Goal: Task Accomplishment & Management: Manage account settings

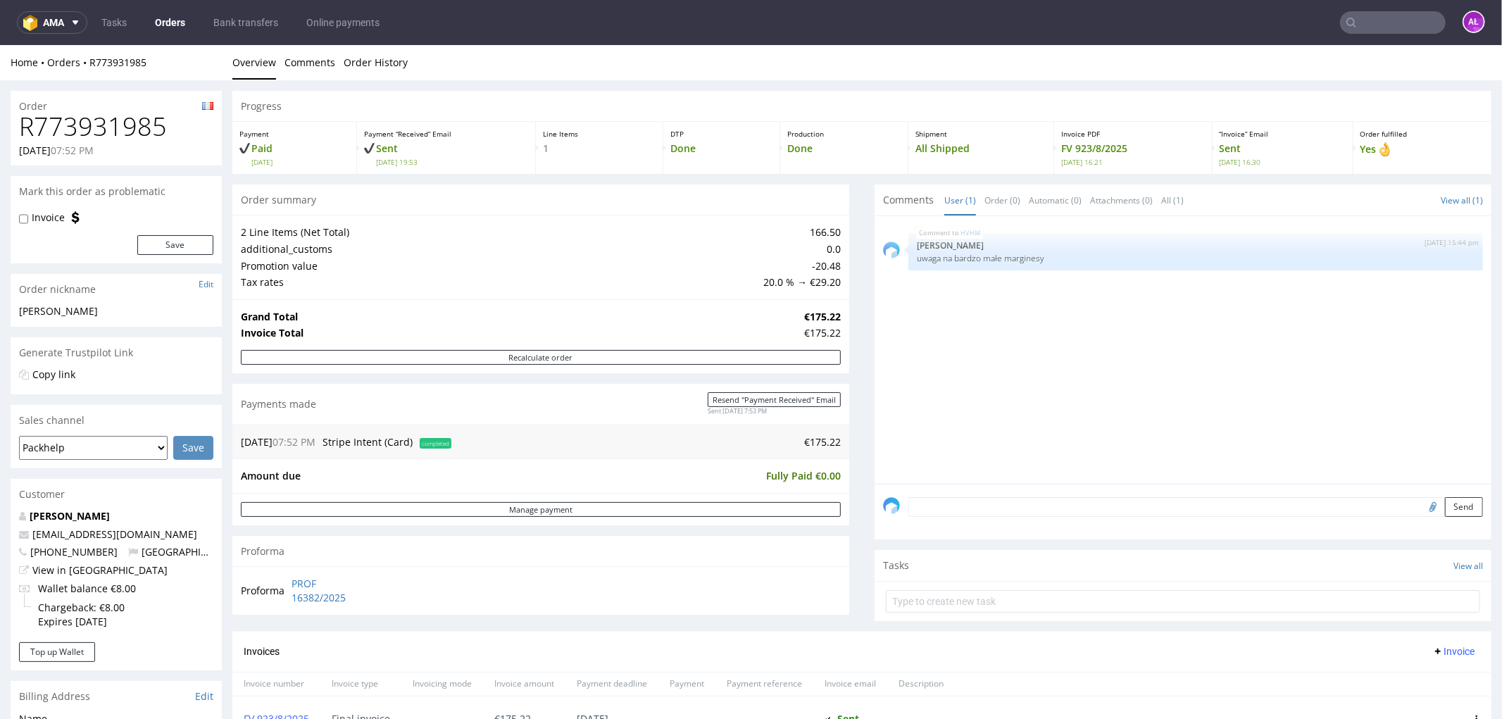
click at [1350, 25] on input "text" at bounding box center [1393, 22] width 106 height 23
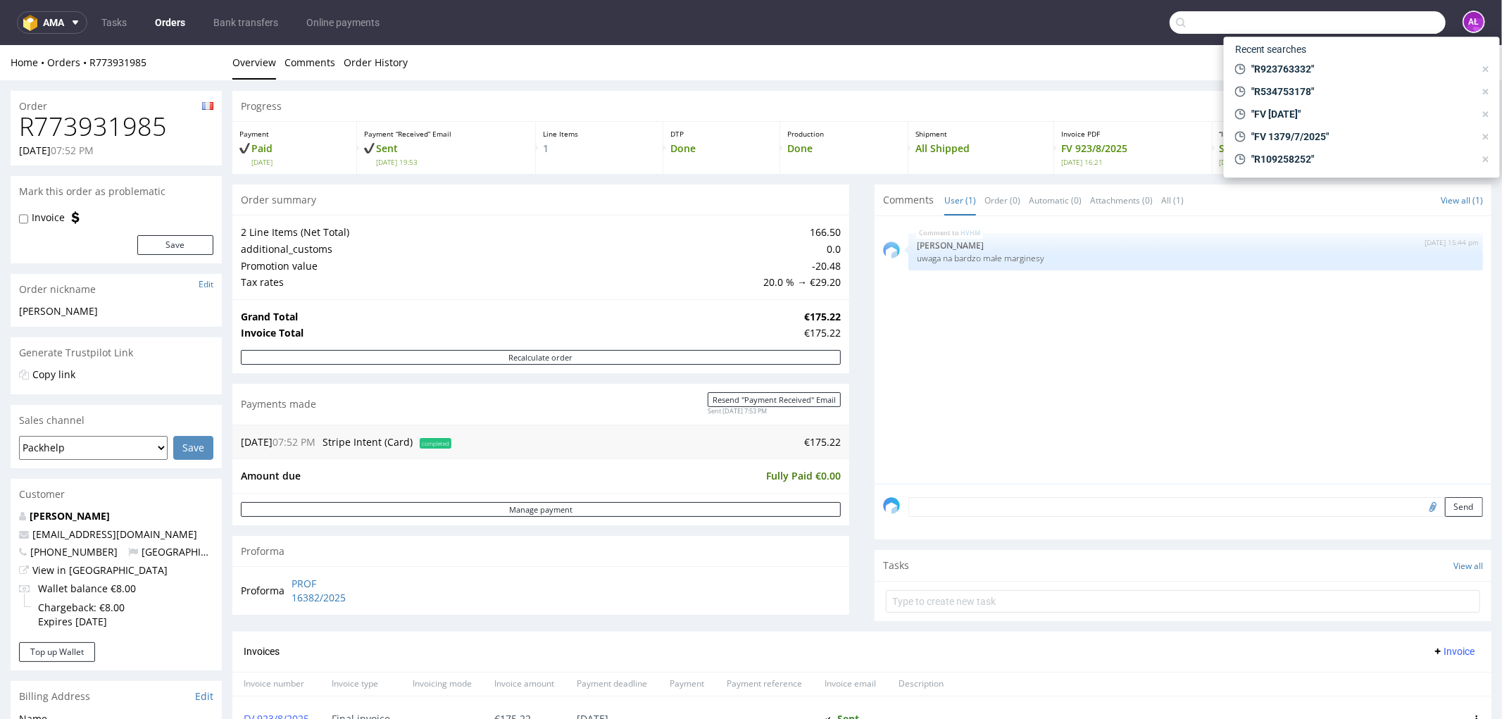
paste input "FV 1/01/2025/GB"
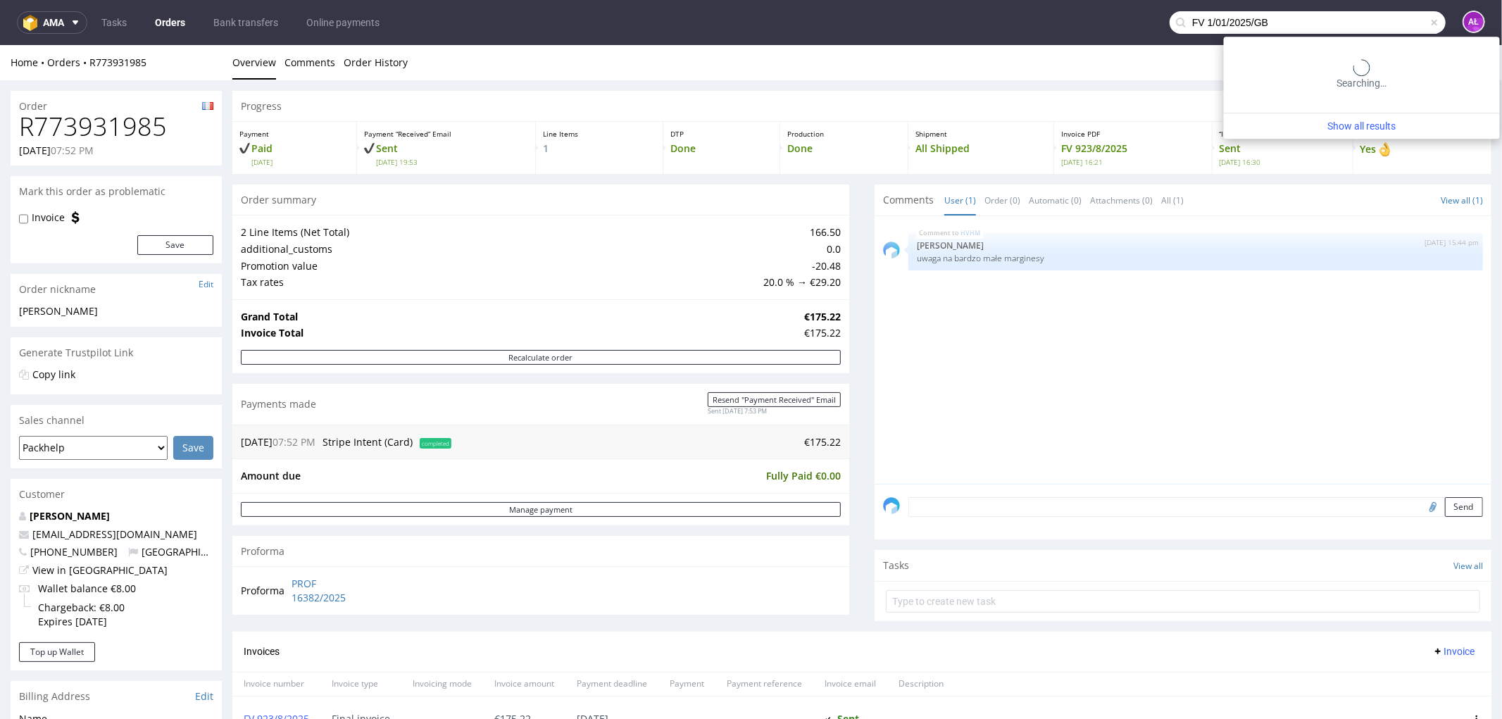
type input "FV 1/01/2025/GB"
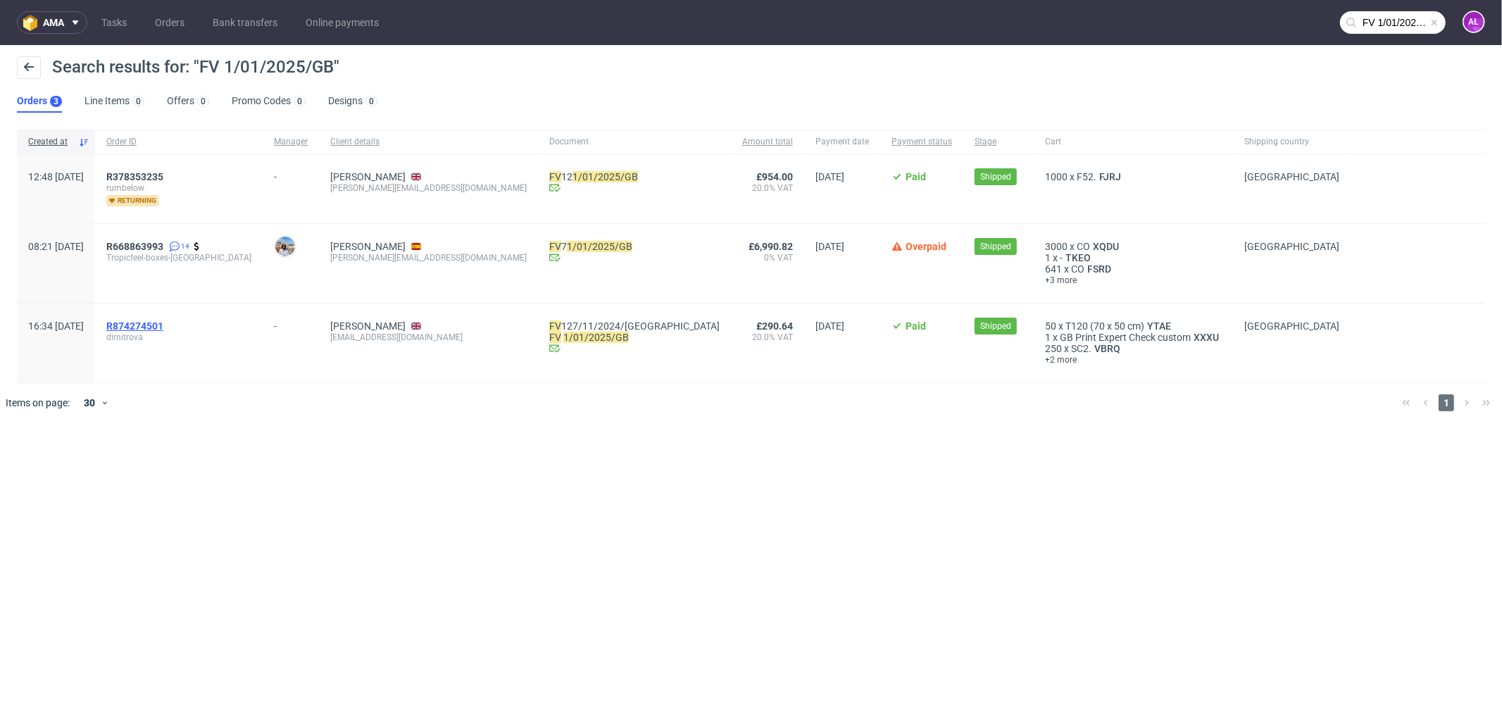
click at [163, 323] on span "R874274501" at bounding box center [134, 325] width 57 height 11
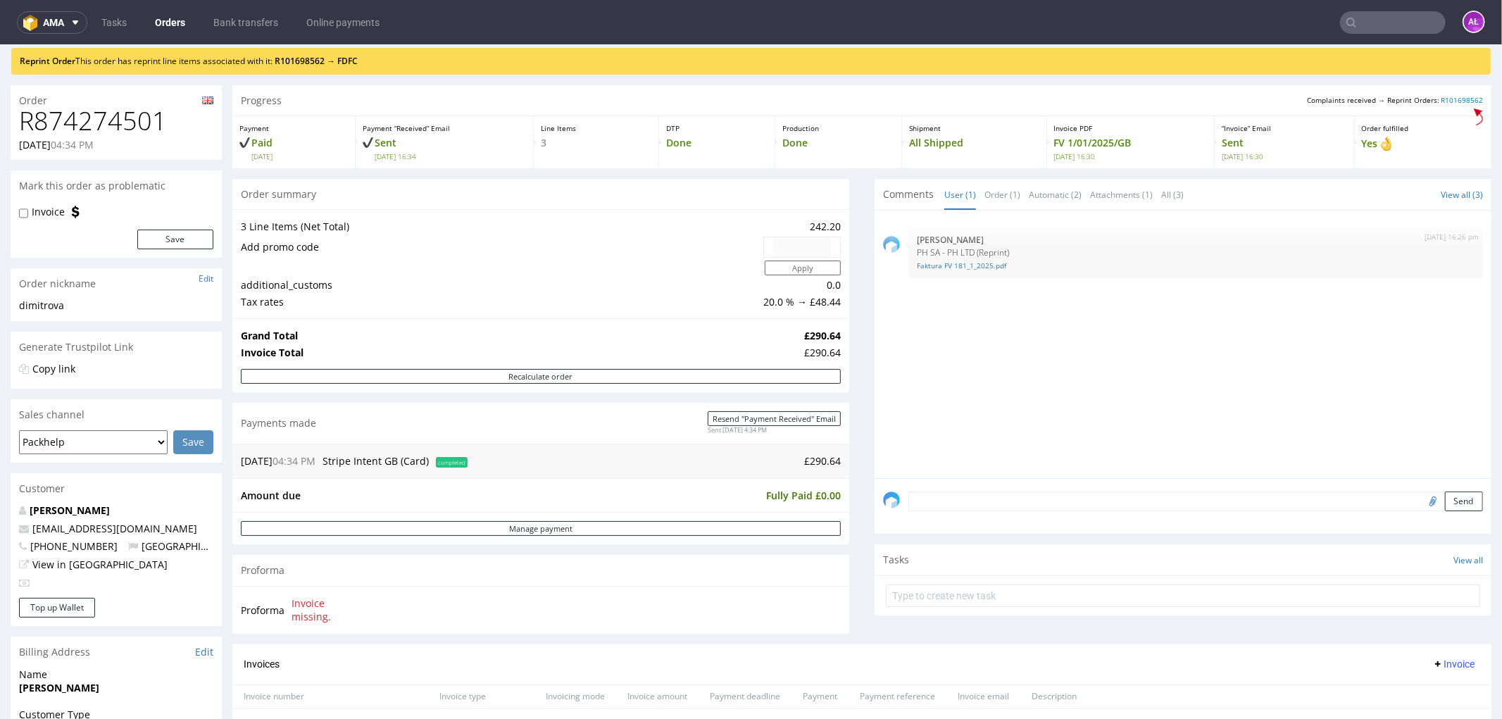
scroll to position [78, 0]
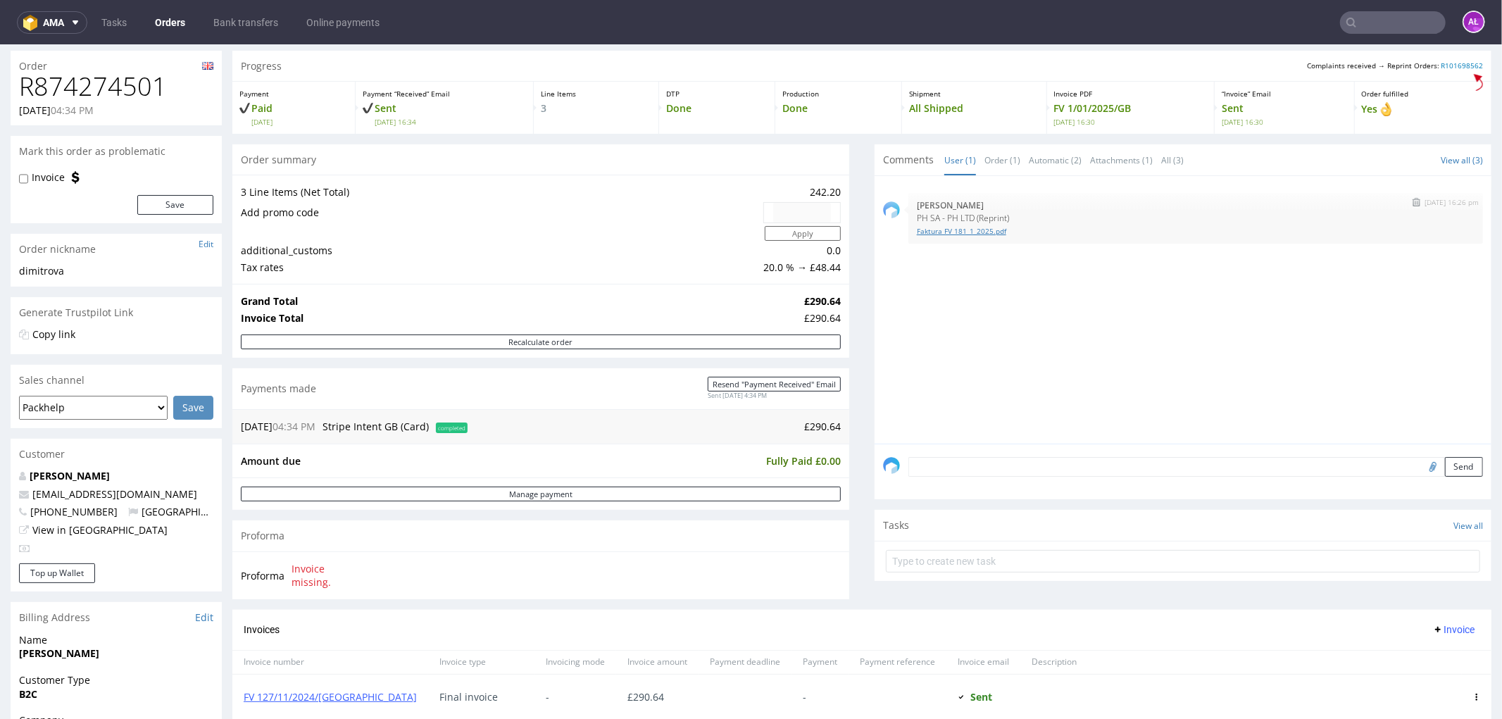
click at [954, 230] on link "Faktura FV 181_1_2025.pdf" at bounding box center [1196, 230] width 558 height 11
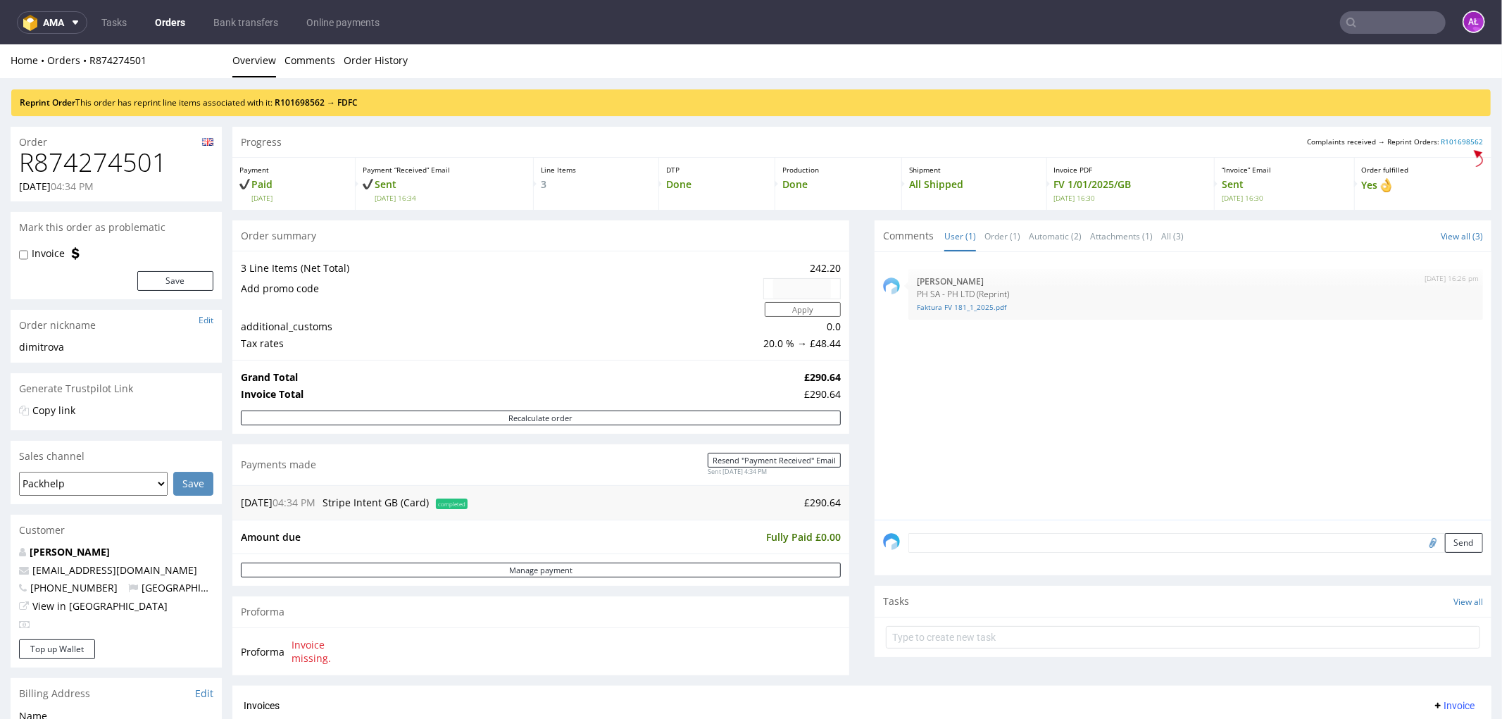
scroll to position [0, 0]
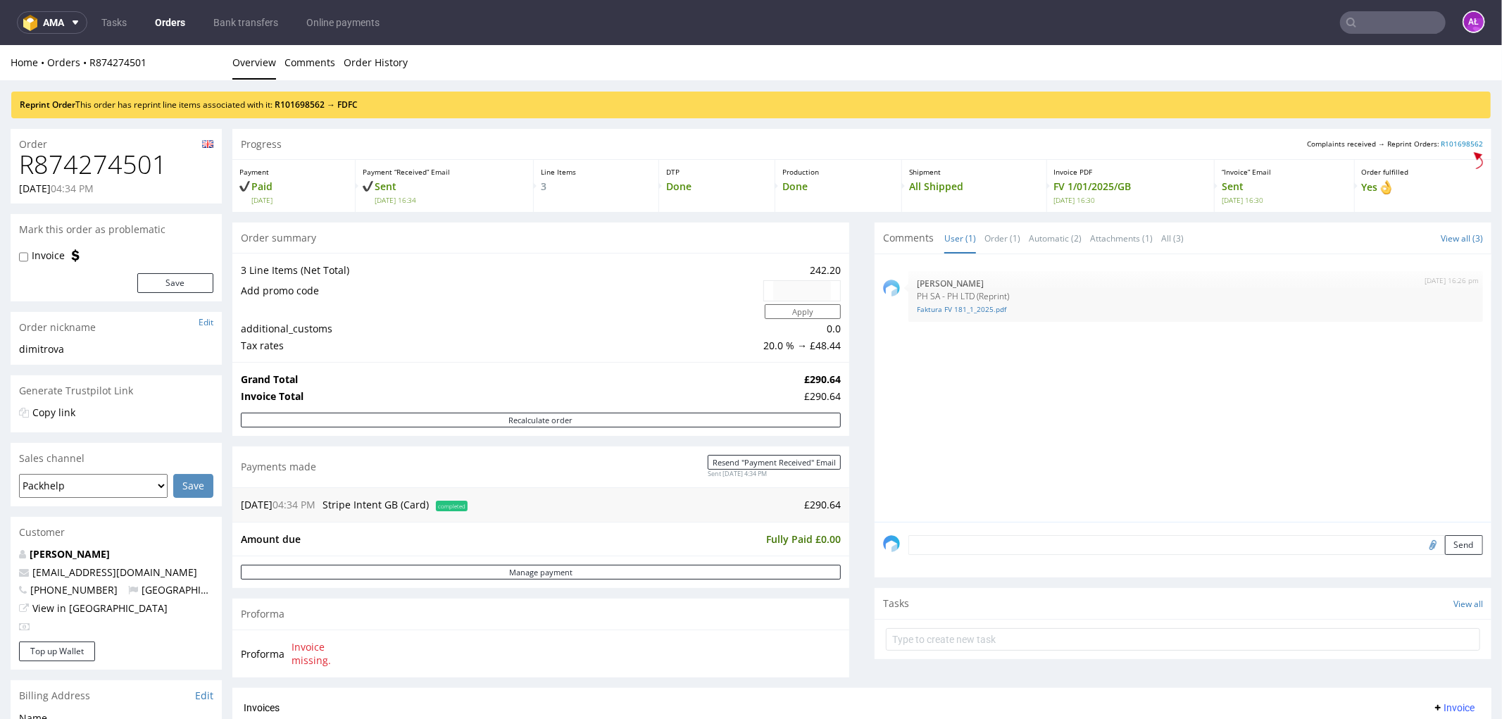
paste input "FV 6/01/2025/GB"
click at [1396, 18] on input "FV 6/01/2025/GB" at bounding box center [1393, 22] width 106 height 23
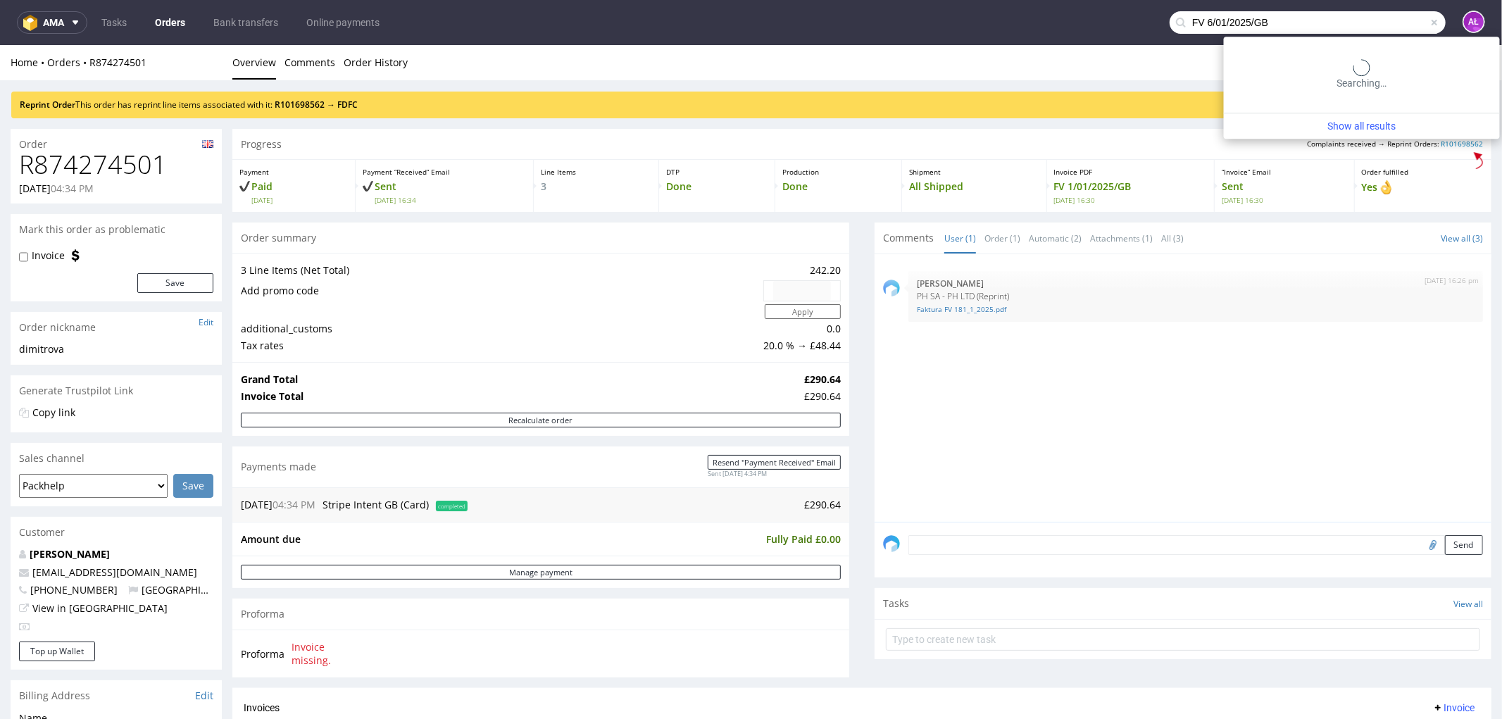
type input "FV 6/01/2025/GB"
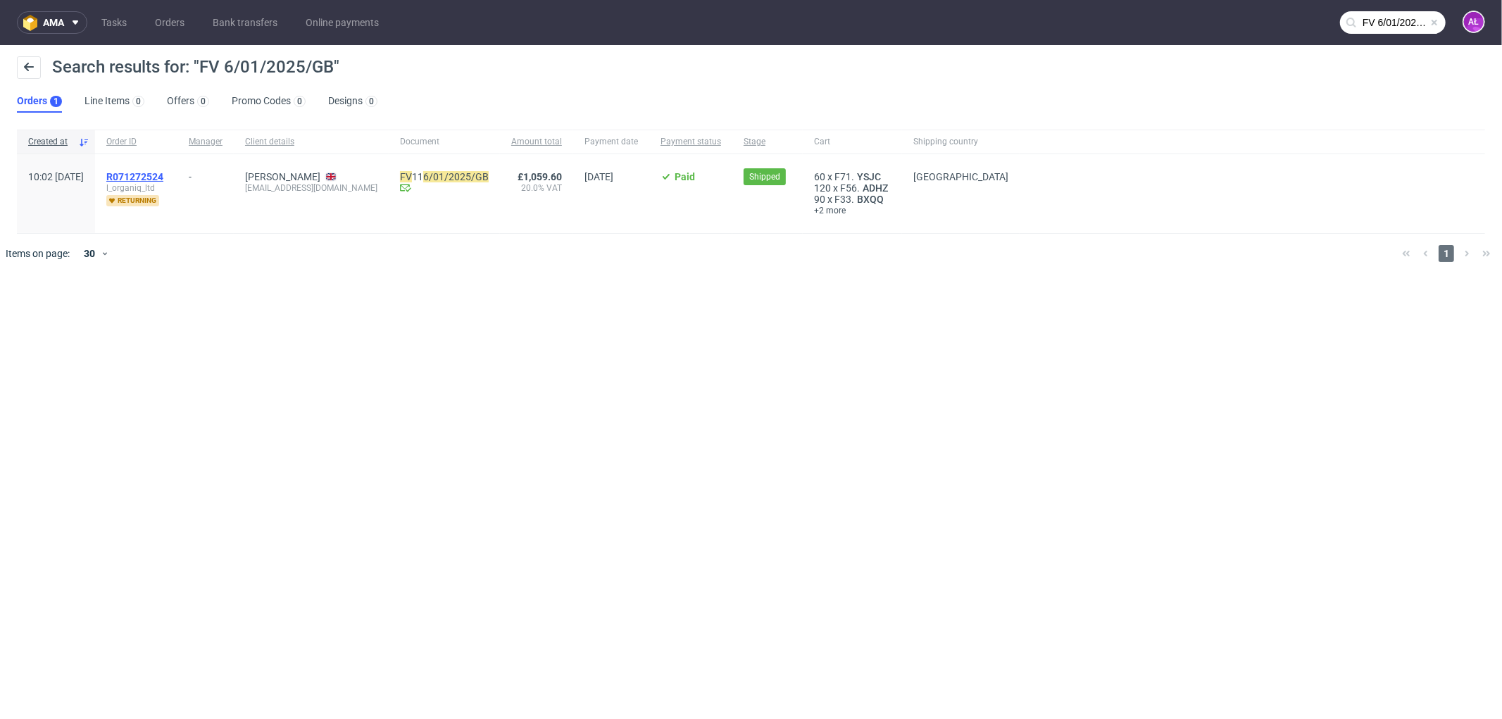
click at [163, 173] on span "R071272524" at bounding box center [134, 176] width 57 height 11
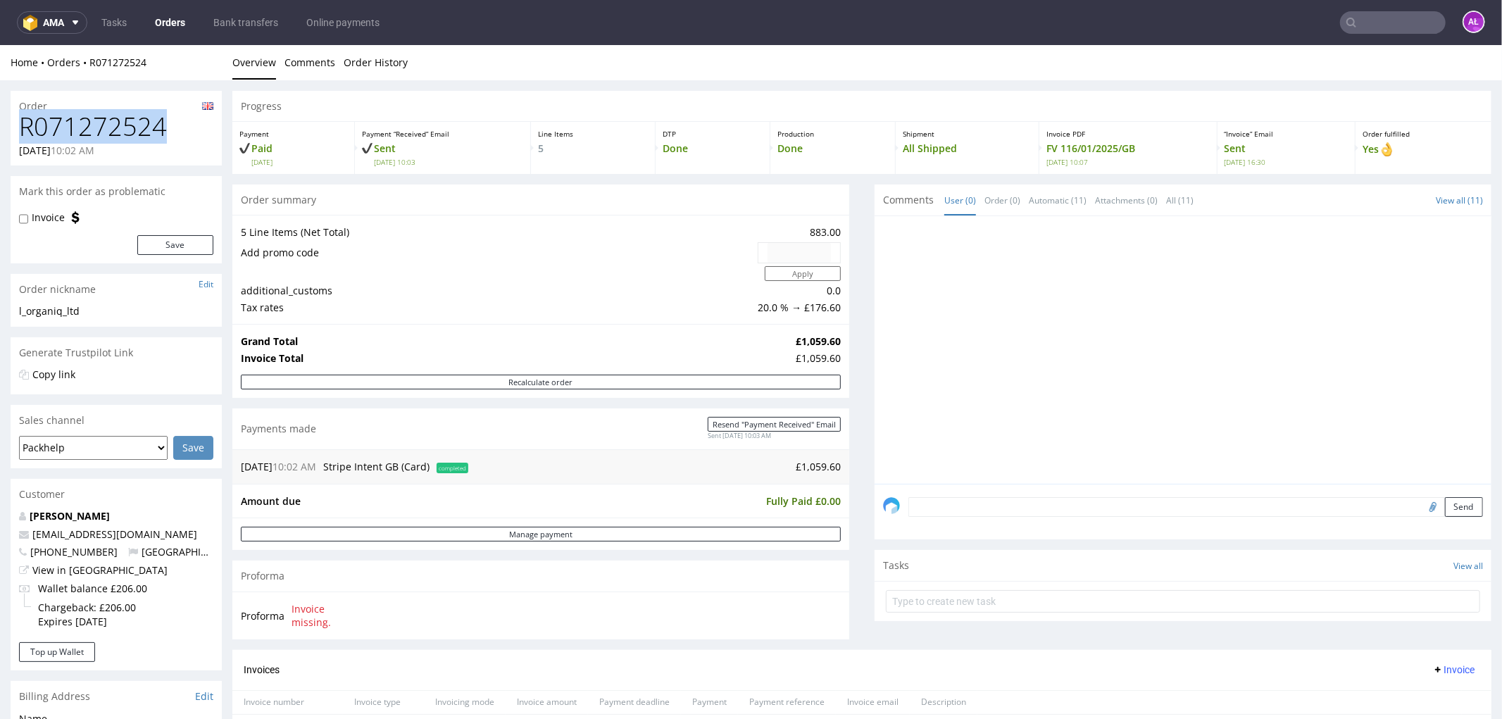
drag, startPoint x: 169, startPoint y: 133, endPoint x: 23, endPoint y: 139, distance: 146.6
click at [23, 139] on h1 "R071272524" at bounding box center [116, 126] width 194 height 28
click at [1420, 25] on input "text" at bounding box center [1393, 22] width 106 height 23
paste input "FV 2/01/2025/GB"
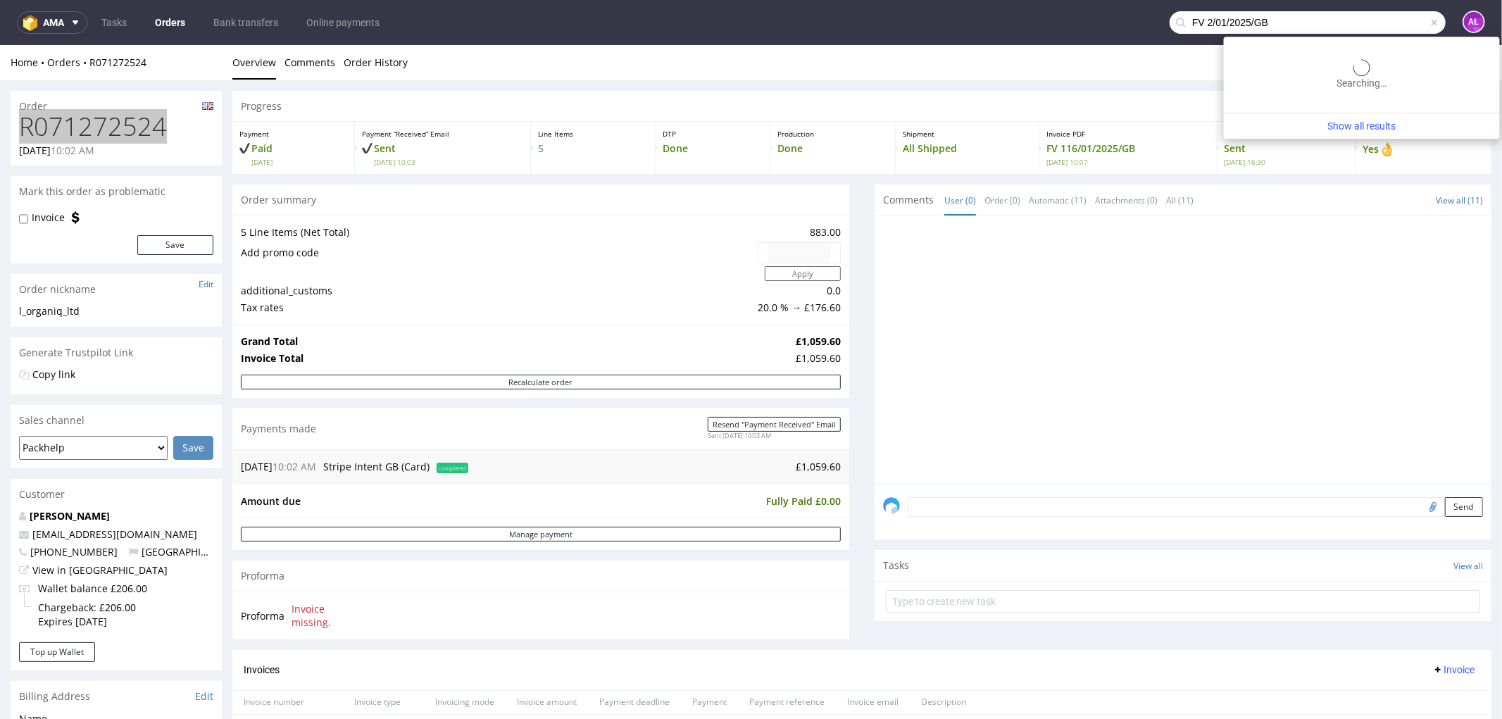
type input "FV 2/01/2025/GB"
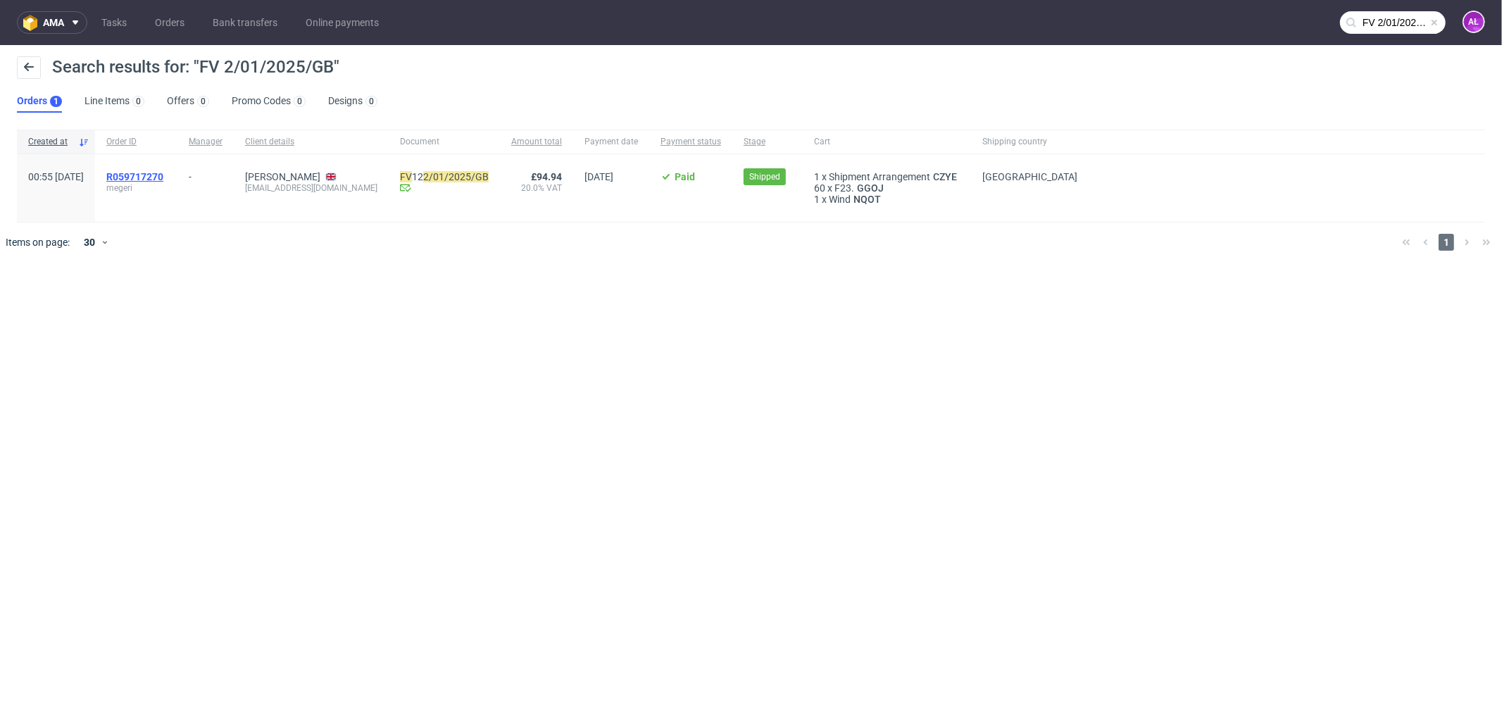
click at [163, 174] on span "R059717270" at bounding box center [134, 176] width 57 height 11
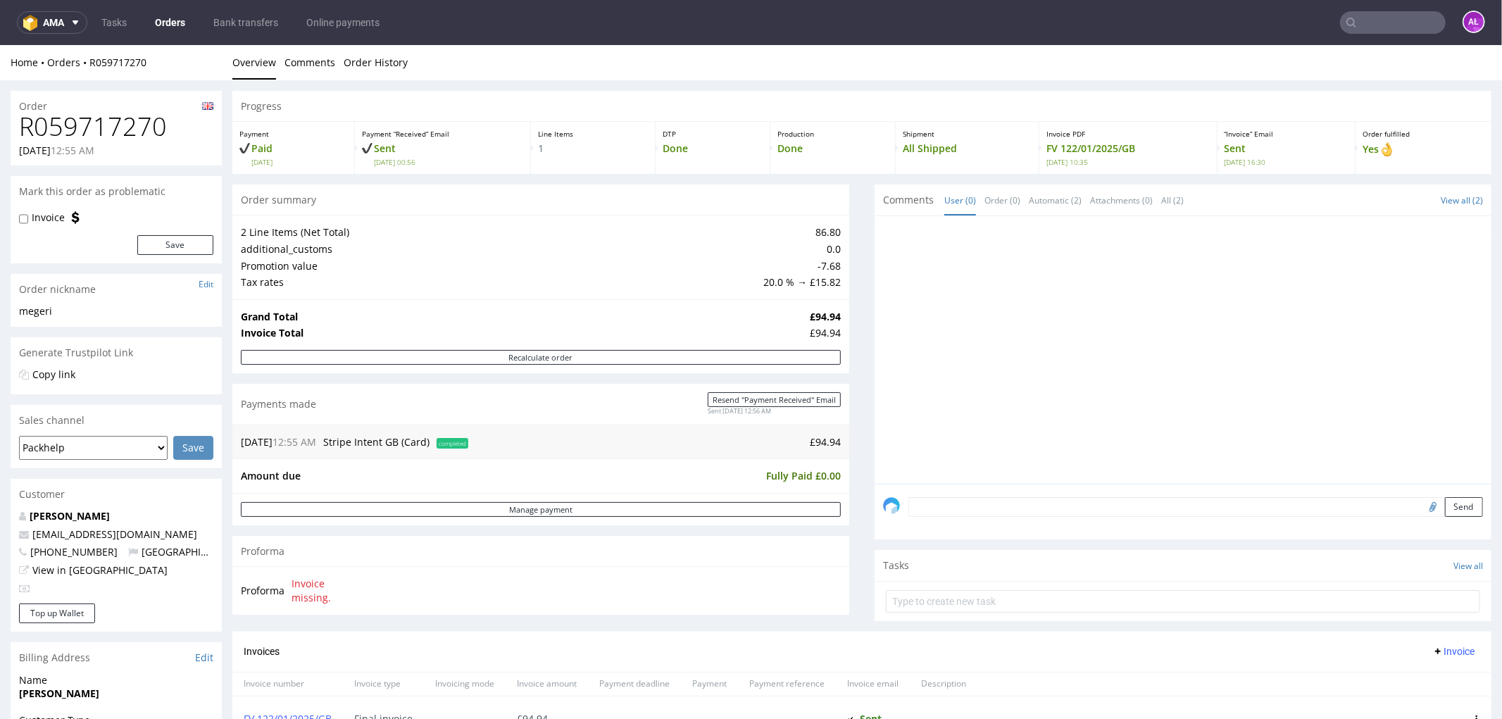
click at [1372, 15] on input "text" at bounding box center [1393, 22] width 106 height 23
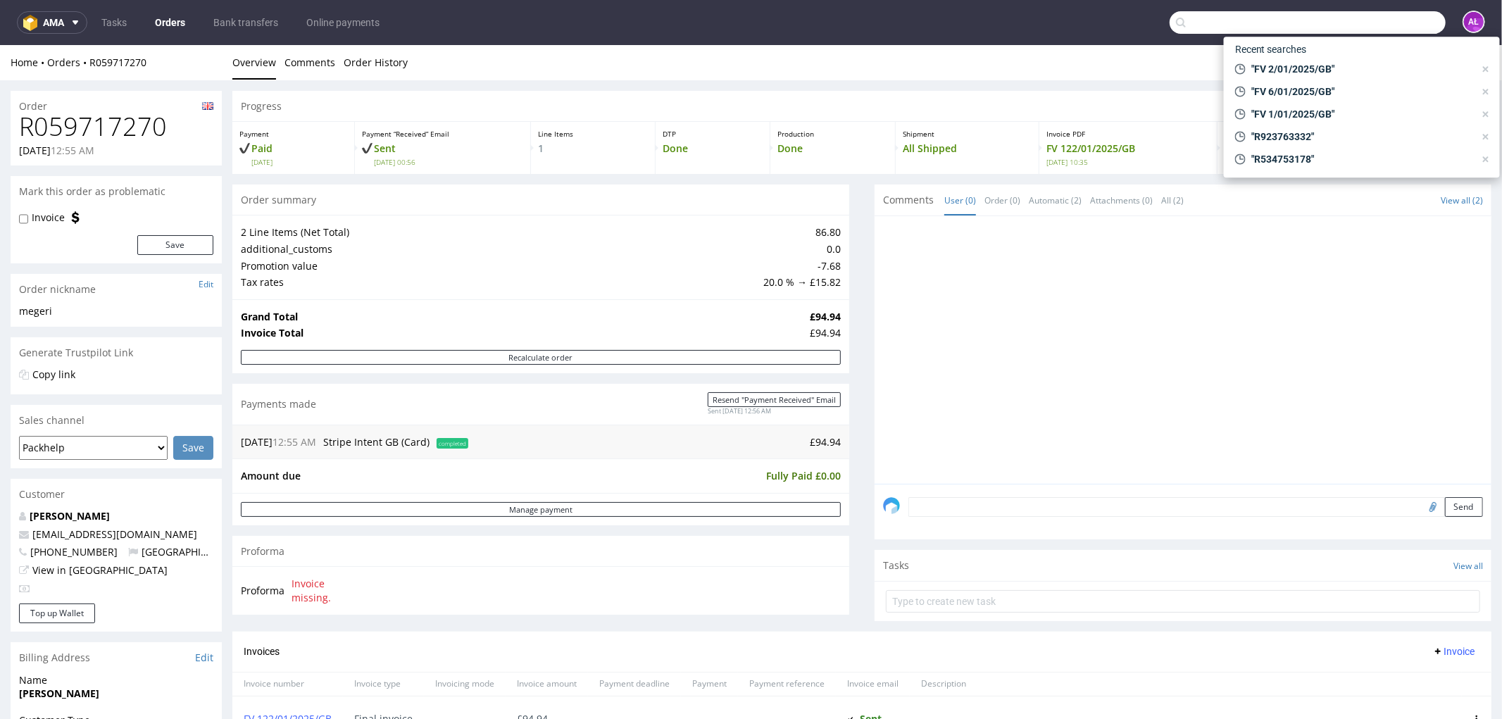
paste input "FV 2/01/2025/GB"
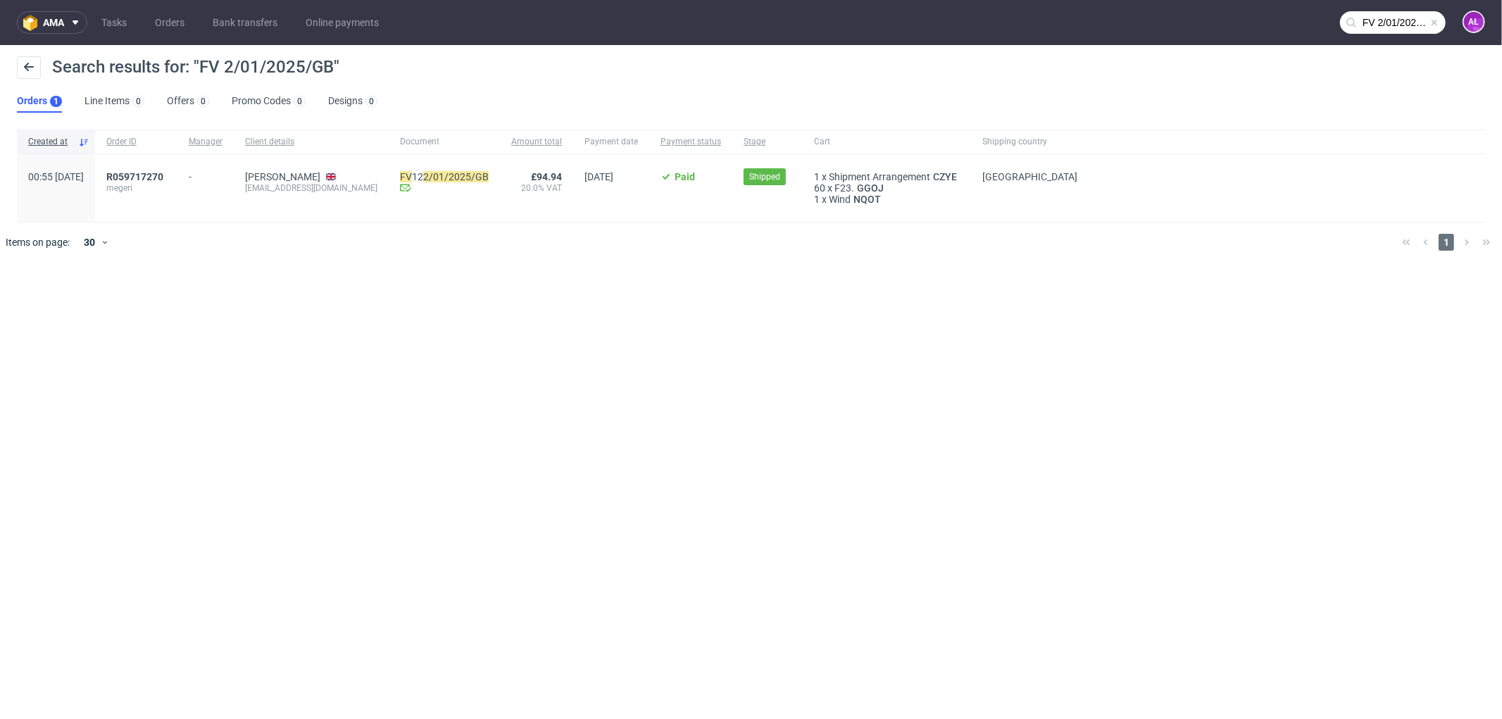
click at [1397, 24] on input "FV 2/01/2025/GB" at bounding box center [1393, 22] width 106 height 23
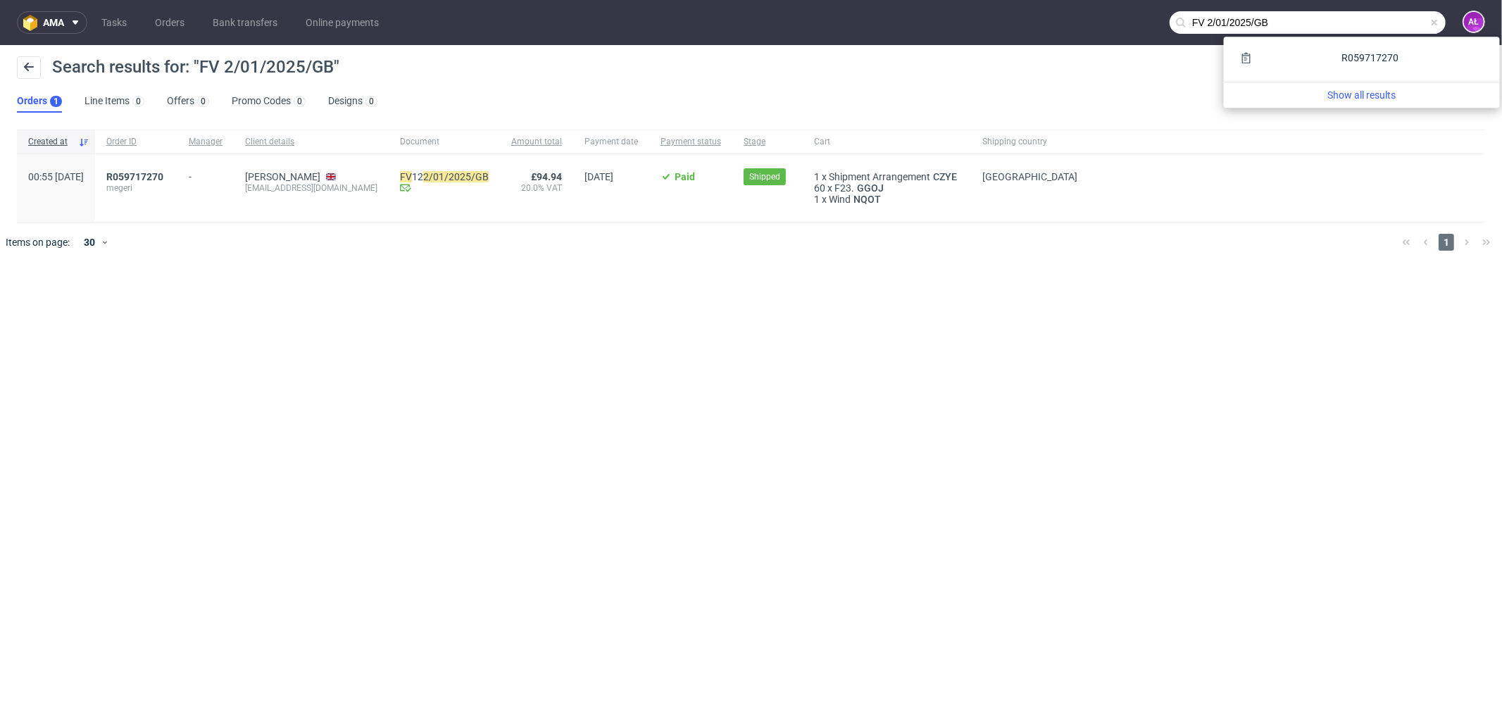
click at [1222, 24] on input "FV 2/01/2025/GB" at bounding box center [1308, 22] width 276 height 23
type input "FV 2/1/2025/GB"
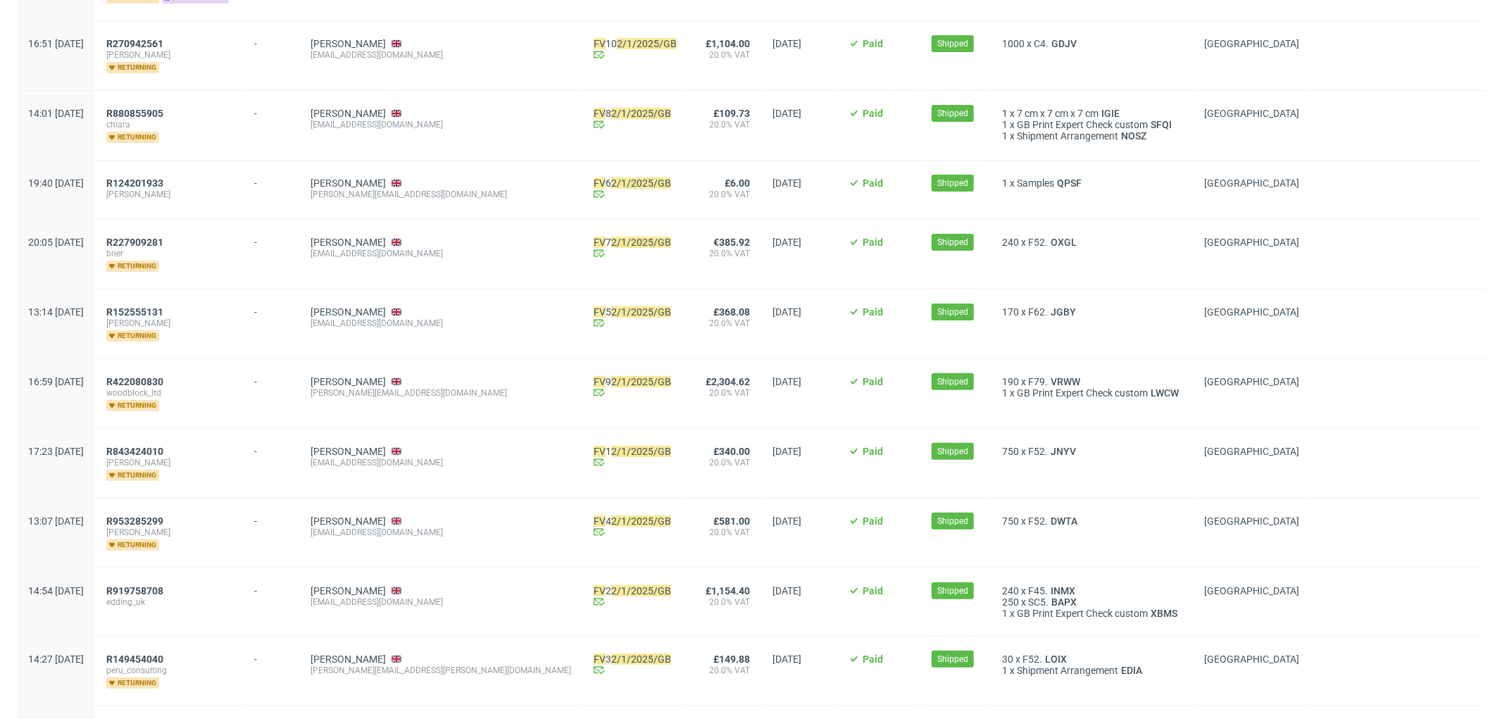
scroll to position [291, 0]
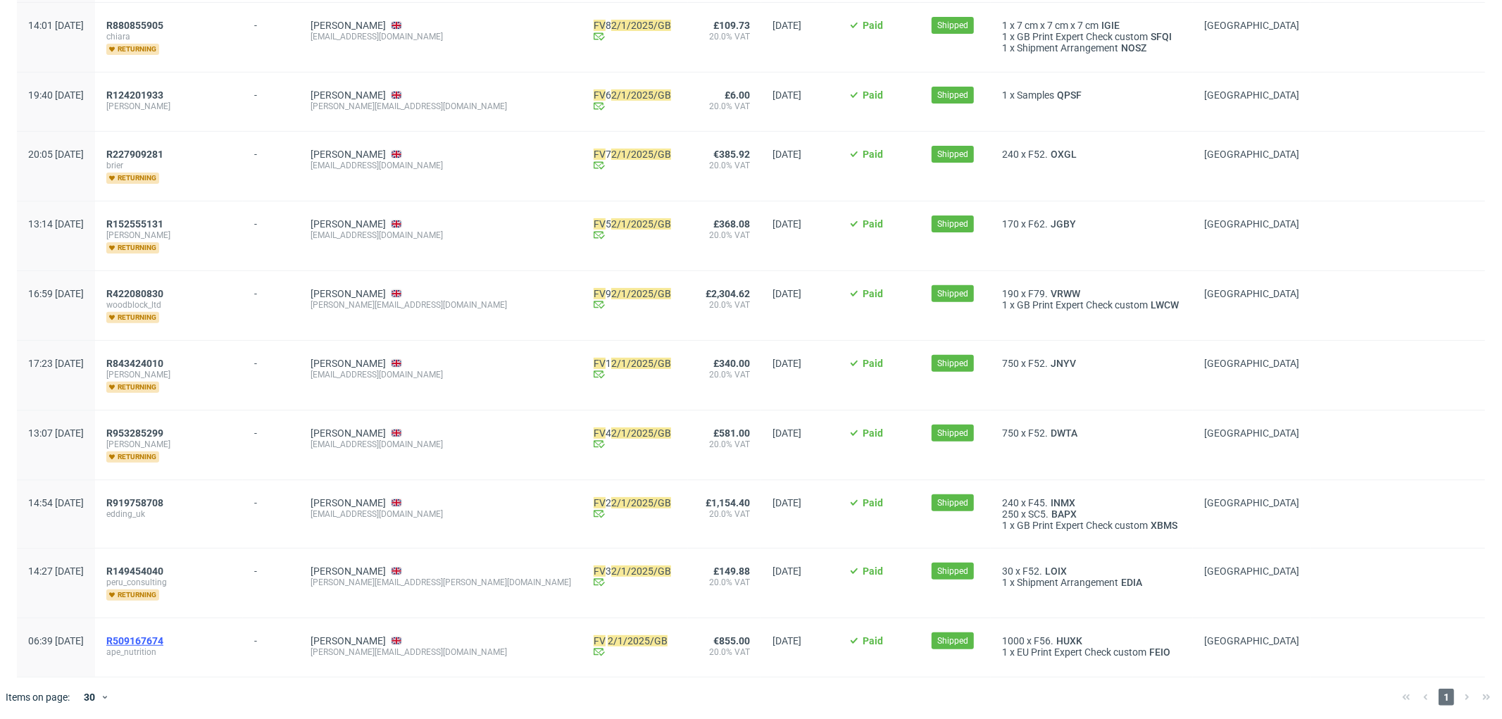
click at [163, 636] on span "R509167674" at bounding box center [134, 640] width 57 height 11
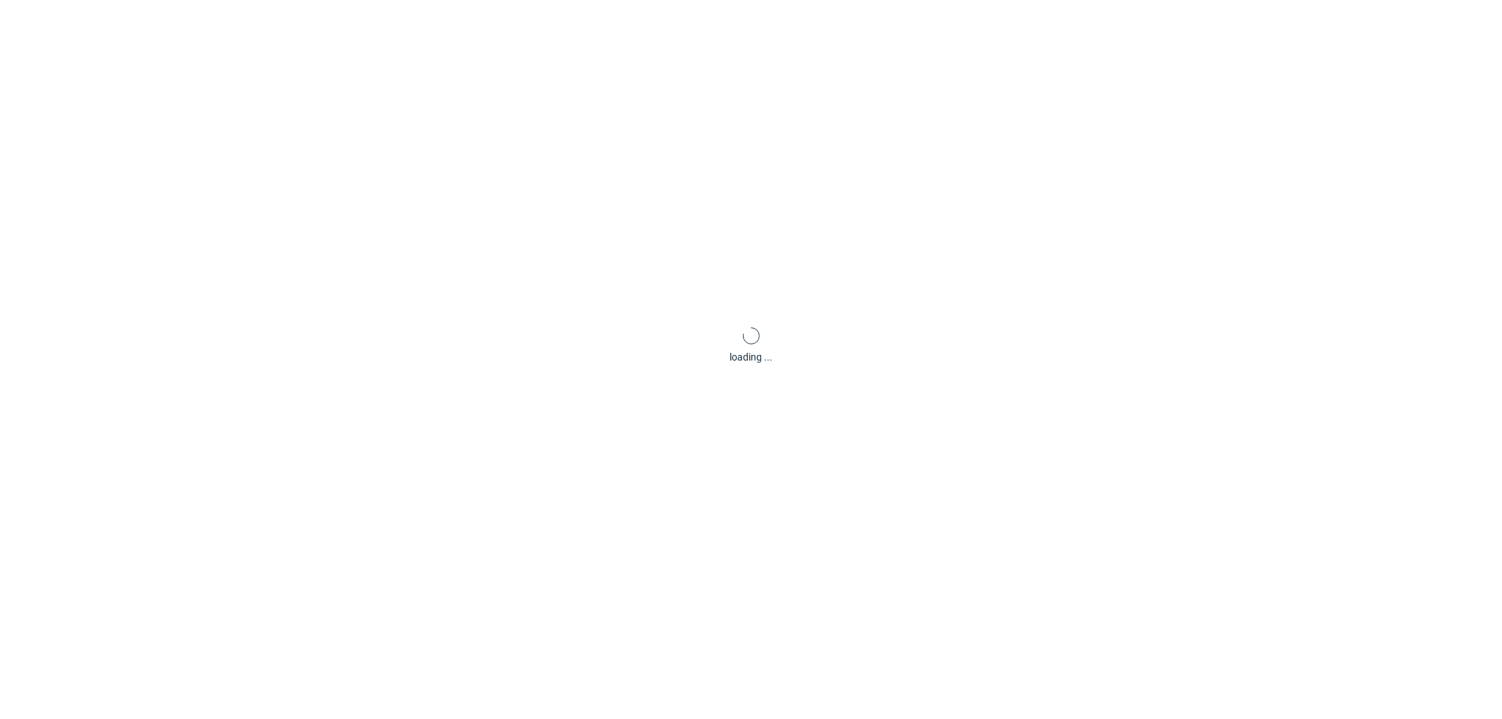
scroll to position [4, 0]
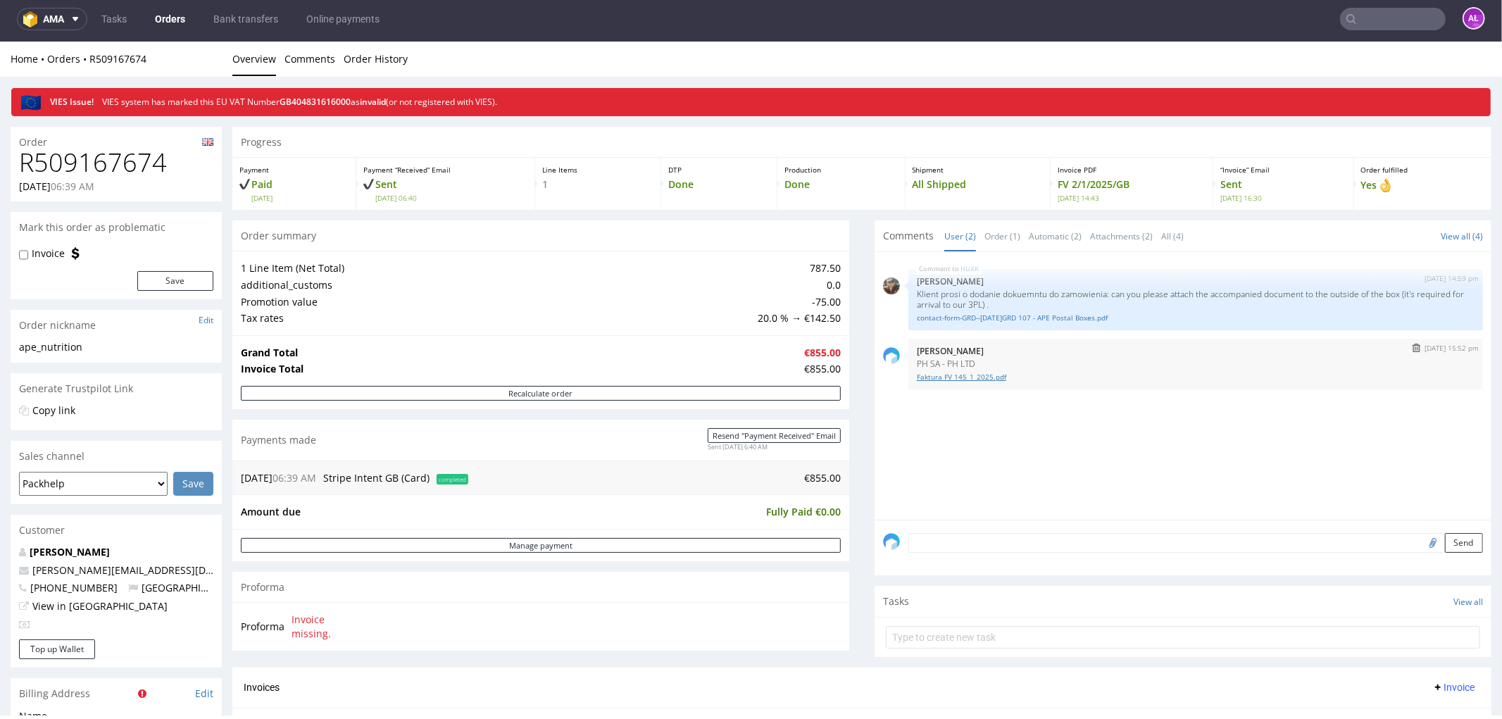
click at [960, 378] on link "Faktura FV 145_1_2025.pdf" at bounding box center [1196, 376] width 558 height 11
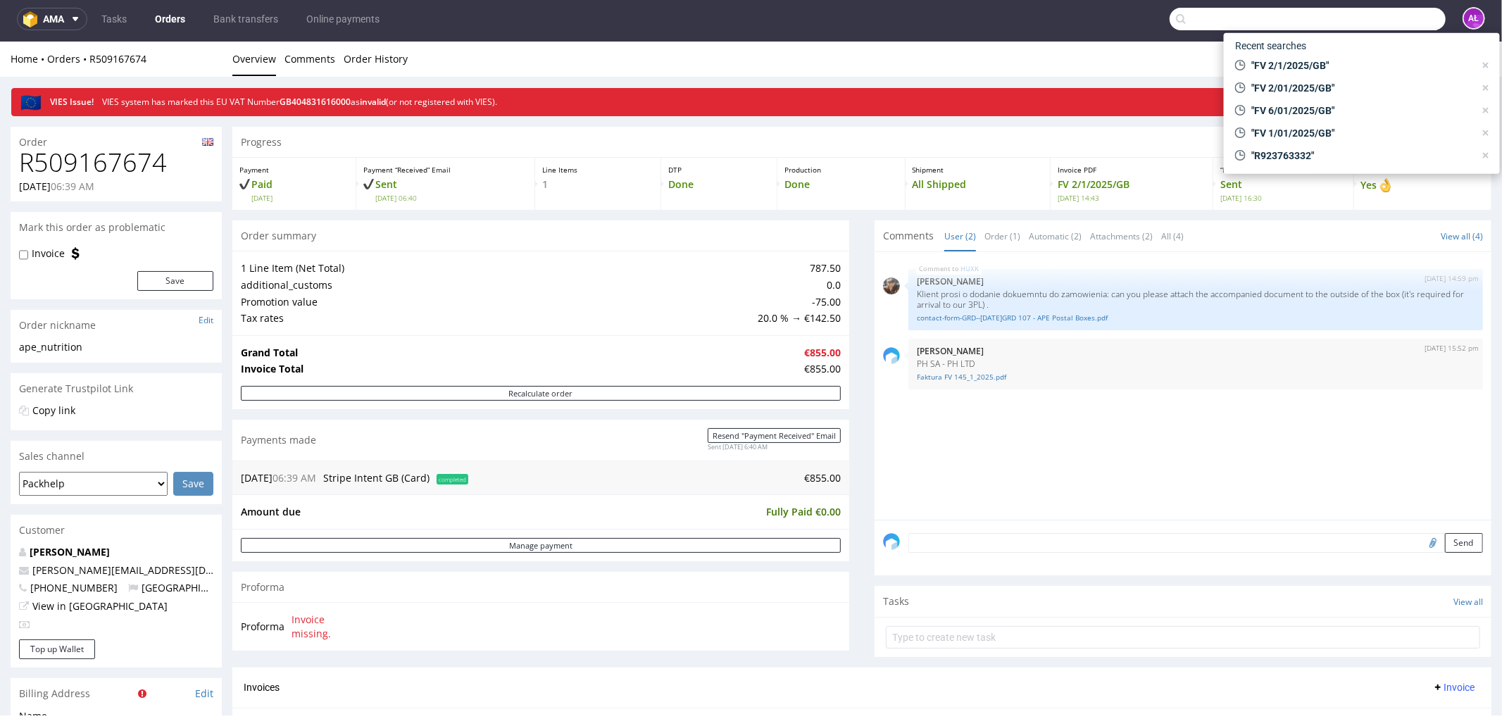
click at [1366, 19] on input "text" at bounding box center [1308, 19] width 276 height 23
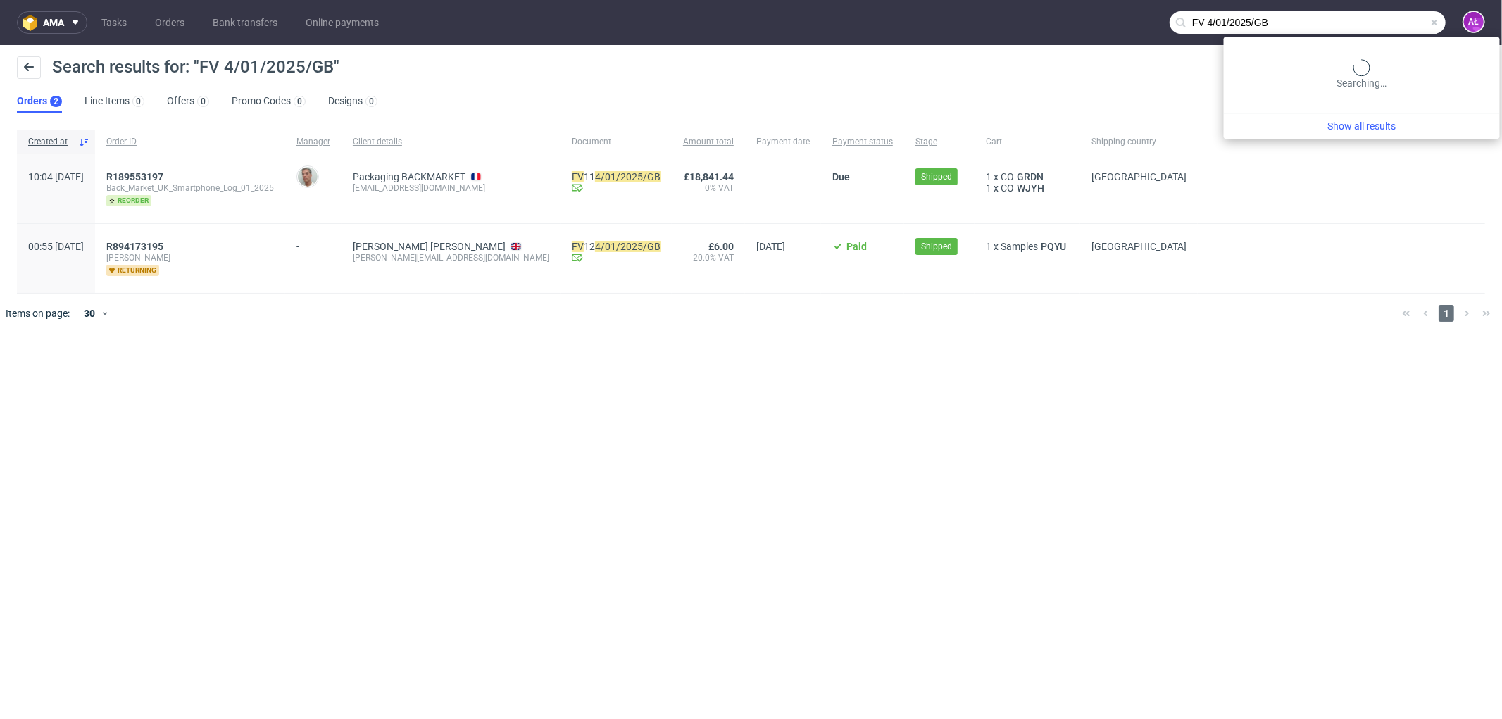
click at [1374, 18] on input "FV 4/01/2025/GB" at bounding box center [1308, 22] width 276 height 23
click at [1222, 25] on input "FV 4/01/2025/GB" at bounding box center [1308, 22] width 276 height 23
type input "FV 4/1/2025/GB"
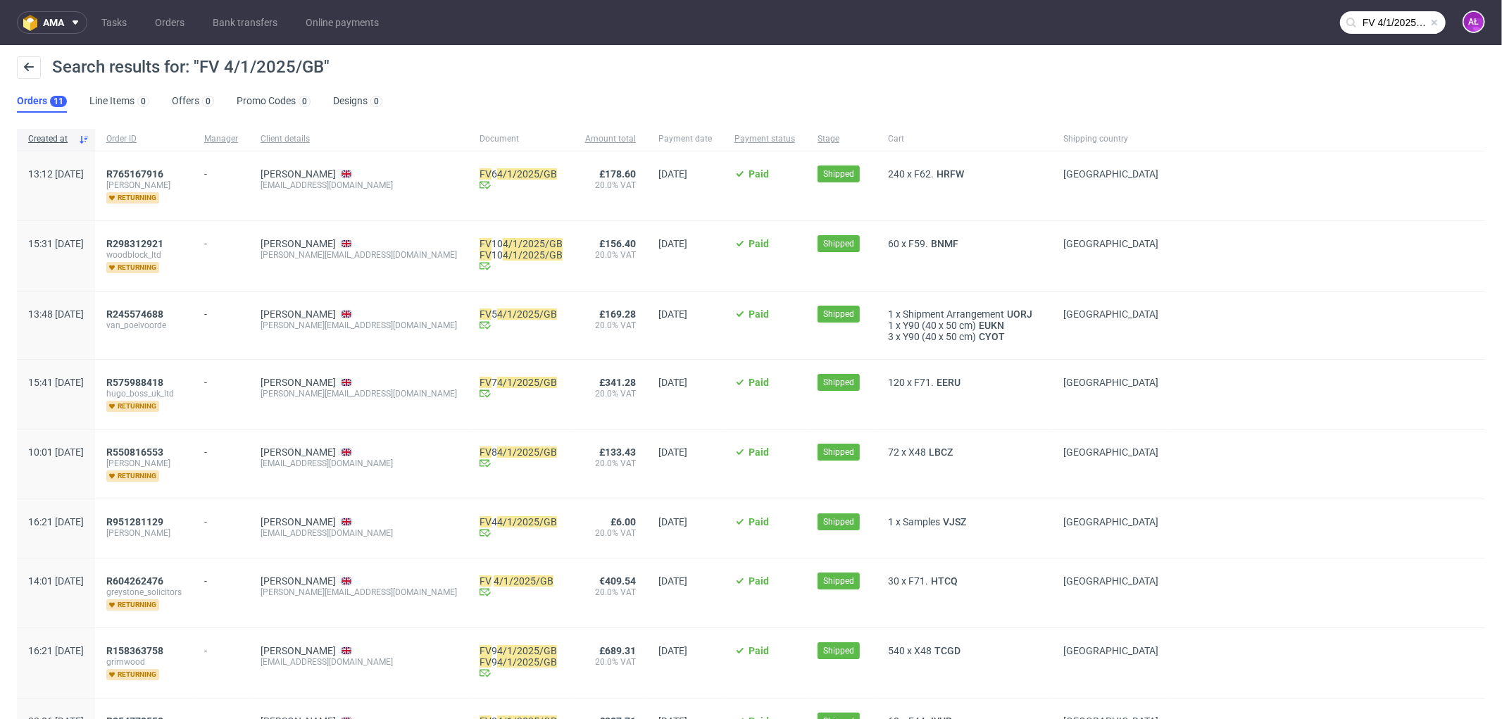
scroll to position [4, 0]
click at [163, 580] on span "R604262476" at bounding box center [134, 580] width 57 height 11
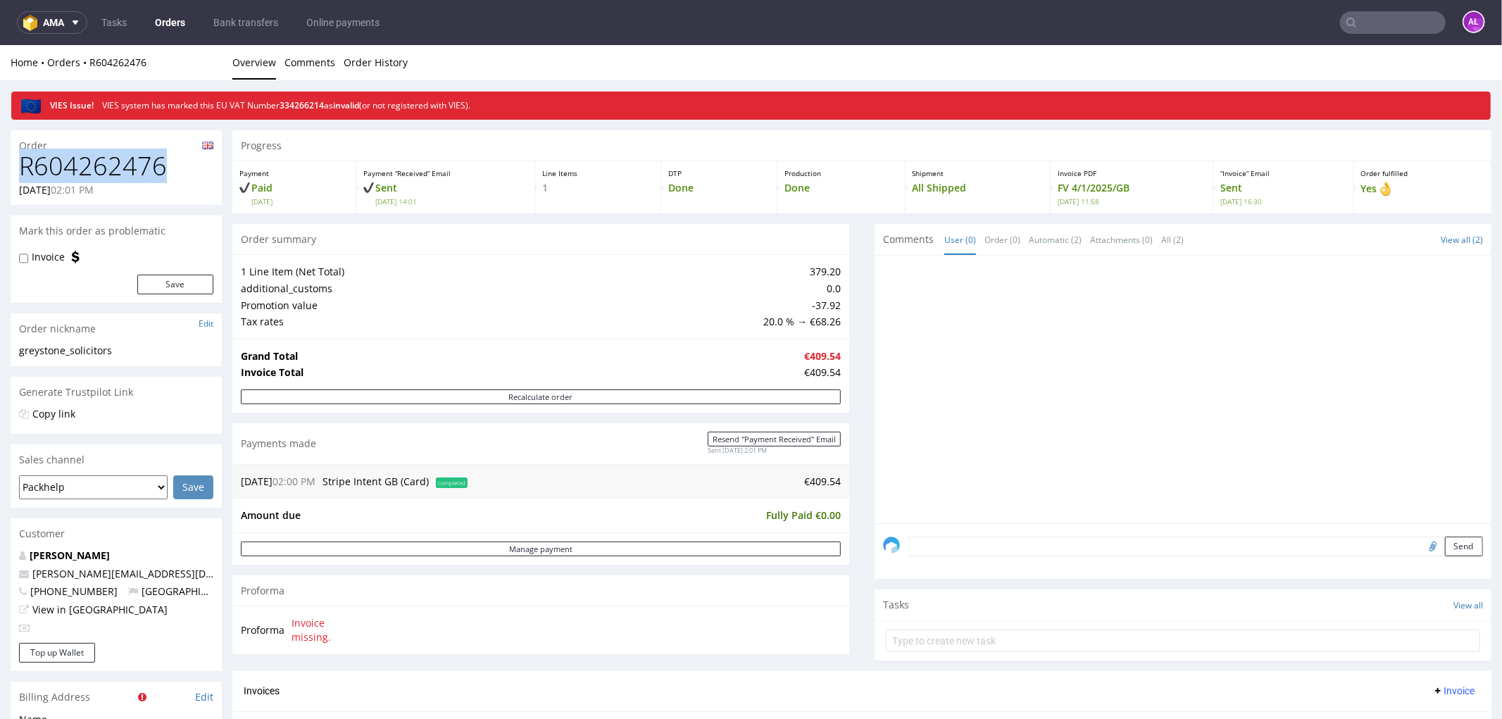
drag, startPoint x: 170, startPoint y: 170, endPoint x: 24, endPoint y: 170, distance: 146.5
click at [24, 170] on h1 "R604262476" at bounding box center [116, 165] width 194 height 28
copy h1 "R604262476"
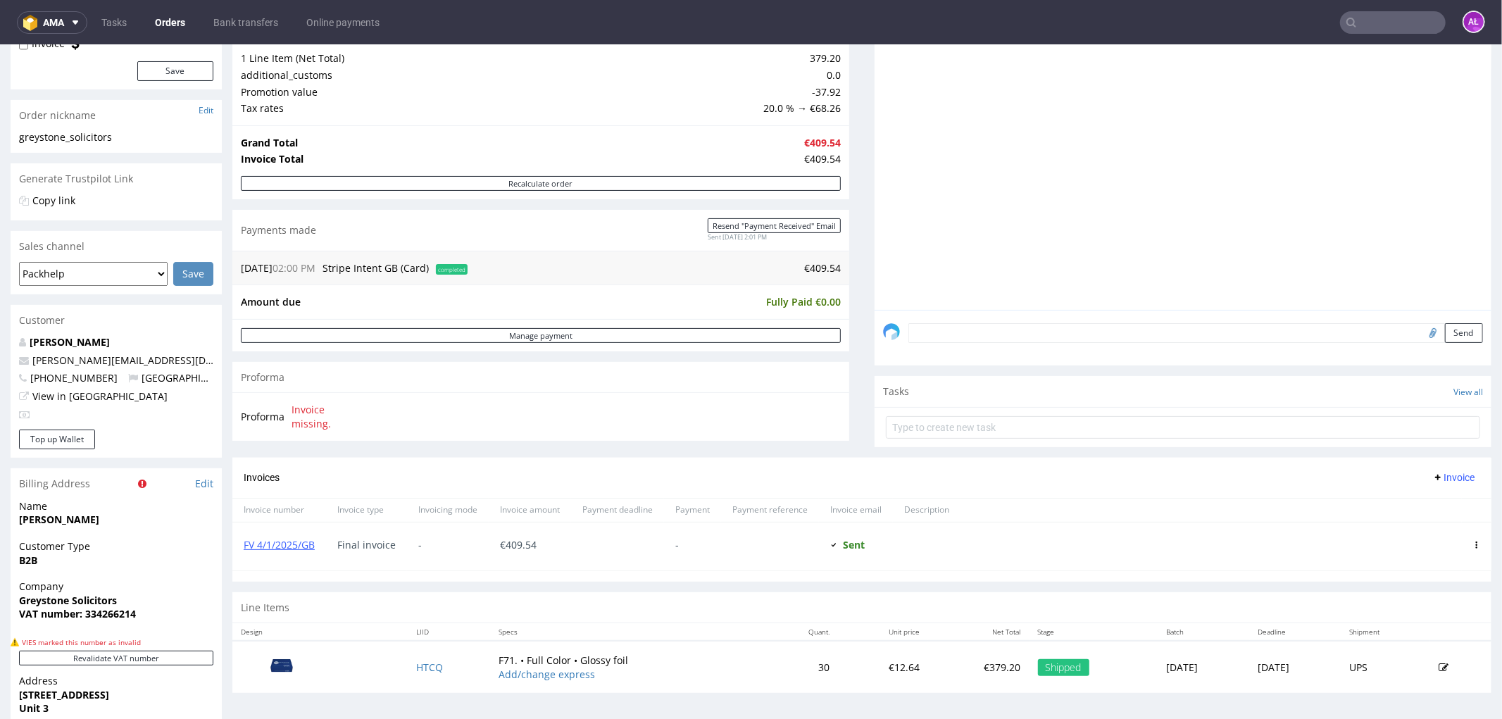
scroll to position [235, 0]
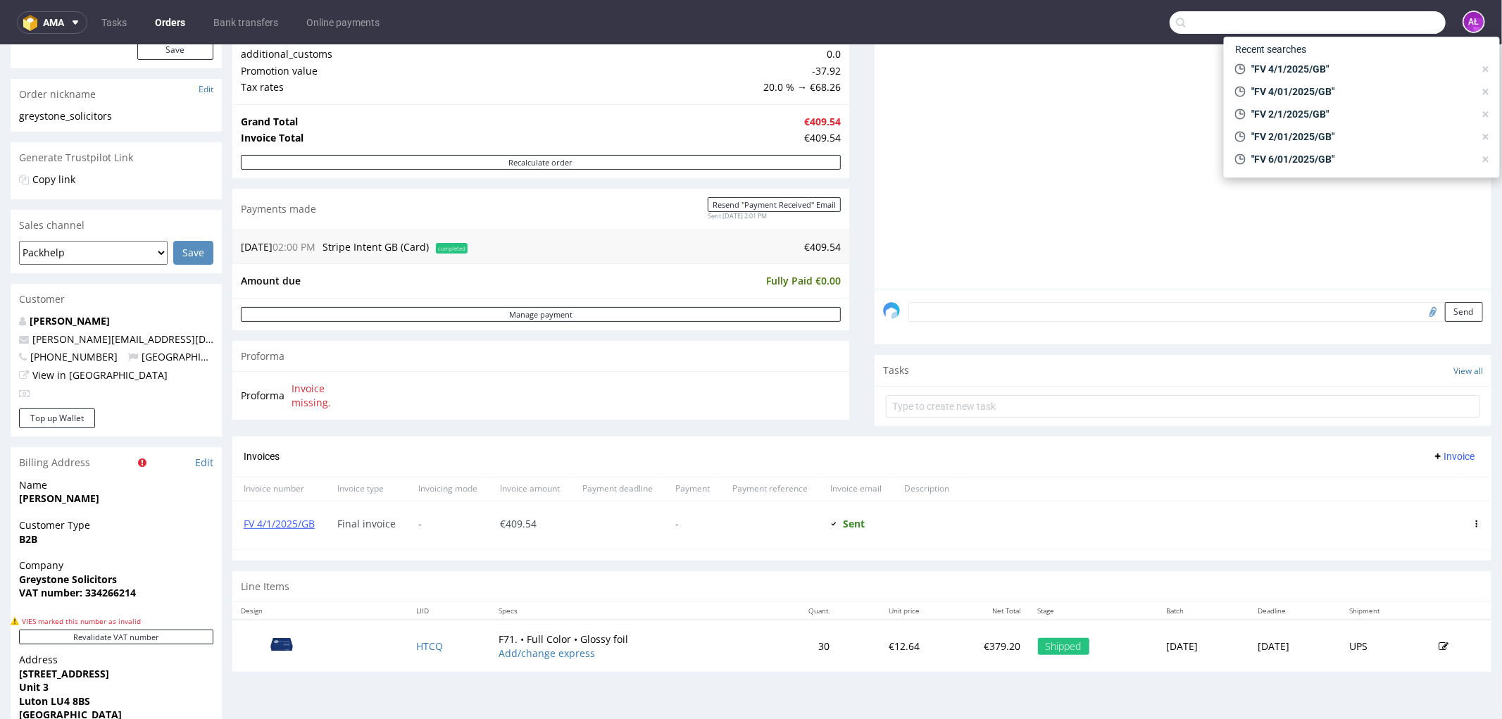
click at [1378, 32] on input "text" at bounding box center [1308, 22] width 276 height 23
paste input "FV 5/01/2025/GB"
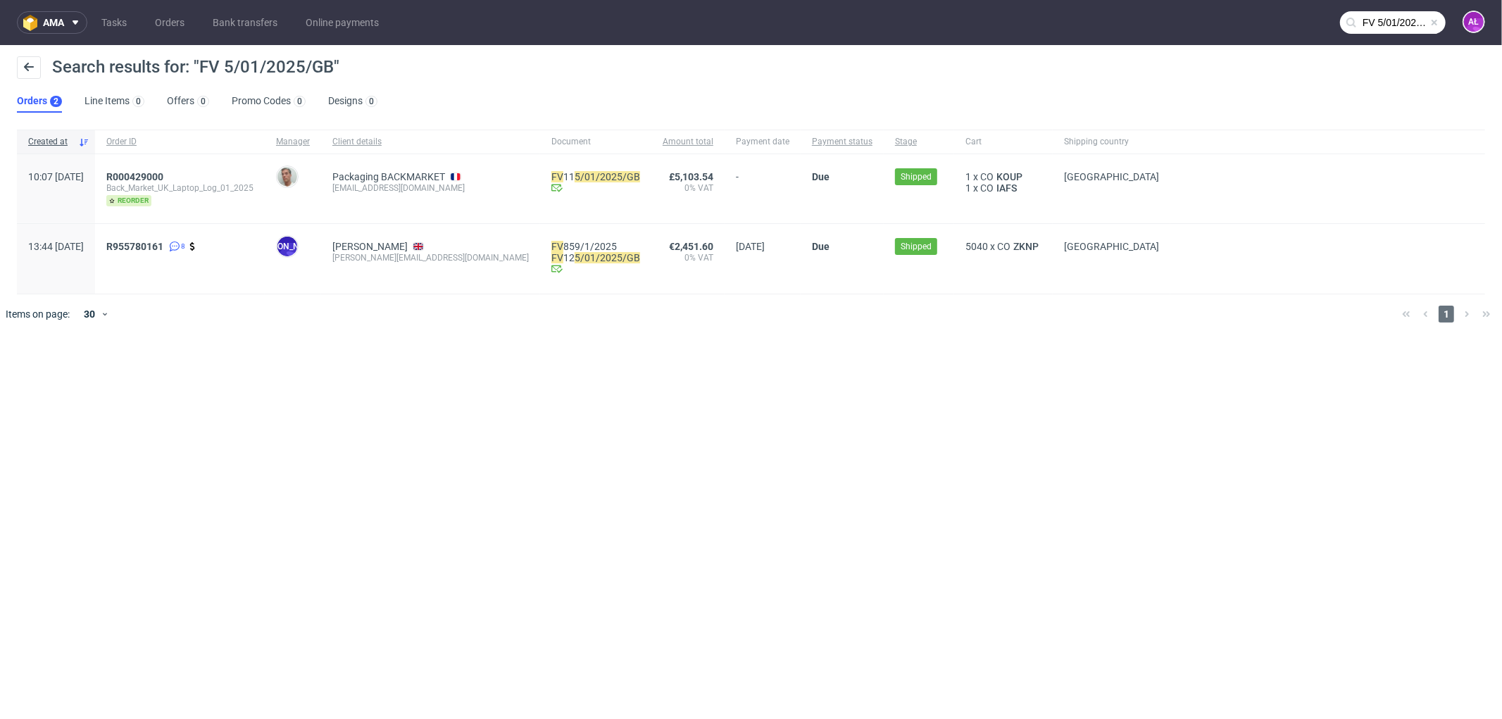
click at [1381, 24] on input "FV 5/01/2025/GB" at bounding box center [1393, 22] width 106 height 23
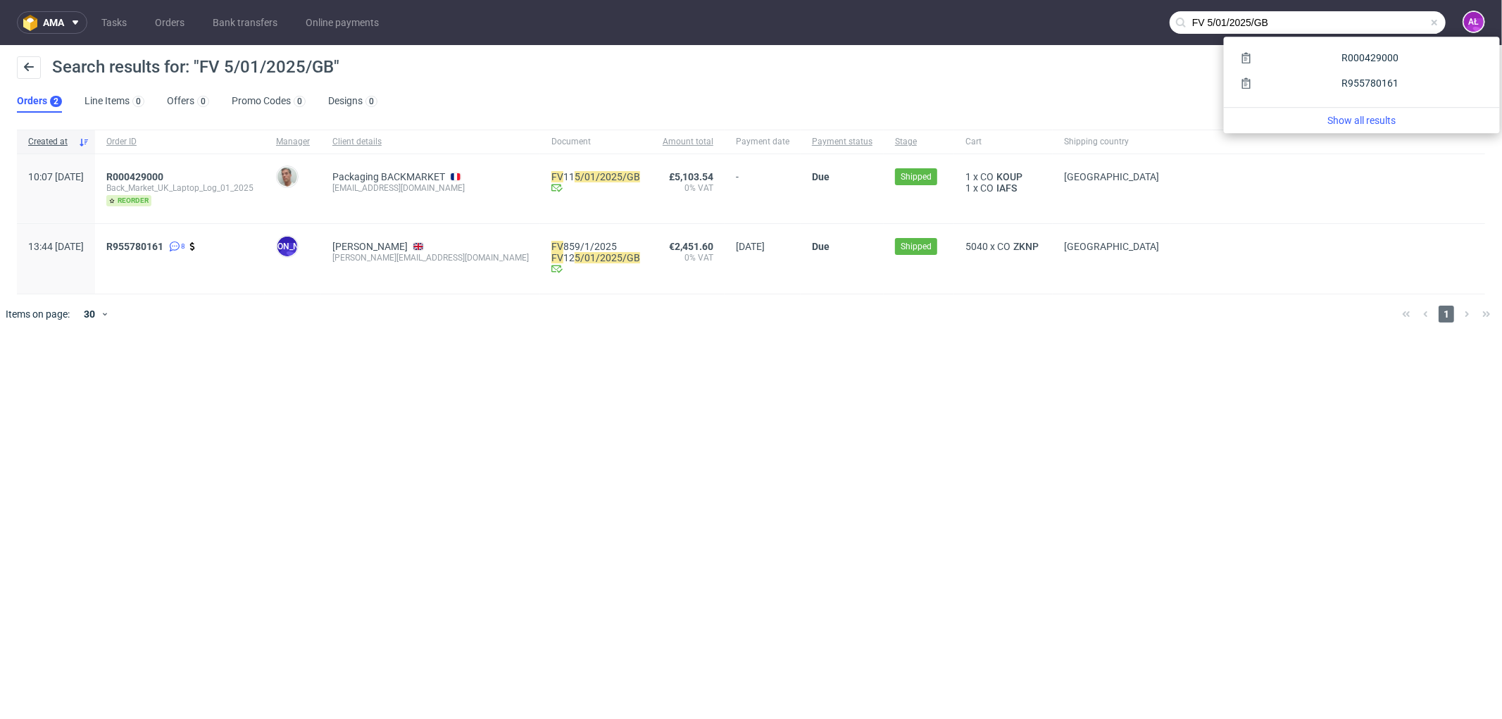
click at [1221, 25] on input "FV 5/01/2025/GB" at bounding box center [1308, 22] width 276 height 23
type input "FV 5/1/2025/GB"
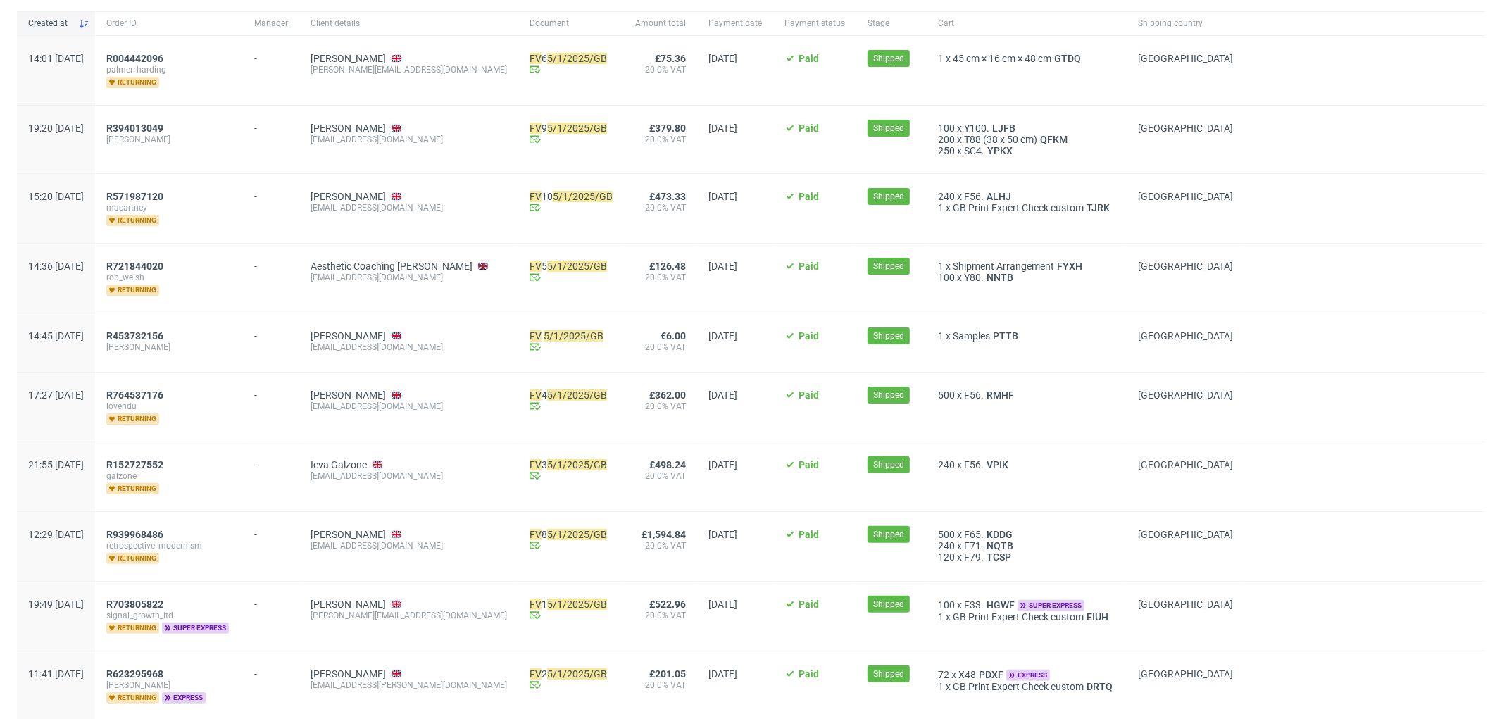
scroll to position [231, 0]
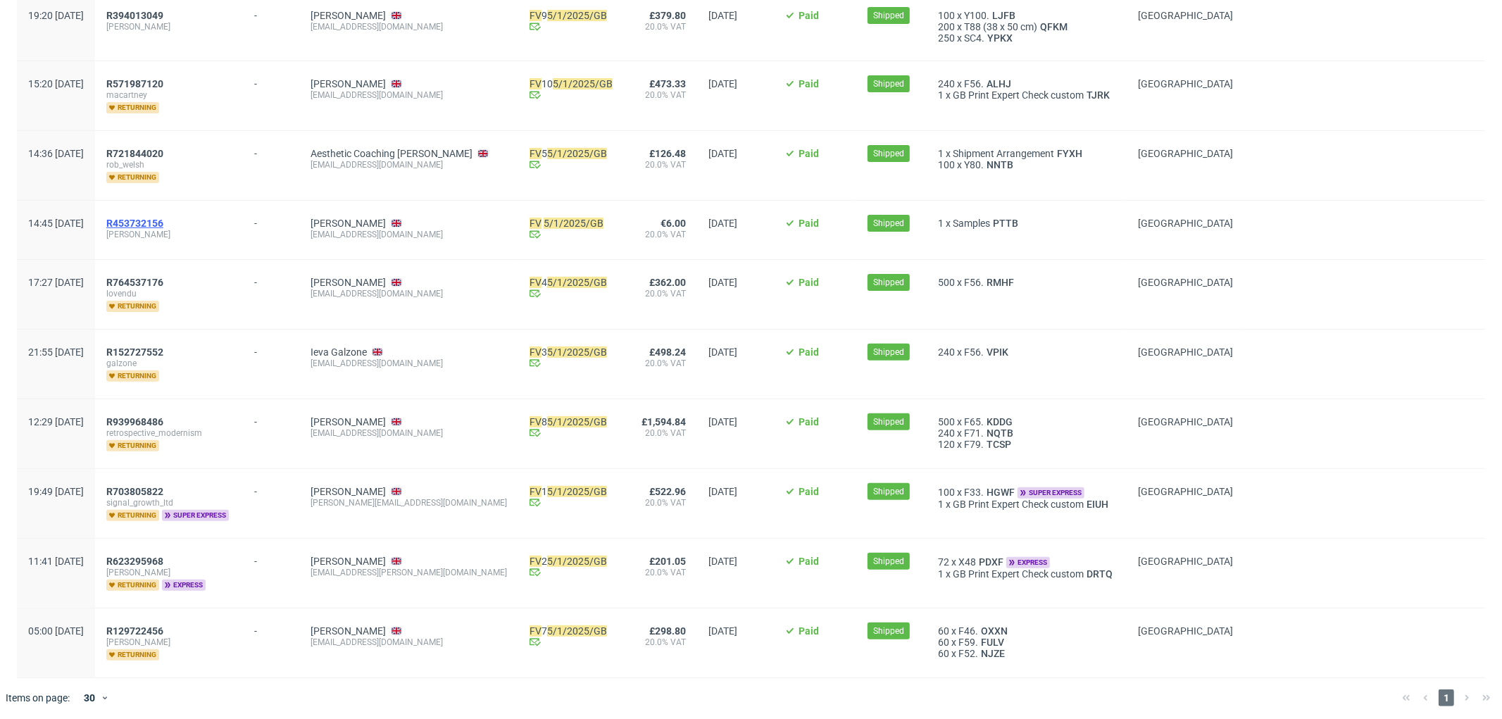
click at [163, 218] on span "R453732156" at bounding box center [134, 223] width 57 height 11
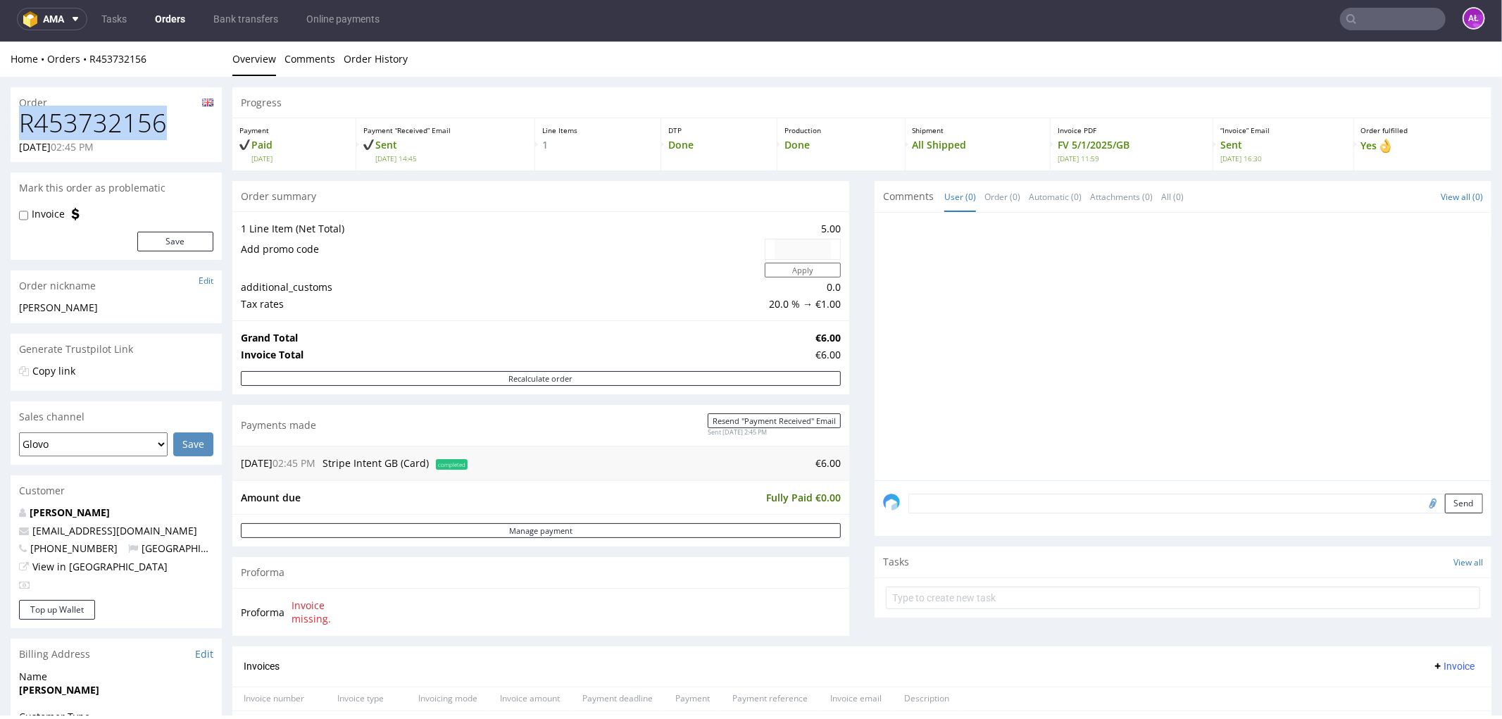
drag, startPoint x: 166, startPoint y: 120, endPoint x: 0, endPoint y: 128, distance: 166.4
click at [0, 128] on div "Order R453732156 07.01.2025 02:45 PM Mark this order as problematic Invoice Sav…" at bounding box center [751, 593] width 1502 height 1035
copy h1 "R453732156"
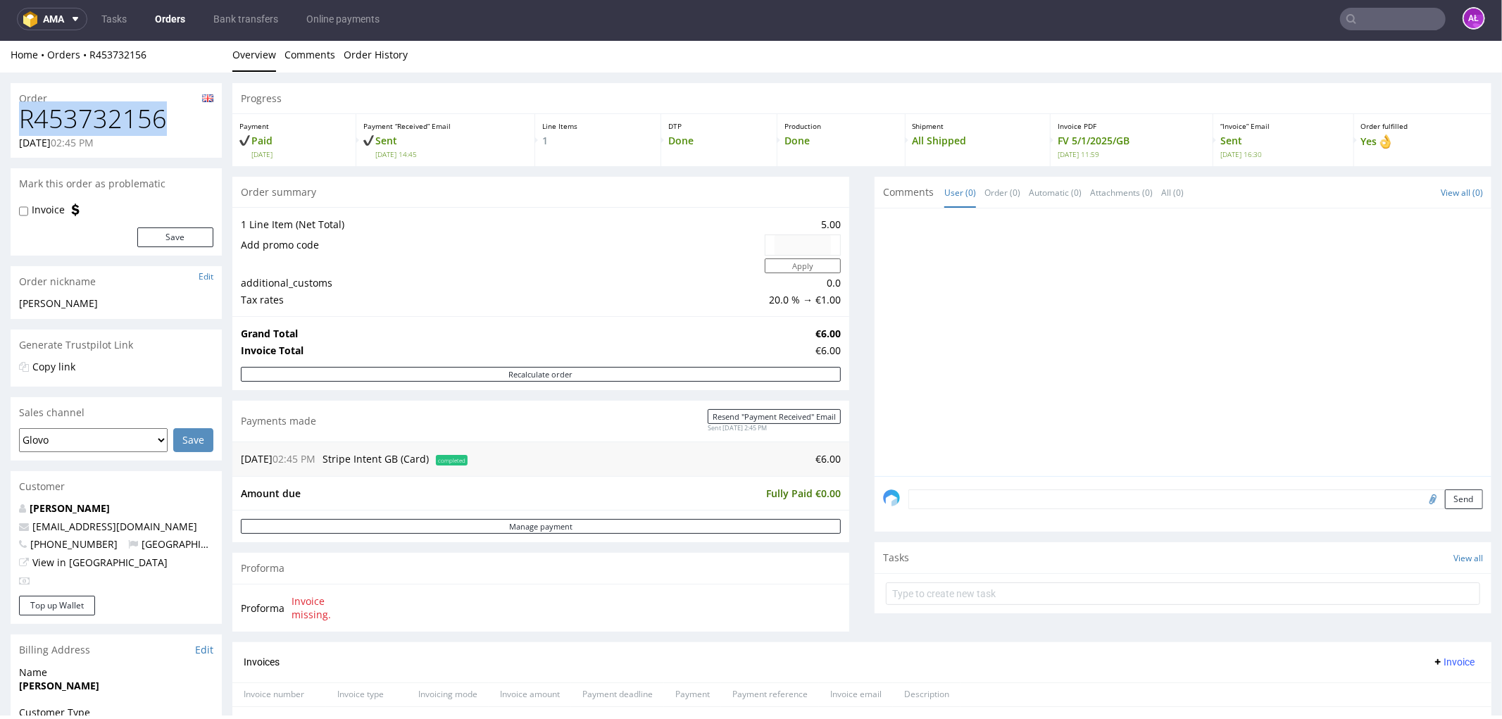
scroll to position [391, 0]
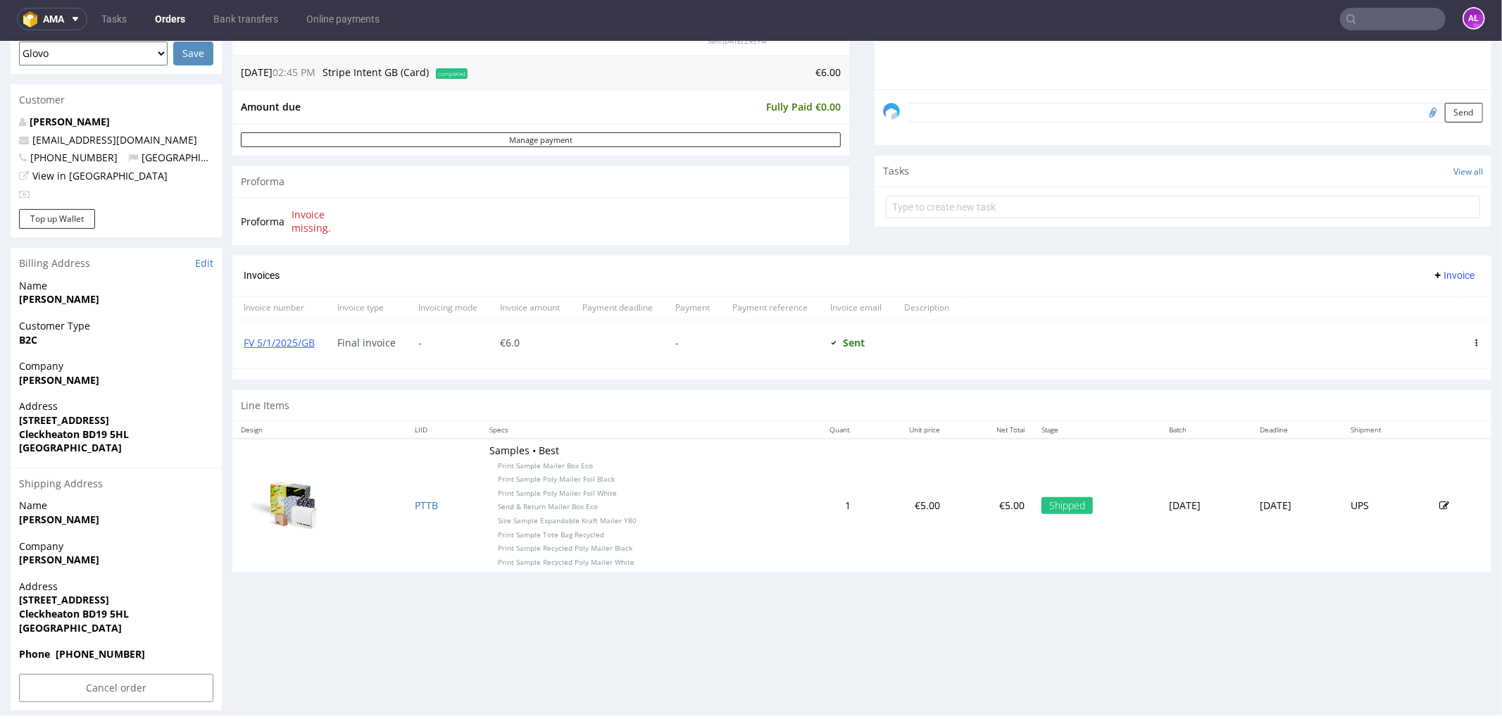
click at [1374, 15] on input "text" at bounding box center [1393, 19] width 106 height 23
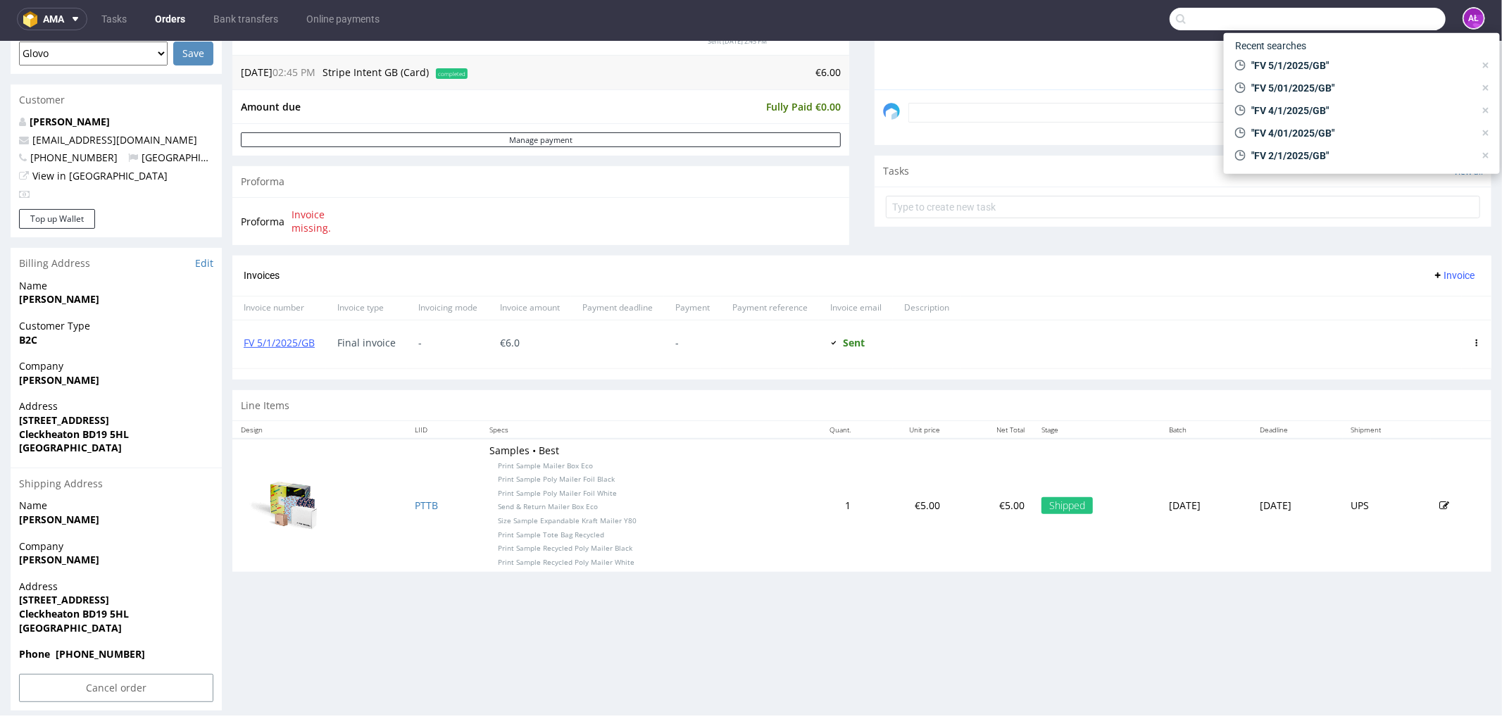
paste input "FV 6/01/2025/GB"
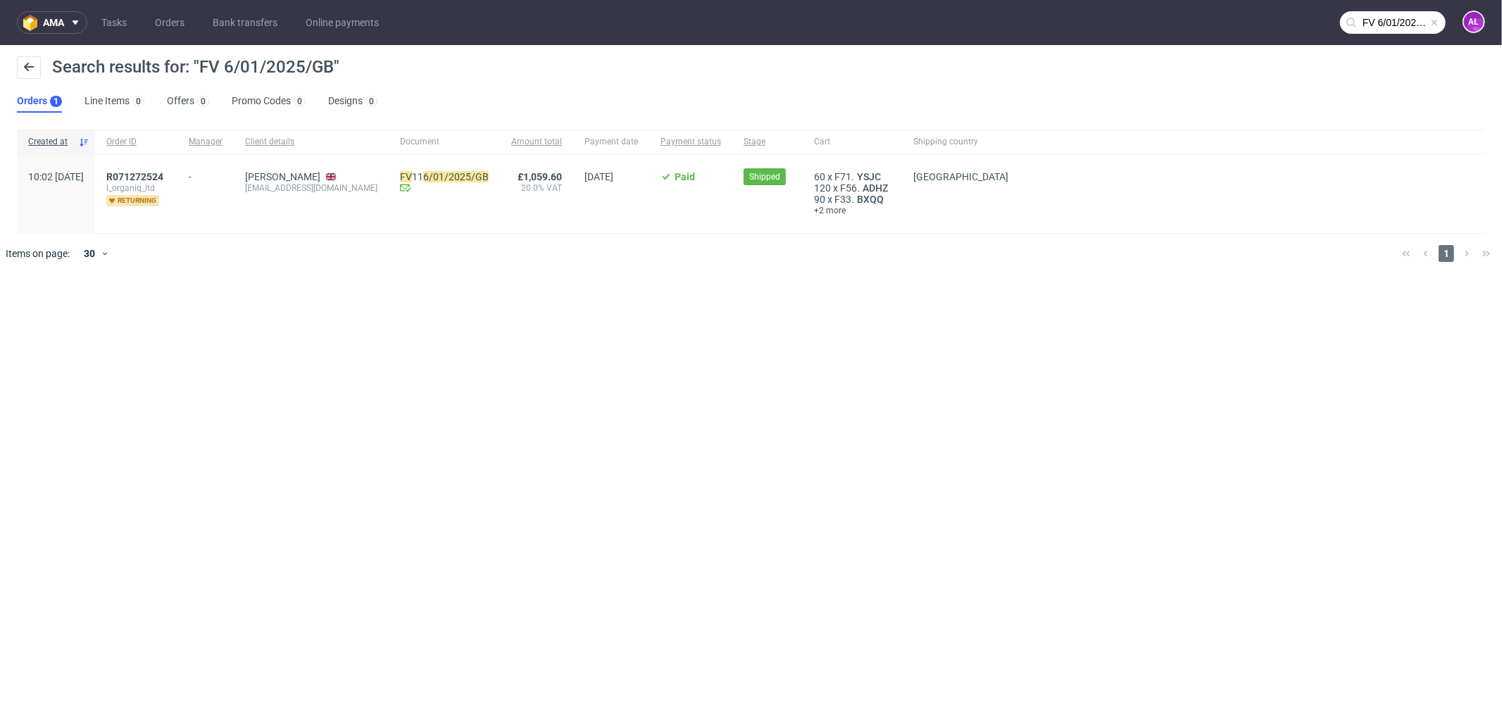
click at [1400, 28] on input "FV 6/01/2025/GB" at bounding box center [1393, 22] width 106 height 23
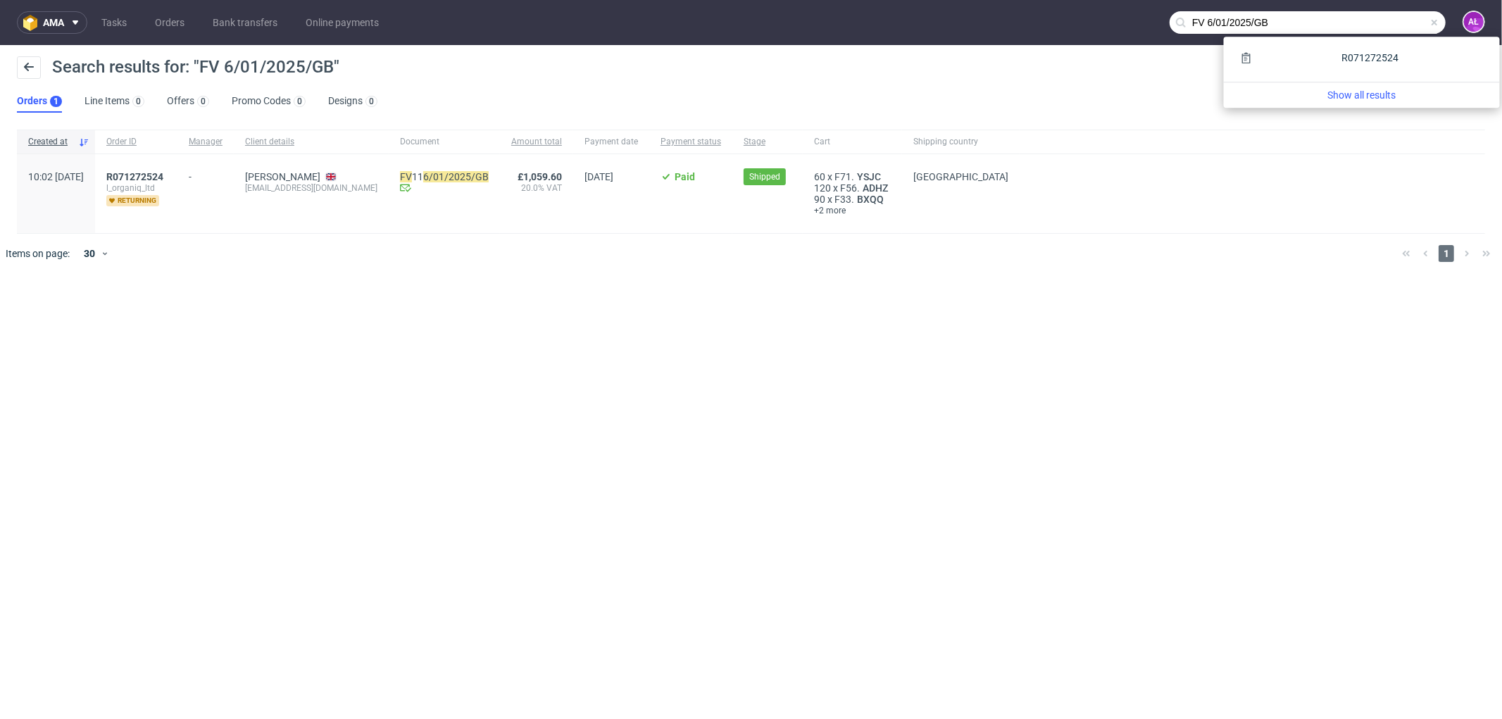
click at [1221, 26] on input "FV 6/01/2025/GB" at bounding box center [1308, 22] width 276 height 23
type input "FV 6/1/2025/GB"
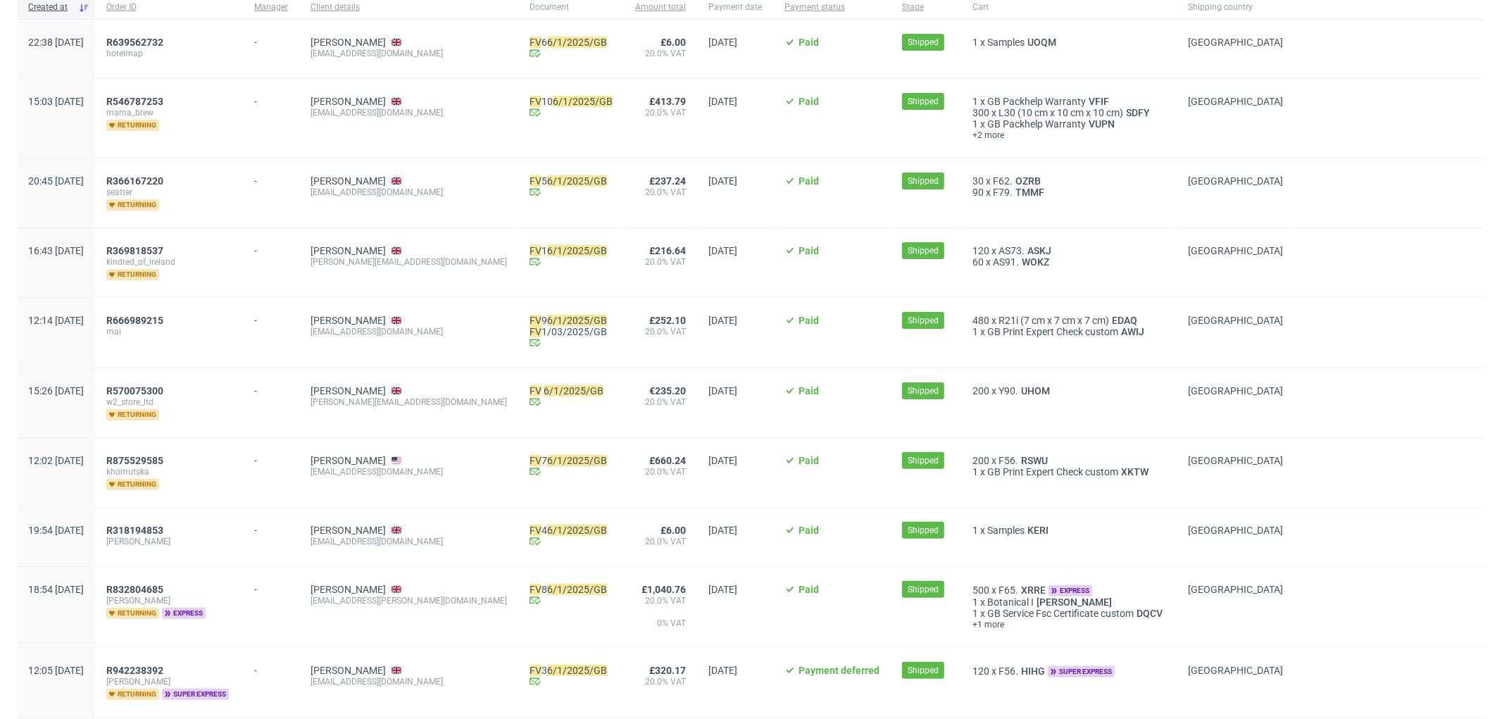
scroll to position [247, 0]
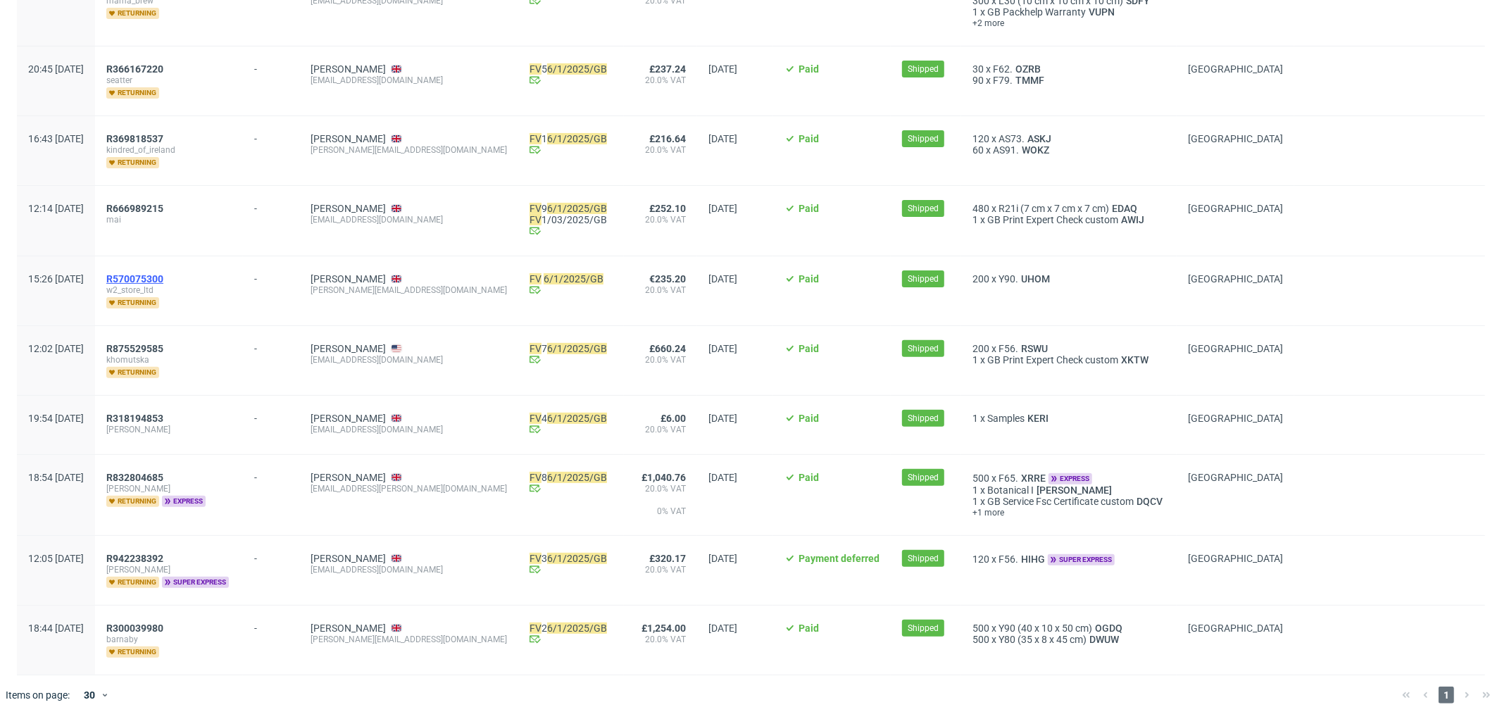
click at [163, 276] on span "R570075300" at bounding box center [134, 278] width 57 height 11
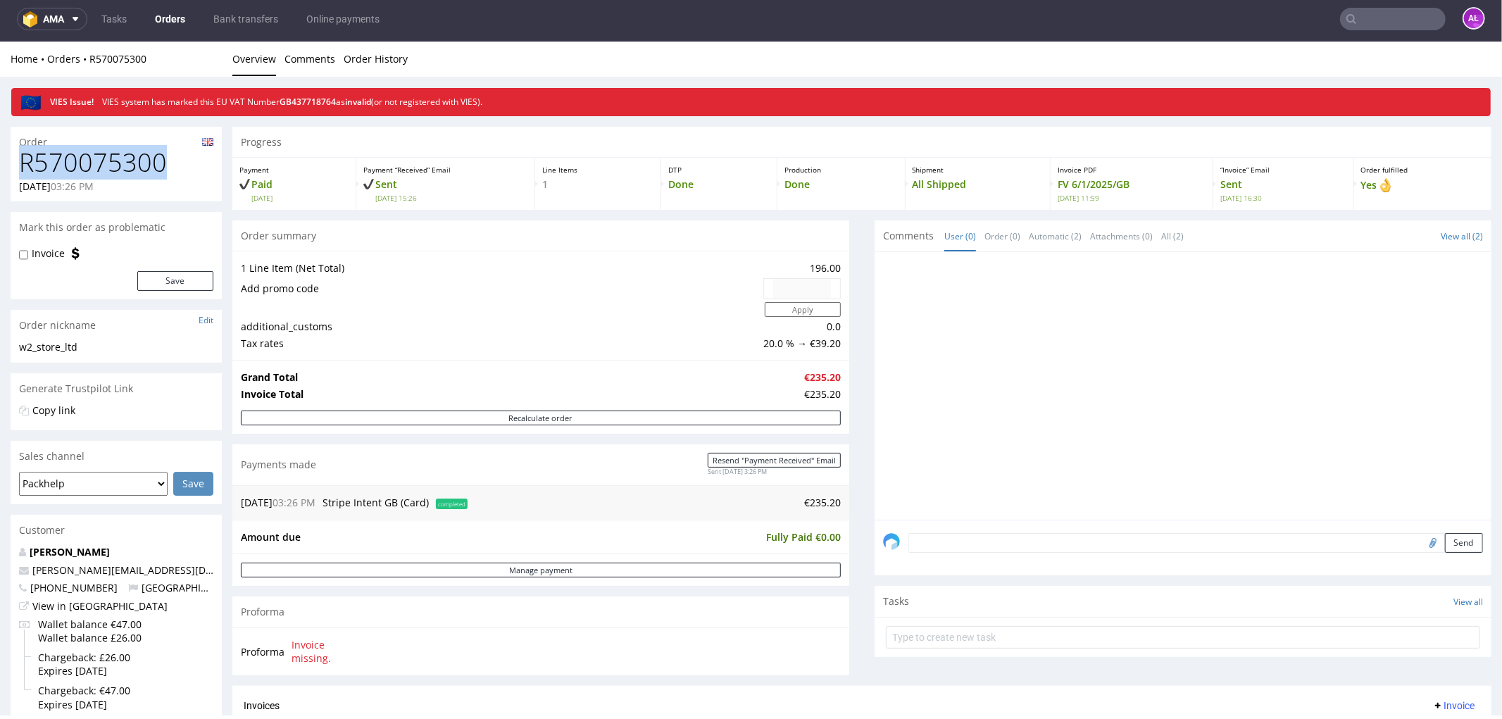
drag, startPoint x: 146, startPoint y: 173, endPoint x: 18, endPoint y: 165, distance: 127.8
click at [18, 165] on div "R570075300 07.01.2025 03:26 PM" at bounding box center [116, 174] width 211 height 53
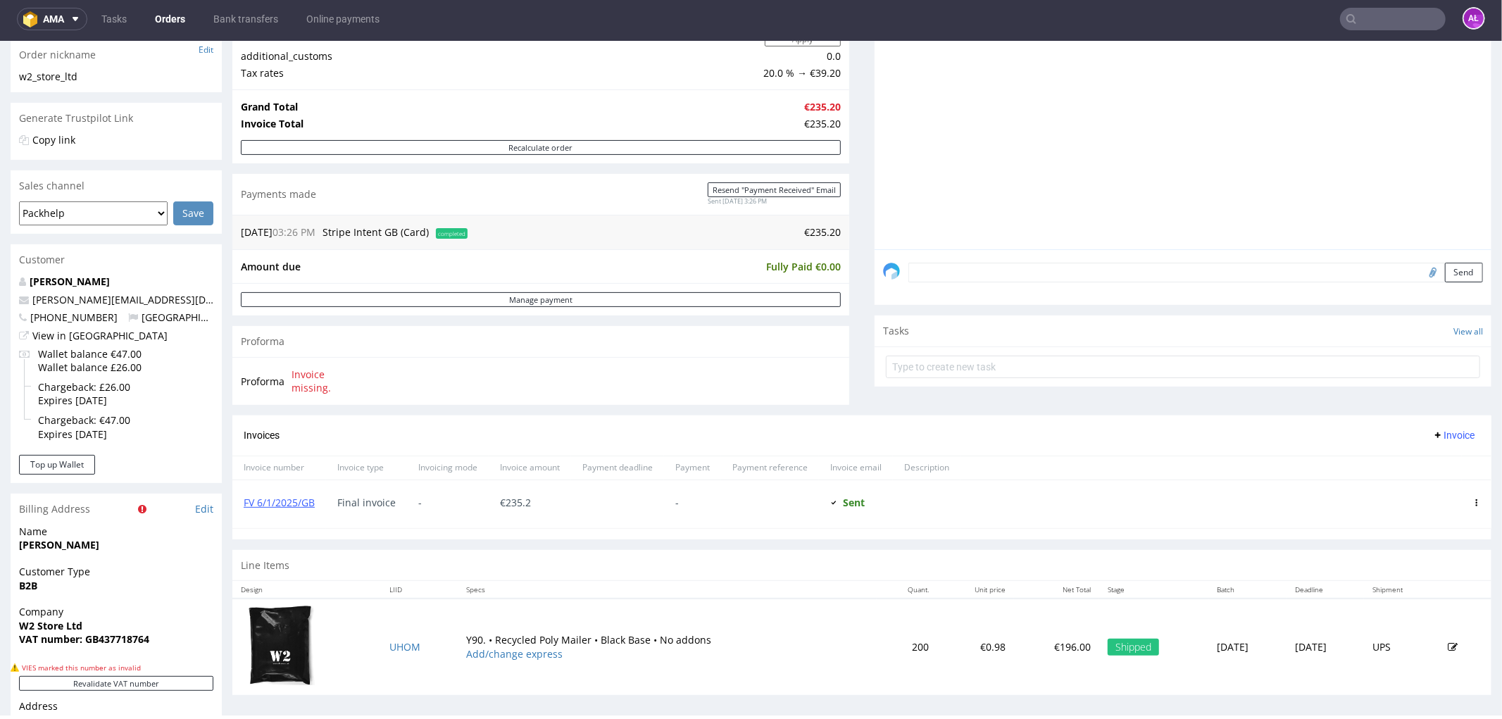
scroll to position [391, 0]
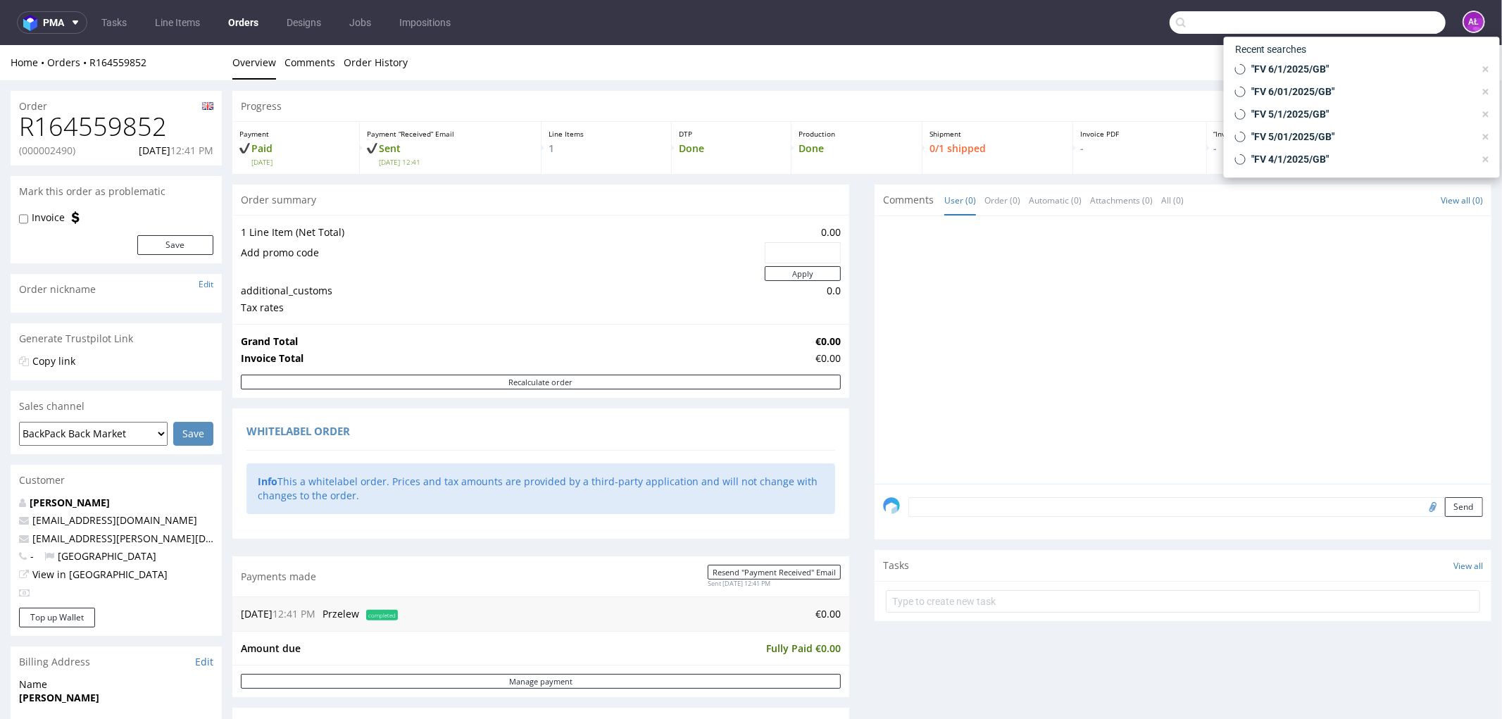
click at [1354, 17] on input "text" at bounding box center [1308, 22] width 276 height 23
paste input "LSSD"
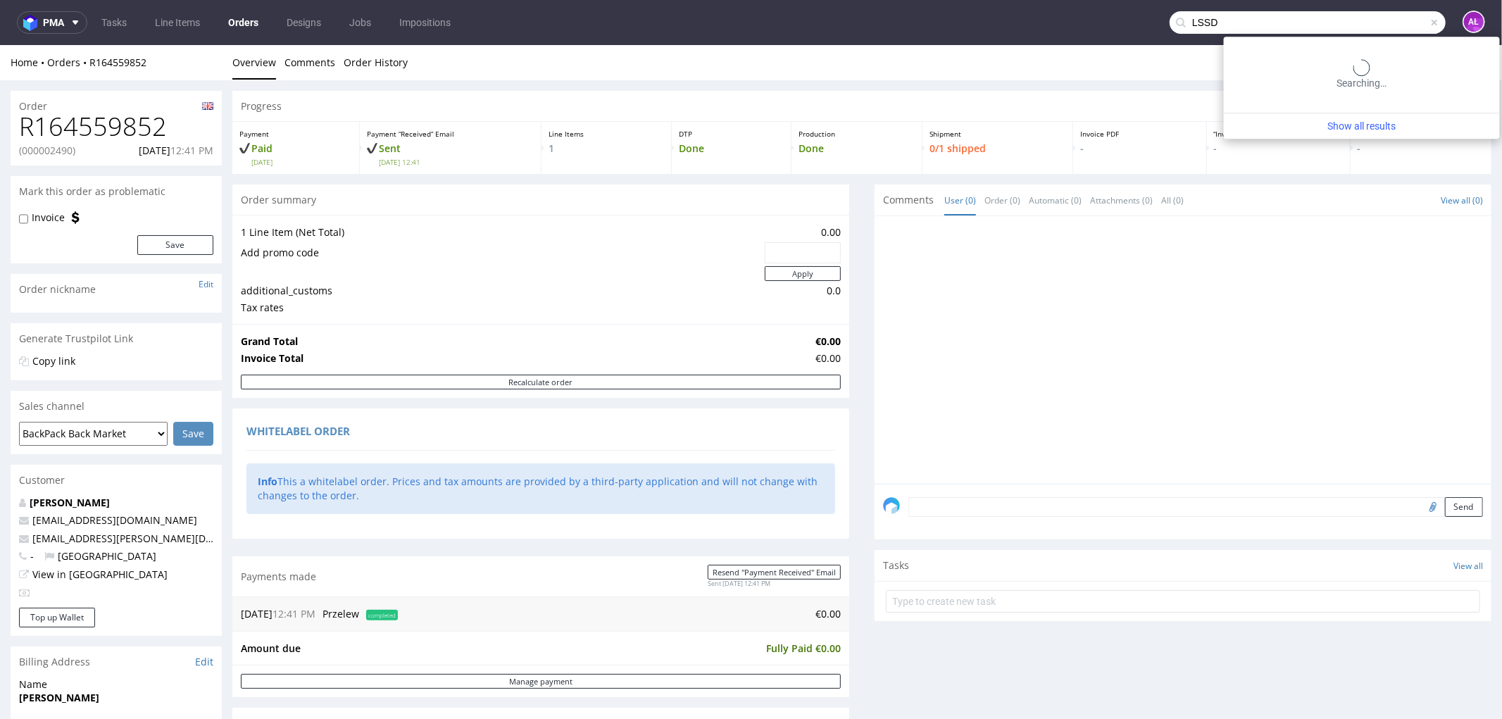
type input "LSSD"
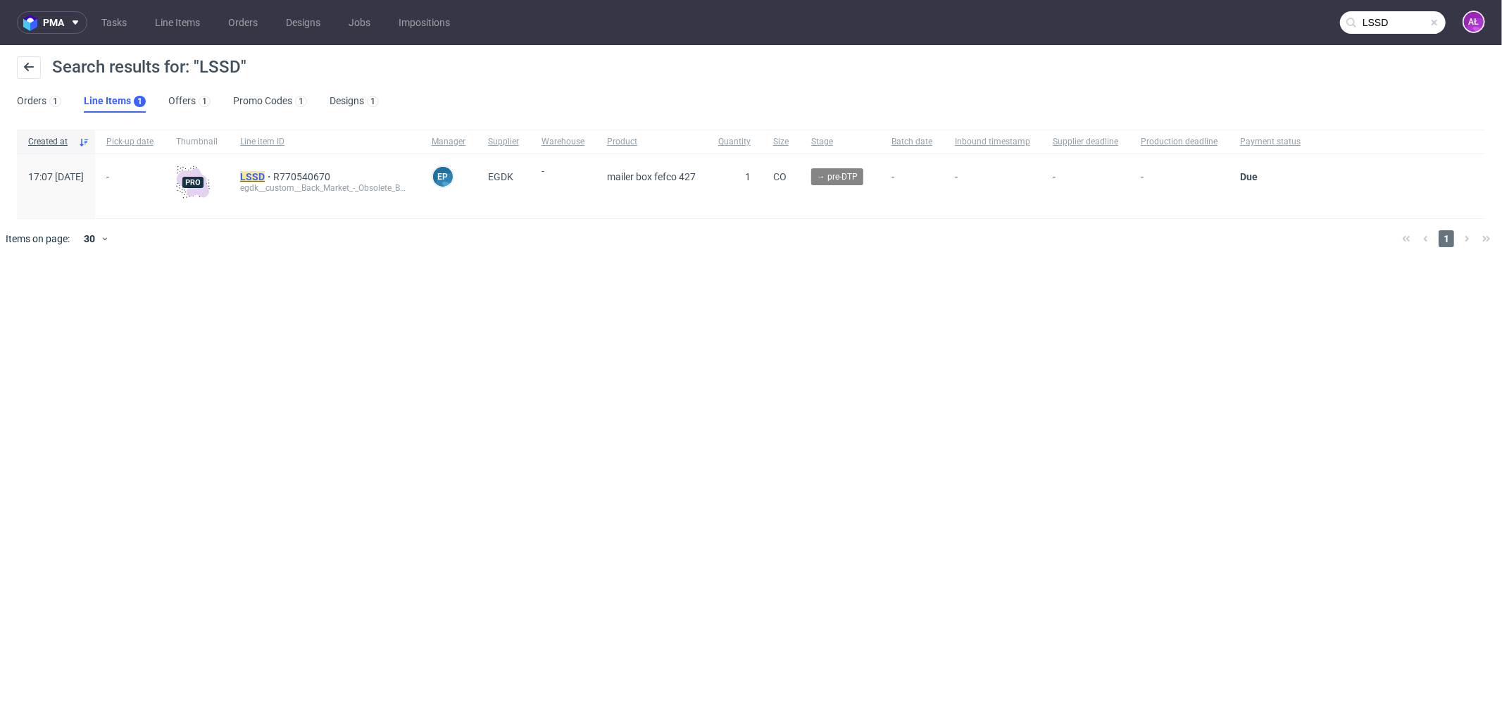
click at [265, 175] on mark "LSSD" at bounding box center [252, 176] width 25 height 11
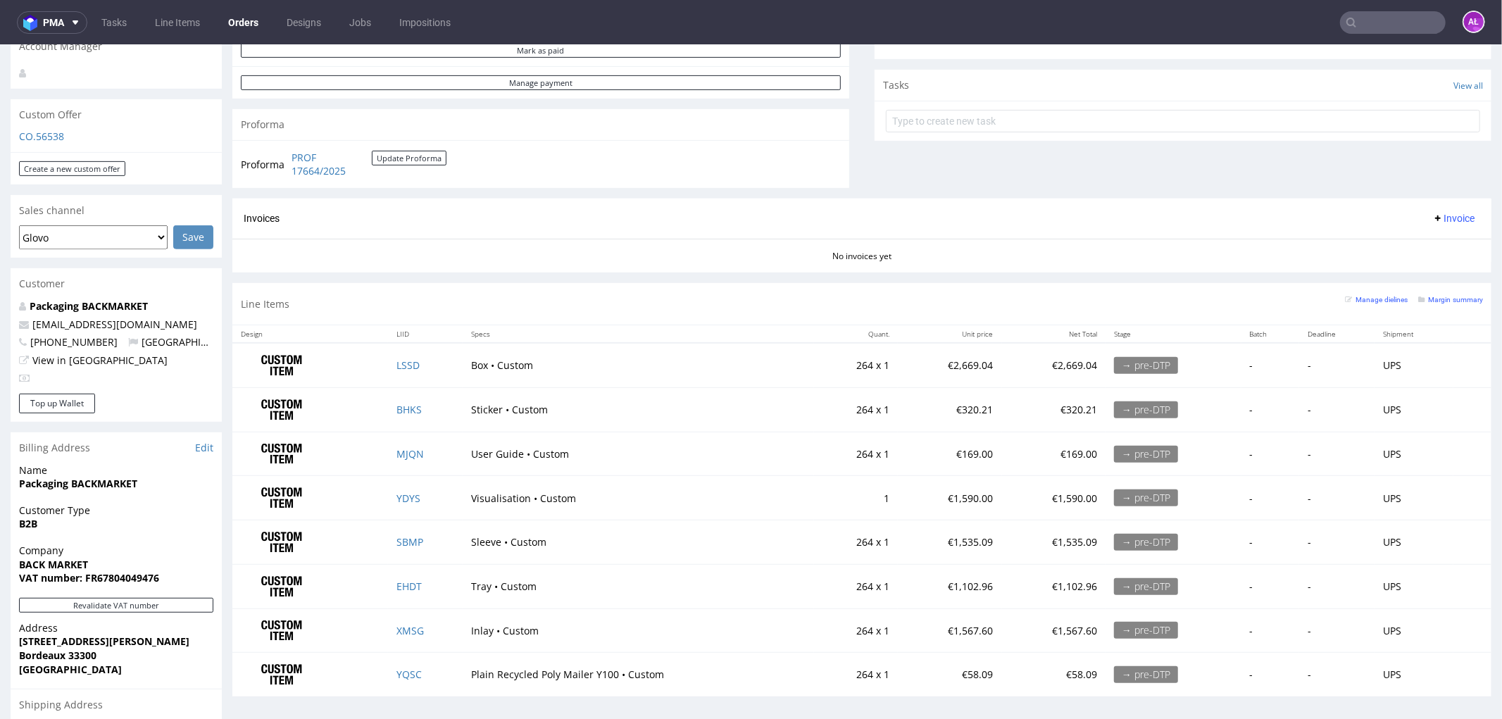
scroll to position [547, 0]
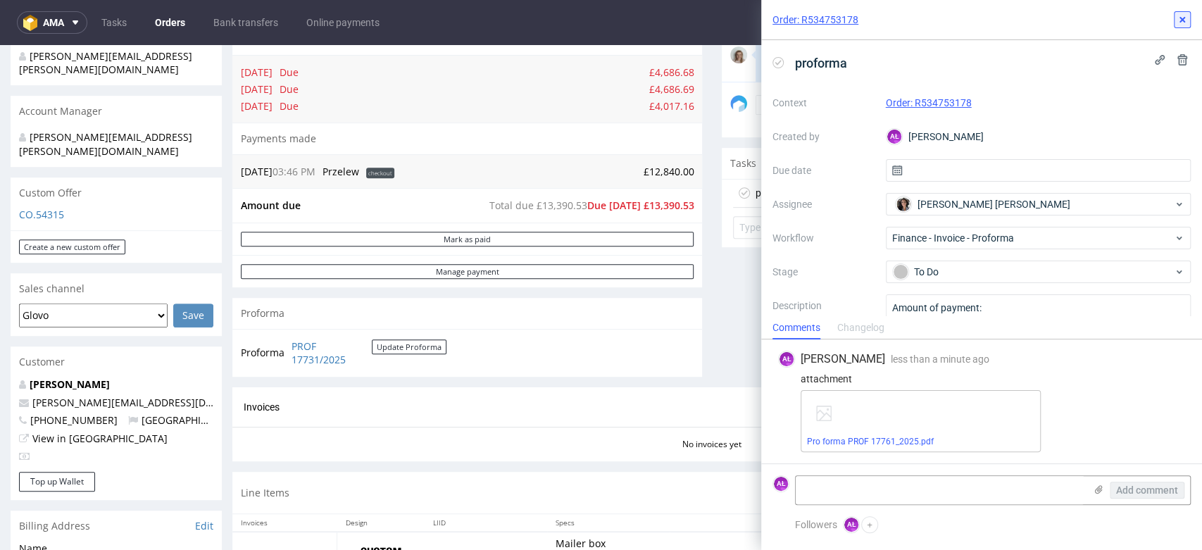
scroll to position [237, 0]
drag, startPoint x: 1187, startPoint y: 18, endPoint x: 1117, endPoint y: 21, distance: 69.8
click at [1184, 18] on icon at bounding box center [1182, 19] width 11 height 11
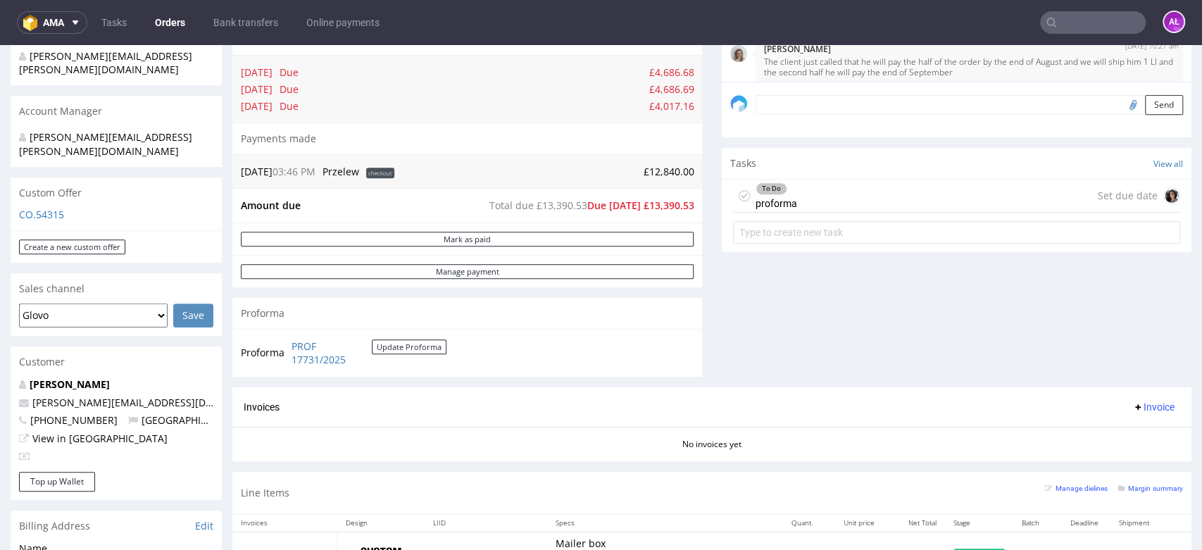
click at [1086, 20] on input "text" at bounding box center [1093, 22] width 106 height 23
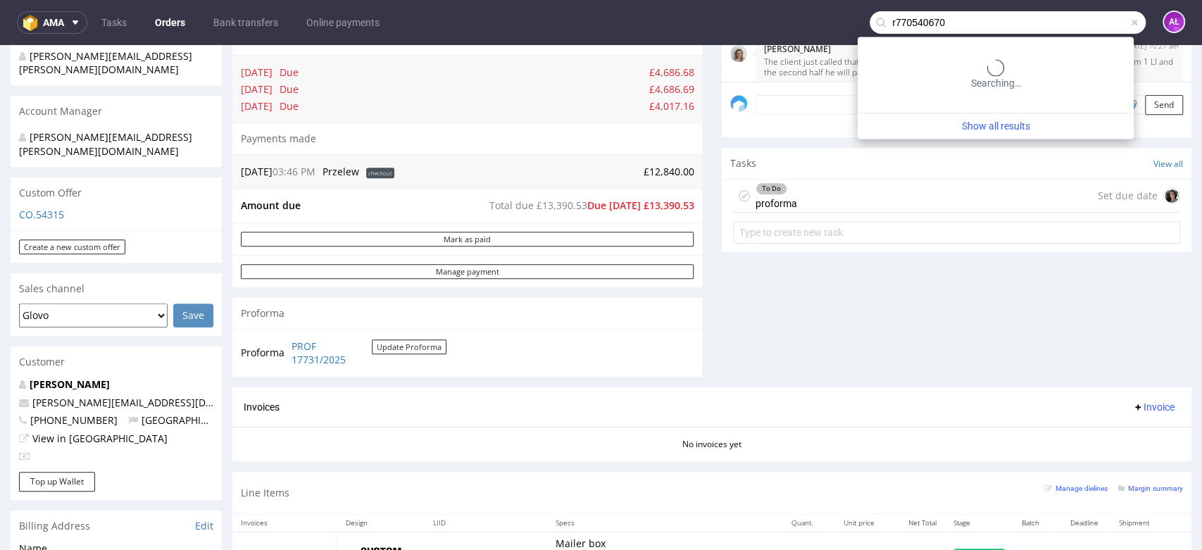
type input "r770540670"
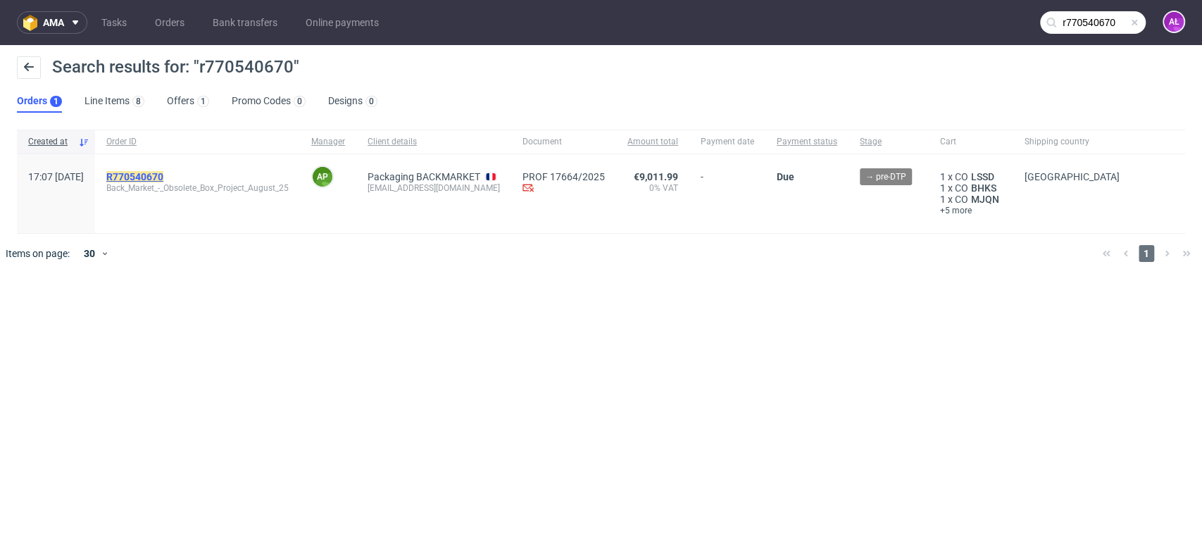
click at [163, 173] on mark "R770540670" at bounding box center [134, 176] width 57 height 11
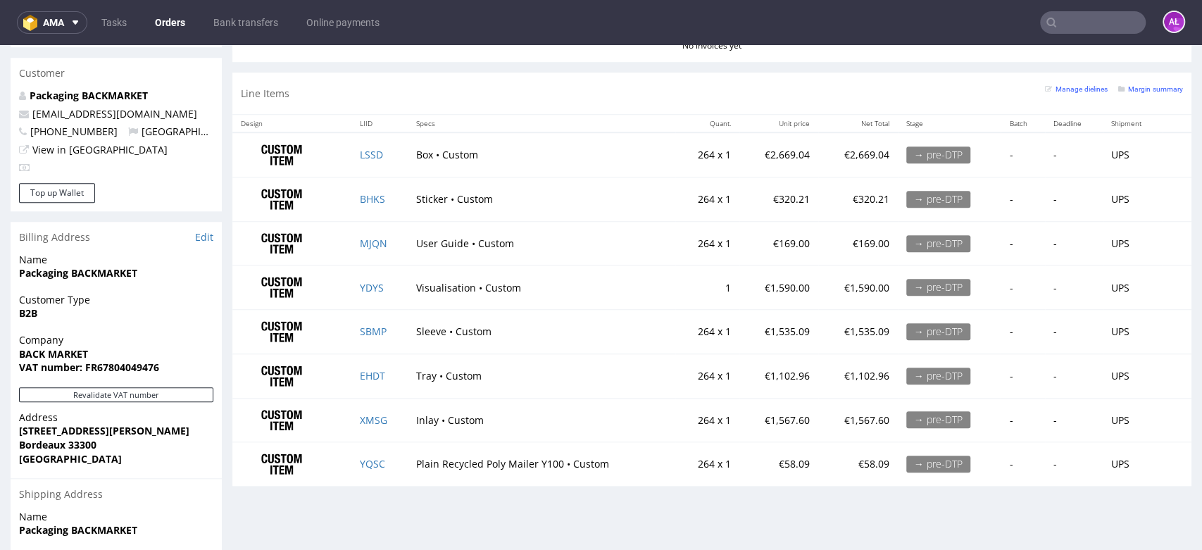
scroll to position [663, 0]
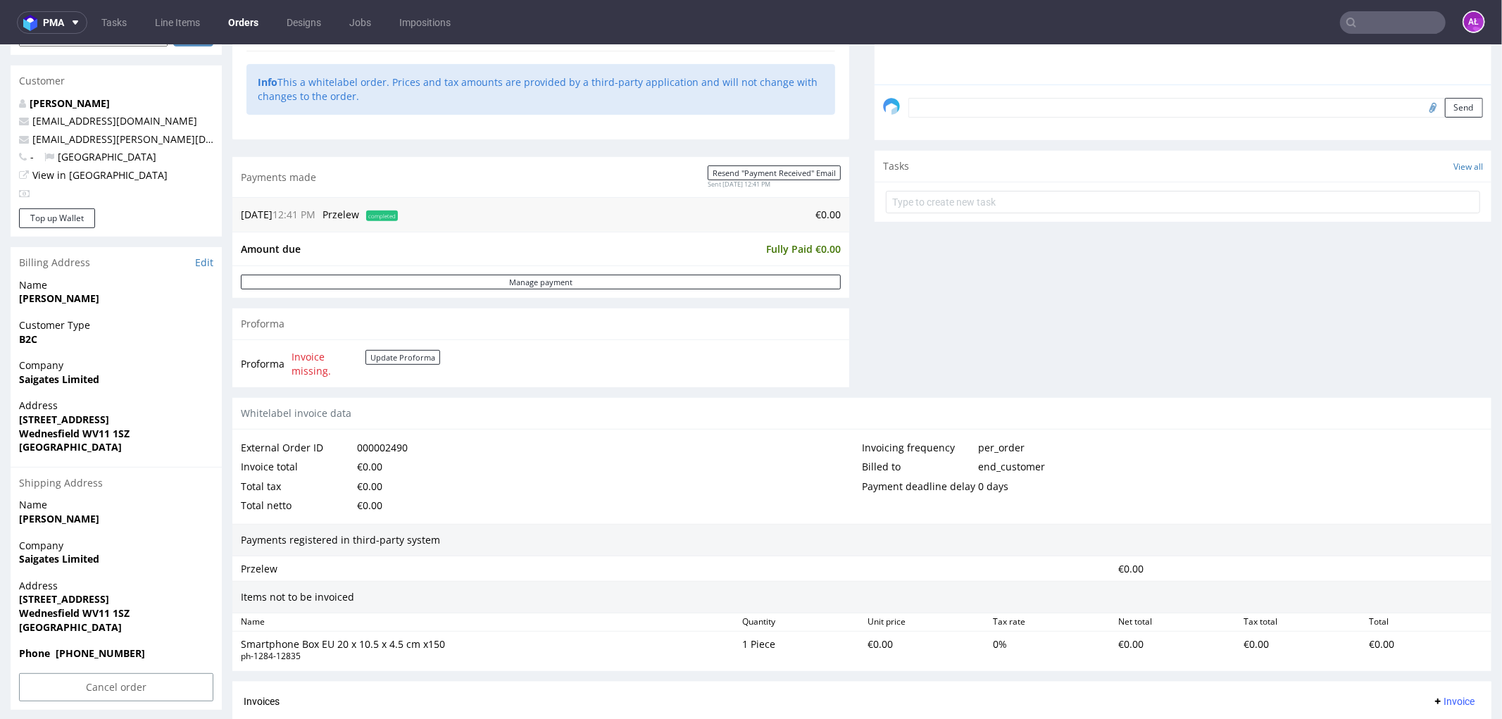
scroll to position [394, 0]
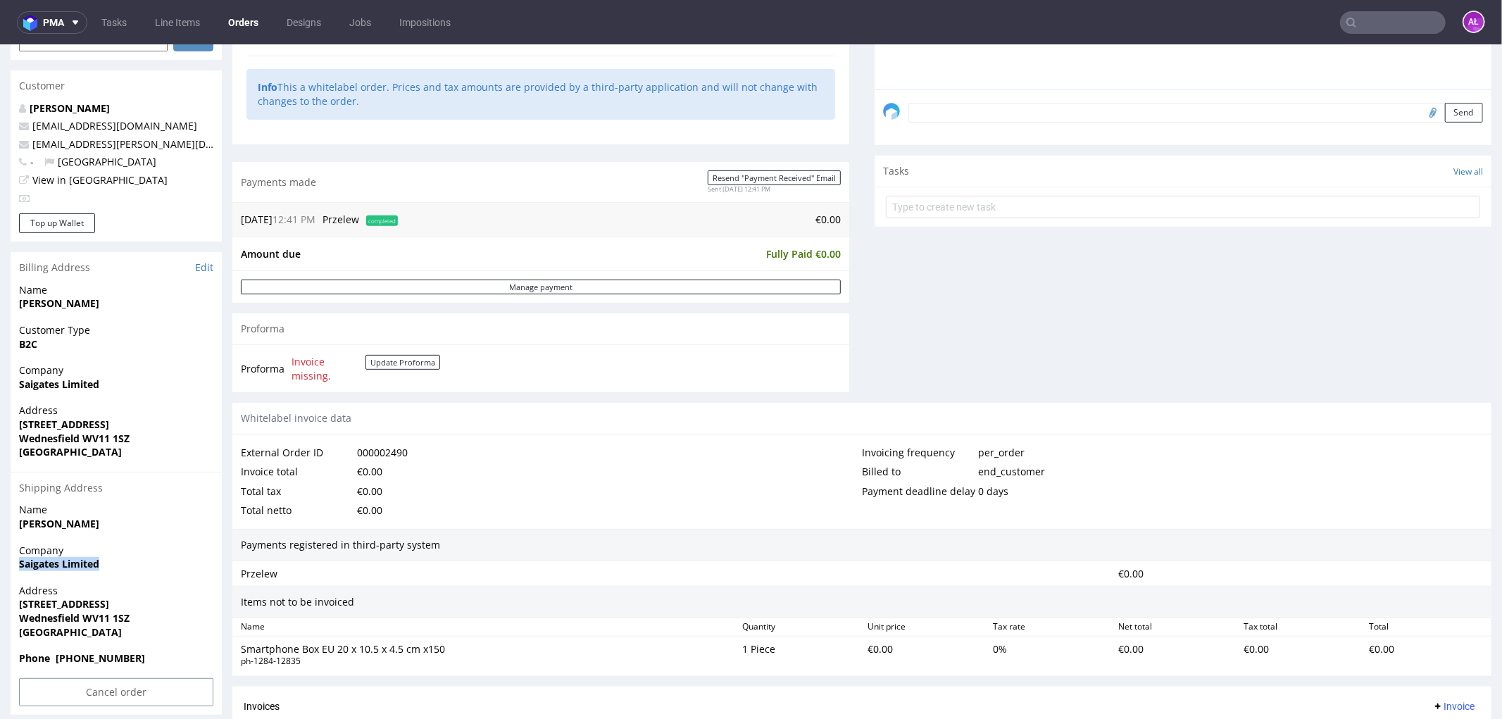
drag, startPoint x: 29, startPoint y: 568, endPoint x: 5, endPoint y: 568, distance: 23.9
click at [5, 568] on div "Order R164559852 (000002490) 21.08.2025 12:41 PM Mark this order as problematic…" at bounding box center [751, 276] width 1502 height 1182
copy strong "Saigates Limited"
drag, startPoint x: 12, startPoint y: 608, endPoint x: 110, endPoint y: 603, distance: 98.0
click at [110, 603] on div "Address 98 High Street Wednesfield WV11 1SZ United Kingdom" at bounding box center [116, 617] width 211 height 68
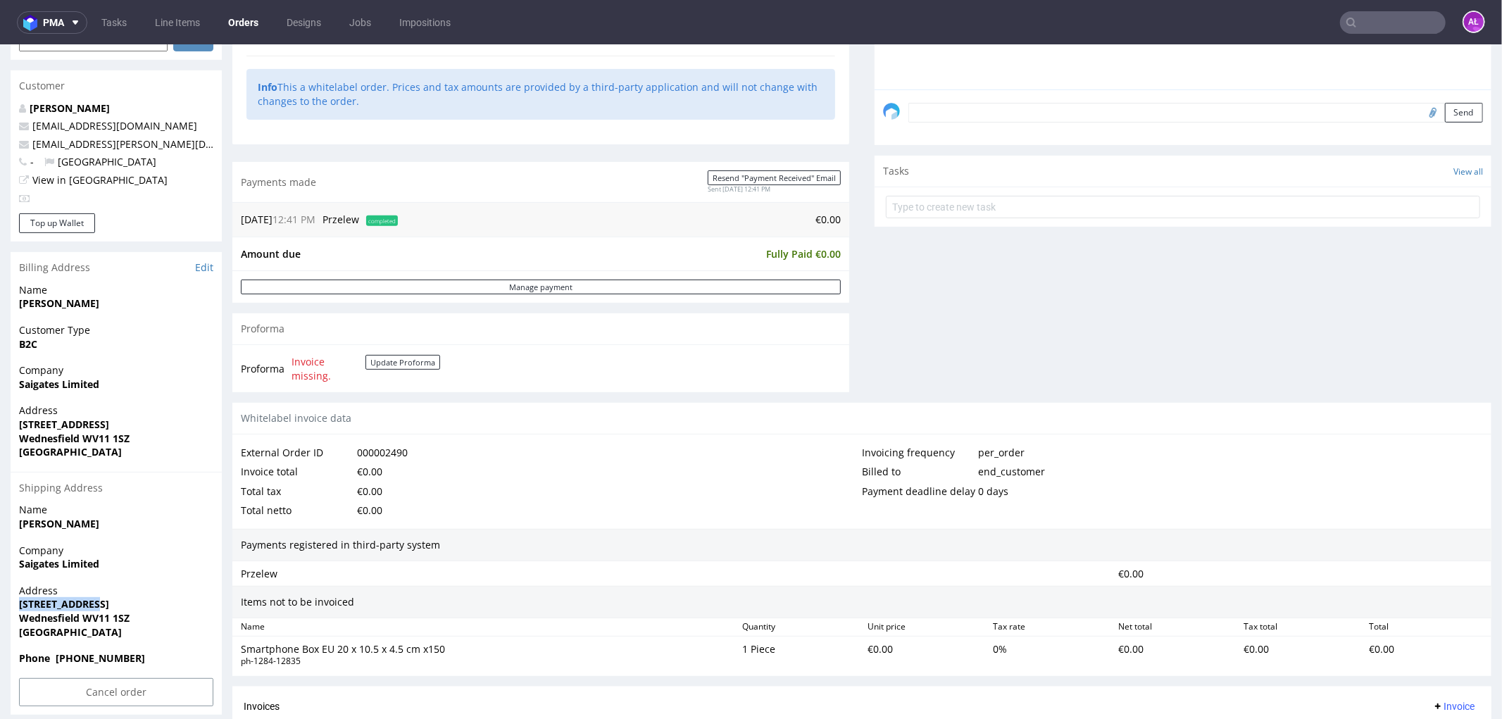
copy strong "98 High Street"
drag, startPoint x: 13, startPoint y: 617, endPoint x: 158, endPoint y: 611, distance: 145.2
click at [156, 613] on div "Address 98 High Street Wednesfield WV11 1SZ United Kingdom" at bounding box center [116, 617] width 211 height 68
copy strong "Wednesfield WV11 1SZ"
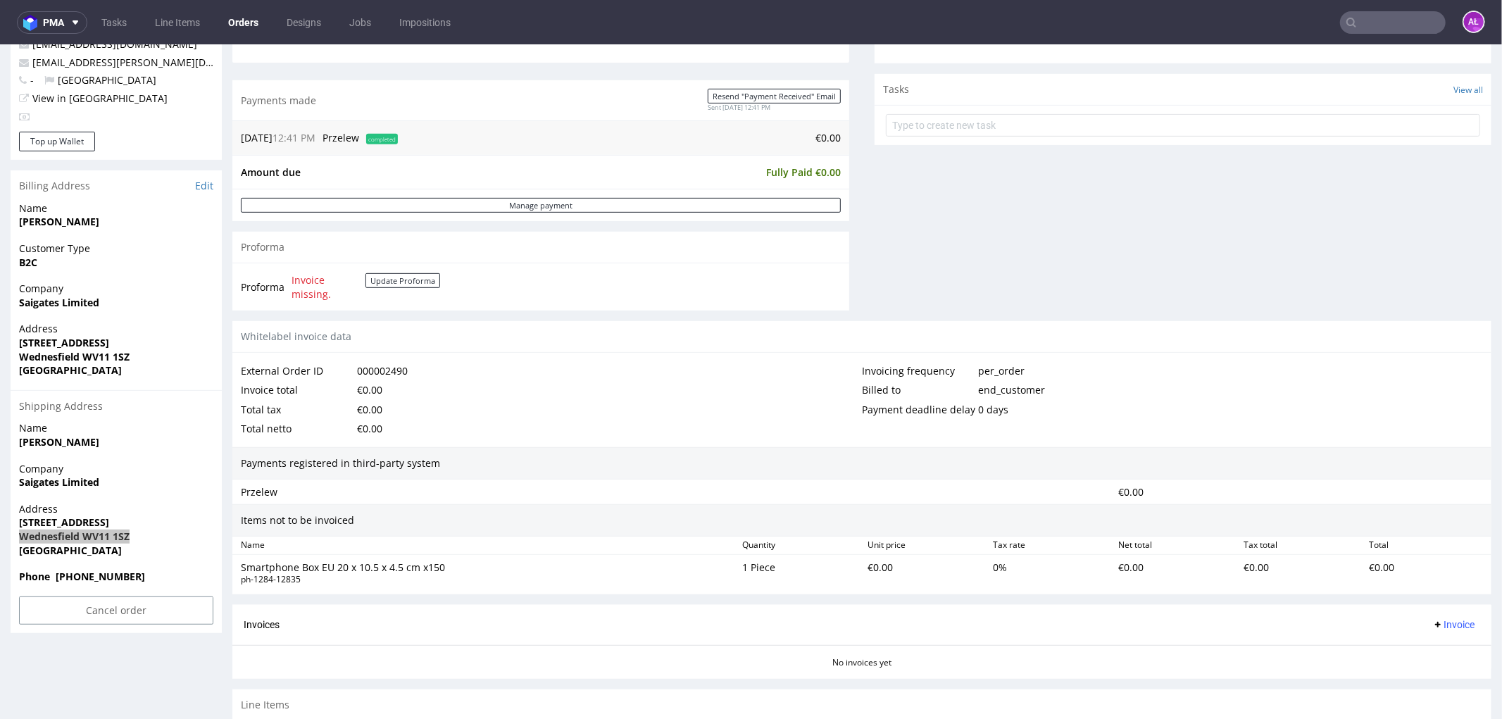
scroll to position [551, 0]
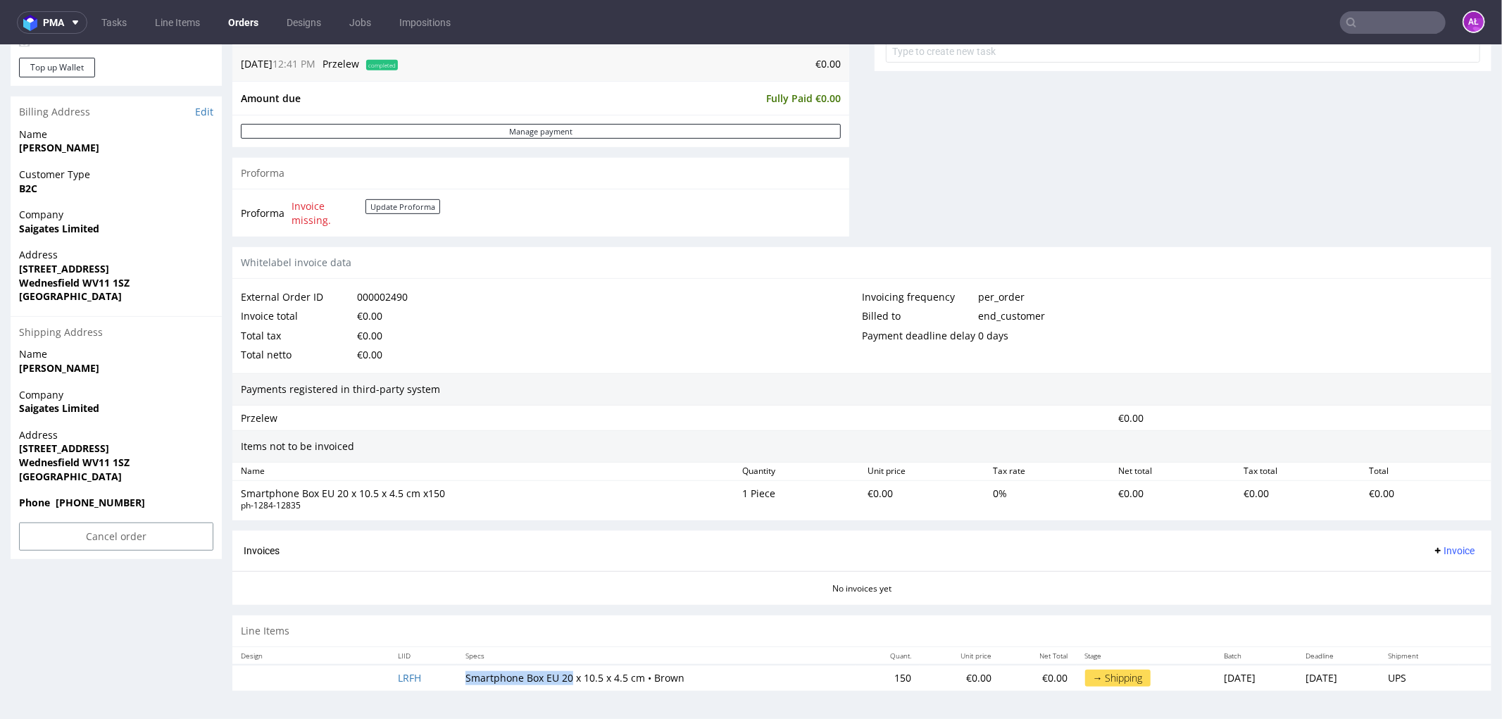
drag, startPoint x: 447, startPoint y: 679, endPoint x: 554, endPoint y: 680, distance: 107.8
click at [554, 680] on td "Smartphone Box EU 20 x 10.5 x 4.5 cm • Brown" at bounding box center [656, 677] width 399 height 26
copy td "Smartphone Box EU 20"
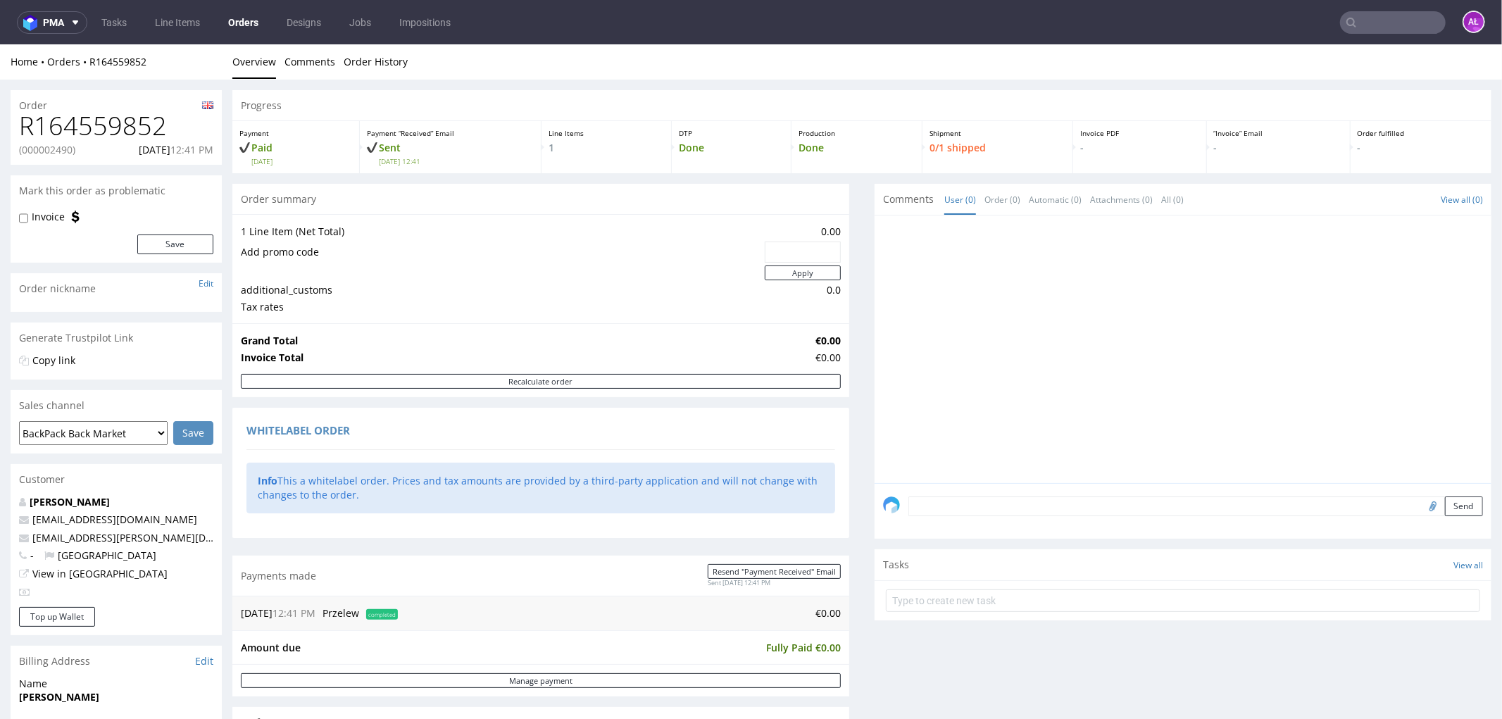
scroll to position [0, 0]
drag, startPoint x: 151, startPoint y: 123, endPoint x: 15, endPoint y: 135, distance: 136.5
click at [15, 135] on div "R164559852 (000002490) 21.08.2025 12:41 PM" at bounding box center [116, 138] width 211 height 53
copy h1 "R164559852"
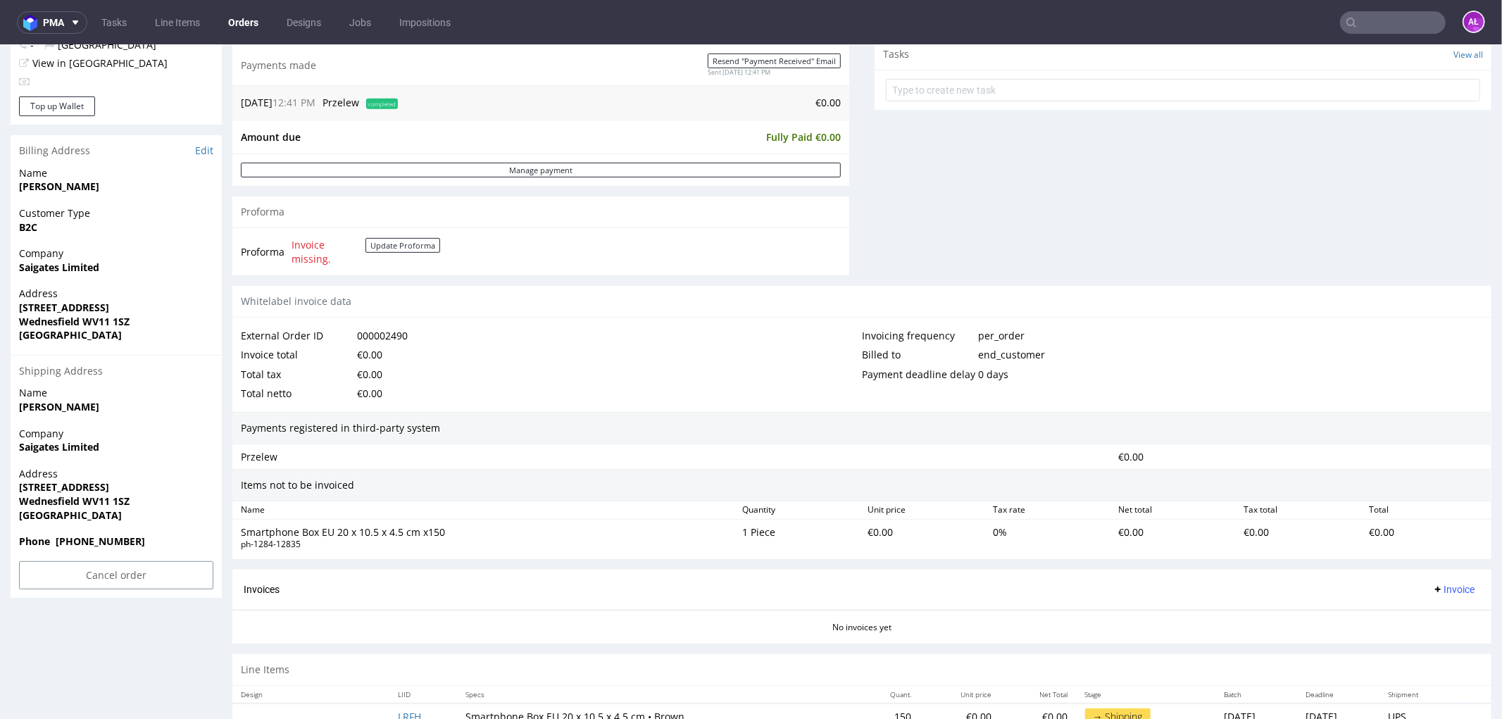
scroll to position [551, 0]
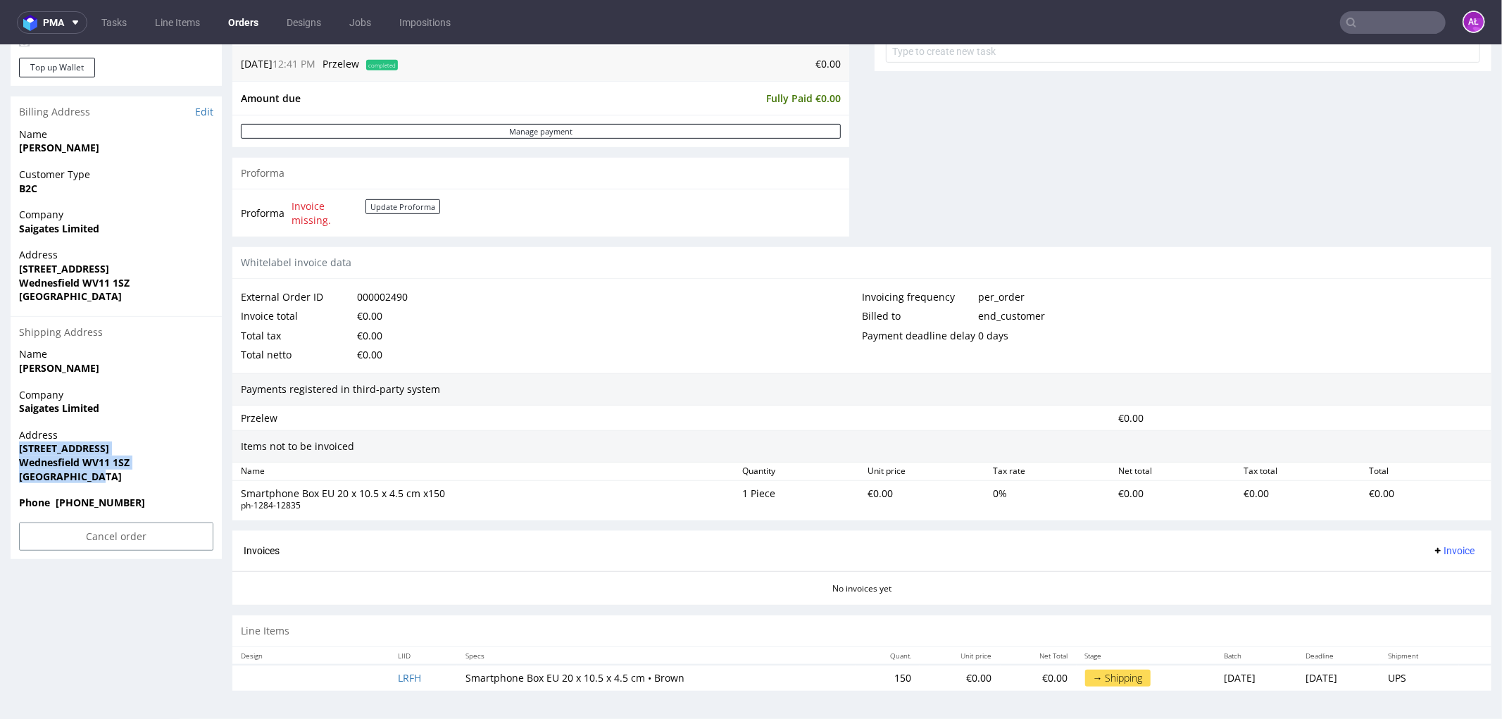
drag, startPoint x: 116, startPoint y: 477, endPoint x: 16, endPoint y: 447, distance: 104.3
click at [16, 447] on div "Address 98 High Street Wednesfield WV11 1SZ United Kingdom" at bounding box center [116, 462] width 211 height 68
copy p "98 High Street Wednesfield WV11 1SZ United Kingdom"
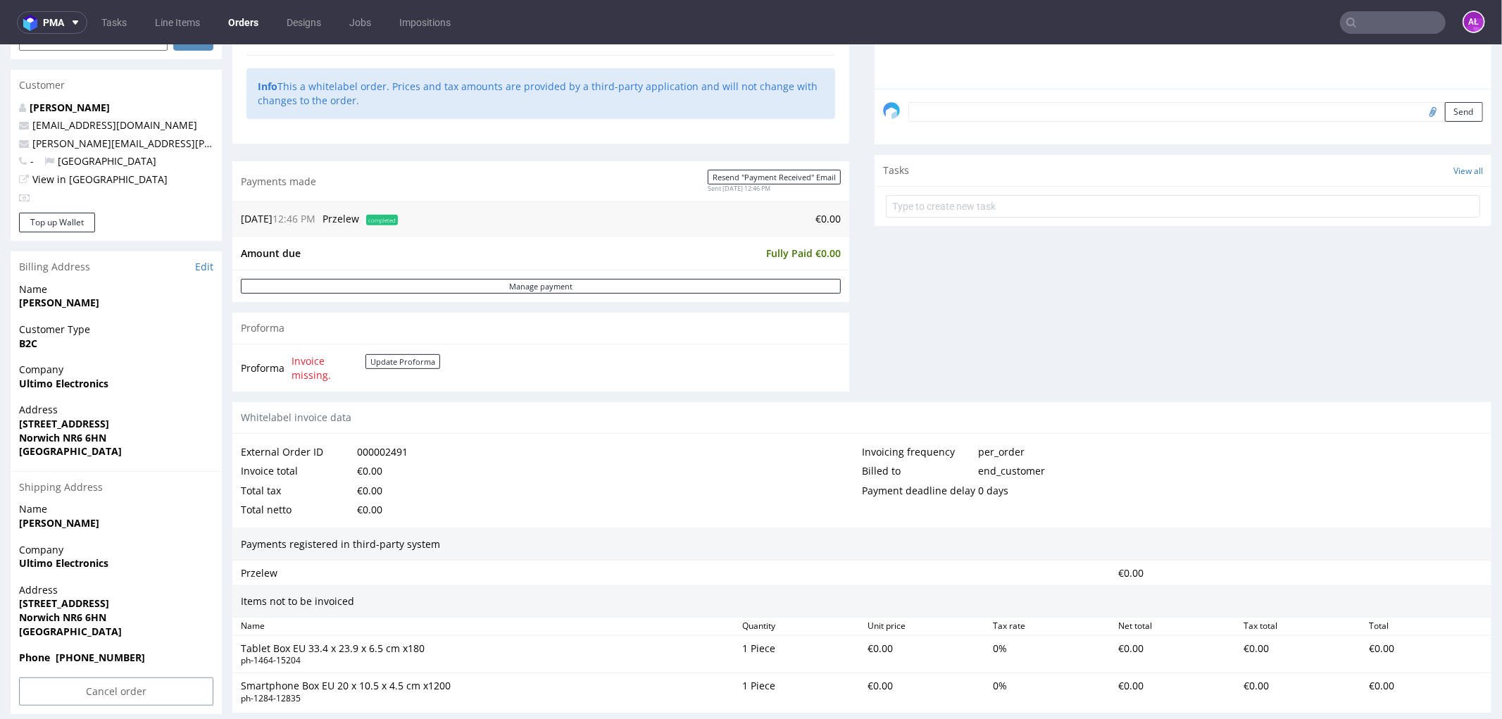
scroll to position [380, 0]
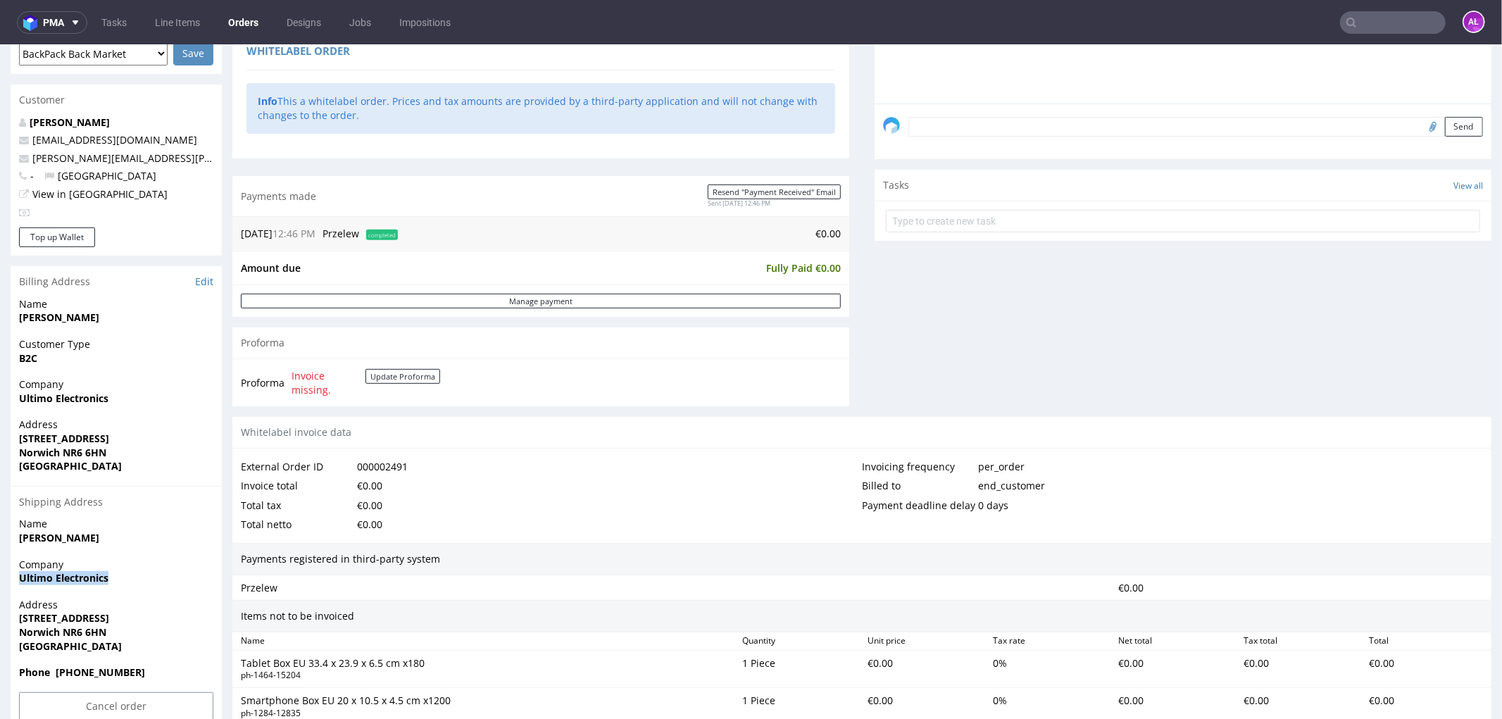
drag, startPoint x: 113, startPoint y: 579, endPoint x: 0, endPoint y: 580, distance: 112.7
click at [0, 549] on div "Order R673988227 (000002491) [DATE] 12:47 PM Mark this order as problematic Inv…" at bounding box center [751, 322] width 1502 height 1246
copy strong "Ultimo Electronics"
drag, startPoint x: 11, startPoint y: 621, endPoint x: 125, endPoint y: 616, distance: 114.2
click at [125, 549] on div "Address [STREET_ADDRESS]" at bounding box center [116, 631] width 211 height 68
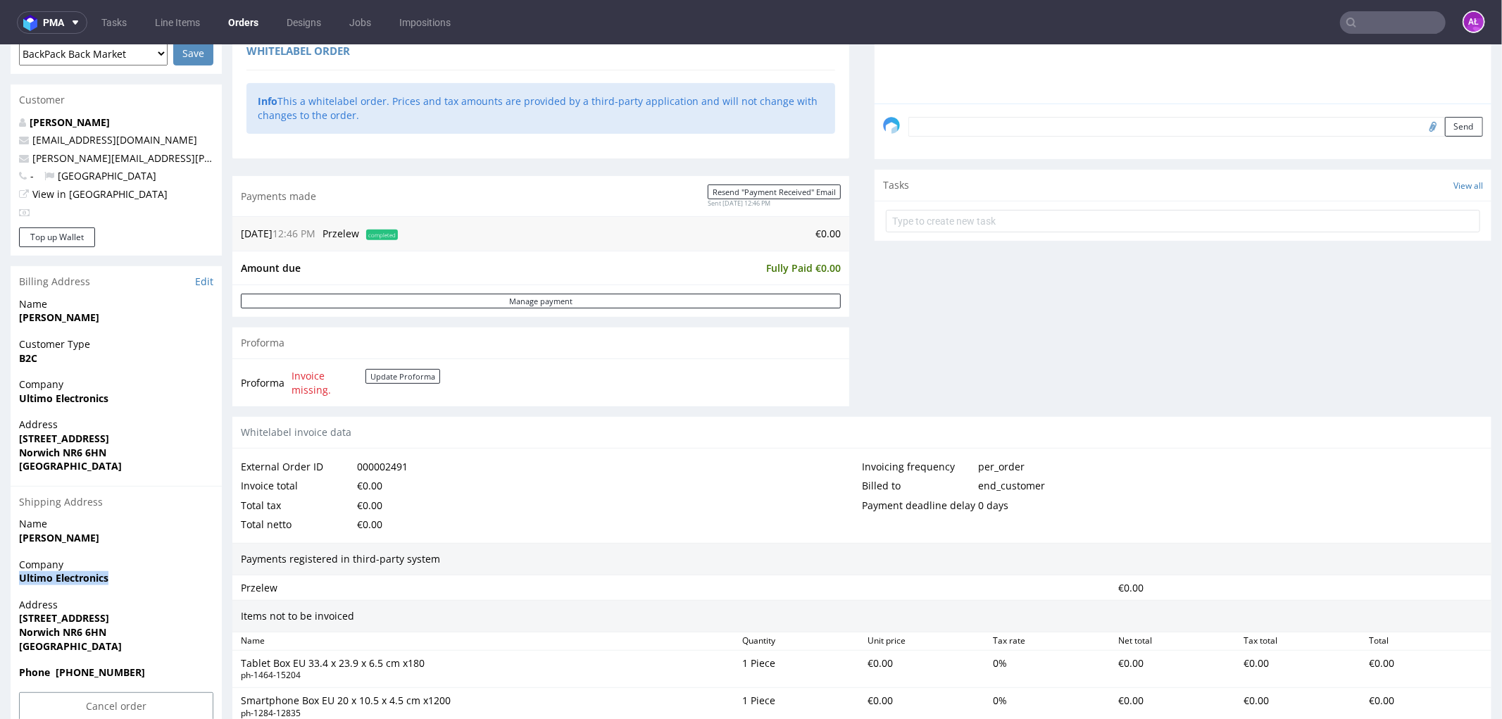
copy strong "[STREET_ADDRESS]"
drag, startPoint x: 18, startPoint y: 634, endPoint x: 890, endPoint y: 479, distance: 886.3
click at [132, 549] on div "Address [STREET_ADDRESS]" at bounding box center [116, 631] width 211 height 68
copy strong "Norwich NR6 6HN"
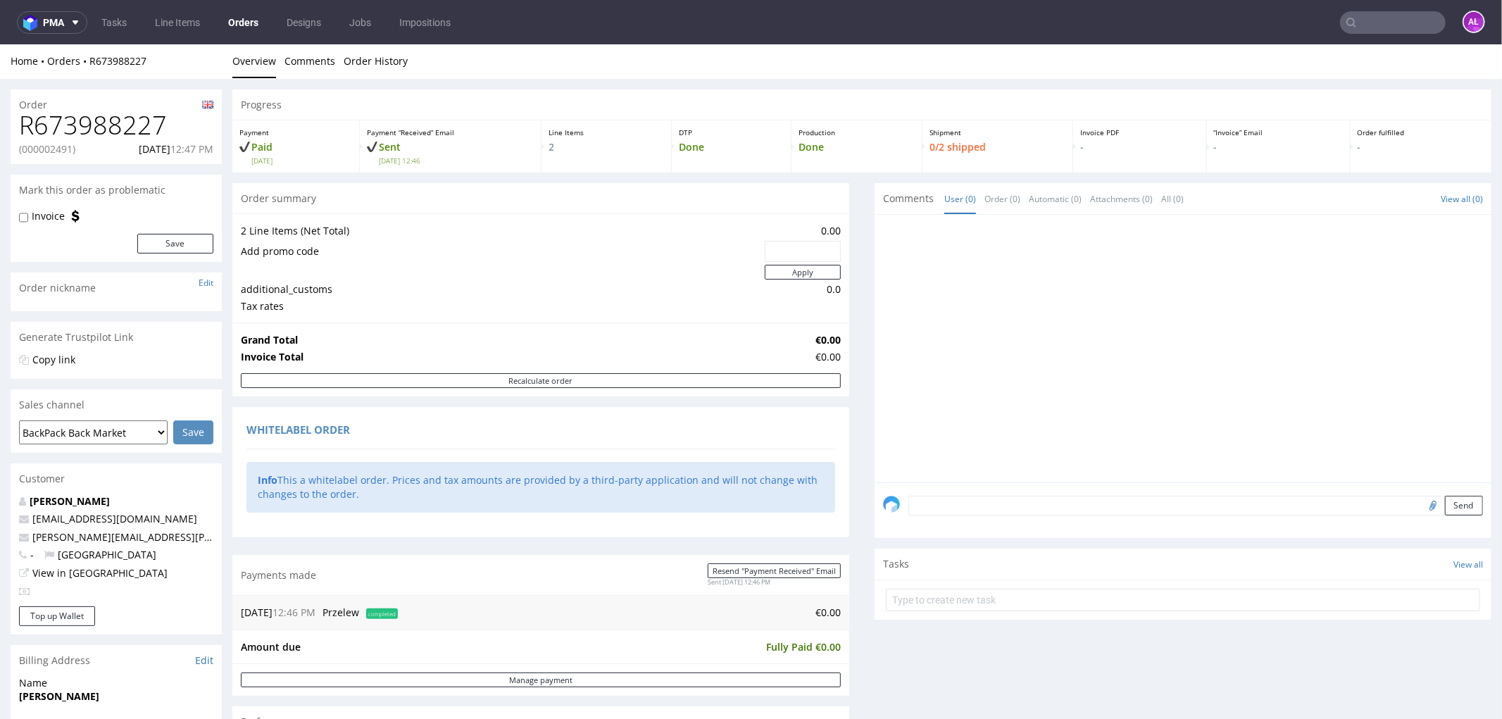
scroll to position [0, 0]
drag, startPoint x: 167, startPoint y: 125, endPoint x: 16, endPoint y: 137, distance: 151.2
click at [16, 137] on div "R673988227 (000002491) [DATE] 12:47 PM" at bounding box center [116, 138] width 211 height 53
copy h1 "R673988227"
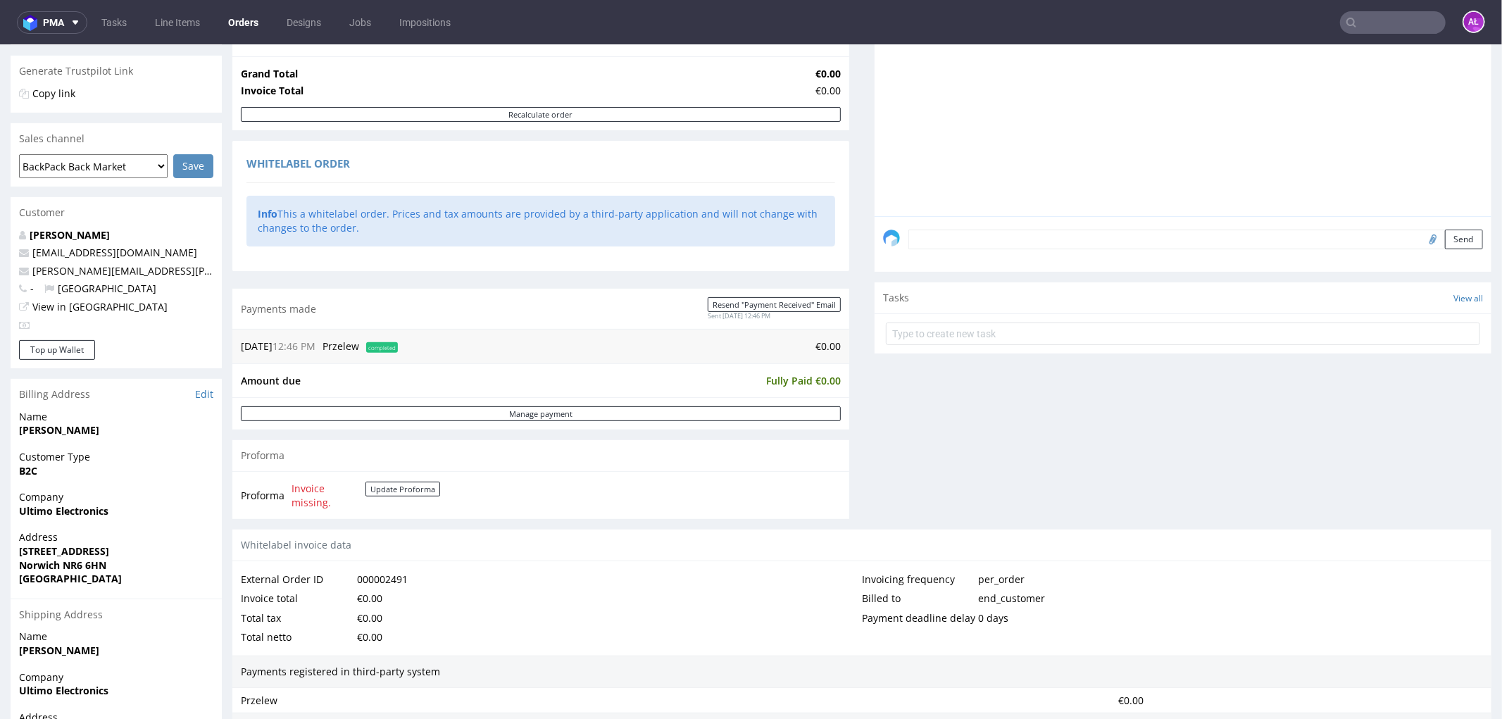
scroll to position [469, 0]
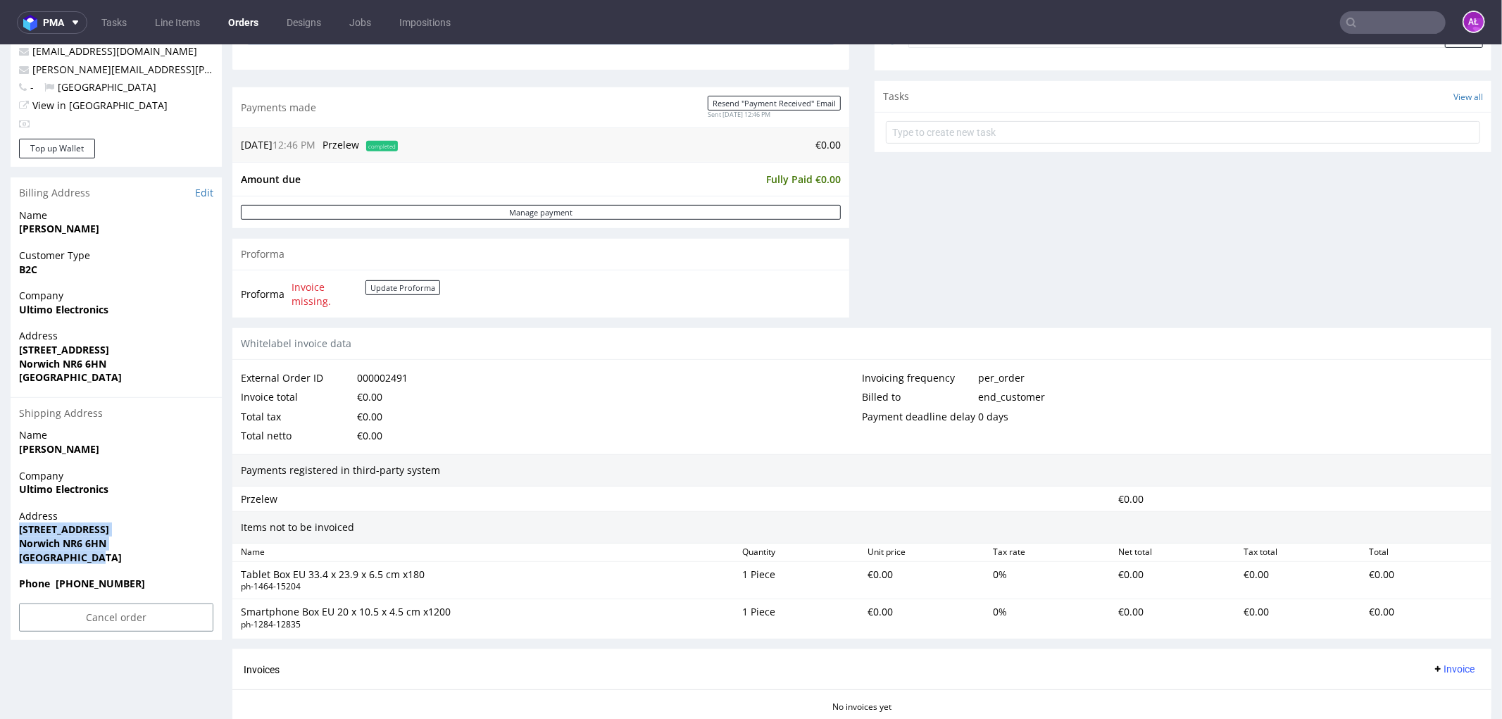
drag, startPoint x: 66, startPoint y: 540, endPoint x: 15, endPoint y: 530, distance: 51.0
click at [15, 530] on div "Address 68 Vulcan Road North Norwich NR6 6HN United Kingdom" at bounding box center [116, 543] width 211 height 68
copy p "68 Vulcan Road North Norwich NR6 6HN United Kingdom"
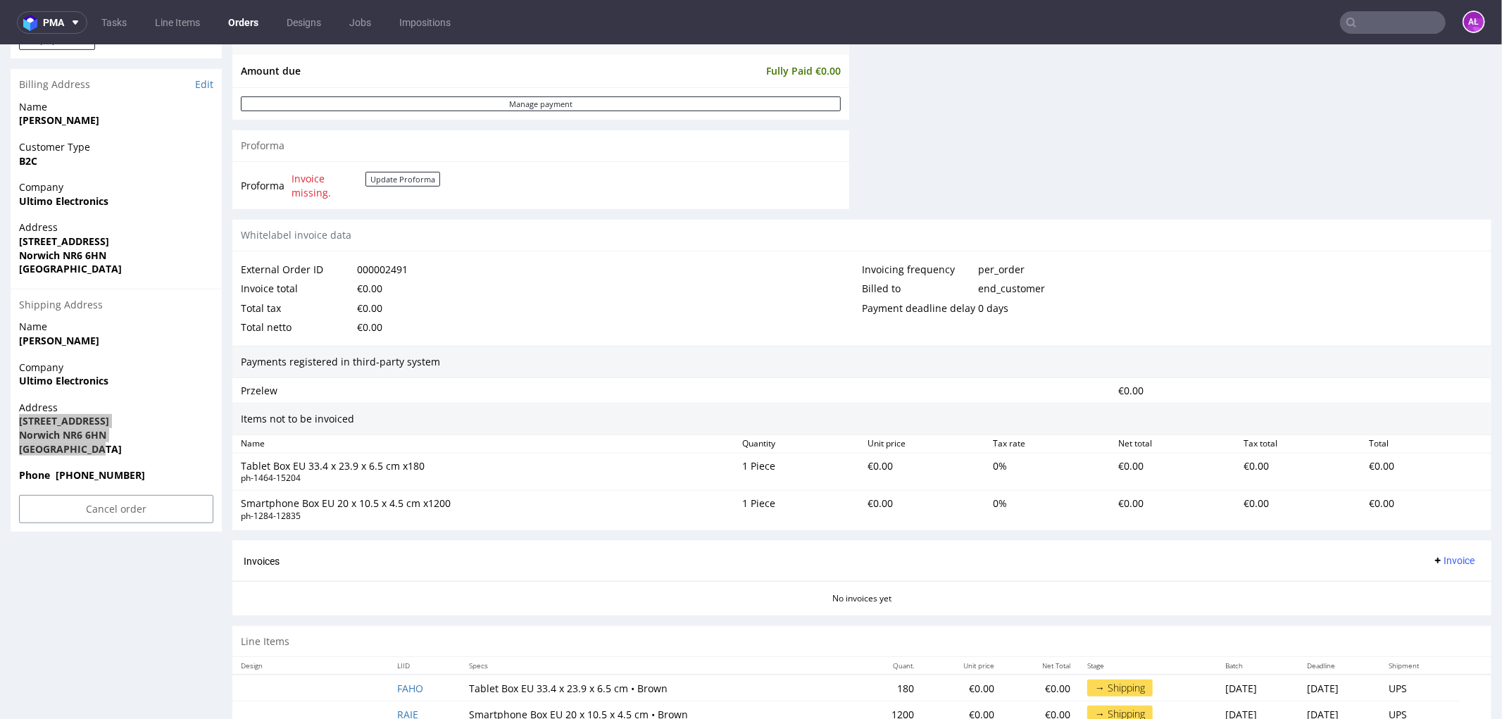
scroll to position [615, 0]
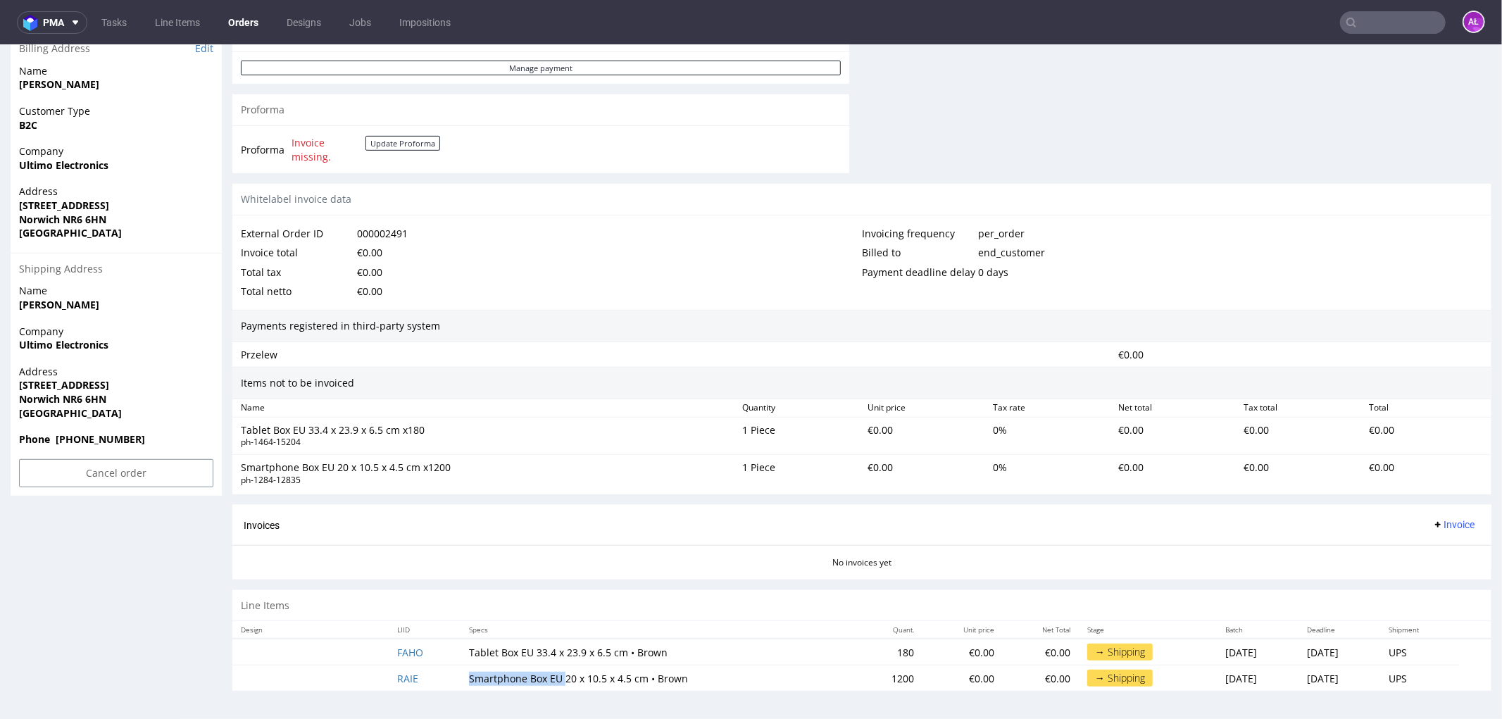
drag, startPoint x: 452, startPoint y: 680, endPoint x: 548, endPoint y: 684, distance: 95.9
click at [548, 549] on td "Smartphone Box EU 20 x 10.5 x 4.5 cm • Brown" at bounding box center [659, 678] width 396 height 26
copy td "Smartphone Box EU"
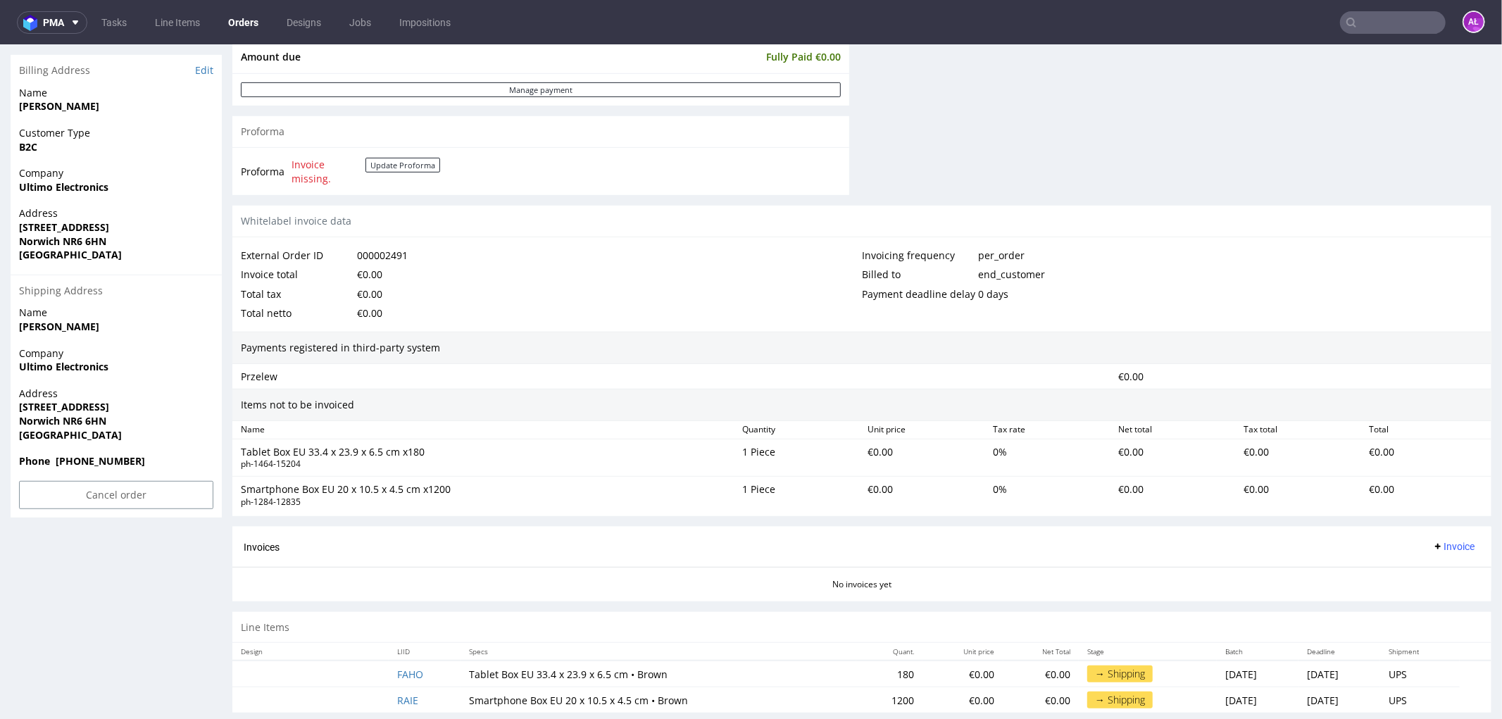
scroll to position [615, 0]
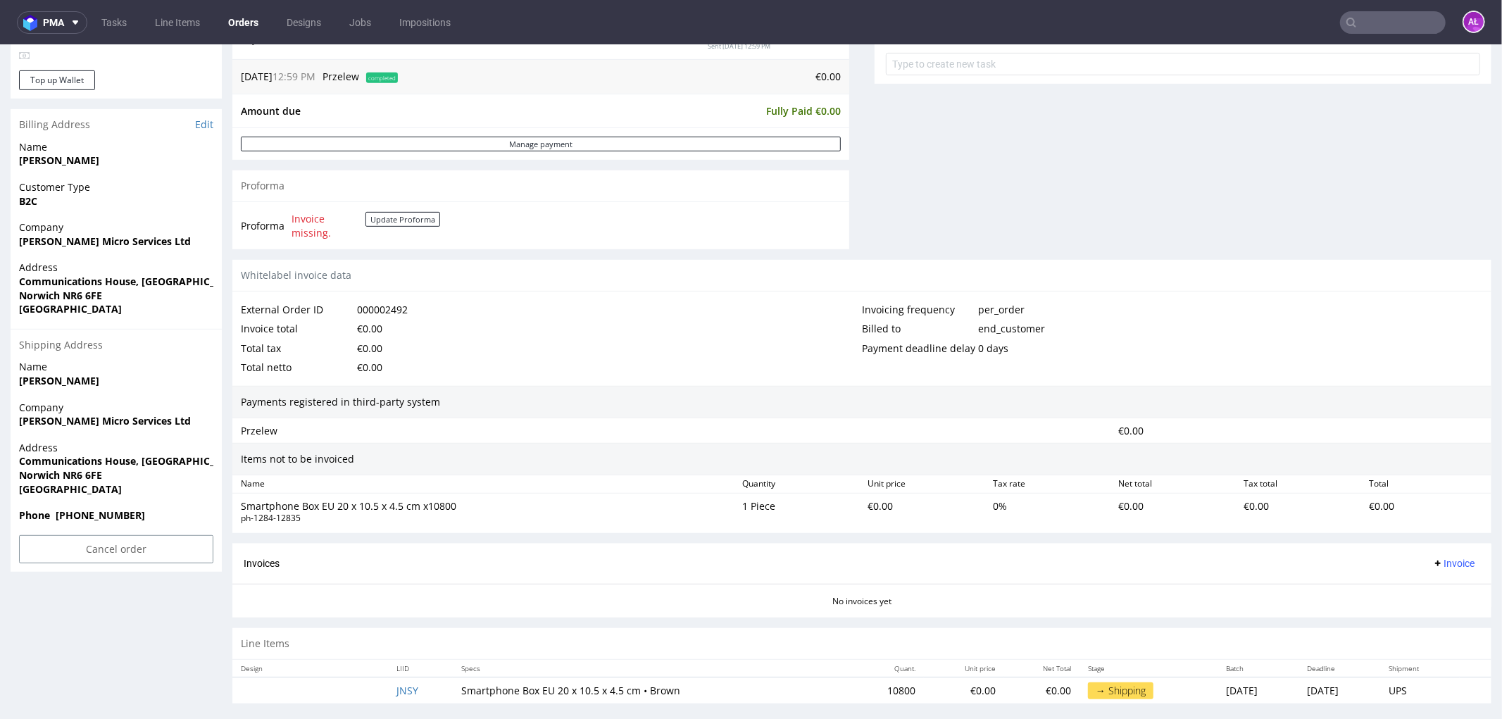
scroll to position [547, 0]
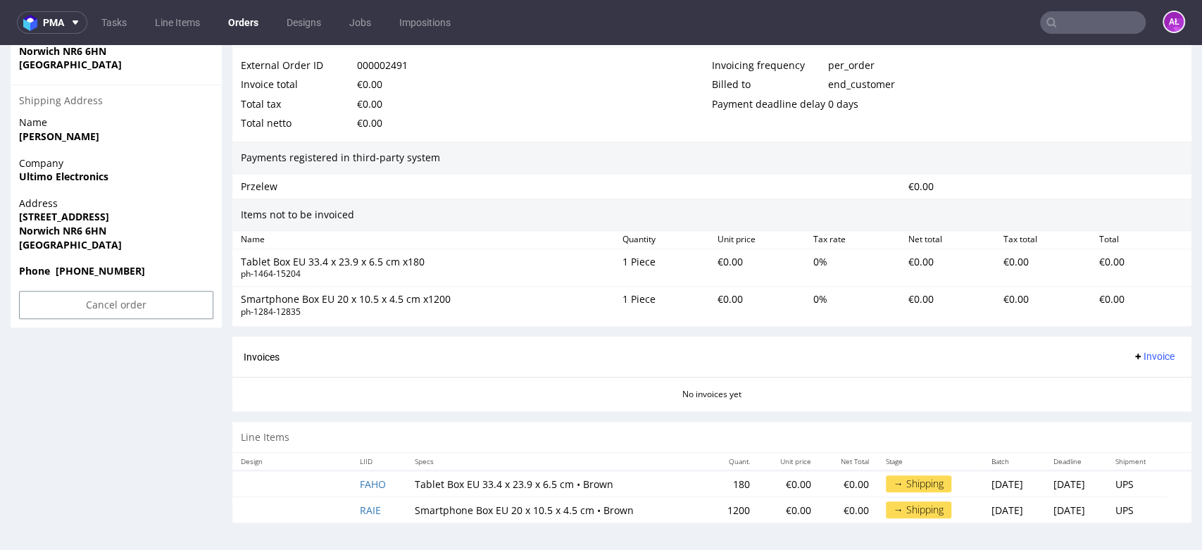
scroll to position [4, 0]
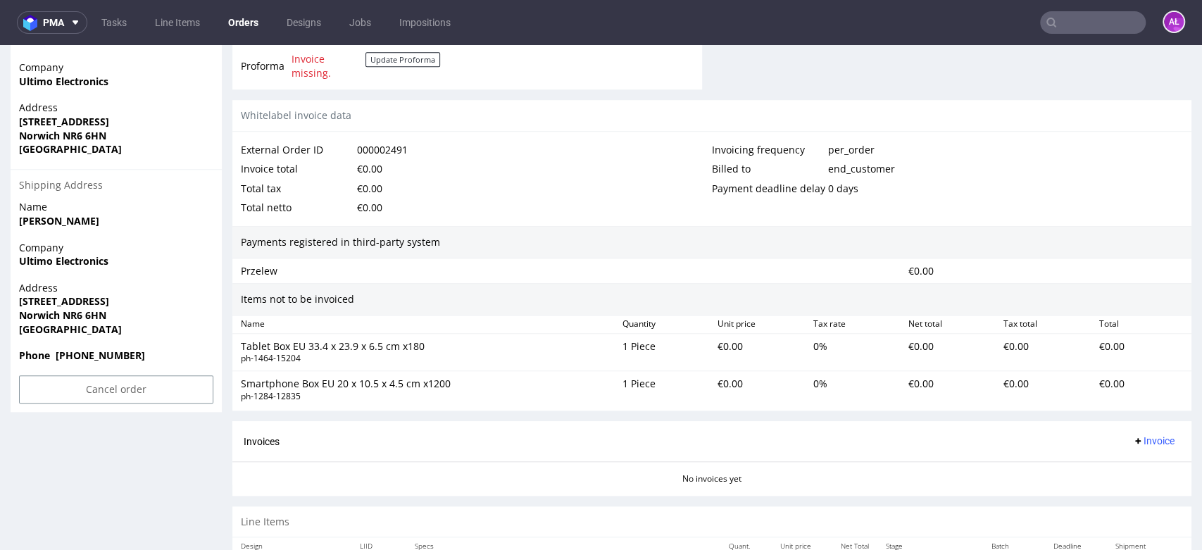
scroll to position [782, 0]
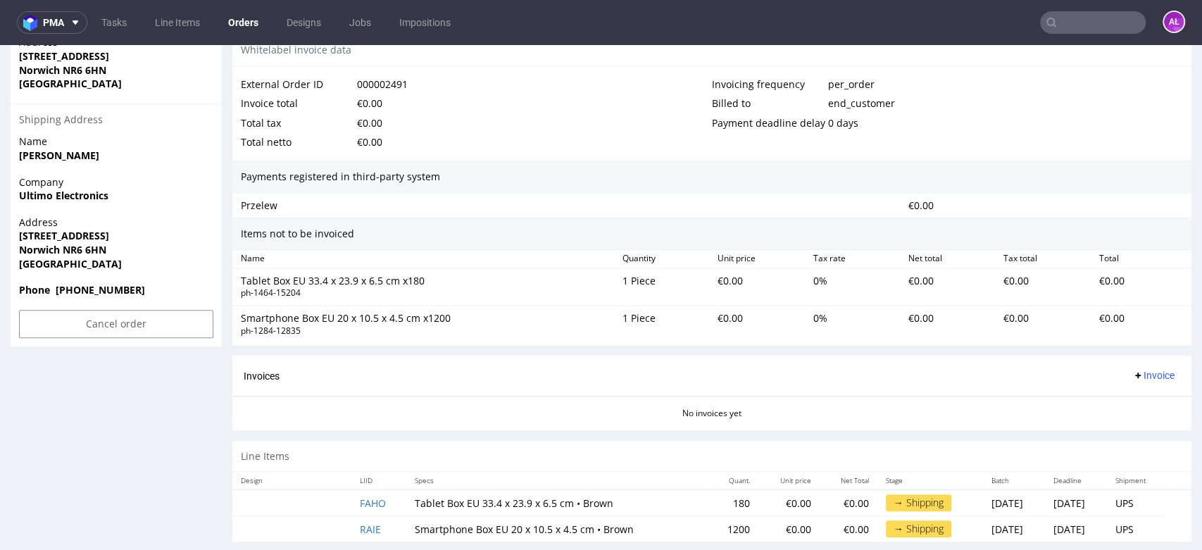
scroll to position [782, 0]
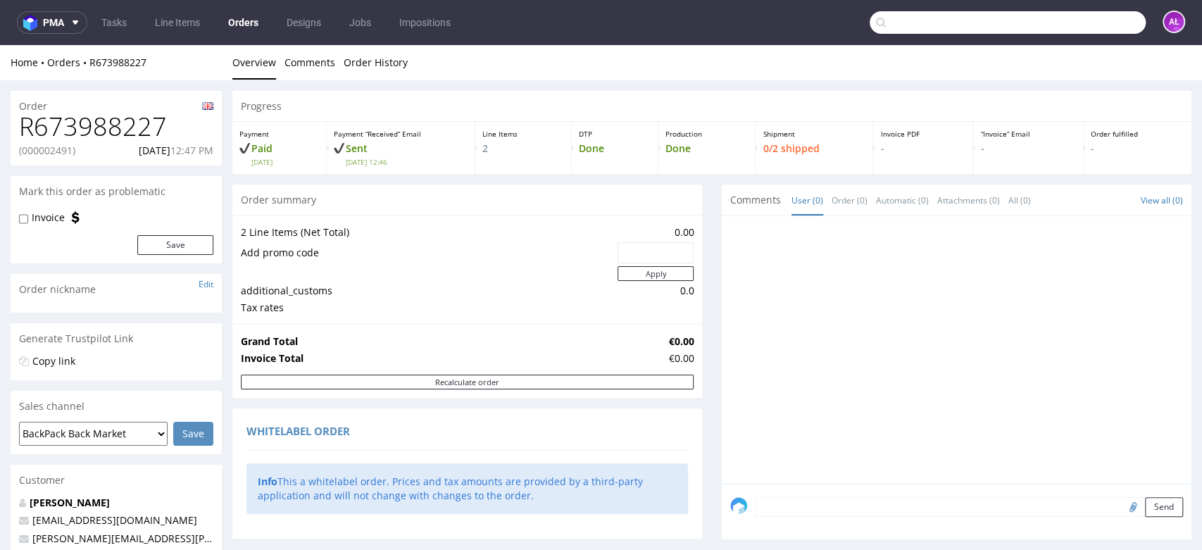
click at [1049, 30] on input "text" at bounding box center [1008, 22] width 276 height 23
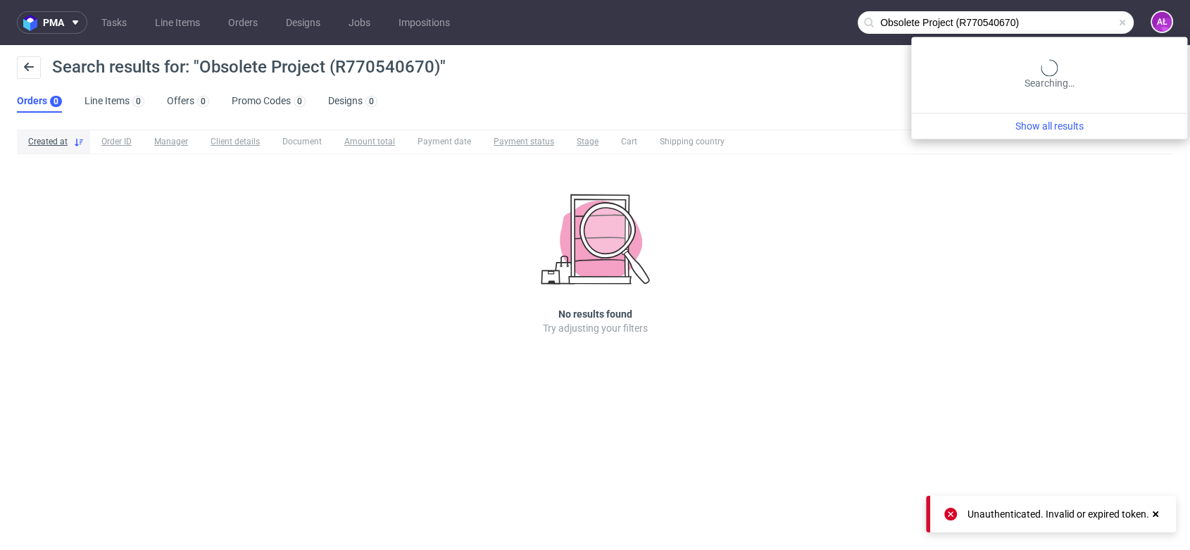
click at [1076, 21] on input "Obsolete Project (R770540670)" at bounding box center [996, 22] width 276 height 23
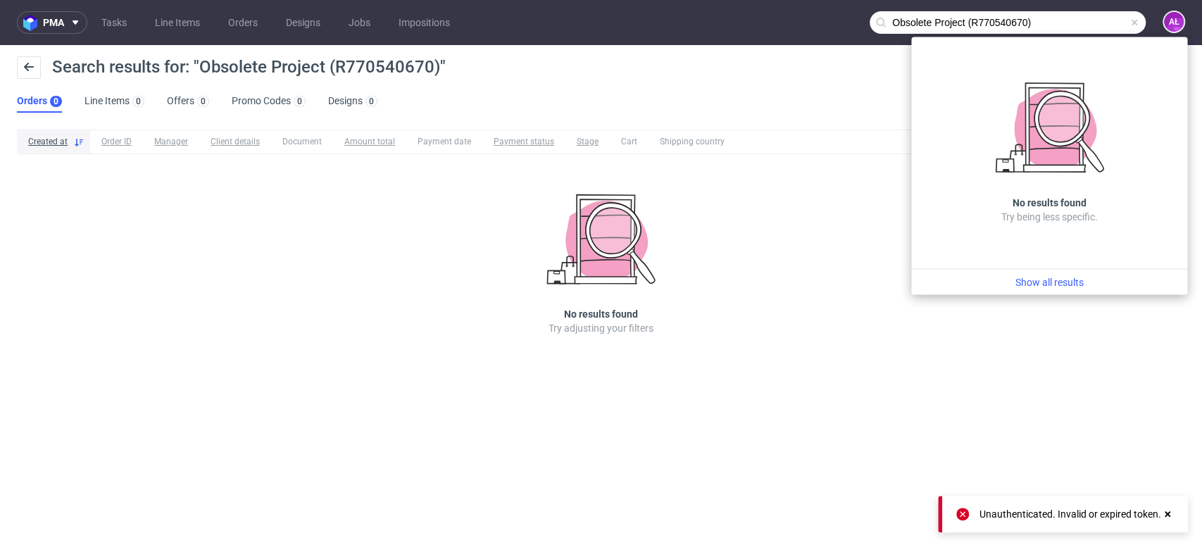
drag, startPoint x: 971, startPoint y: 26, endPoint x: 858, endPoint y: 37, distance: 113.2
click at [858, 37] on nav "pma Tasks Line Items Orders Designs Jobs Impositions Obsolete Project (R7705406…" at bounding box center [601, 22] width 1202 height 45
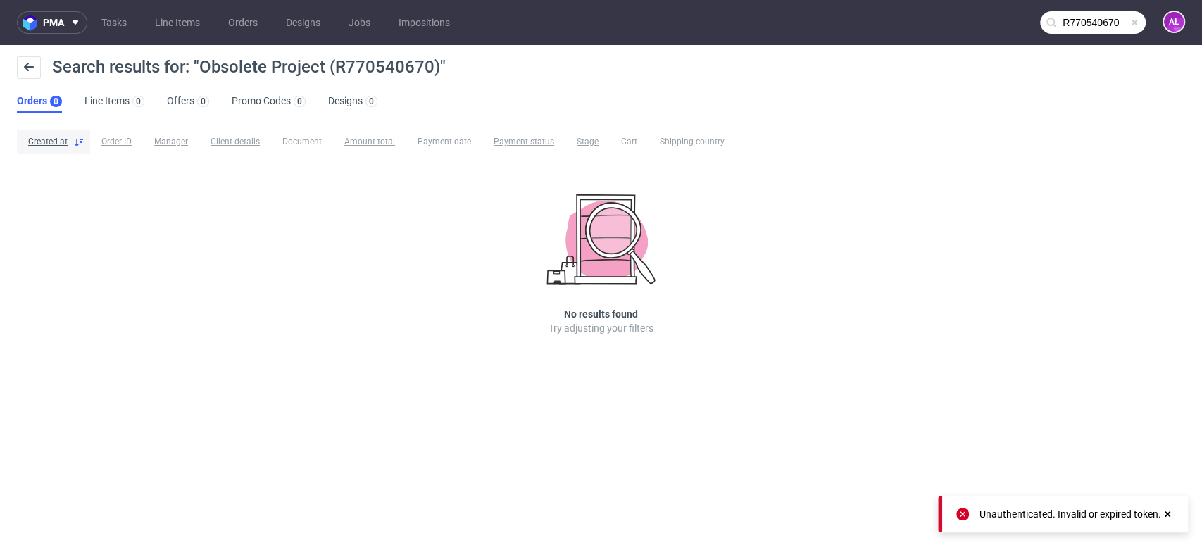
type input "R770540670"
click at [1090, 32] on input "R770540670" at bounding box center [1093, 22] width 106 height 23
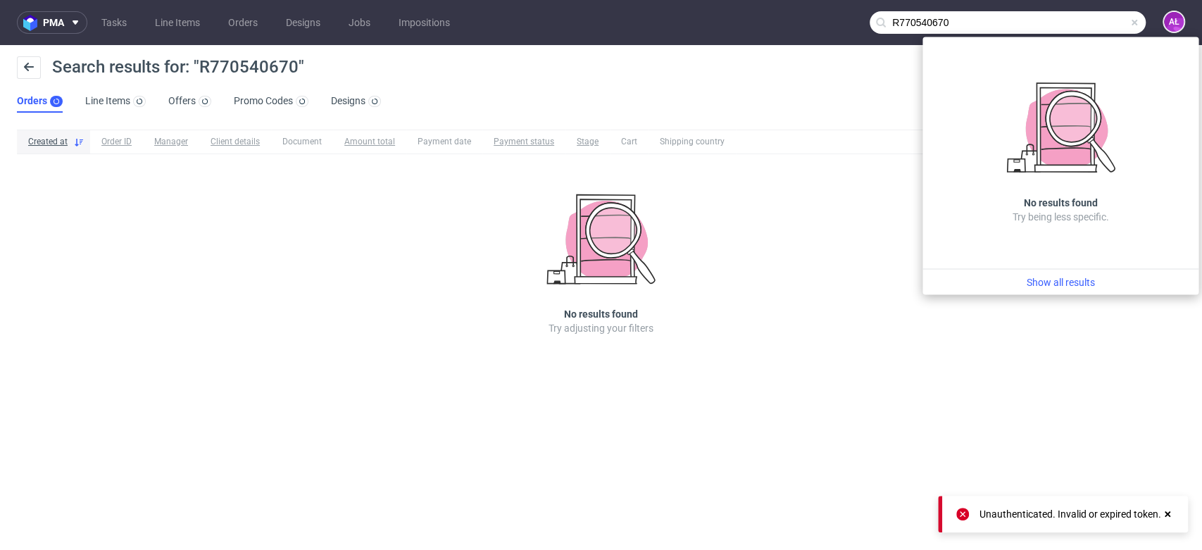
click at [1068, 24] on input "R770540670" at bounding box center [1008, 22] width 276 height 23
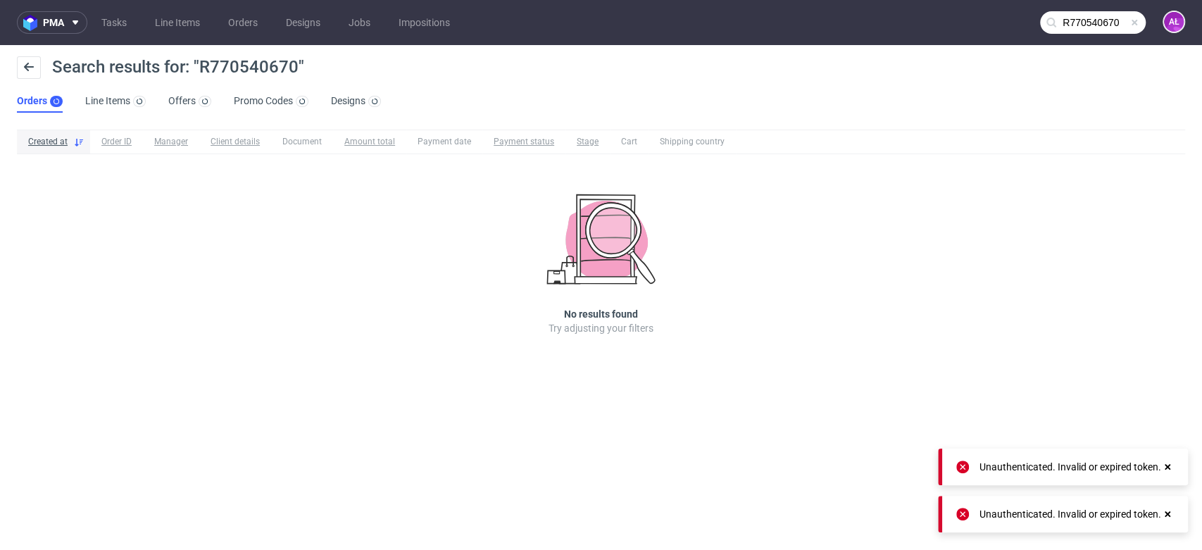
click at [1068, 24] on input "R770540670" at bounding box center [1093, 22] width 106 height 23
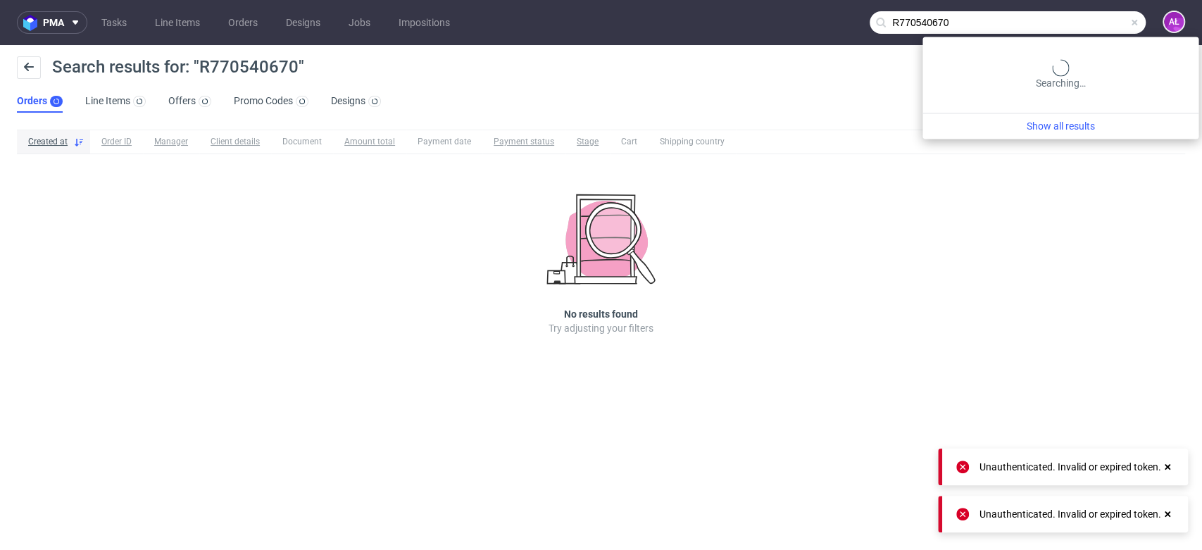
click at [1068, 24] on input "R770540670" at bounding box center [1008, 22] width 276 height 23
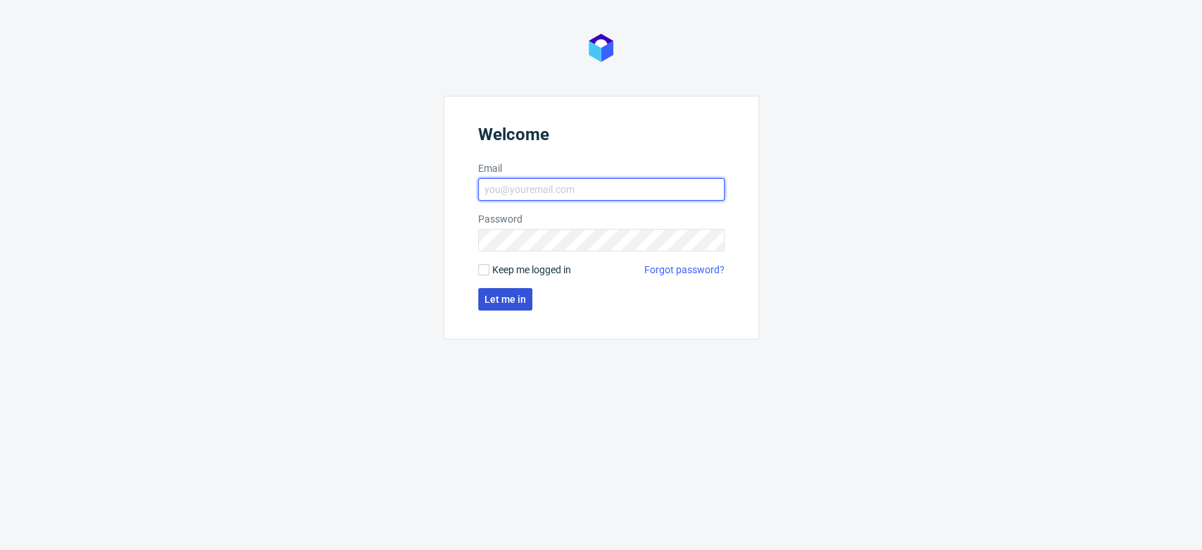
type input "aleksandra.letowska@packhelp.com"
click at [510, 300] on span "Let me in" at bounding box center [506, 299] width 42 height 10
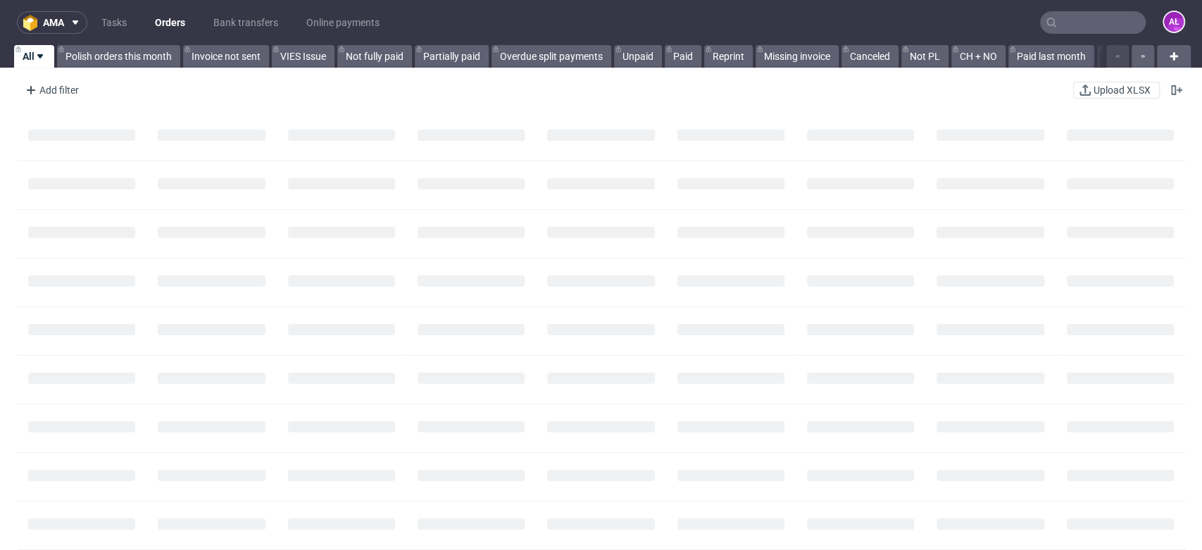
click at [1059, 27] on input "text" at bounding box center [1093, 22] width 106 height 23
paste input "R770540670"
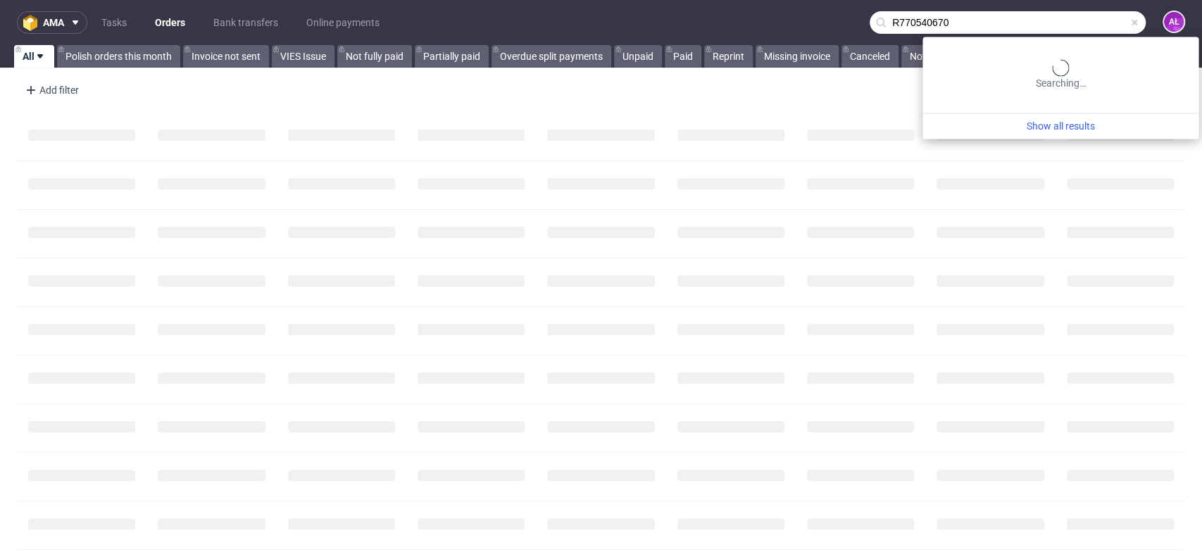
type input "R770540670"
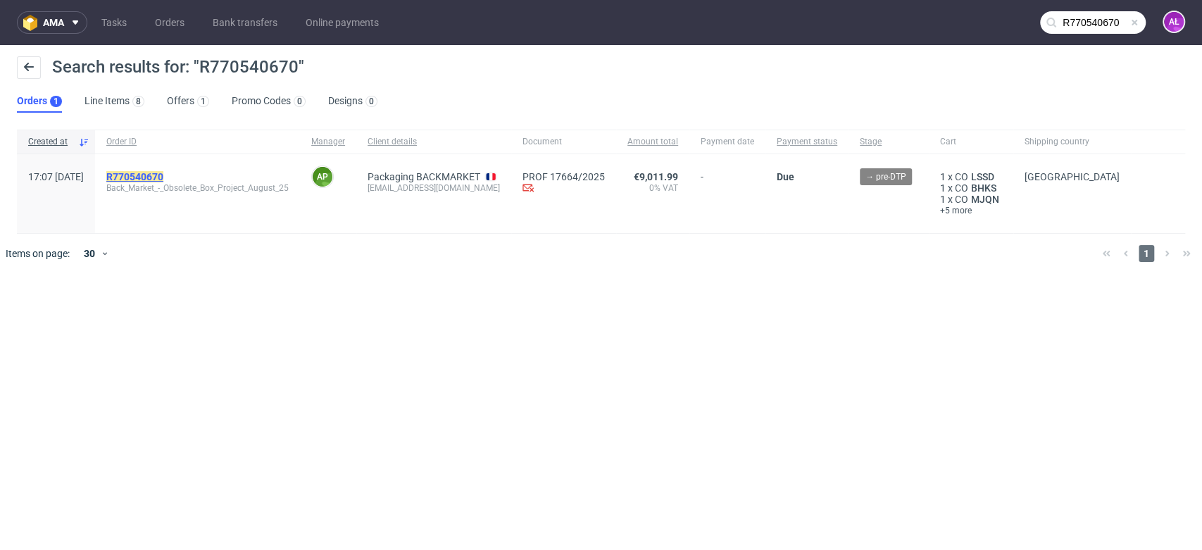
click at [163, 173] on mark "R770540670" at bounding box center [134, 176] width 57 height 11
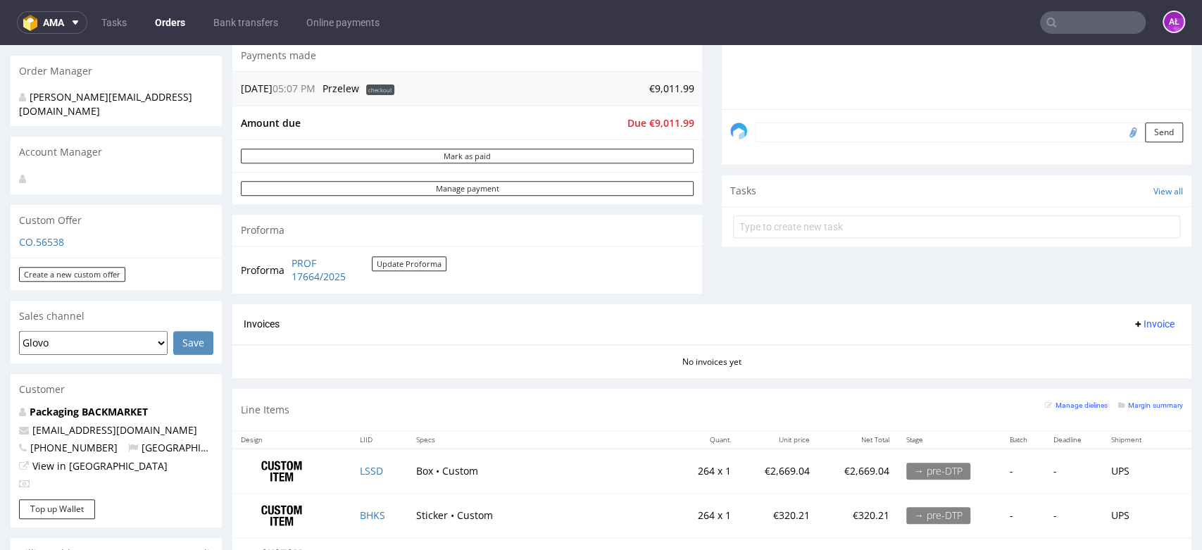
scroll to position [391, 0]
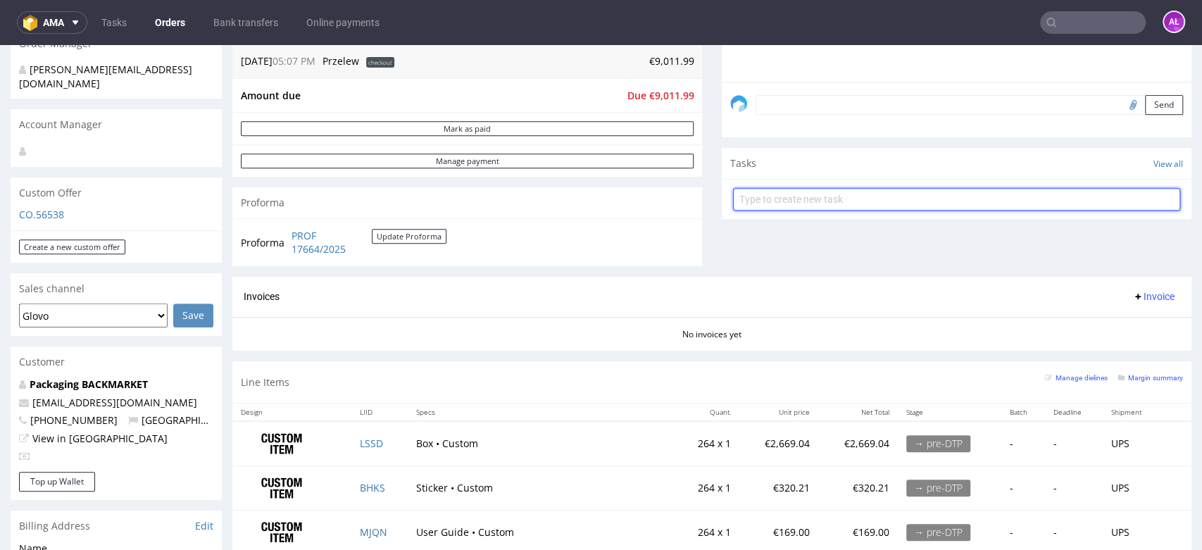
click at [789, 197] on input "text" at bounding box center [956, 199] width 447 height 23
type input "To Japan"
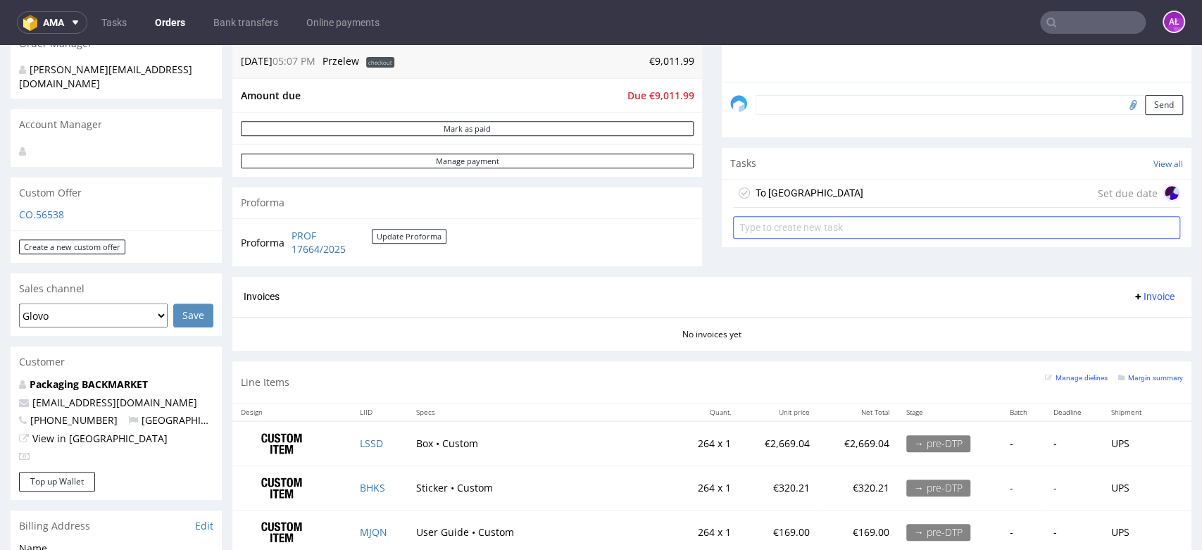
click at [783, 197] on div "To Japan" at bounding box center [810, 193] width 108 height 17
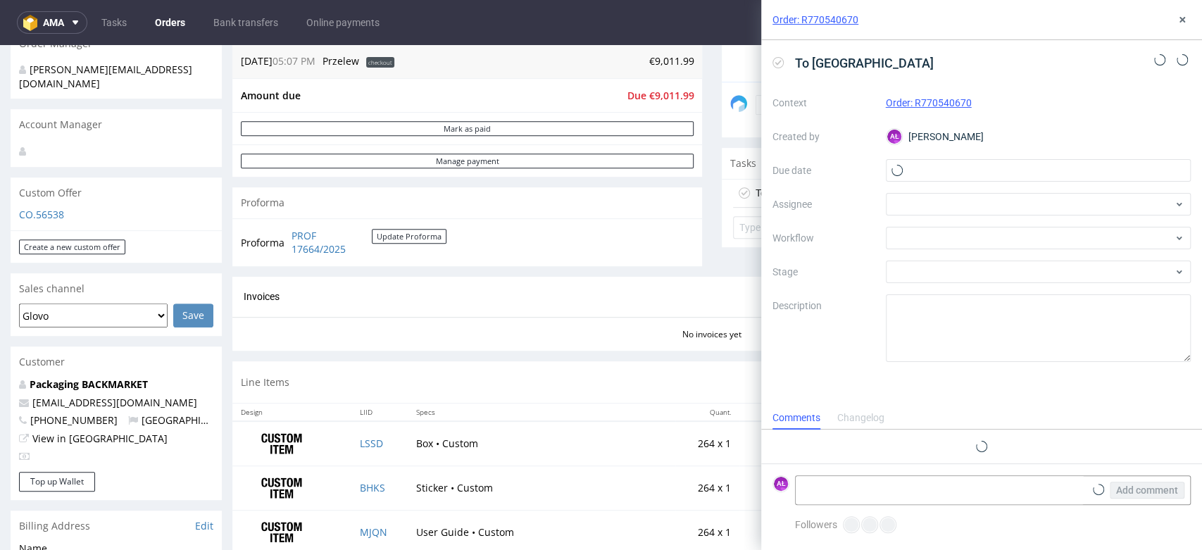
scroll to position [11, 0]
click at [1097, 489] on use at bounding box center [1099, 489] width 8 height 8
click at [0, 0] on input "file" at bounding box center [0, 0] width 0 height 0
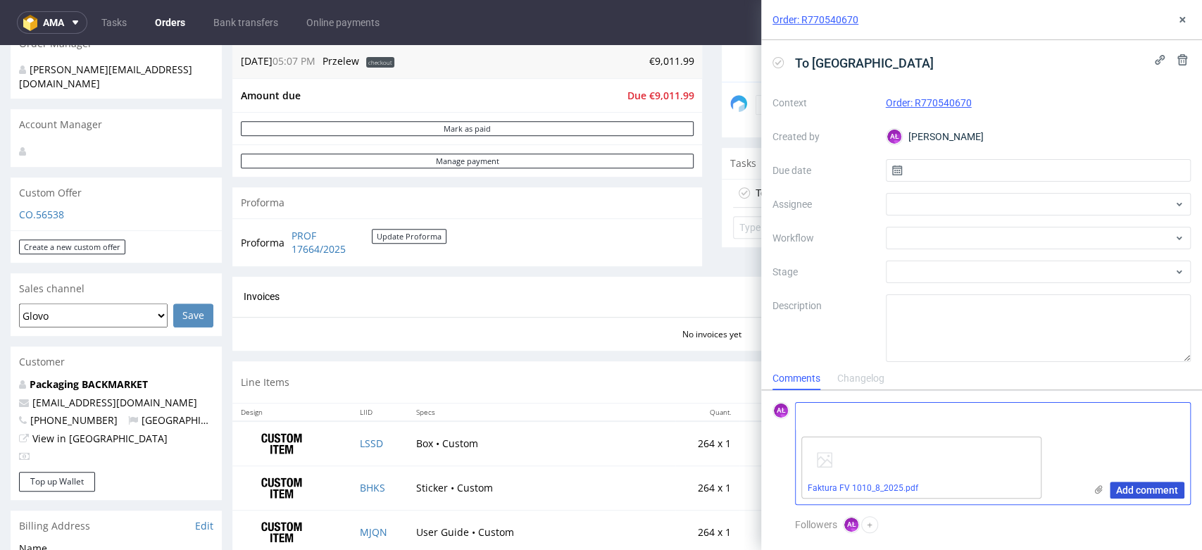
click at [1175, 488] on span "Add comment" at bounding box center [1147, 490] width 62 height 10
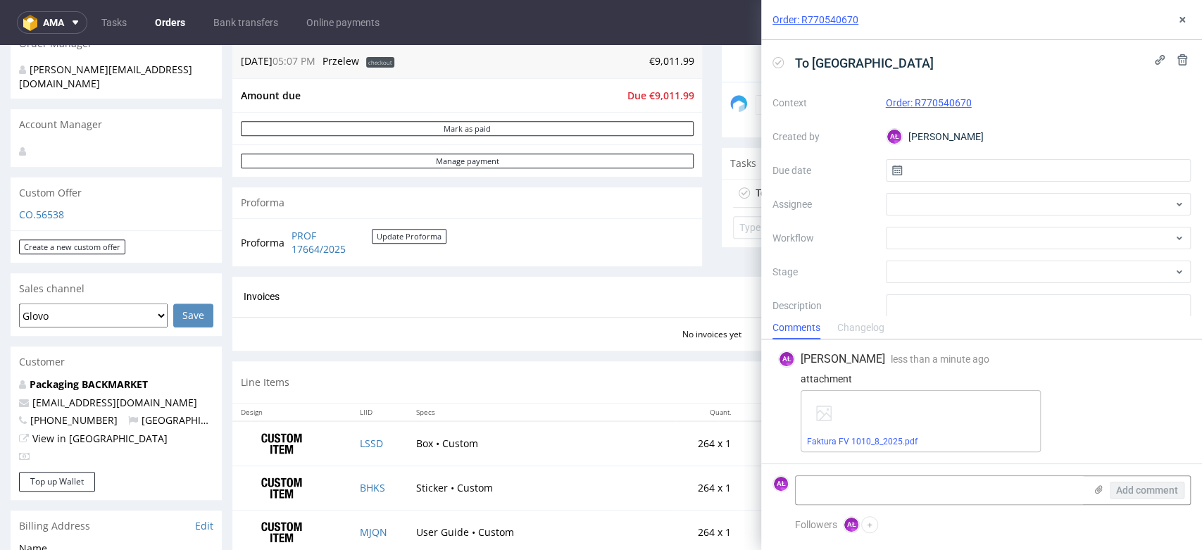
drag, startPoint x: 778, startPoint y: 58, endPoint x: 859, endPoint y: 51, distance: 81.3
click at [778, 59] on icon at bounding box center [778, 62] width 11 height 11
click at [801, 63] on span "To Japan" at bounding box center [865, 62] width 150 height 23
click at [1183, 16] on icon at bounding box center [1182, 19] width 11 height 11
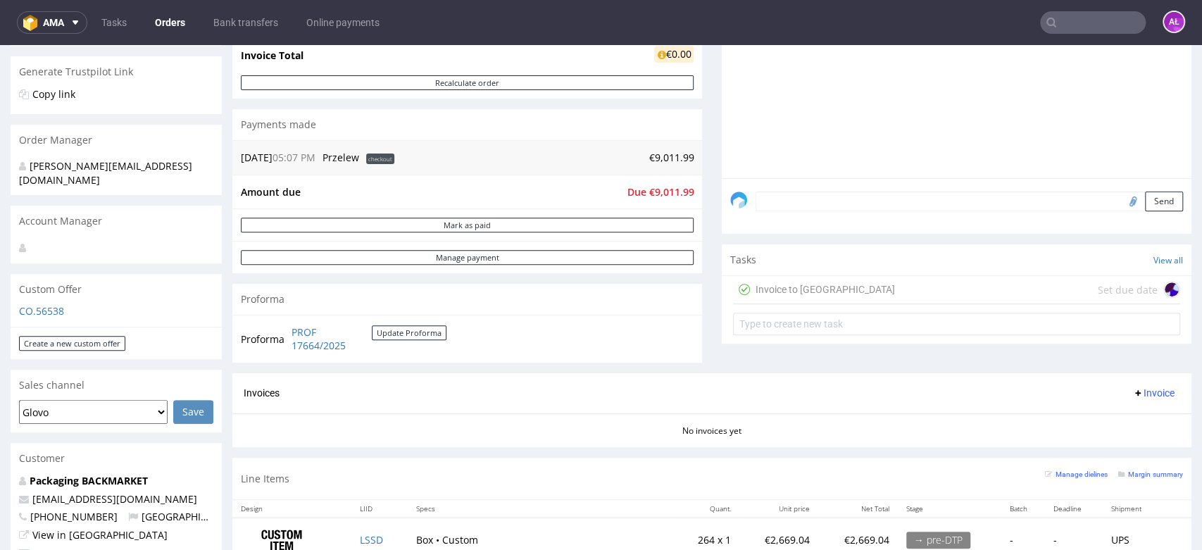
scroll to position [156, 0]
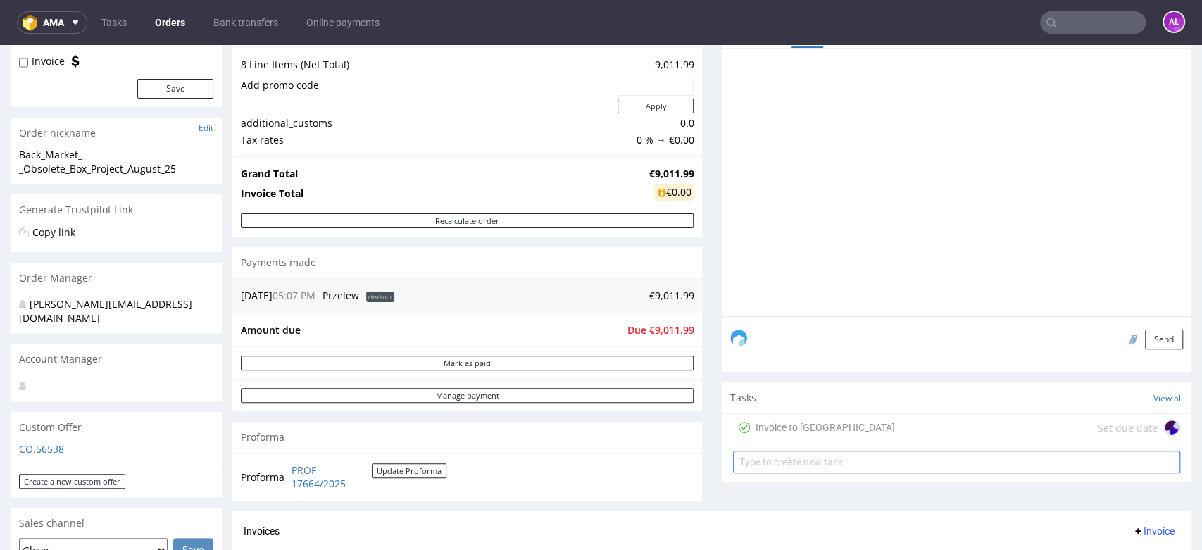
click at [825, 462] on input "text" at bounding box center [956, 462] width 447 height 23
type input "Invoice to UK"
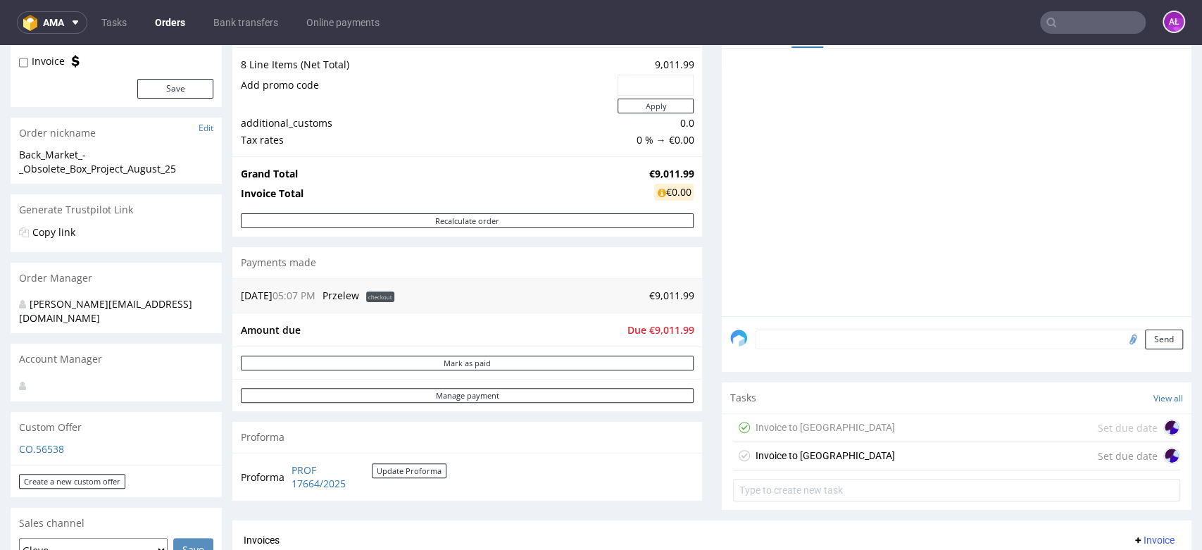
click at [797, 463] on div "Invoice to UK" at bounding box center [825, 455] width 139 height 17
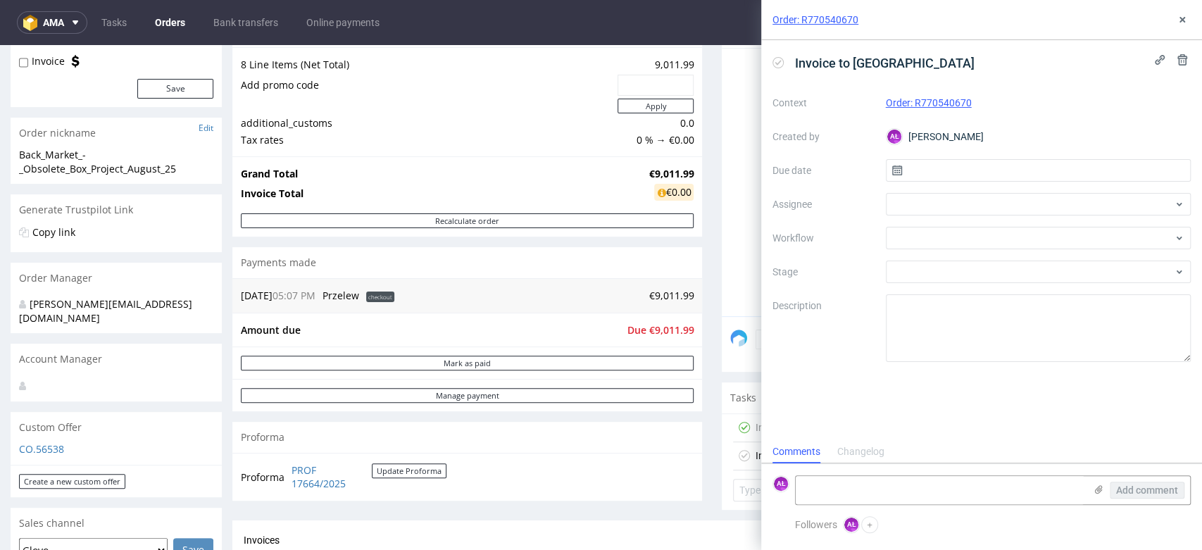
scroll to position [11, 0]
click at [917, 487] on textarea at bounding box center [940, 490] width 289 height 28
paste textarea ""LSSD = 10.11 EUR BHKS = 1.21 EUR MJQN = 0.64 EUR SBMP = 3.28 EUR EHDT = 4.18 E…"
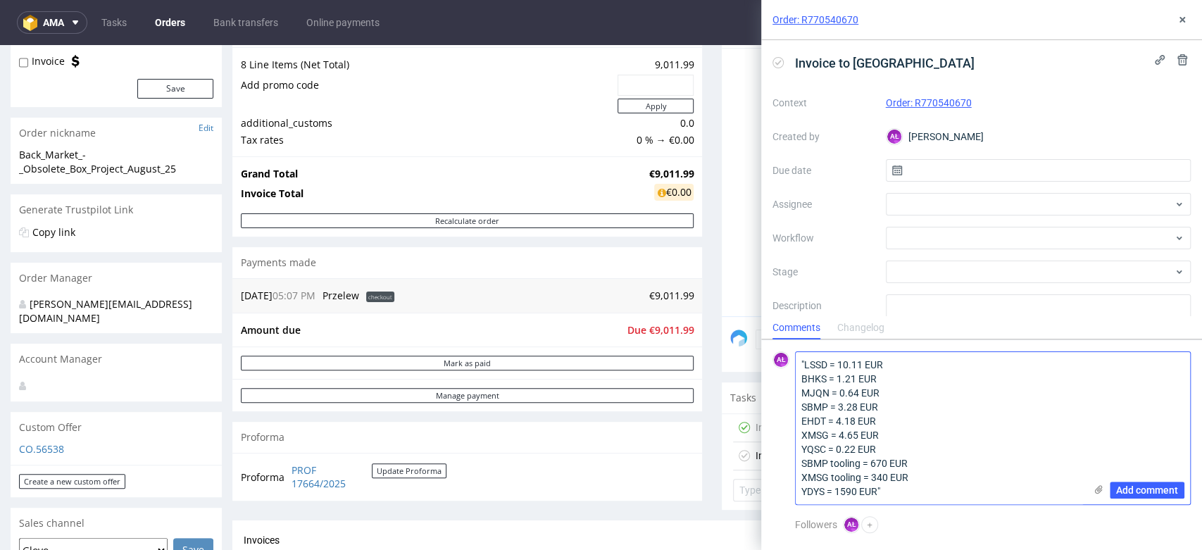
click at [912, 360] on textarea ""LSSD = 10.11 EUR BHKS = 1.21 EUR MJQN = 0.64 EUR SBMP = 3.28 EUR EHDT = 4.18 E…" at bounding box center [940, 428] width 289 height 152
click at [802, 366] on textarea ""LSSD = 10.11 EUR = BHKS = 1.21 EUR MJQN = 0.64 EUR SBMP = 3.28 EUR EHDT = 4.18…" at bounding box center [940, 428] width 289 height 152
type textarea "LSSD = 10.11 EUR = BHKS = 1.21 EUR MJQN = 0.64 EUR SBMP = 3.28 EUR EHDT = 4.18 …"
drag, startPoint x: 968, startPoint y: 499, endPoint x: 776, endPoint y: 362, distance: 235.9
click at [776, 362] on div "AŁ LSSD = 10.11 EUR = BHKS = 1.21 EUR MJQN = 0.64 EUR SBMP = 3.28 EUR EHDT = 4.…" at bounding box center [982, 428] width 418 height 154
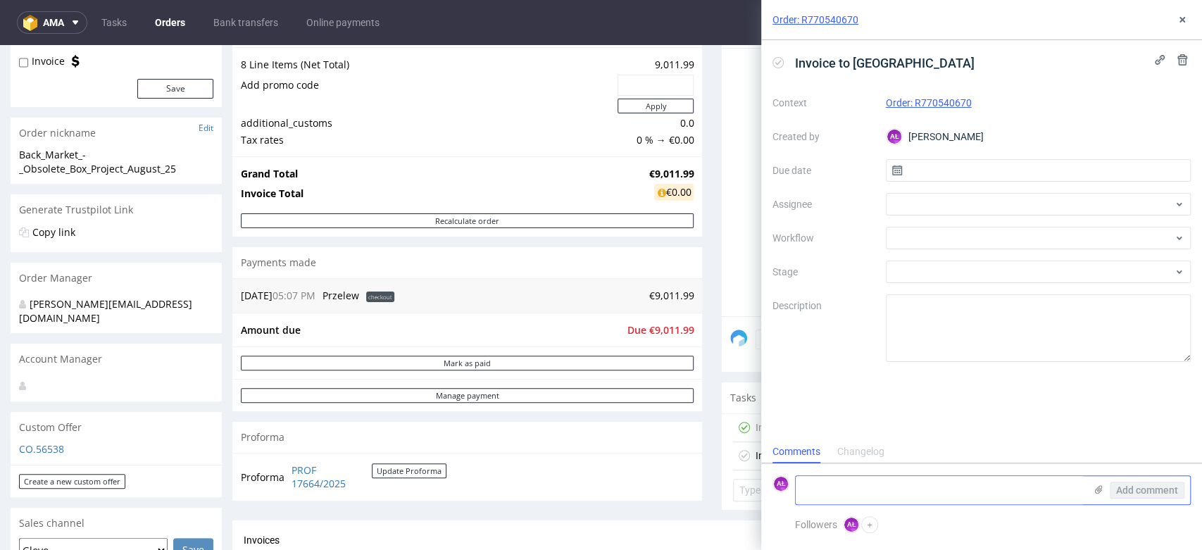
click at [1095, 489] on icon at bounding box center [1098, 489] width 11 height 11
click at [0, 0] on input "file" at bounding box center [0, 0] width 0 height 0
click at [871, 421] on textarea at bounding box center [940, 417] width 289 height 28
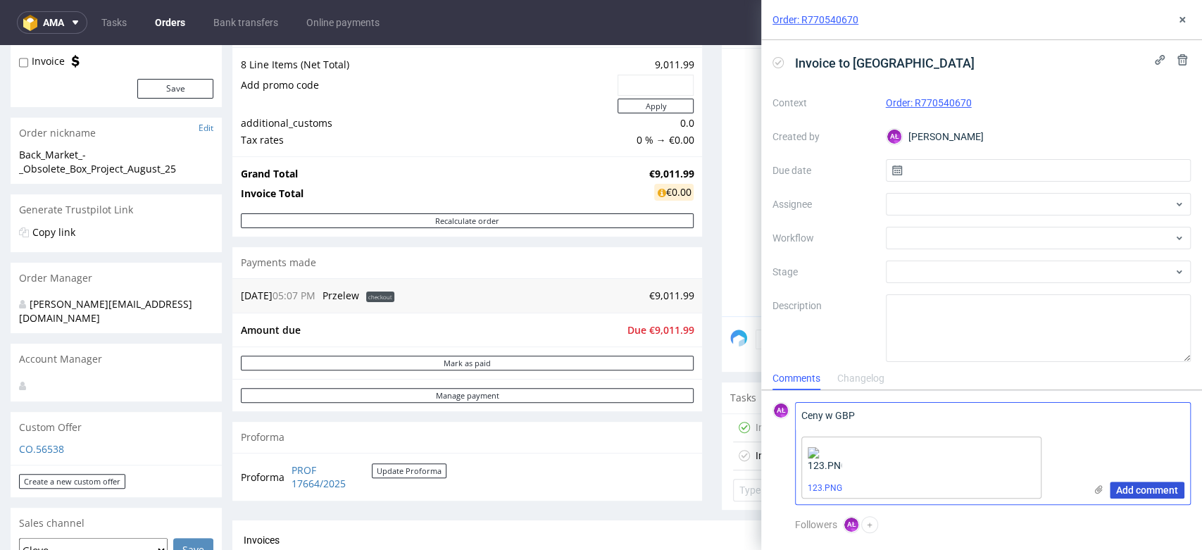
type textarea "Ceny w GBP"
click at [1141, 492] on span "Add comment" at bounding box center [1147, 490] width 62 height 10
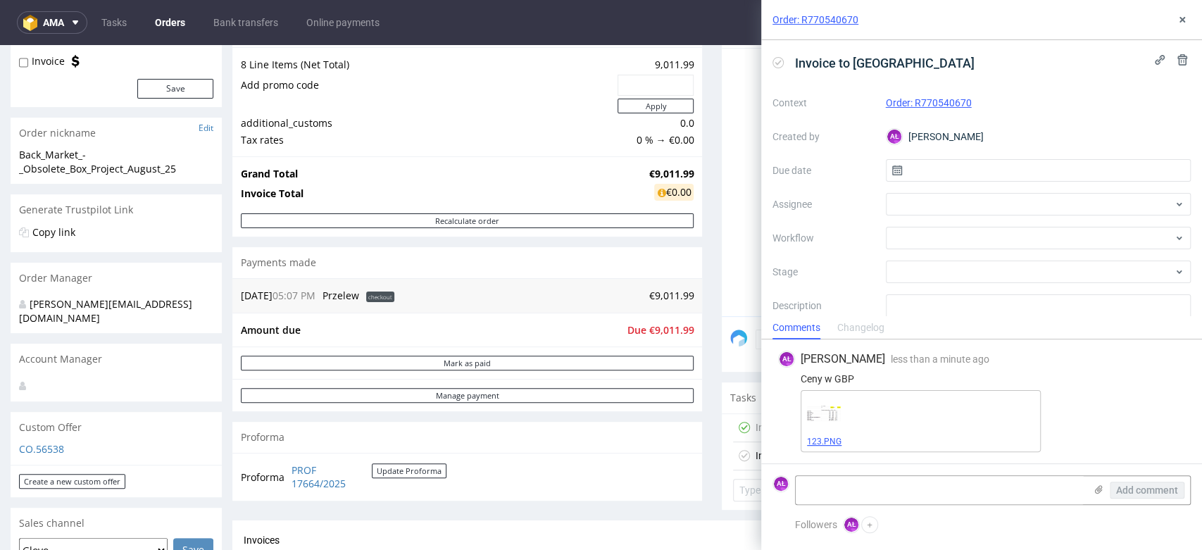
click at [837, 440] on link "123.PNG" at bounding box center [824, 442] width 35 height 10
click at [1177, 20] on icon at bounding box center [1182, 19] width 11 height 11
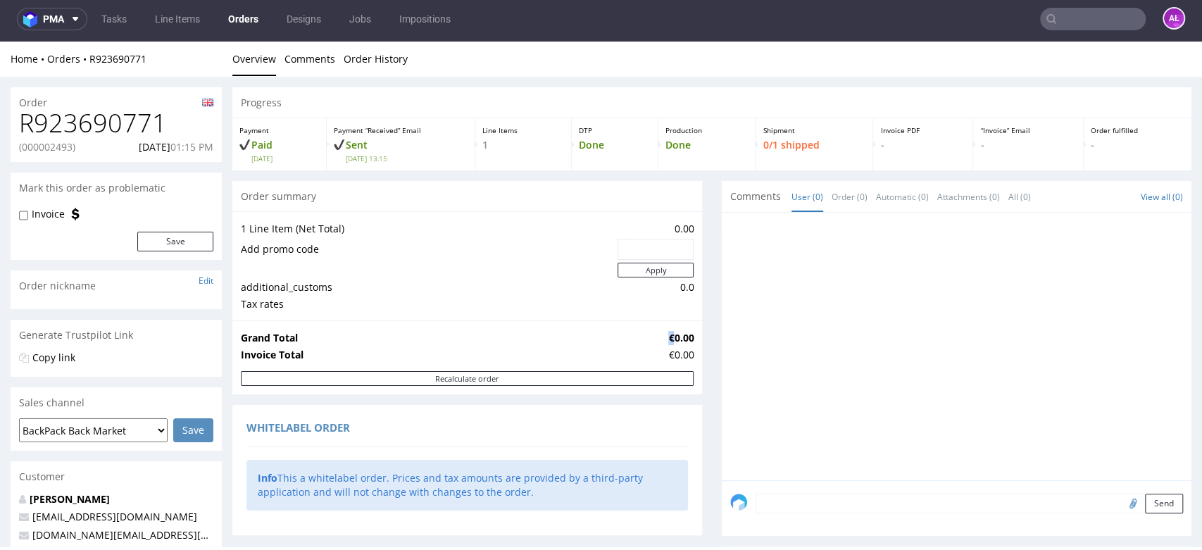
drag, startPoint x: 655, startPoint y: 336, endPoint x: 664, endPoint y: 337, distance: 9.3
click at [665, 337] on td "€0.00" at bounding box center [679, 338] width 29 height 17
click at [579, 303] on td "Tax rates" at bounding box center [427, 304] width 373 height 17
drag, startPoint x: 655, startPoint y: 339, endPoint x: 664, endPoint y: 339, distance: 9.2
click at [665, 339] on td "€0.00" at bounding box center [679, 338] width 29 height 17
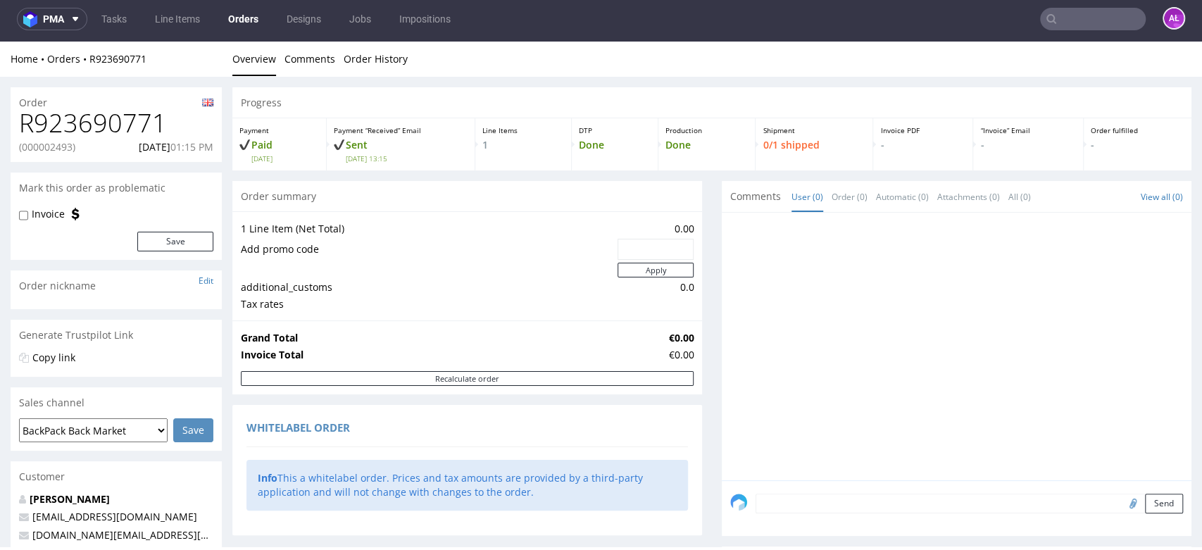
click at [578, 254] on td "Add promo code" at bounding box center [427, 249] width 373 height 24
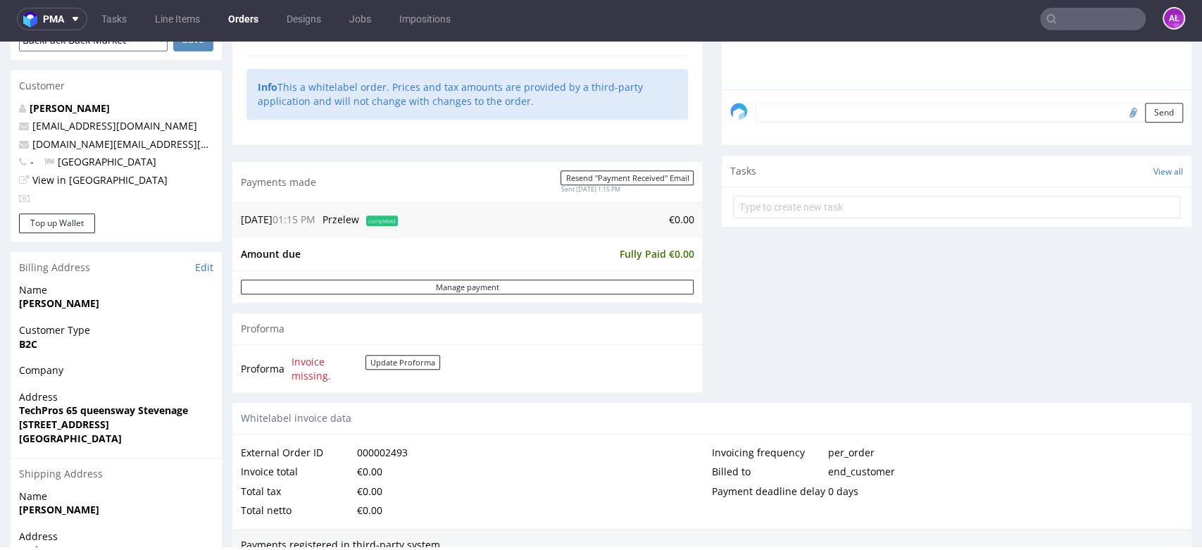
scroll to position [718, 0]
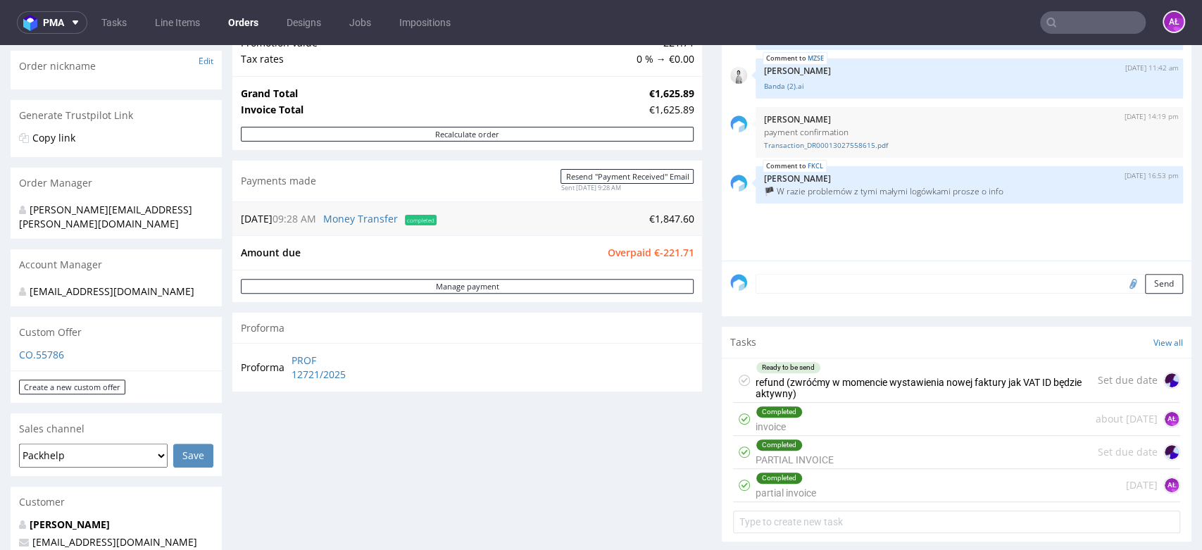
scroll to position [235, 0]
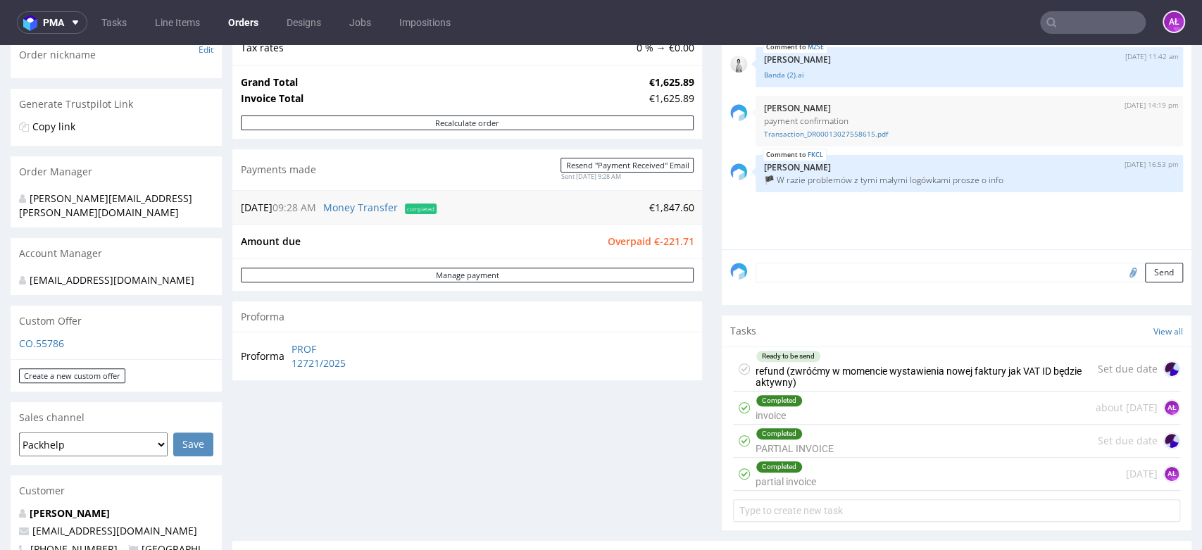
click at [790, 365] on div "Ready to be send refund (zwróćmy w momencie wystawienia nowej faktury jak VAT I…" at bounding box center [927, 369] width 342 height 44
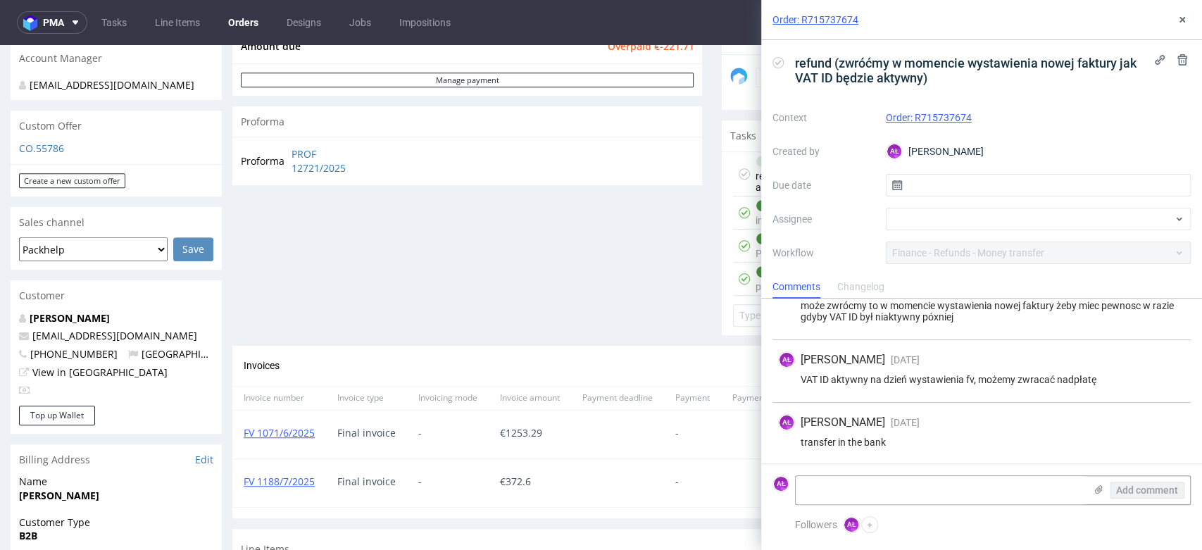
scroll to position [313, 0]
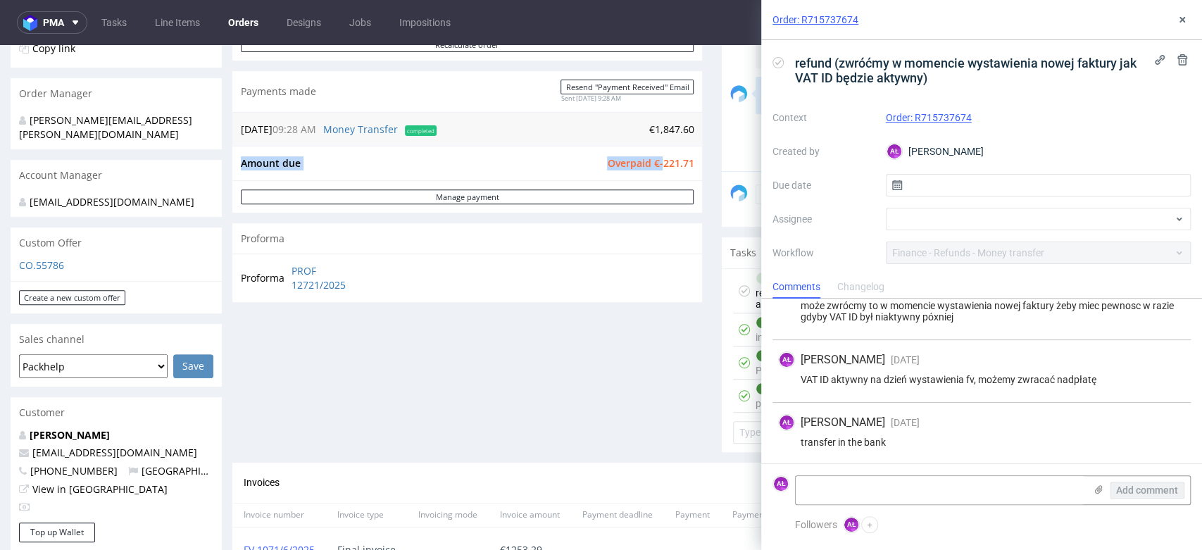
drag, startPoint x: 655, startPoint y: 166, endPoint x: 687, endPoint y: 166, distance: 32.4
click at [687, 166] on div "Amount due Overpaid €-221.71" at bounding box center [467, 163] width 470 height 35
click at [940, 494] on textarea at bounding box center [940, 490] width 289 height 28
click at [858, 490] on textarea "refunded" at bounding box center [940, 490] width 289 height 28
type textarea "refunded 18.08"
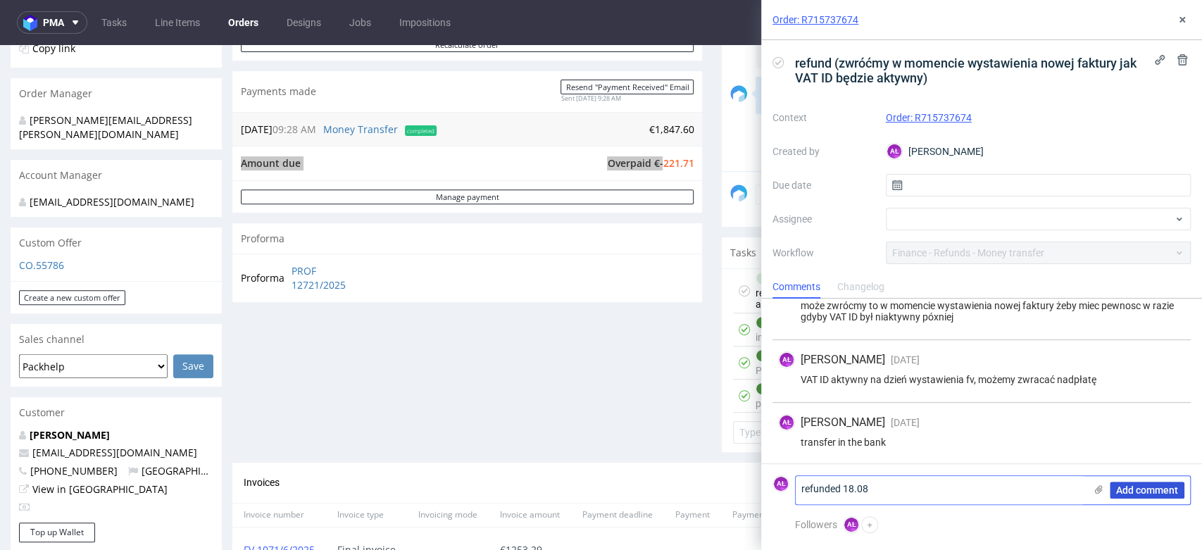
click at [1166, 490] on span "Add comment" at bounding box center [1147, 490] width 62 height 10
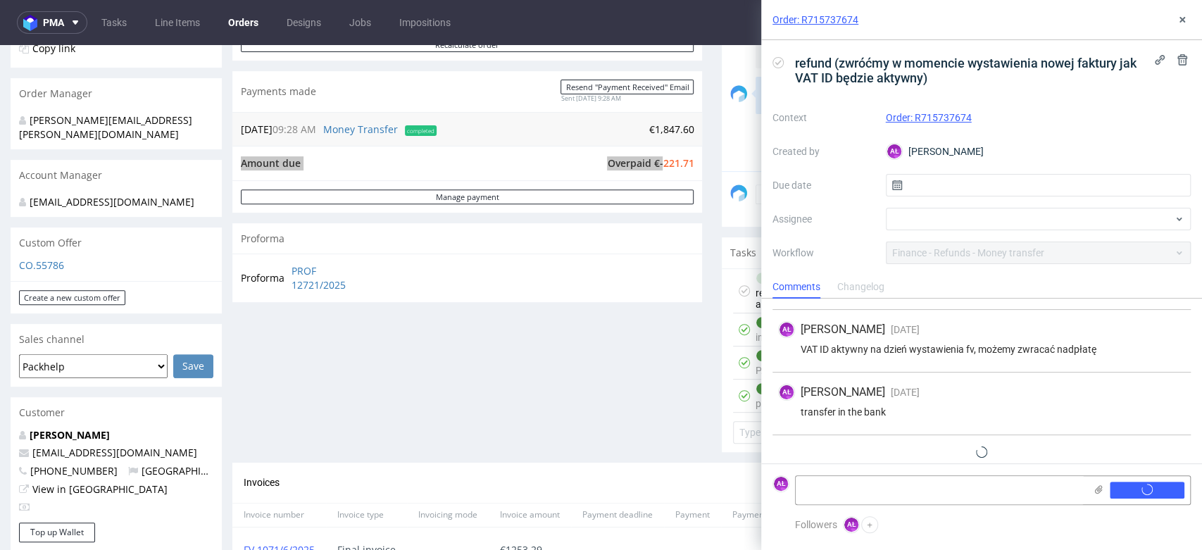
scroll to position [95, 0]
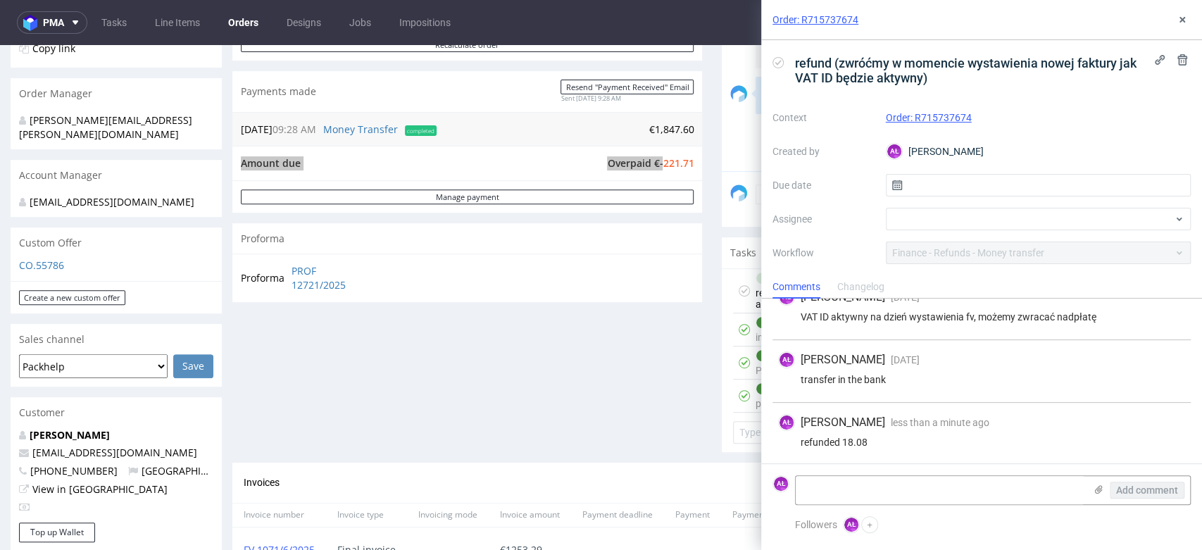
click at [780, 62] on icon at bounding box center [778, 62] width 11 height 11
drag, startPoint x: 1178, startPoint y: 18, endPoint x: 1076, endPoint y: 5, distance: 103.0
click at [1178, 18] on icon at bounding box center [1182, 19] width 11 height 11
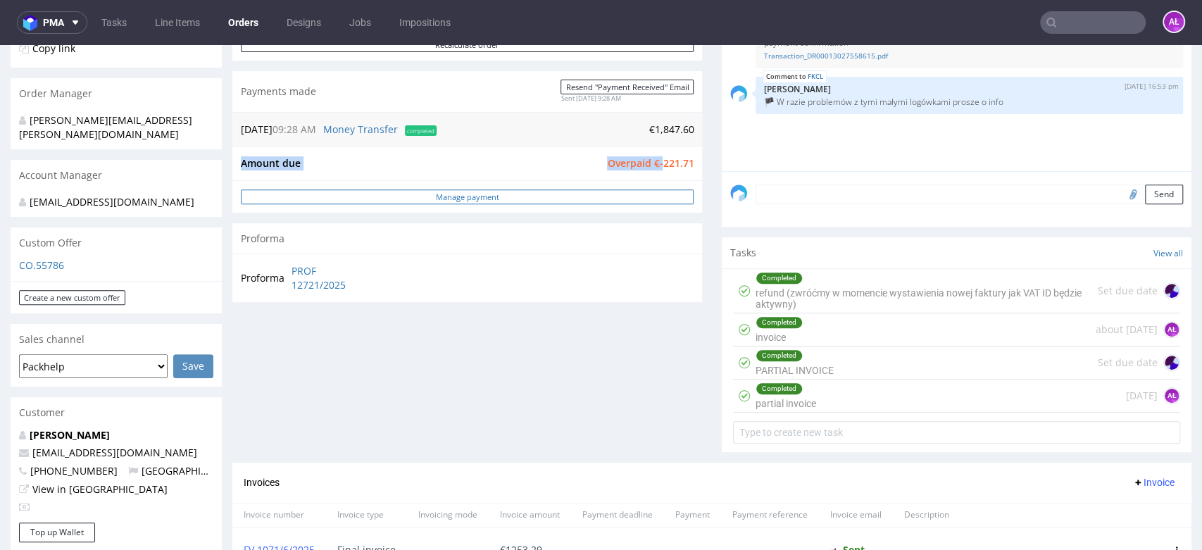
click at [649, 196] on link "Manage payment" at bounding box center [467, 196] width 453 height 15
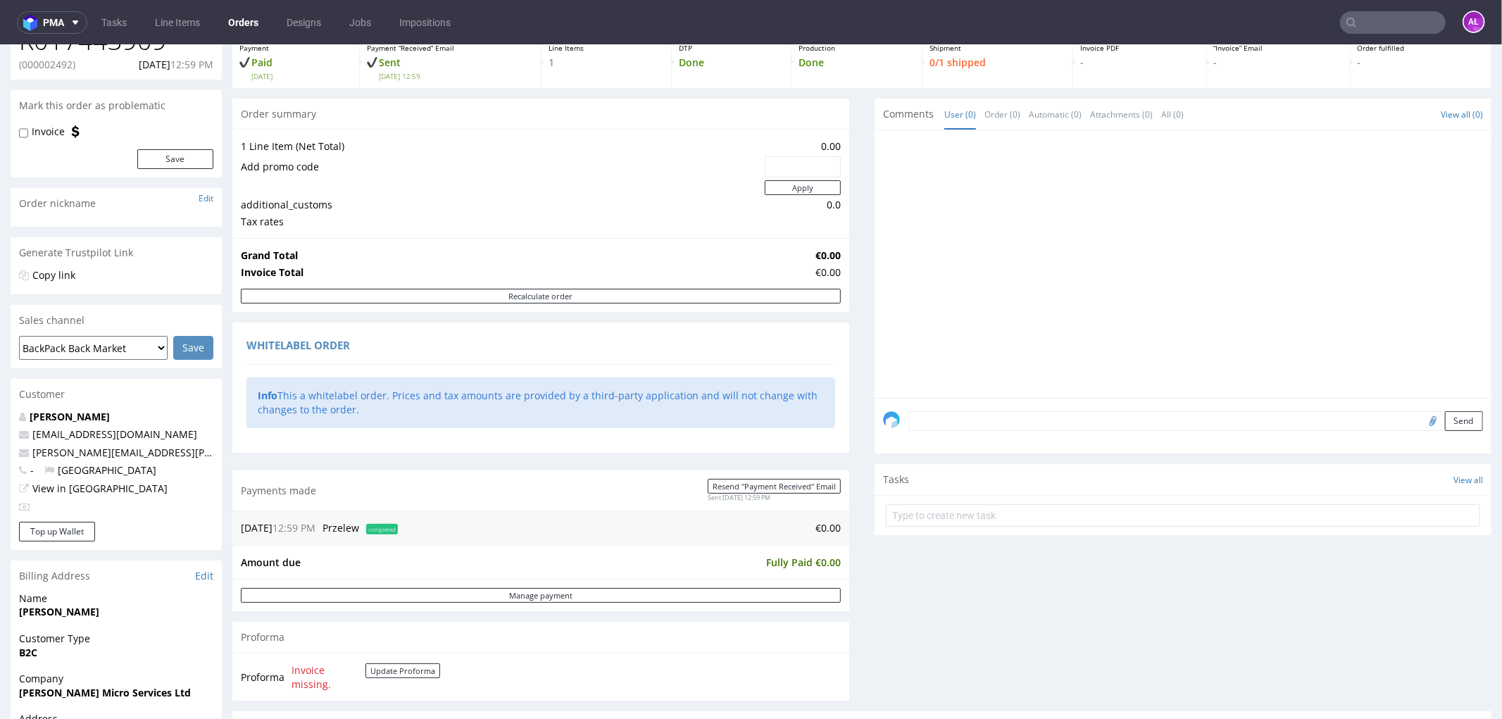
scroll to position [391, 0]
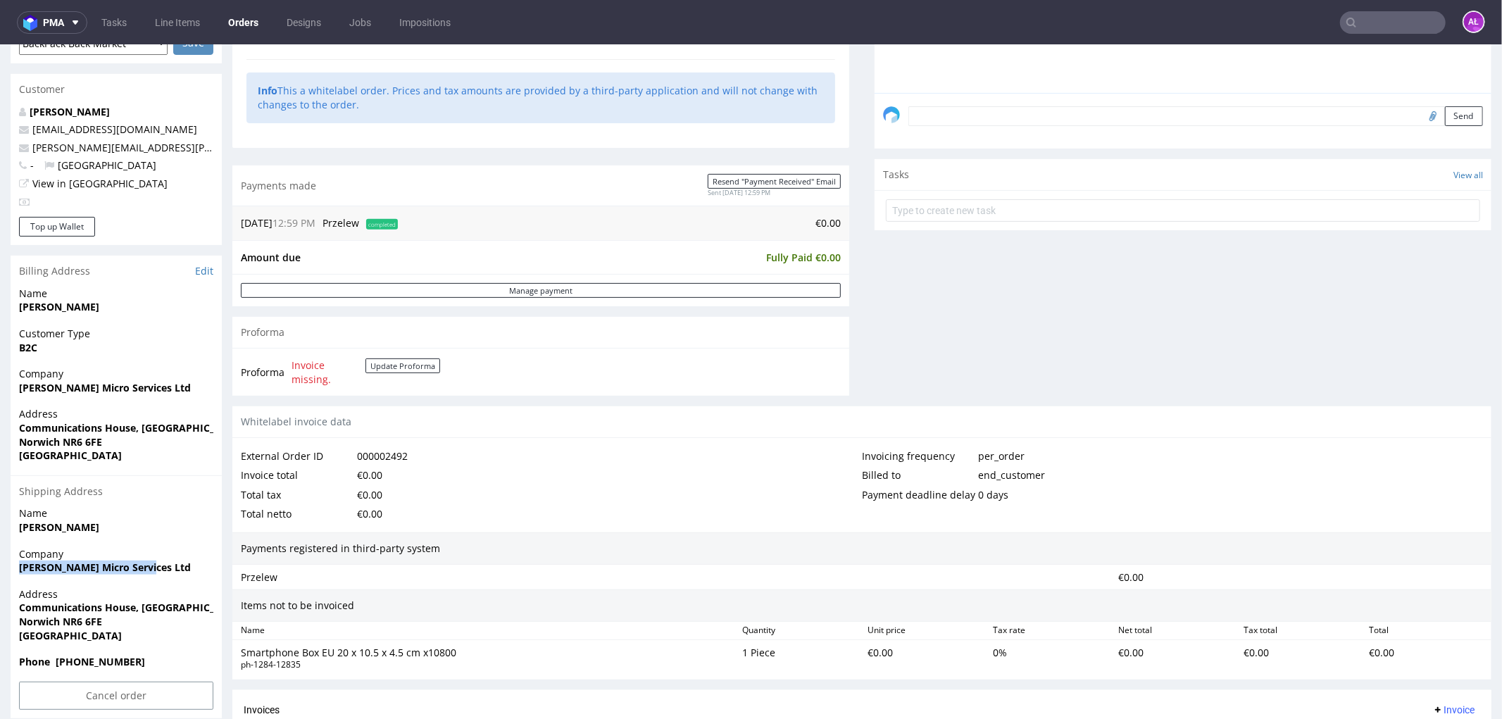
drag, startPoint x: 153, startPoint y: 567, endPoint x: 19, endPoint y: 575, distance: 134.1
click at [19, 549] on div "Company Ingram Micro Services Ltd" at bounding box center [116, 567] width 211 height 40
copy strong "Ingram Micro Services Ltd"
drag, startPoint x: 21, startPoint y: 611, endPoint x: 215, endPoint y: 609, distance: 193.7
click at [215, 549] on div "Address Communications House, Vulcan Road North Norwich NR6 6FE United Kingdom" at bounding box center [116, 621] width 211 height 68
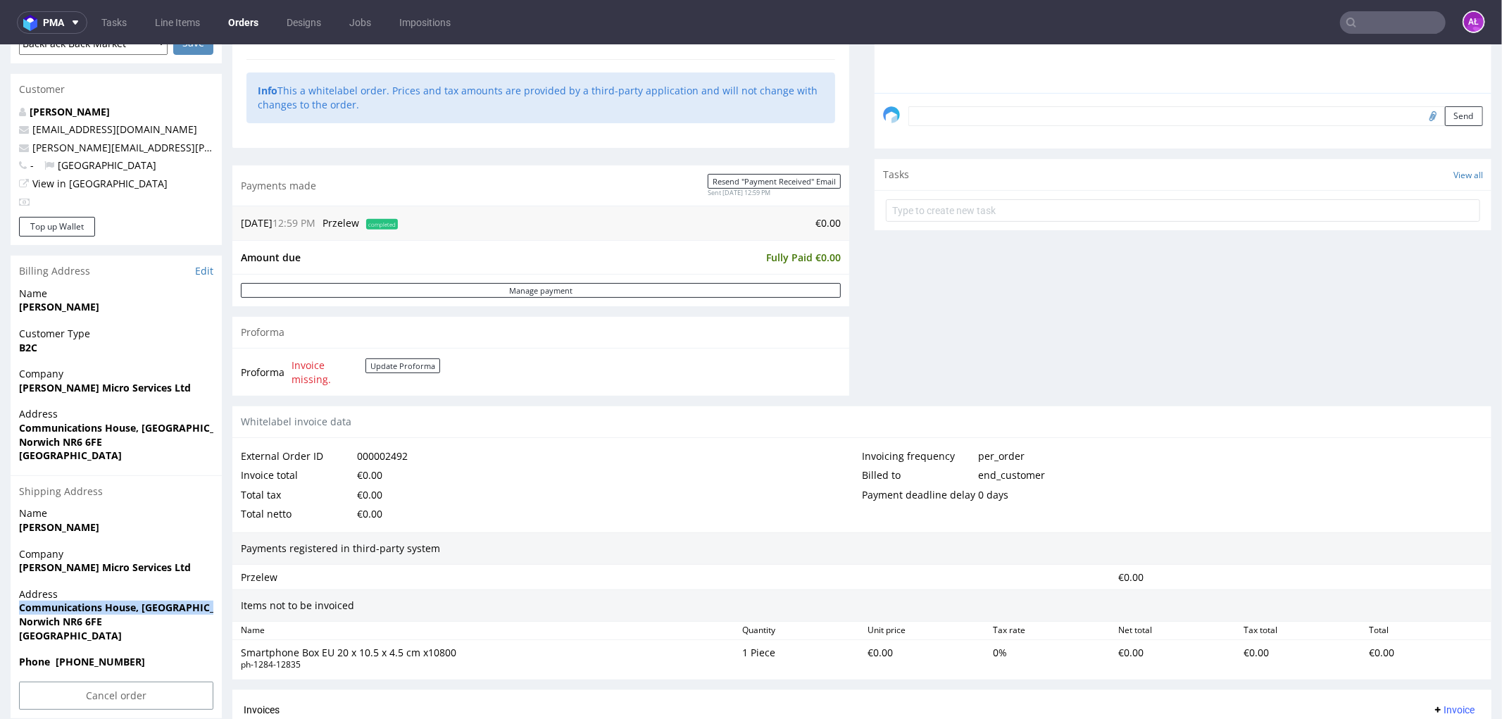
copy strong "Communications House, Vulcan Road N"
drag, startPoint x: 16, startPoint y: 621, endPoint x: 116, endPoint y: 616, distance: 99.5
click at [113, 549] on div "Address Communications House, Vulcan Road North Norwich NR6 6FE United Kingdom" at bounding box center [116, 621] width 211 height 68
copy strong "Norwich NR6 6FE"
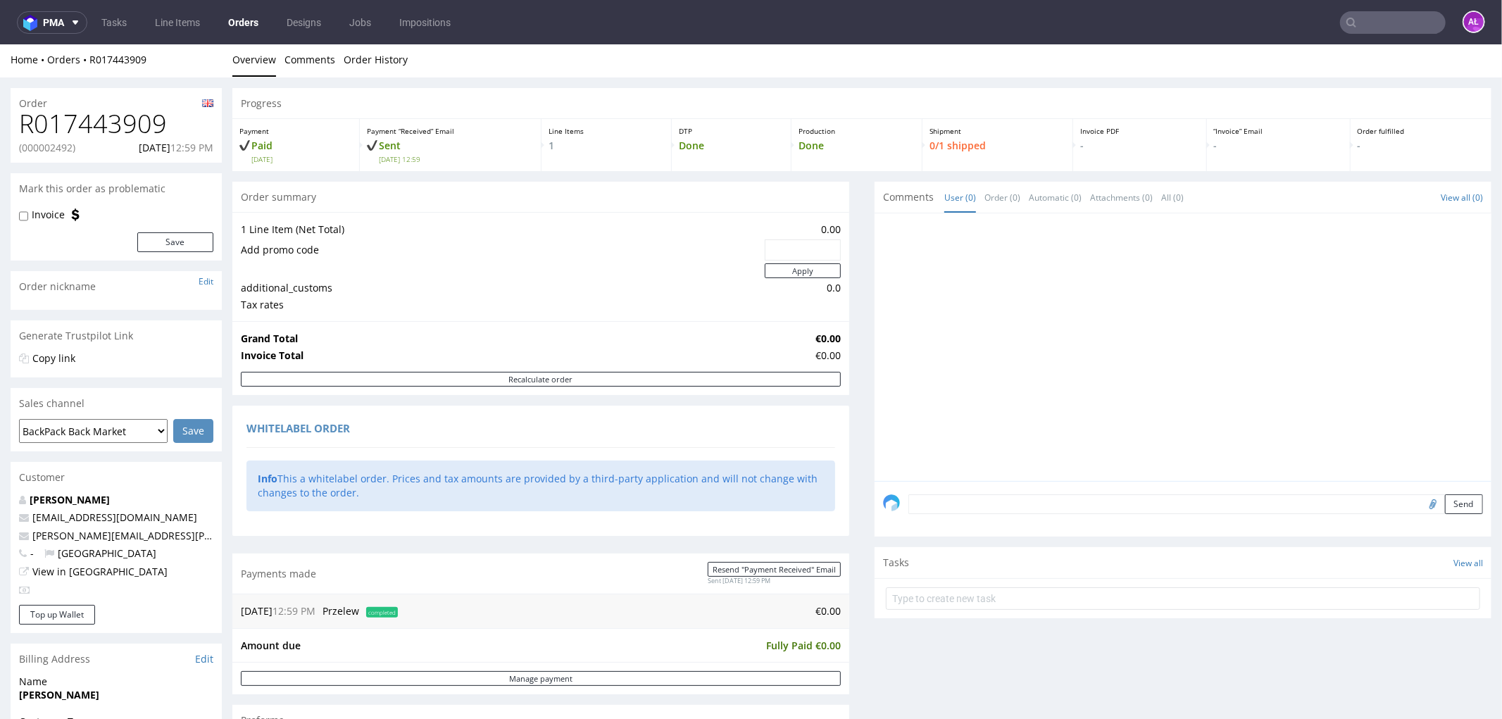
scroll to position [0, 0]
drag, startPoint x: 169, startPoint y: 135, endPoint x: 8, endPoint y: 127, distance: 160.8
click at [8, 127] on div "Order R017443909 (000002492) 21.08.2025 12:59 PM Mark this order as problematic…" at bounding box center [751, 671] width 1502 height 1182
copy h1 "R017443909"
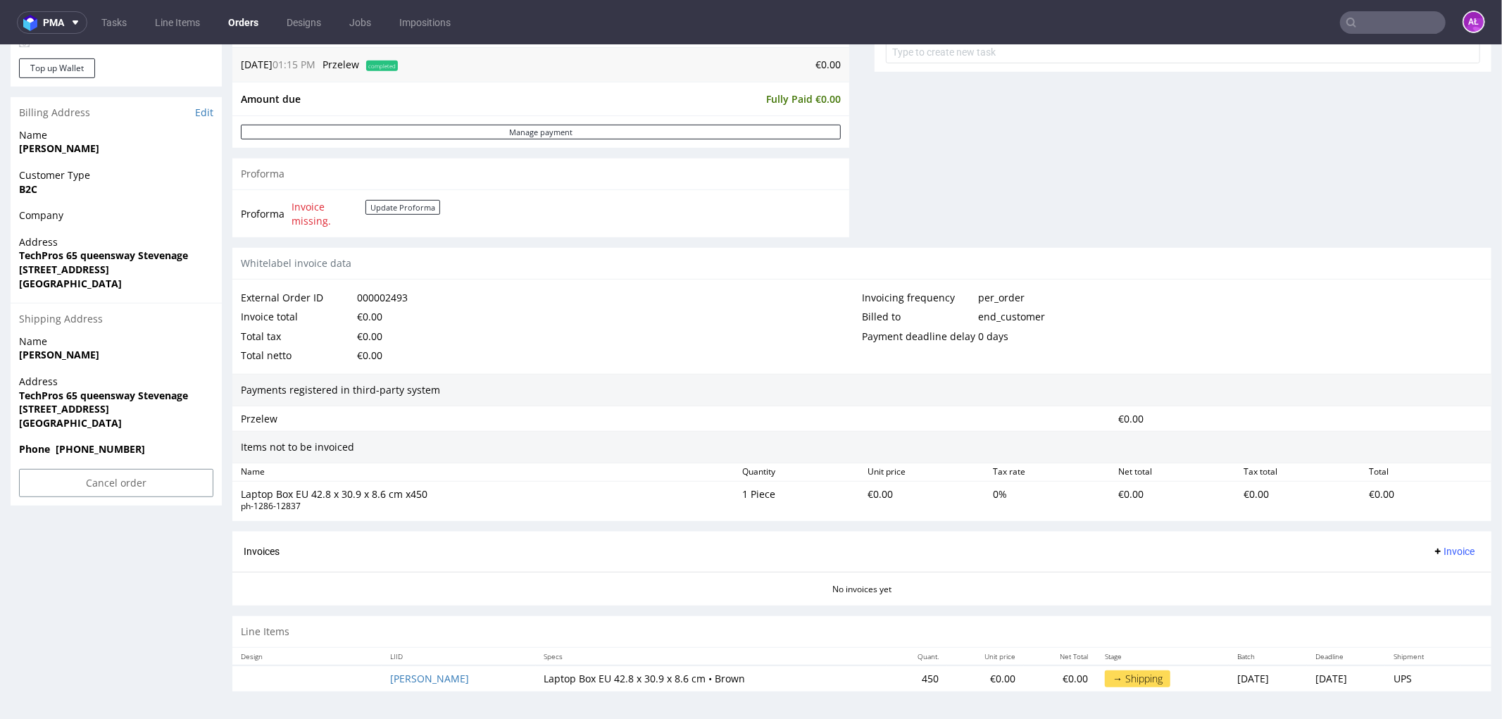
scroll to position [551, 0]
drag, startPoint x: 456, startPoint y: 681, endPoint x: 522, endPoint y: 680, distance: 66.2
click at [536, 549] on td "Laptop Box EU 42.8 x 30.9 x 8.6 cm • Brown" at bounding box center [711, 677] width 351 height 26
copy td "Laptop Box EU"
drag, startPoint x: 100, startPoint y: 352, endPoint x: 18, endPoint y: 356, distance: 81.8
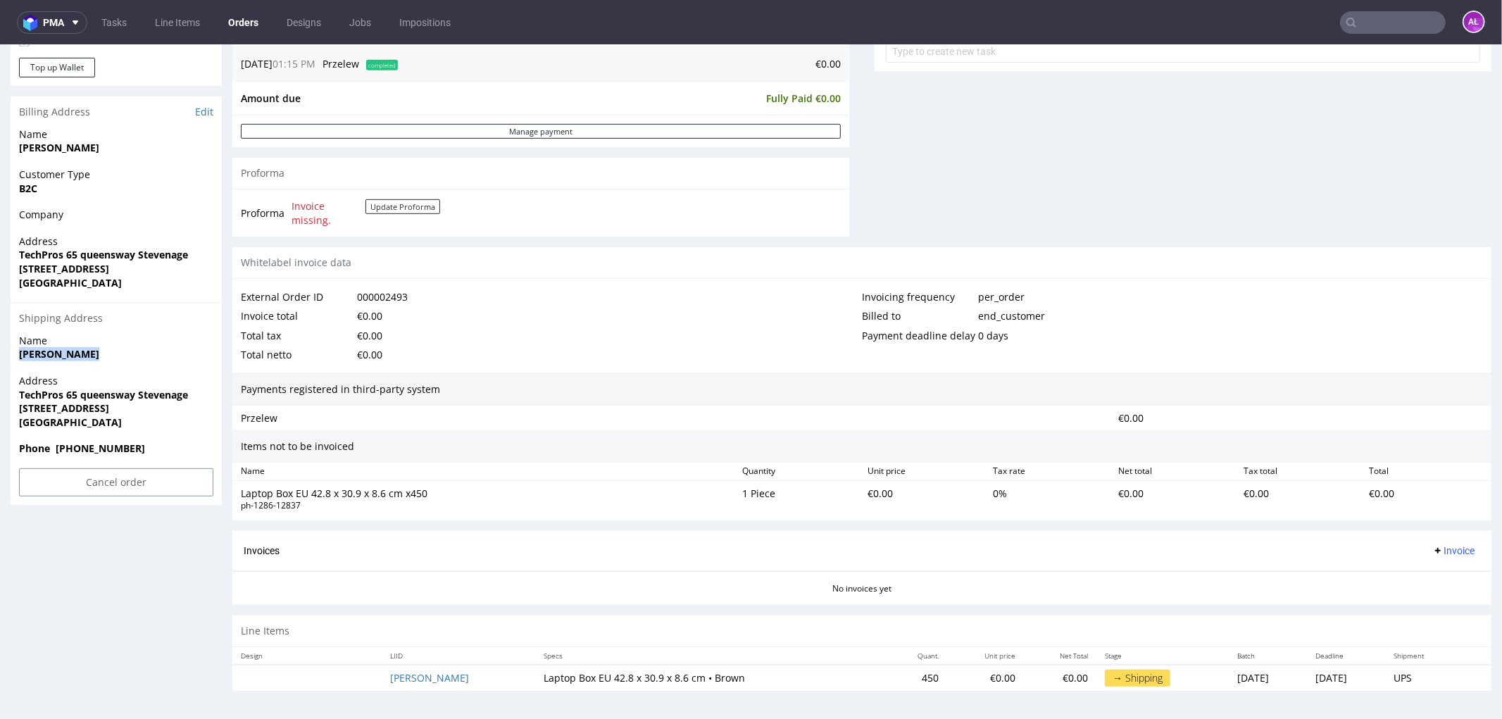
click at [19, 356] on span "Shabbir Ahmed" at bounding box center [116, 354] width 194 height 14
copy strong "Shabbir Ahmed"
drag, startPoint x: 20, startPoint y: 396, endPoint x: 192, endPoint y: 392, distance: 172.6
click at [192, 392] on span "TechPros 65 queensway Stevenage" at bounding box center [116, 394] width 194 height 14
copy strong "TechPros 65 queensway Stevenage"
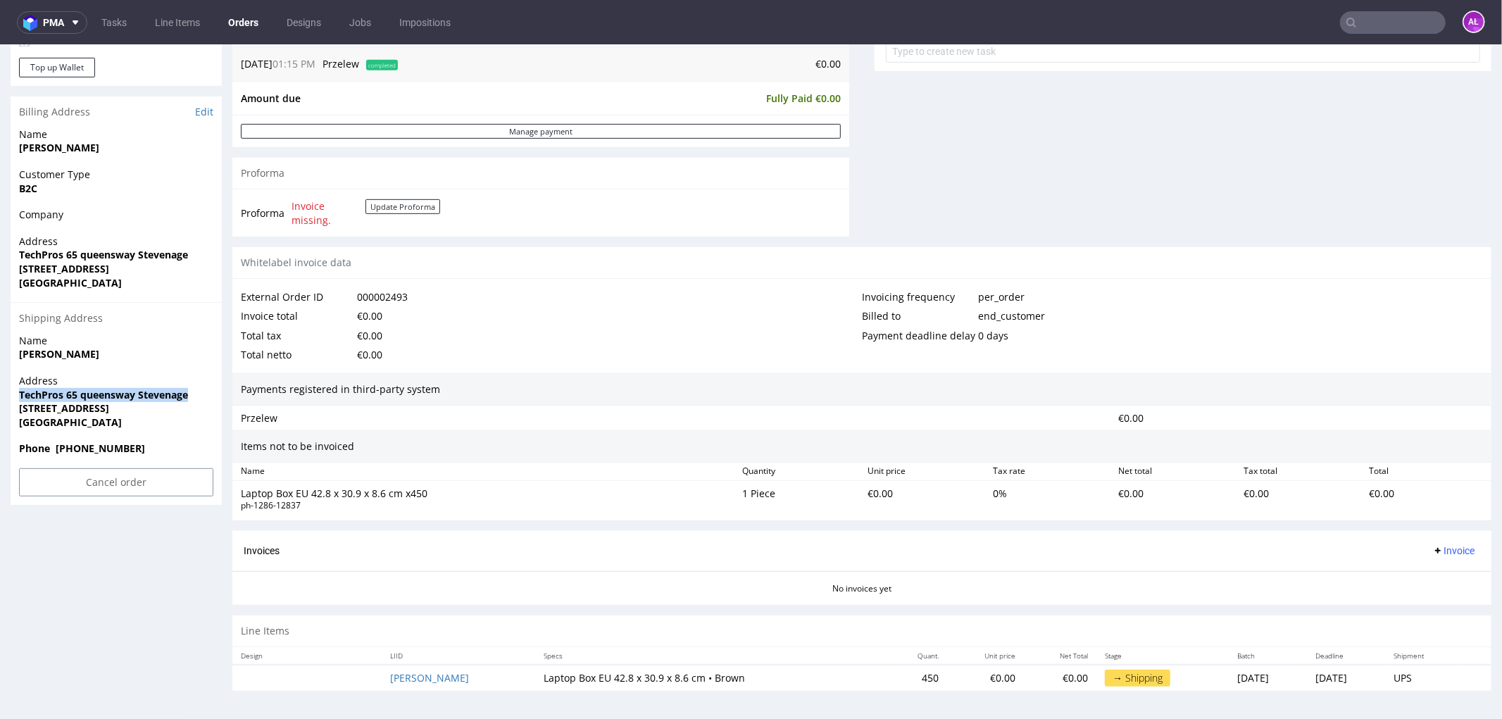
drag, startPoint x: 16, startPoint y: 408, endPoint x: 192, endPoint y: 408, distance: 176.1
click at [192, 408] on div "Address TechPros 65 queensway Stevenage Stvenage United Kingdom SG1 1DN United …" at bounding box center [116, 407] width 211 height 68
copy strong "Stvenage United Kingdom SG1 1DN"
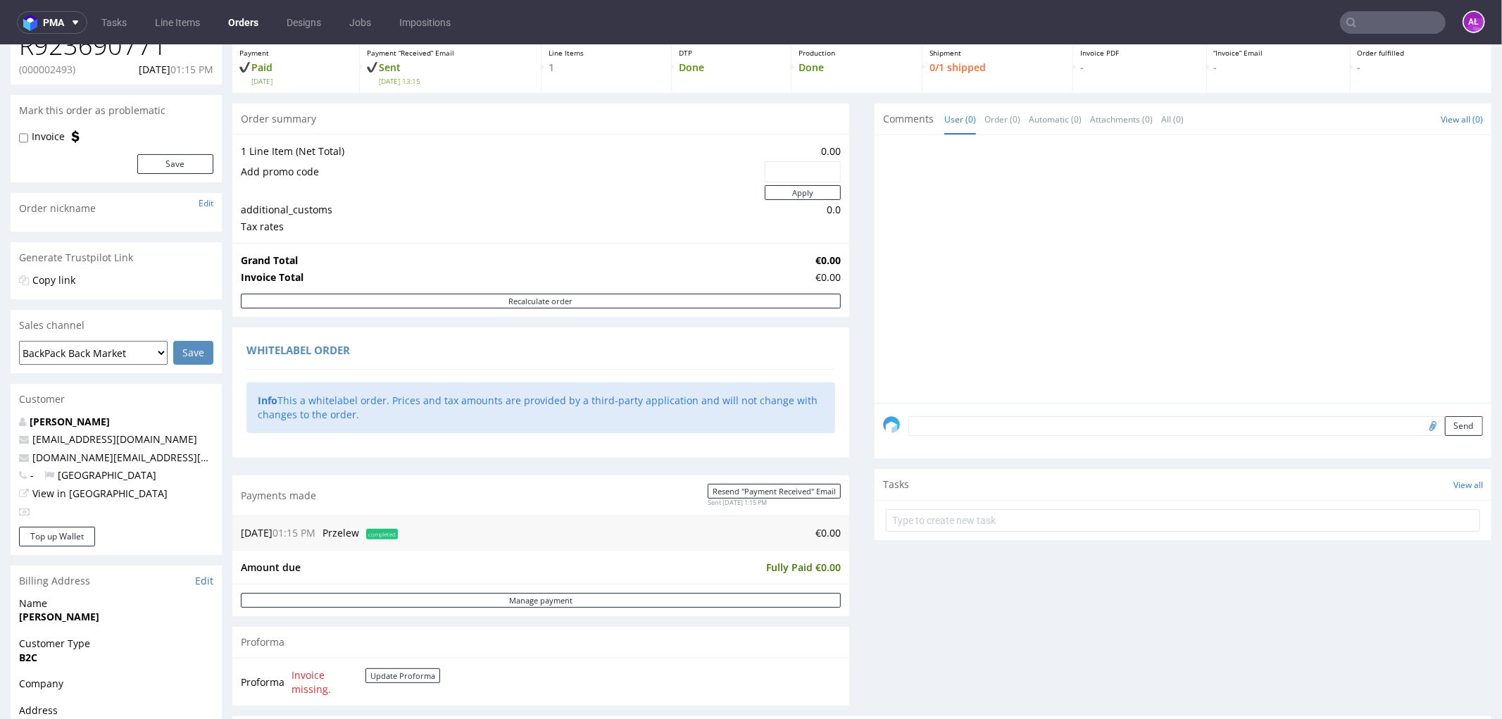
scroll to position [0, 0]
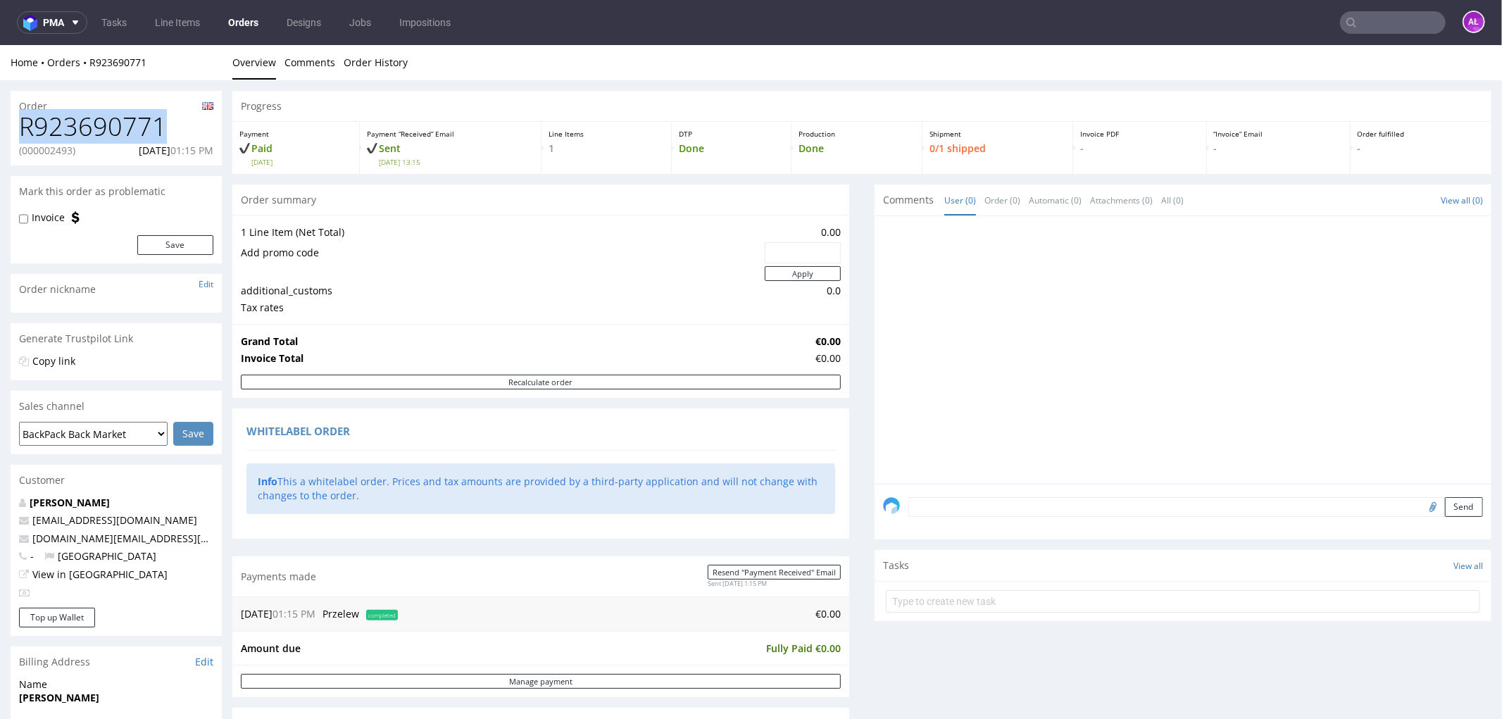
drag, startPoint x: 69, startPoint y: 132, endPoint x: 13, endPoint y: 132, distance: 56.3
click at [13, 132] on div "R923690771 (000002493) 21.08.2025 01:15 PM" at bounding box center [116, 138] width 211 height 53
copy h1 "R923690771"
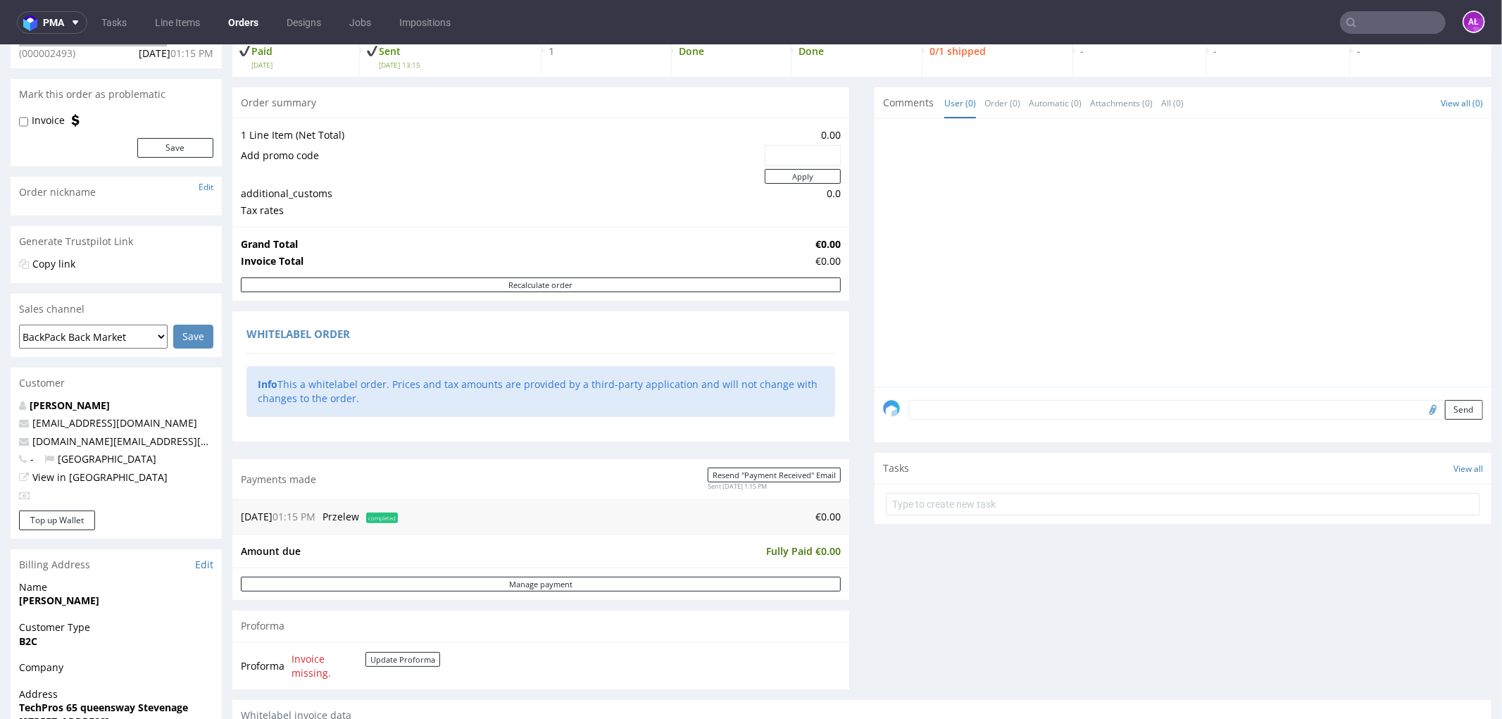
scroll to position [469, 0]
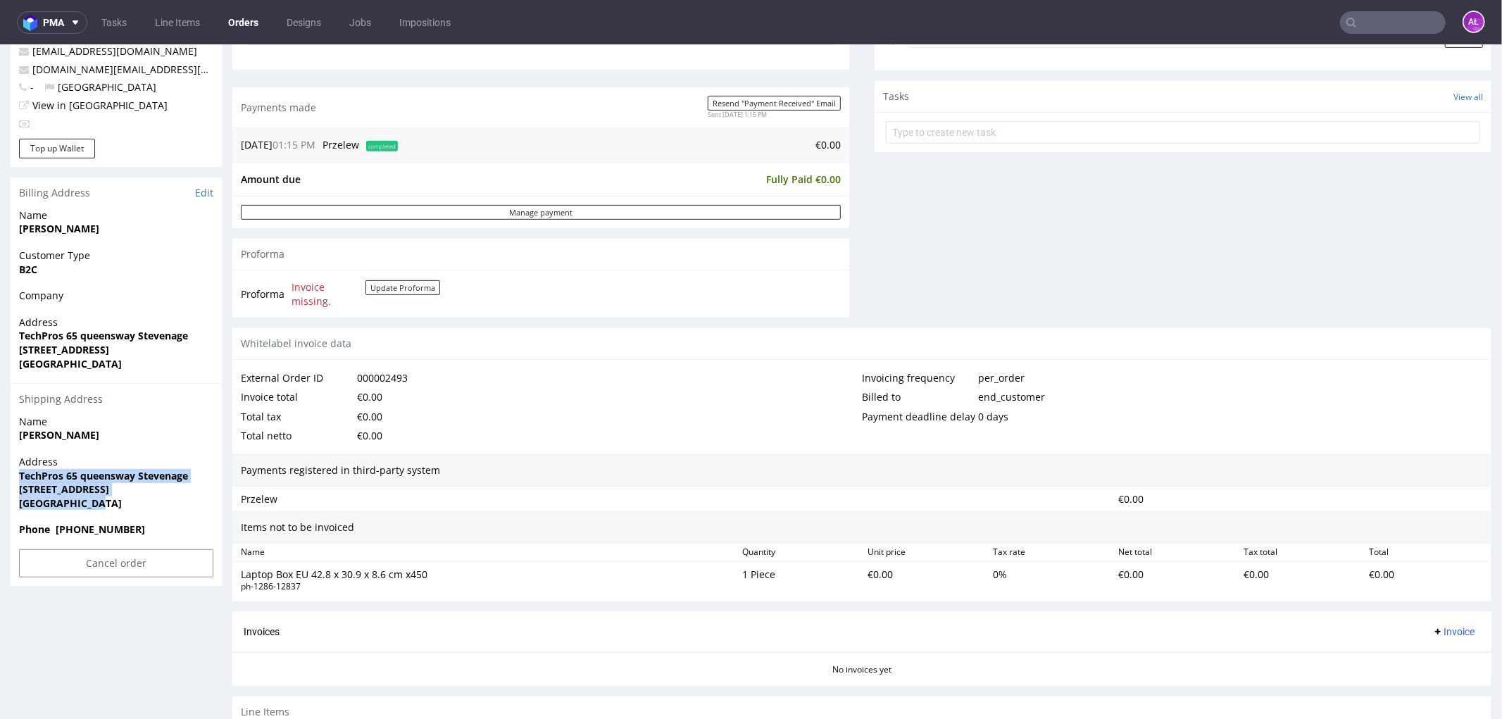
drag, startPoint x: 101, startPoint y: 504, endPoint x: 3, endPoint y: 479, distance: 101.1
click at [3, 479] on div "Order R923690771 (000002493) 21.08.2025 01:15 PM Mark this order as problematic…" at bounding box center [751, 202] width 1502 height 1182
copy p "TechPros 65 queensway Stevenage Stvenage United Kingdom SG1 1DN United Kingdom"
click at [1202, 12] on input "text" at bounding box center [1393, 22] width 106 height 23
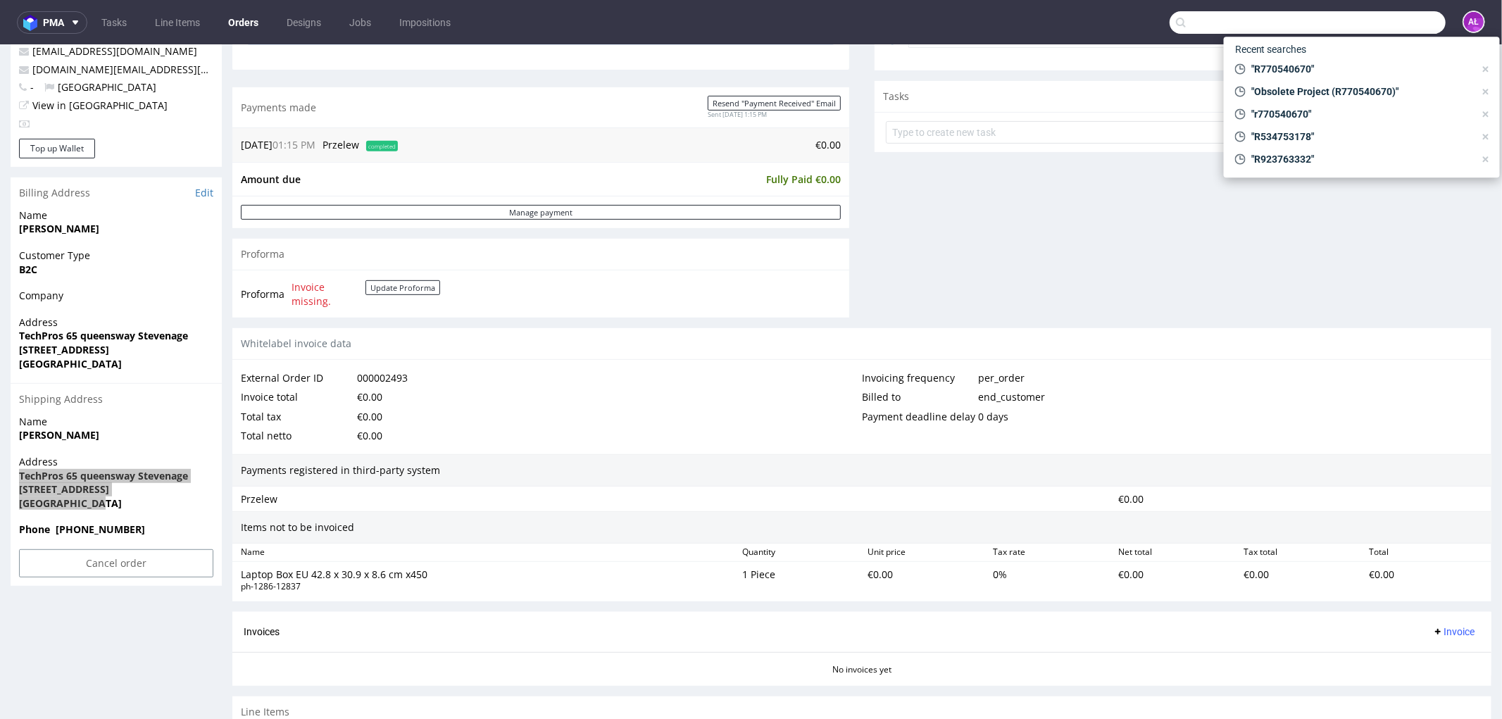
paste input "R131878434"
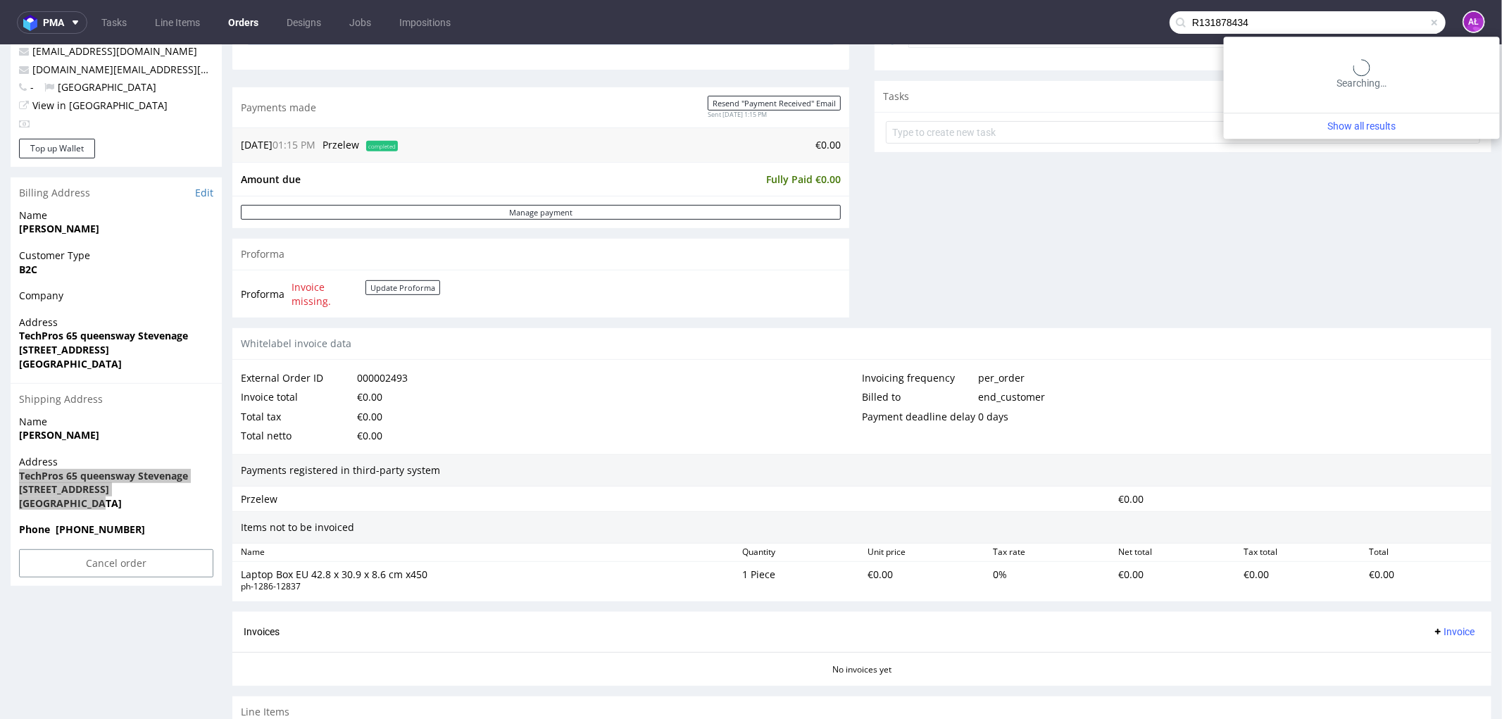
type input "R131878434"
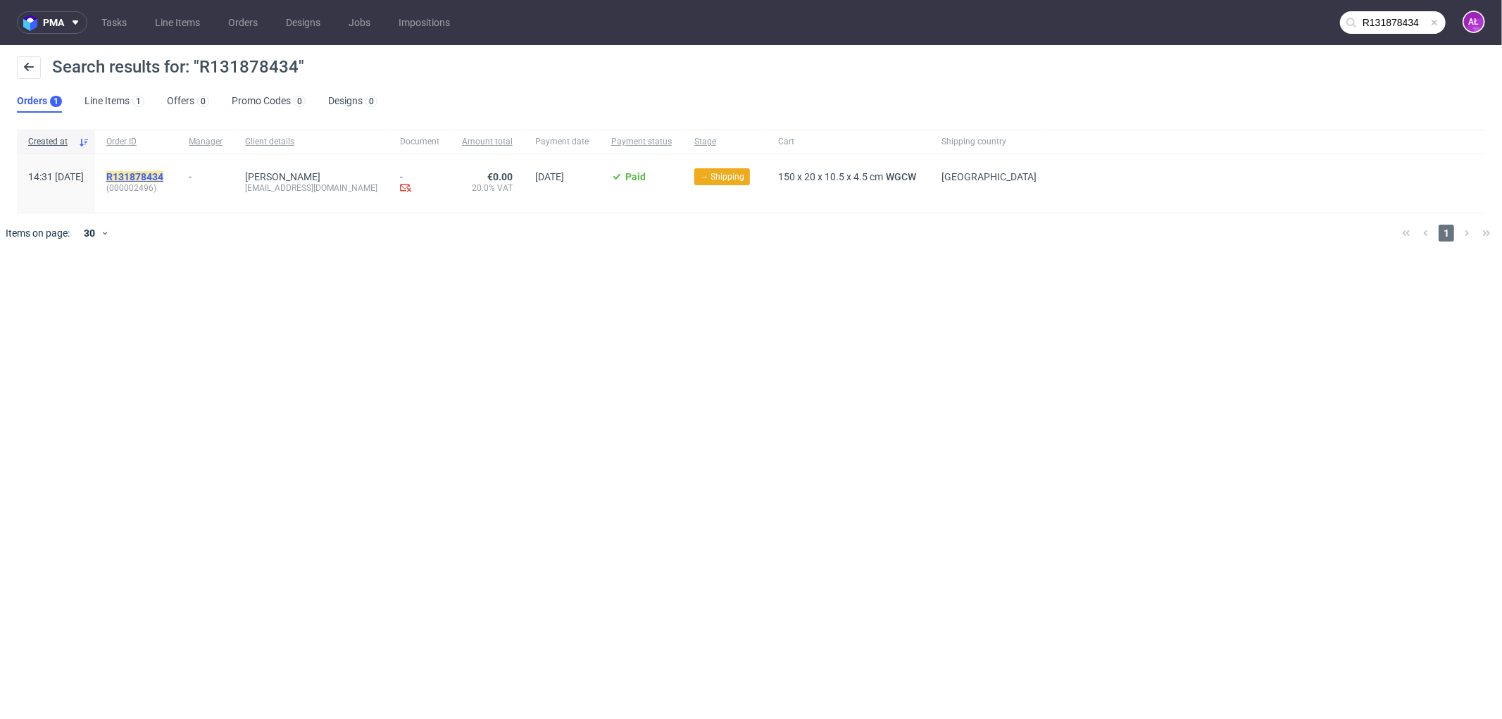
click at [163, 180] on mark "R131878434" at bounding box center [134, 176] width 57 height 11
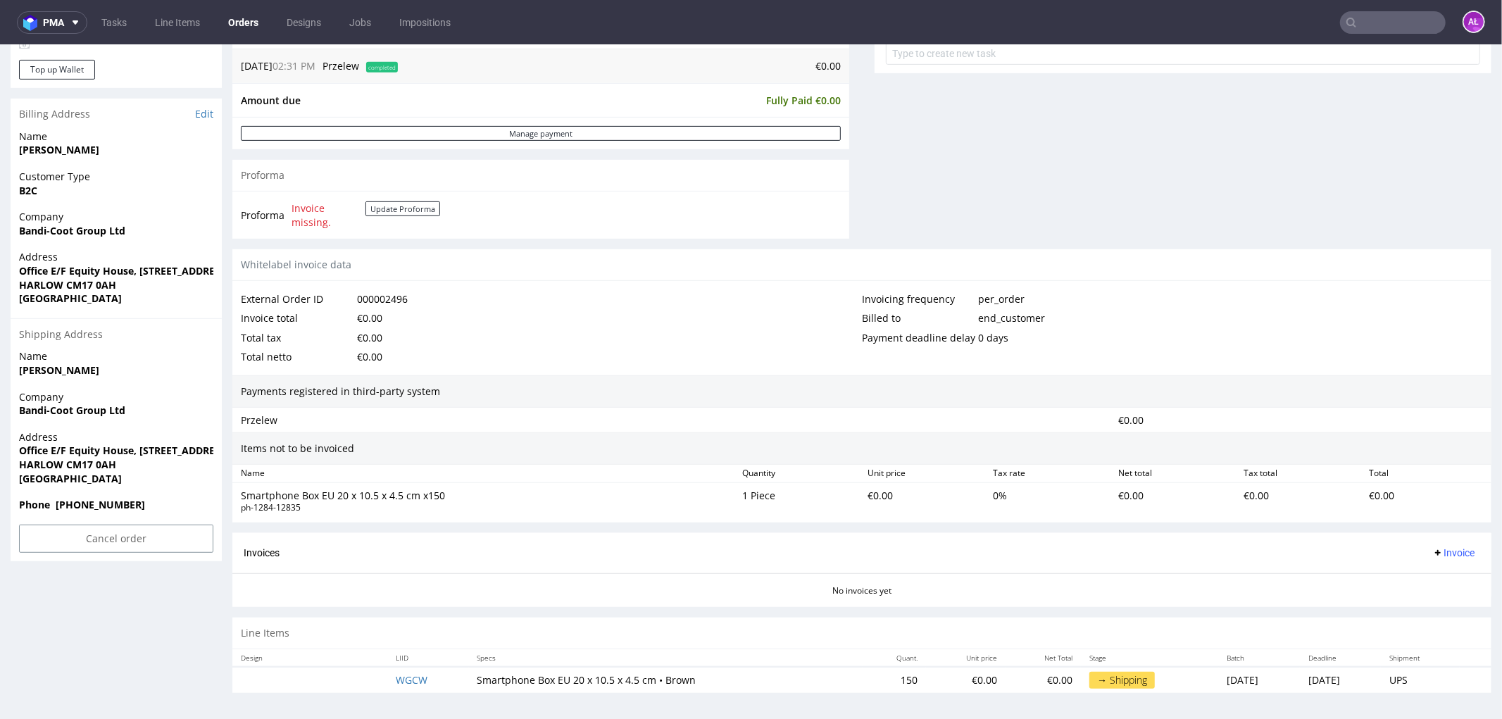
scroll to position [551, 0]
drag, startPoint x: 135, startPoint y: 409, endPoint x: 9, endPoint y: 409, distance: 125.4
click at [9, 409] on div "Order R131878434 (000002496) 21.08.2025 02:31 PM Mark this order as problematic…" at bounding box center [751, 121] width 1502 height 1182
copy strong "Bandi-Coot Group Ltd"
drag, startPoint x: 15, startPoint y: 452, endPoint x: 223, endPoint y: 448, distance: 207.1
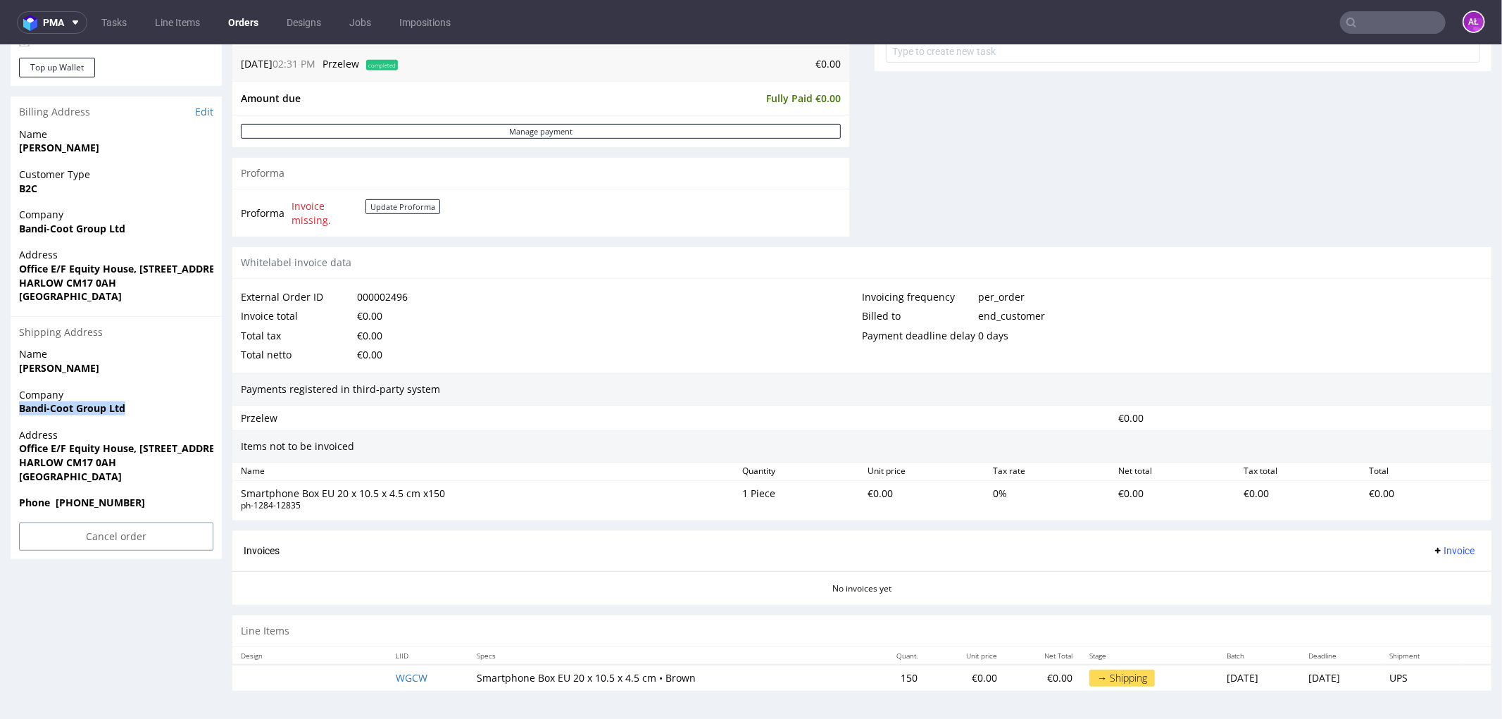
click at [223, 448] on div "Order R131878434 (000002496) 21.08.2025 02:31 PM Mark this order as problematic…" at bounding box center [751, 121] width 1502 height 1182
copy strong "Office E/F Equity House, 4-6 Market Street"
drag, startPoint x: 13, startPoint y: 464, endPoint x: 165, endPoint y: 459, distance: 152.2
click at [157, 464] on div "Address Office E/F Equity House, 4-6 Market Street HARLOW CM17 0AH United Kingd…" at bounding box center [116, 462] width 211 height 68
copy strong "HARLOW CM17 0AH"
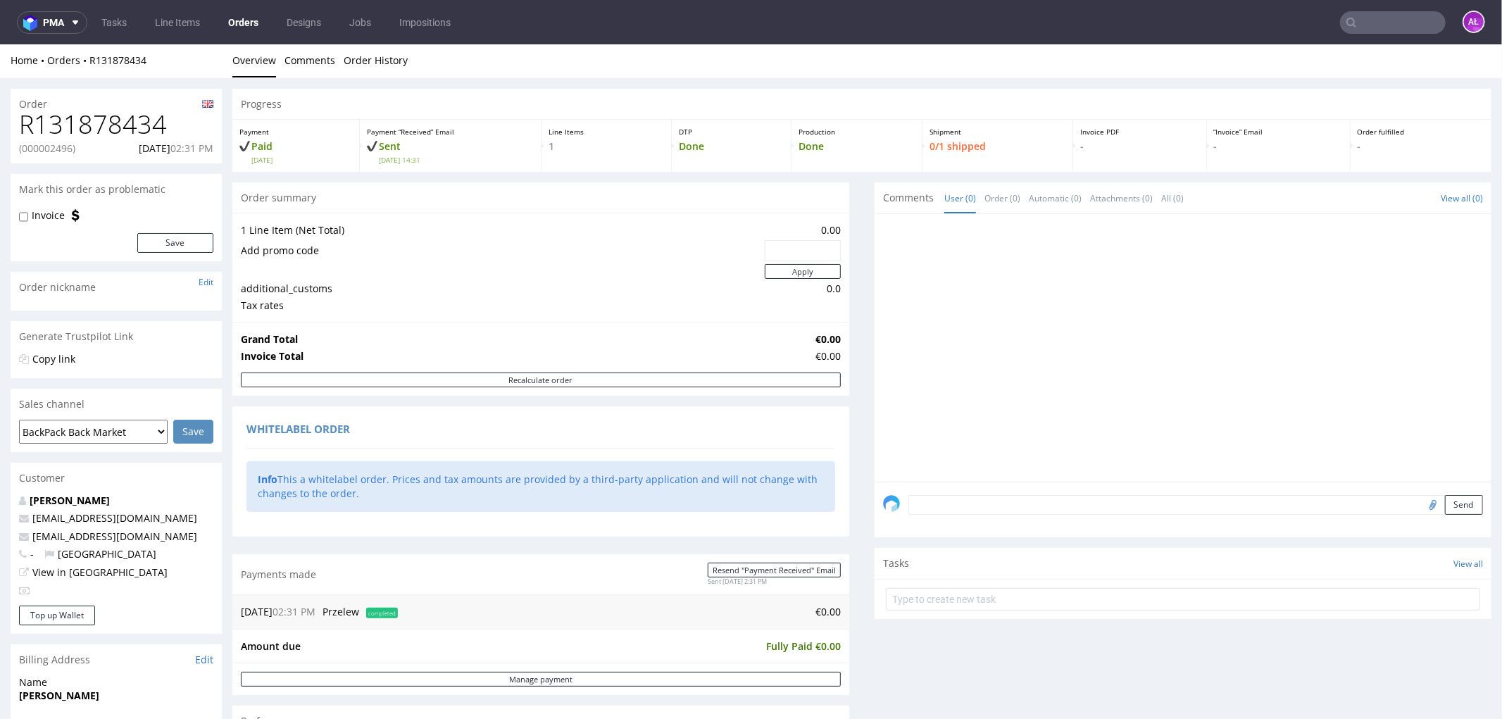
scroll to position [0, 0]
drag, startPoint x: 166, startPoint y: 123, endPoint x: 14, endPoint y: 120, distance: 152.2
click at [14, 120] on div "R131878434 (000002496) 21.08.2025 02:31 PM" at bounding box center [116, 138] width 211 height 53
copy h1 "R131878434"
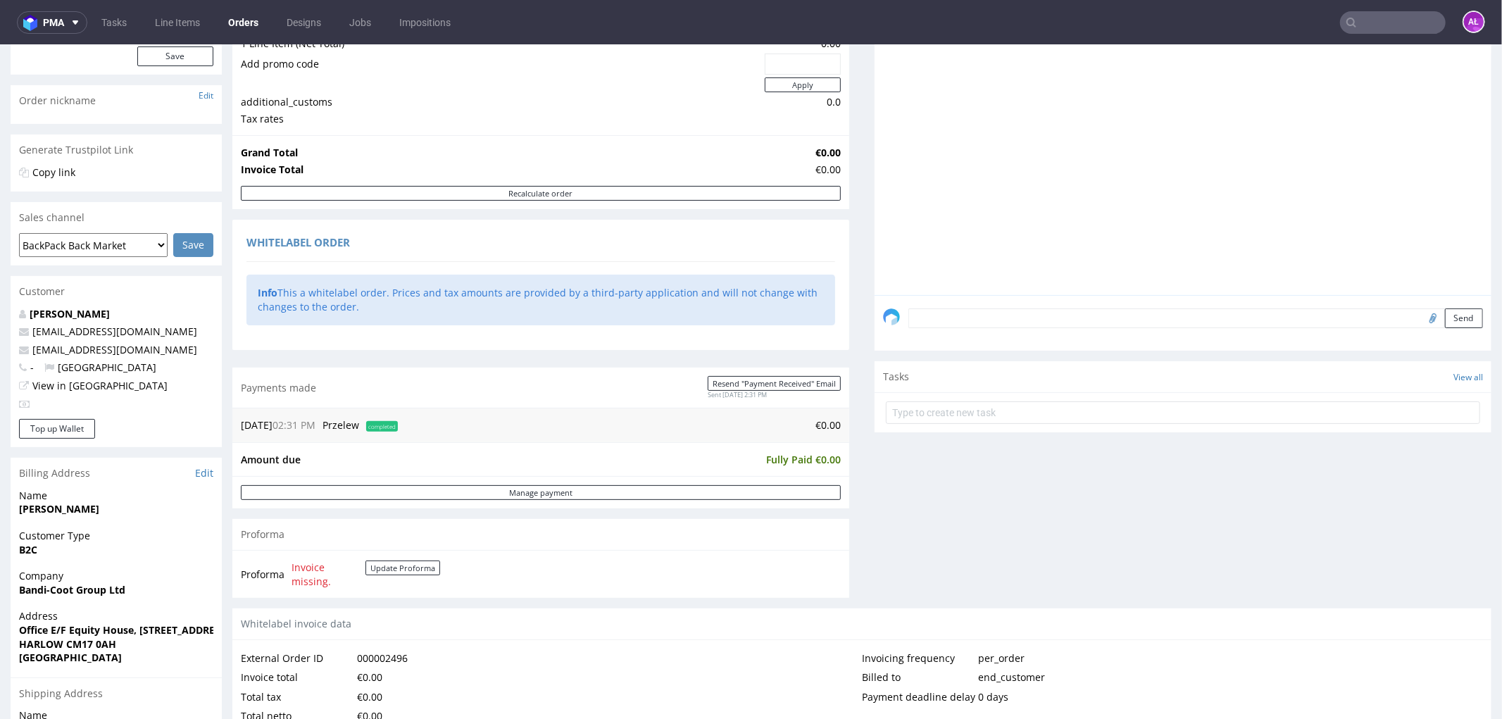
scroll to position [469, 0]
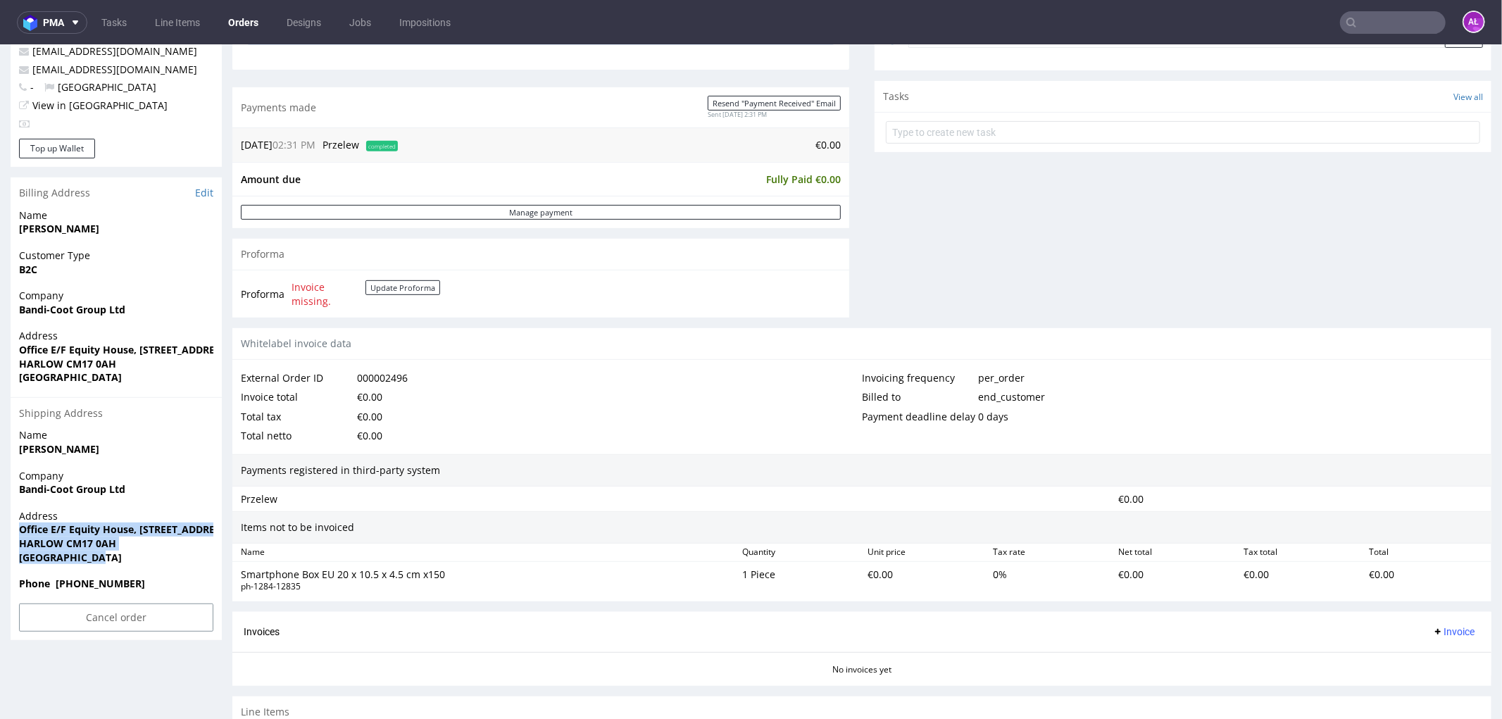
drag, startPoint x: 117, startPoint y: 559, endPoint x: 14, endPoint y: 523, distance: 108.9
click at [14, 523] on div "Address Office E/F Equity House, 4-6 Market Street HARLOW CM17 0AH United Kingd…" at bounding box center [116, 543] width 211 height 68
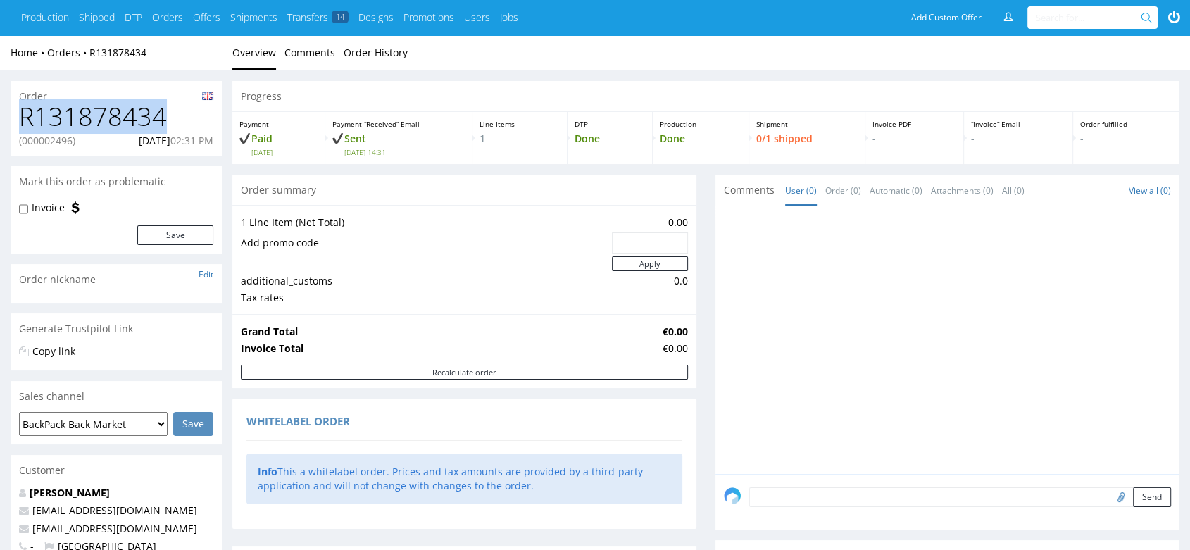
drag, startPoint x: 168, startPoint y: 115, endPoint x: 1, endPoint y: 127, distance: 166.7
copy h1 "R131878434"
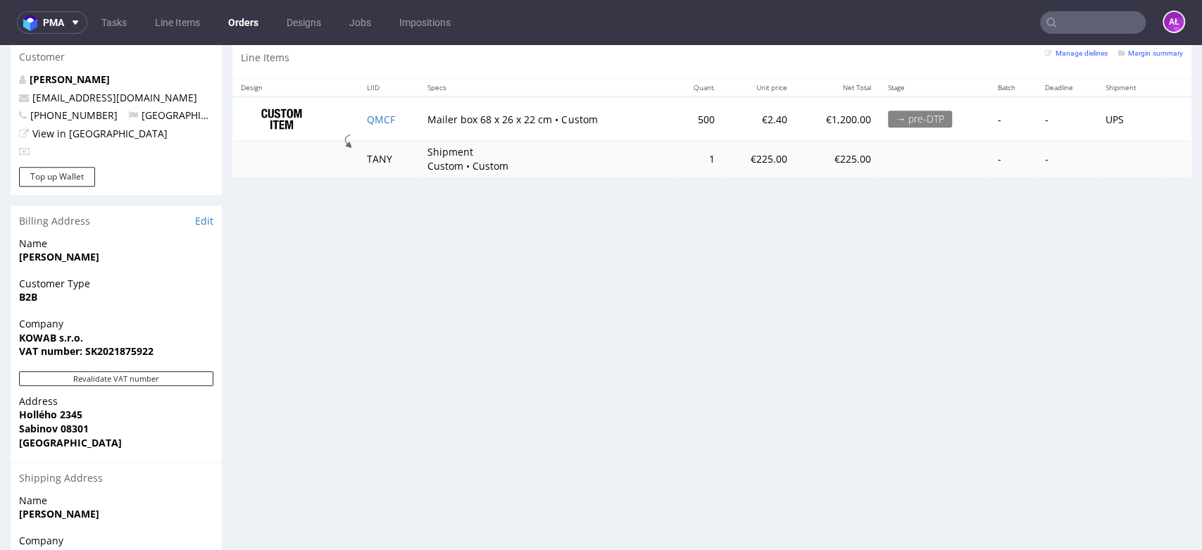
scroll to position [704, 0]
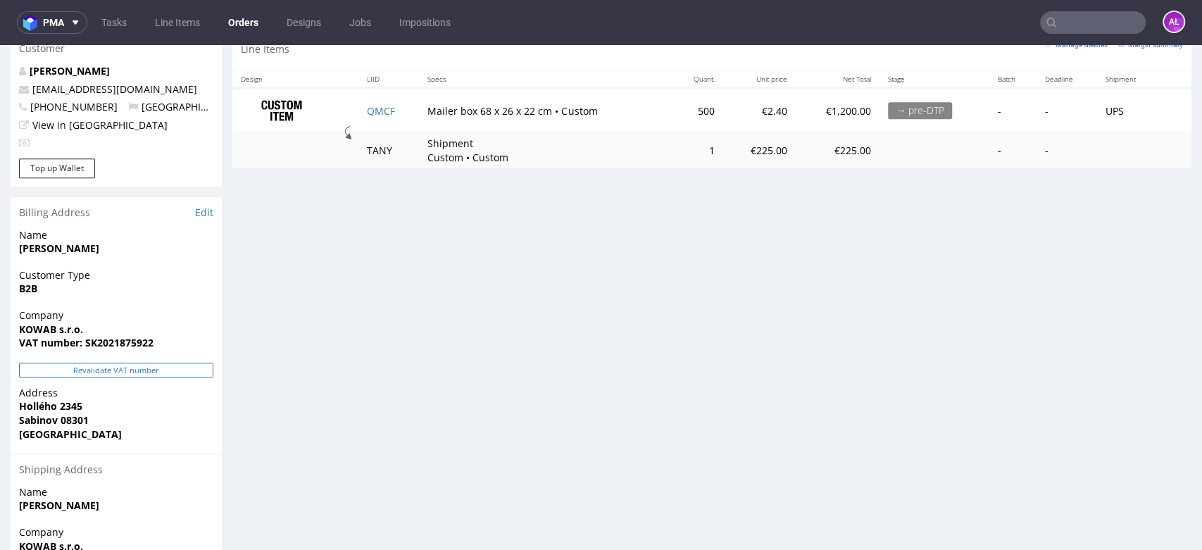
click at [185, 363] on button "Revalidate VAT number" at bounding box center [116, 370] width 194 height 15
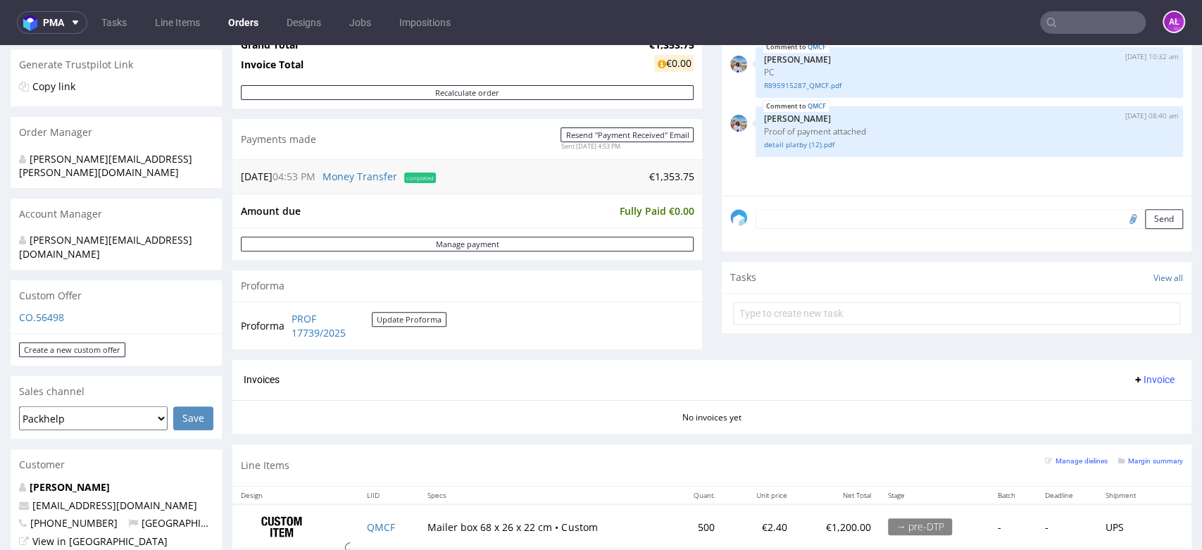
scroll to position [0, 0]
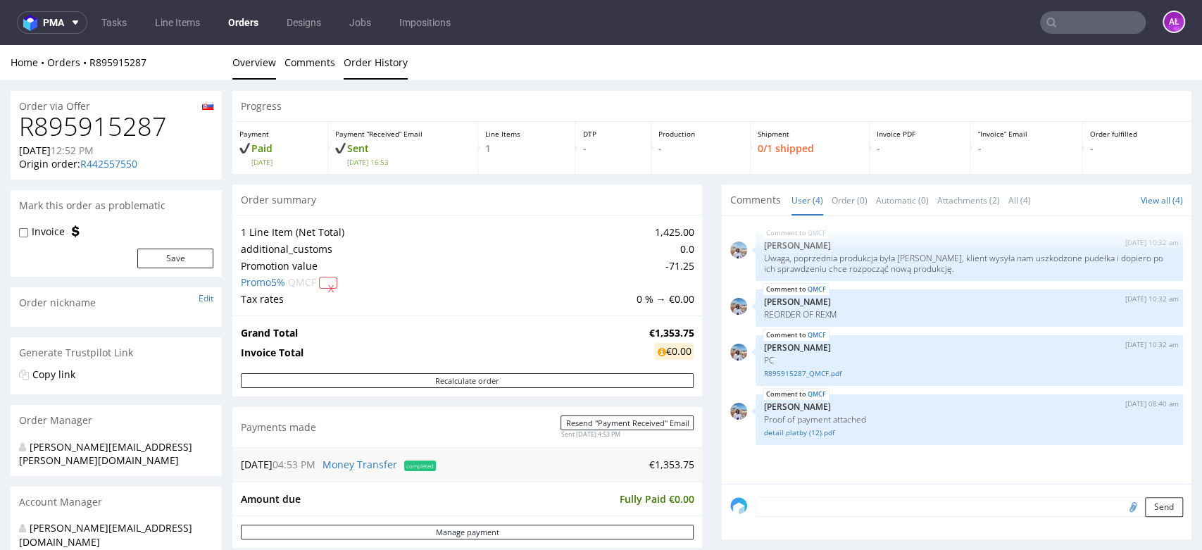
click at [387, 66] on link "Order History" at bounding box center [376, 62] width 64 height 35
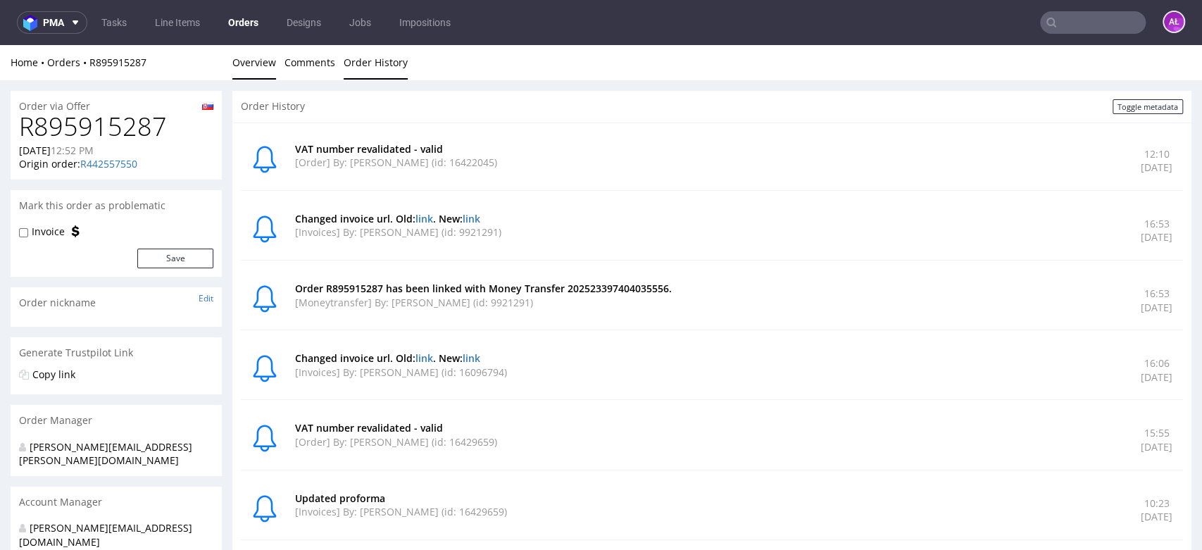
click at [253, 55] on link "Overview" at bounding box center [254, 62] width 44 height 35
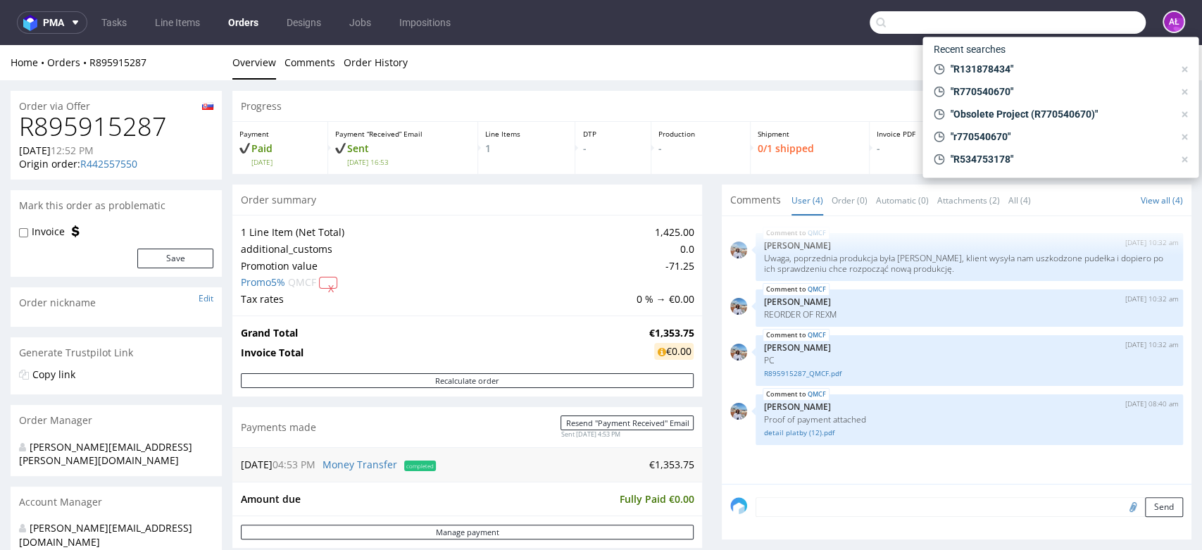
click at [1076, 19] on input "text" at bounding box center [1008, 22] width 276 height 23
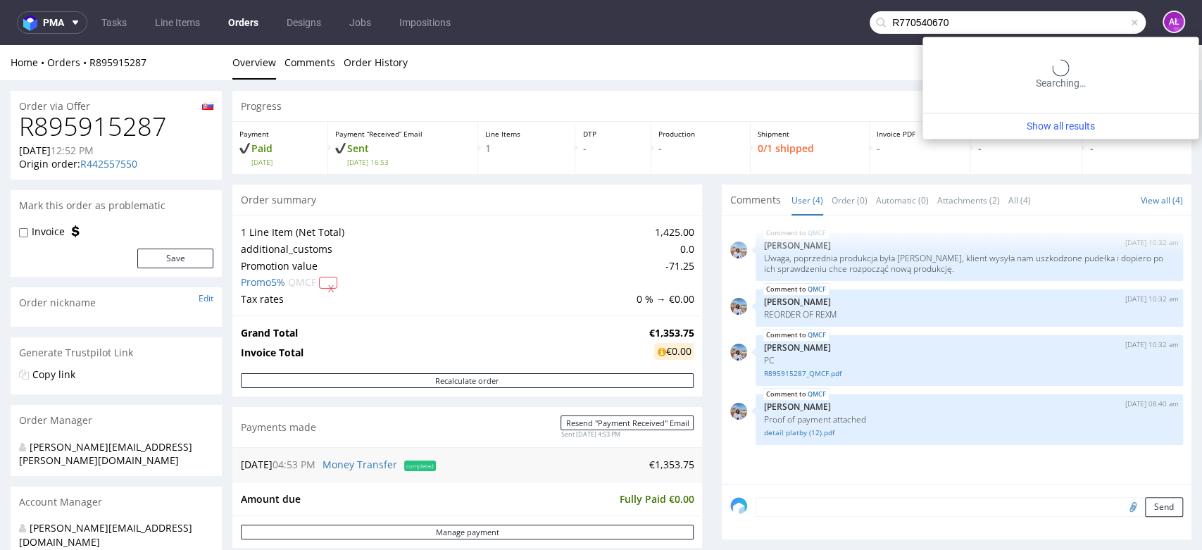
type input "R770540670"
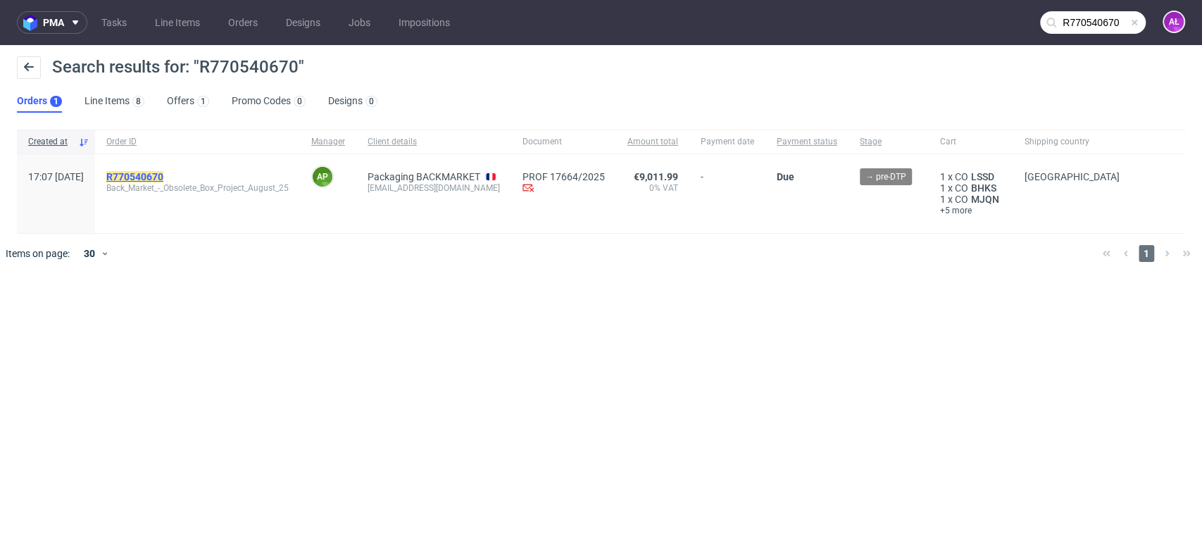
click at [163, 173] on mark "R770540670" at bounding box center [134, 176] width 57 height 11
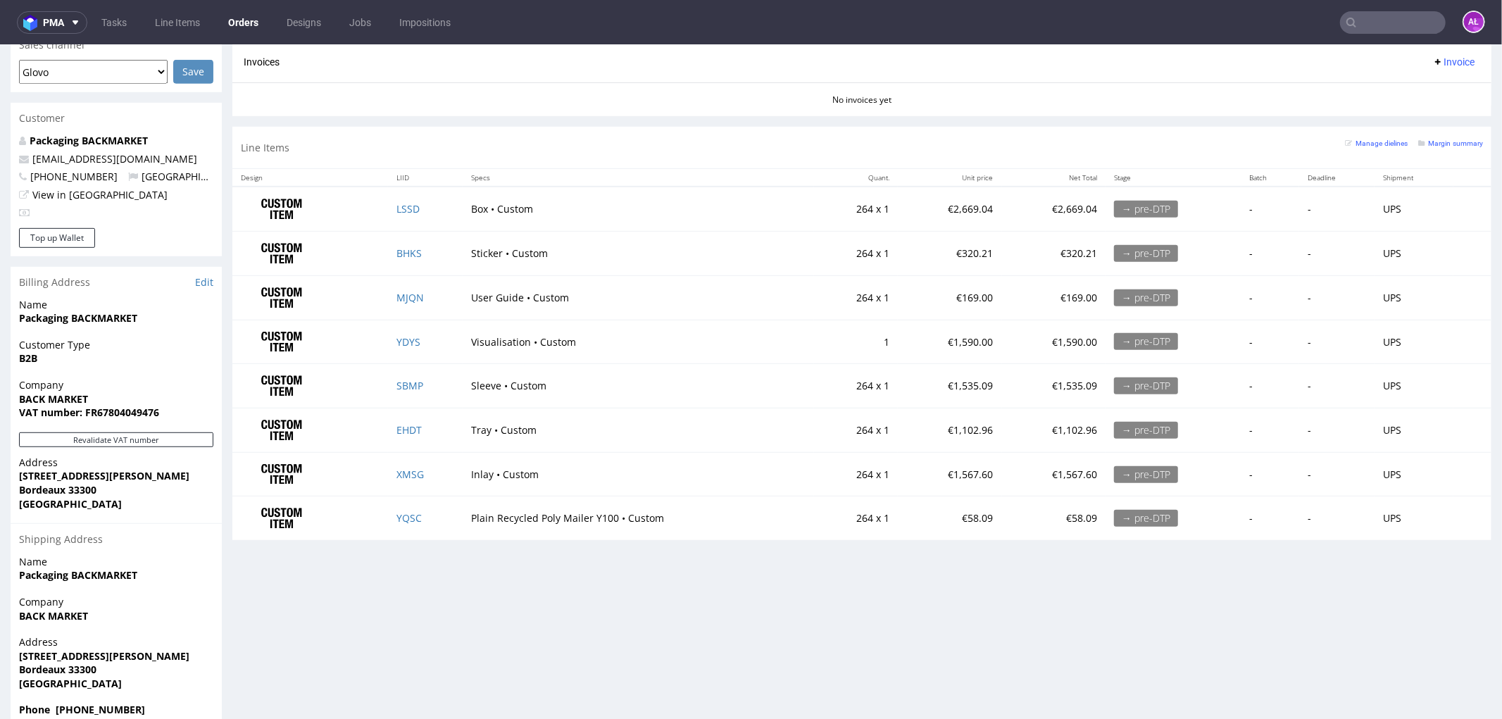
scroll to position [607, 0]
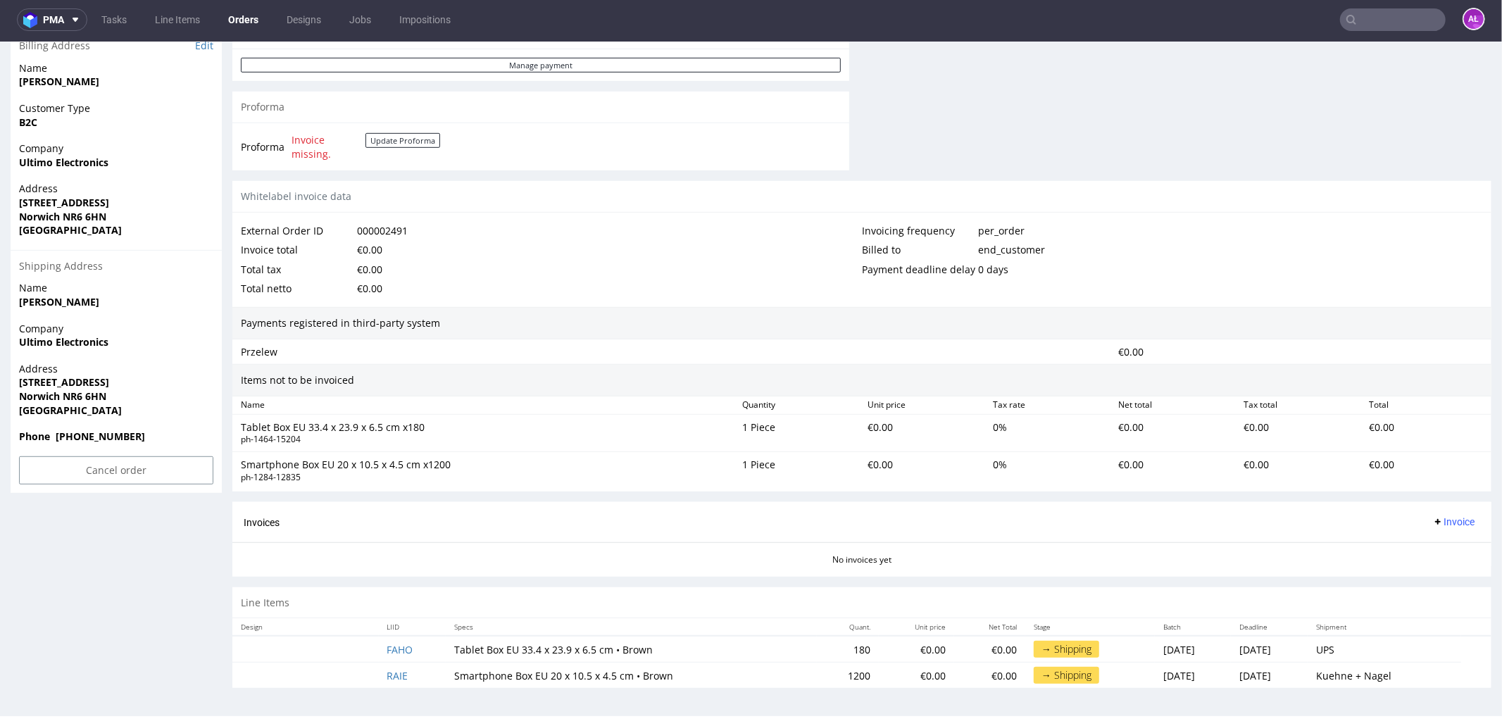
scroll to position [4, 0]
drag, startPoint x: 438, startPoint y: 652, endPoint x: 502, endPoint y: 648, distance: 64.2
click at [502, 549] on td "Tablet Box EU 33.4 x 23.9 x 6.5 cm • Brown" at bounding box center [631, 648] width 371 height 27
copy td "Tablet Box EU"
drag, startPoint x: 16, startPoint y: 344, endPoint x: 120, endPoint y: 339, distance: 104.4
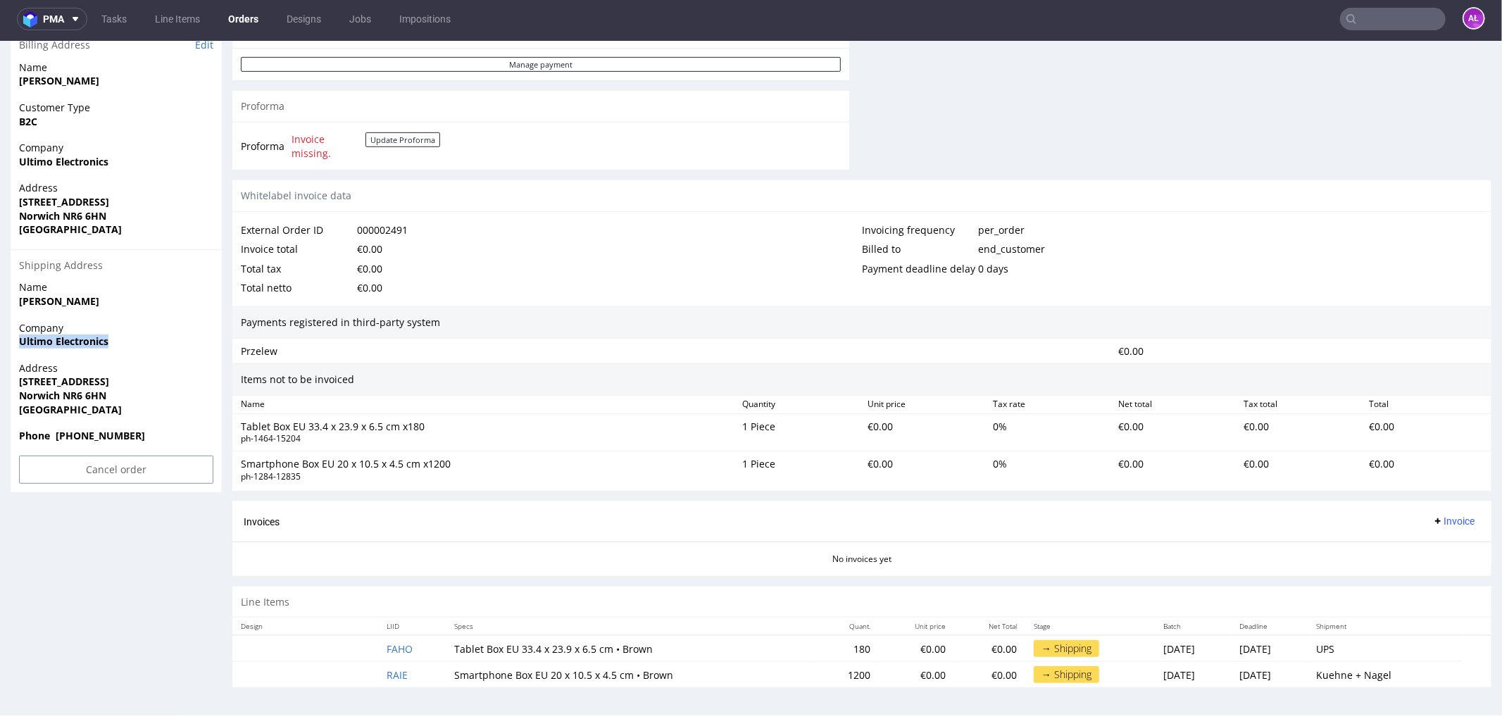
click at [120, 339] on div "Company Ultimo Electronics" at bounding box center [116, 340] width 211 height 40
copy strong "Ultimo Electronics"
drag, startPoint x: 30, startPoint y: 381, endPoint x: 137, endPoint y: 381, distance: 107.8
click at [137, 381] on div "Address [STREET_ADDRESS]" at bounding box center [116, 395] width 211 height 68
copy strong "[STREET_ADDRESS]"
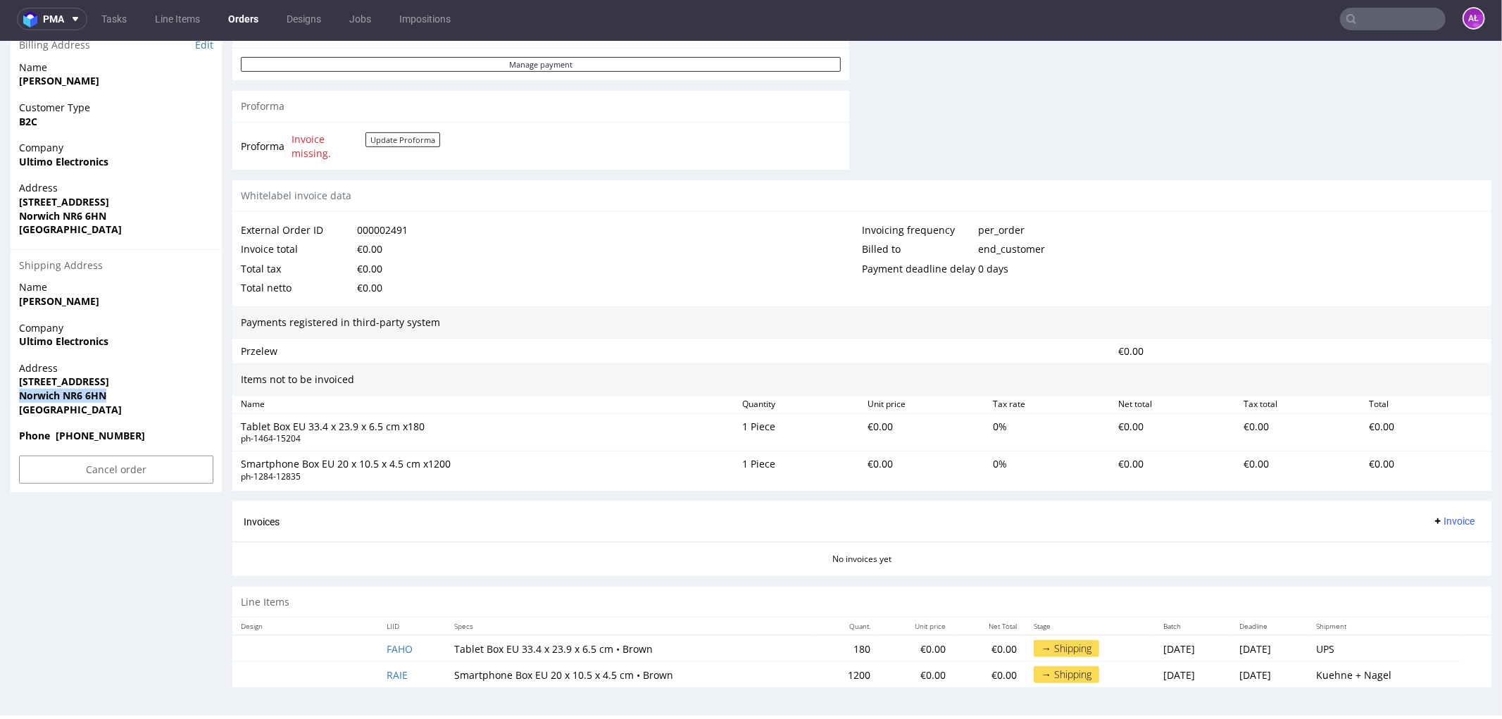
drag, startPoint x: 17, startPoint y: 390, endPoint x: 1339, endPoint y: 391, distance: 1322.0
click at [149, 387] on div "Address [STREET_ADDRESS]" at bounding box center [116, 395] width 211 height 68
copy strong "Norwich NR6 6HN"
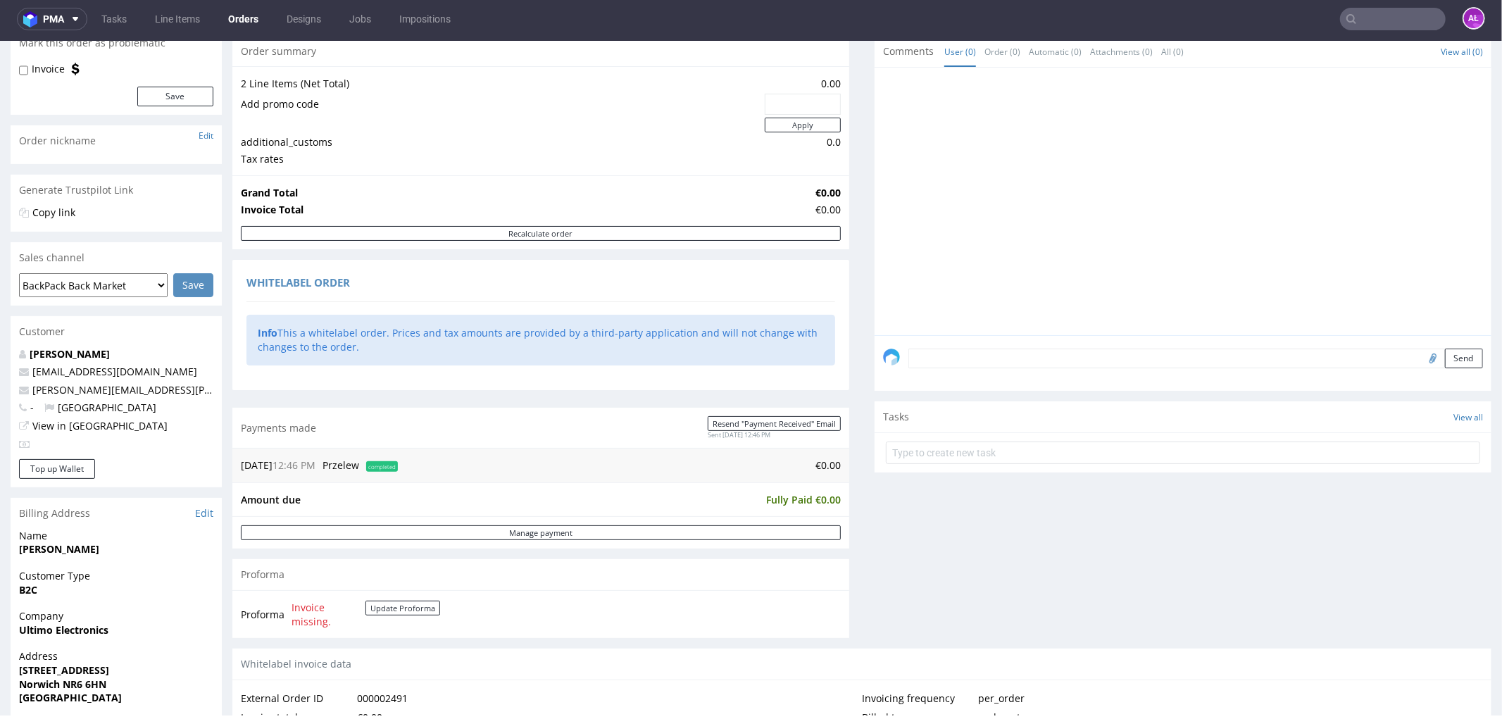
scroll to position [0, 0]
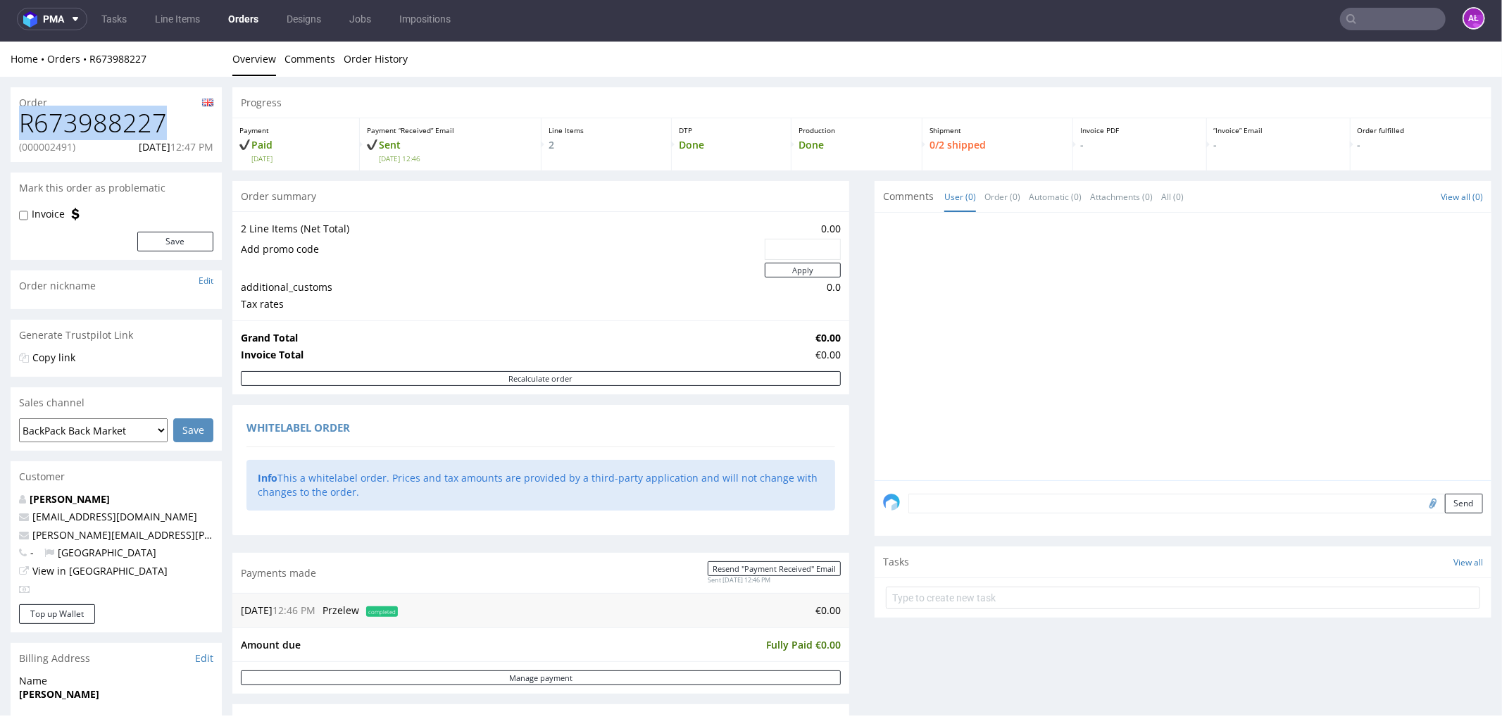
drag, startPoint x: 50, startPoint y: 132, endPoint x: 11, endPoint y: 132, distance: 39.4
click at [11, 132] on div "R673988227 (000002491) [DATE] 12:47 PM" at bounding box center [116, 134] width 211 height 53
copy h1 "R673988227"
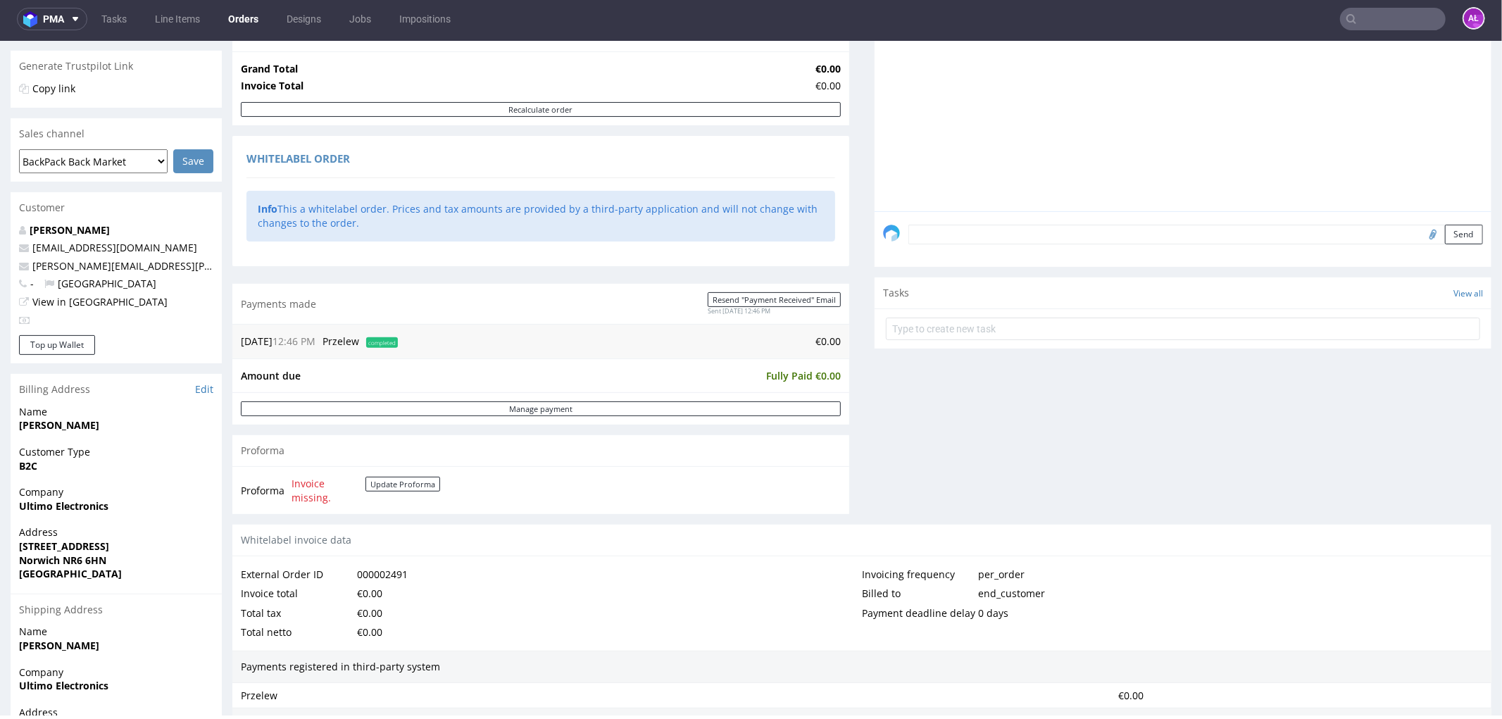
scroll to position [469, 0]
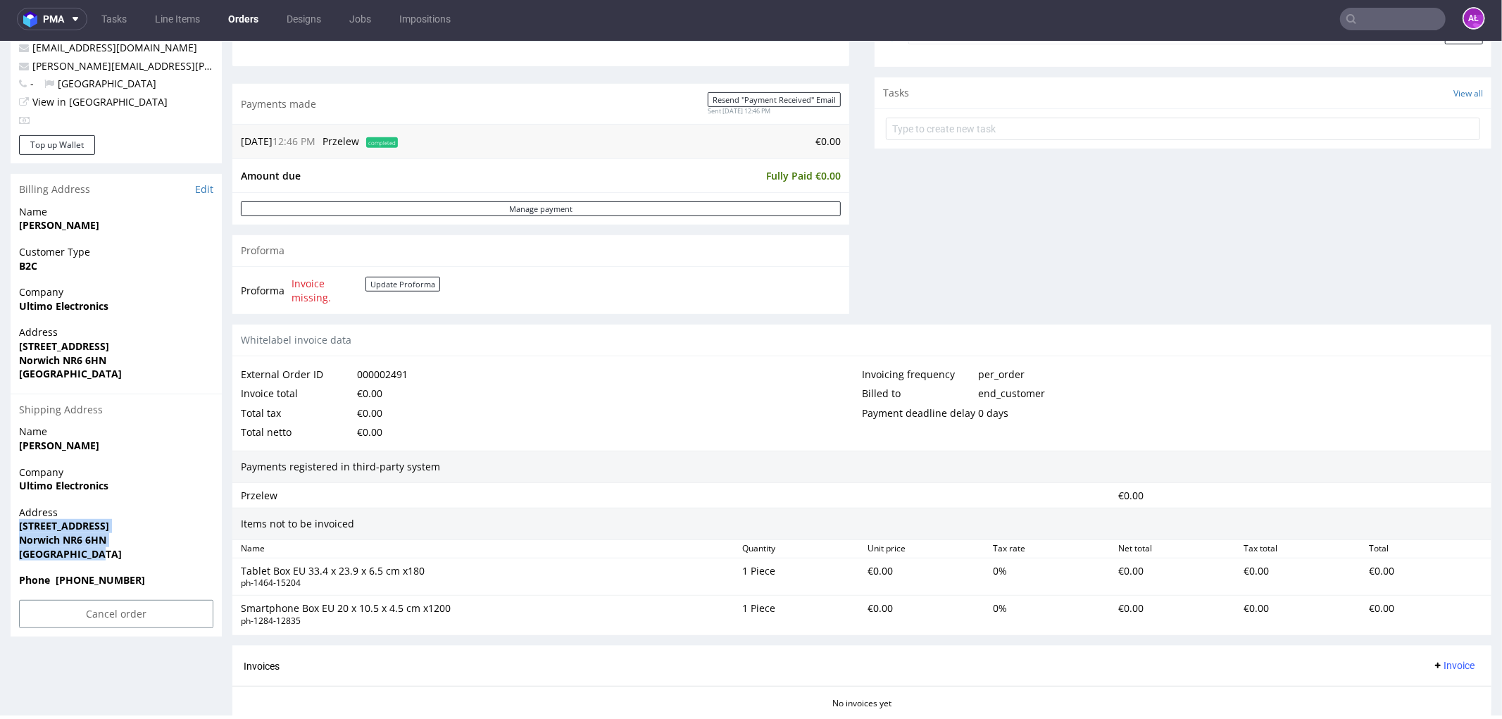
drag, startPoint x: 68, startPoint y: 543, endPoint x: 16, endPoint y: 527, distance: 53.9
click at [16, 527] on div "Address [STREET_ADDRESS]" at bounding box center [116, 539] width 211 height 68
copy p "[STREET_ADDRESS]"
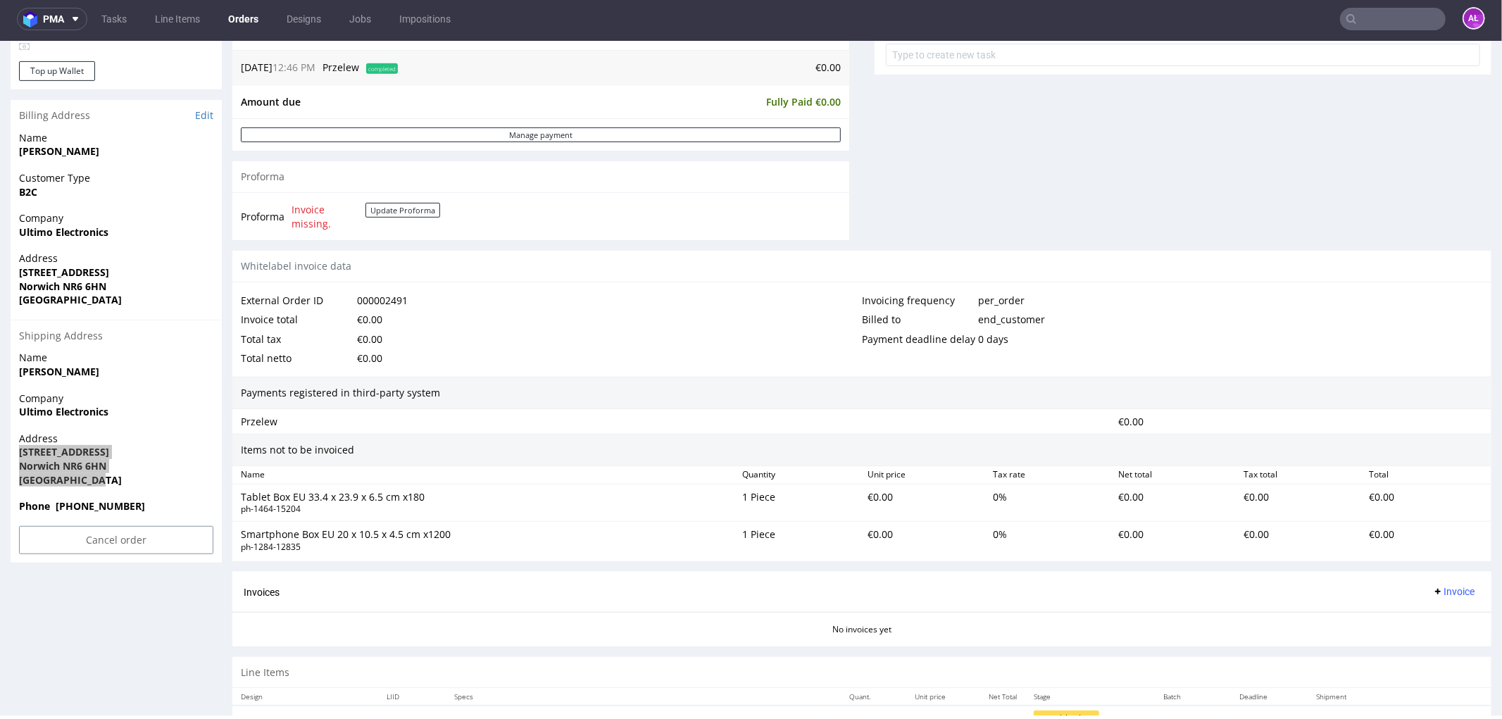
scroll to position [615, 0]
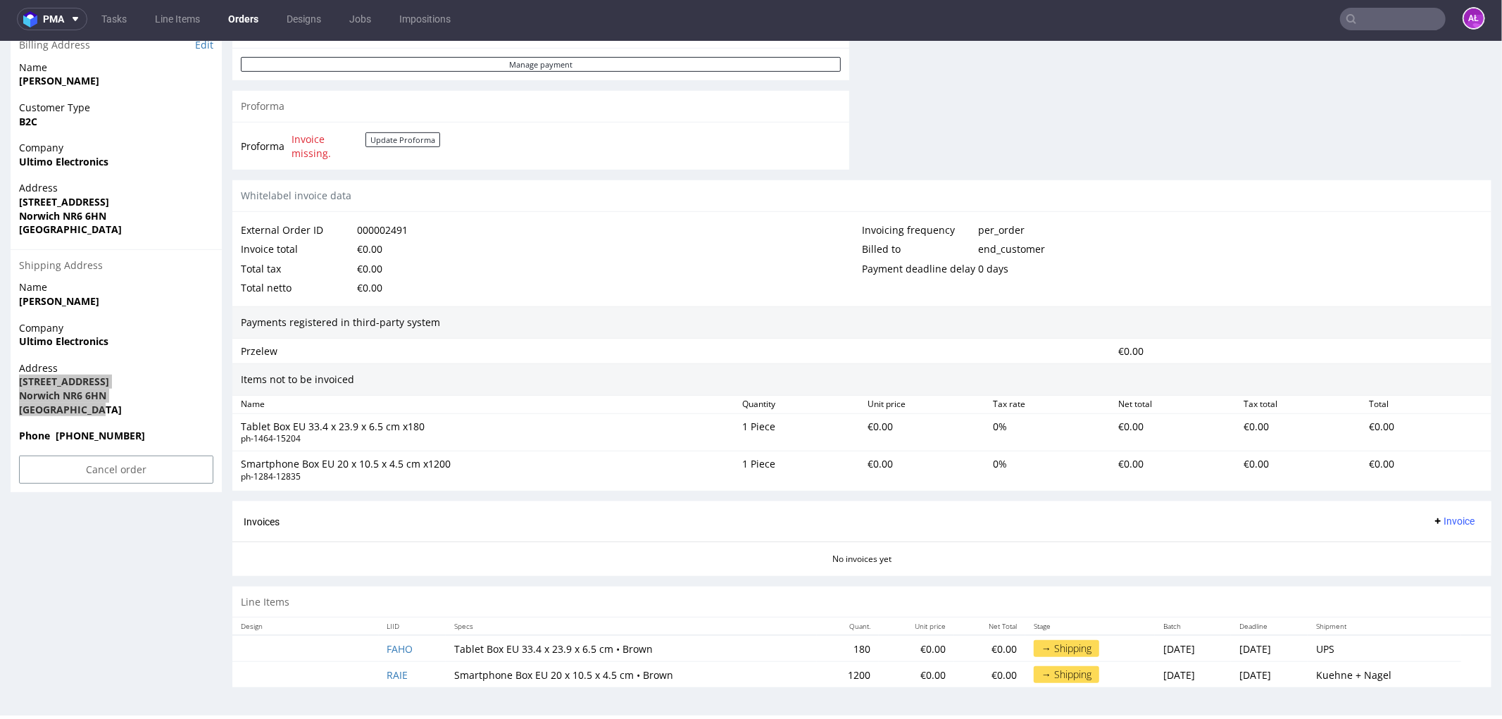
click at [1202, 16] on input "text" at bounding box center [1393, 19] width 106 height 23
paste input "R770540670"
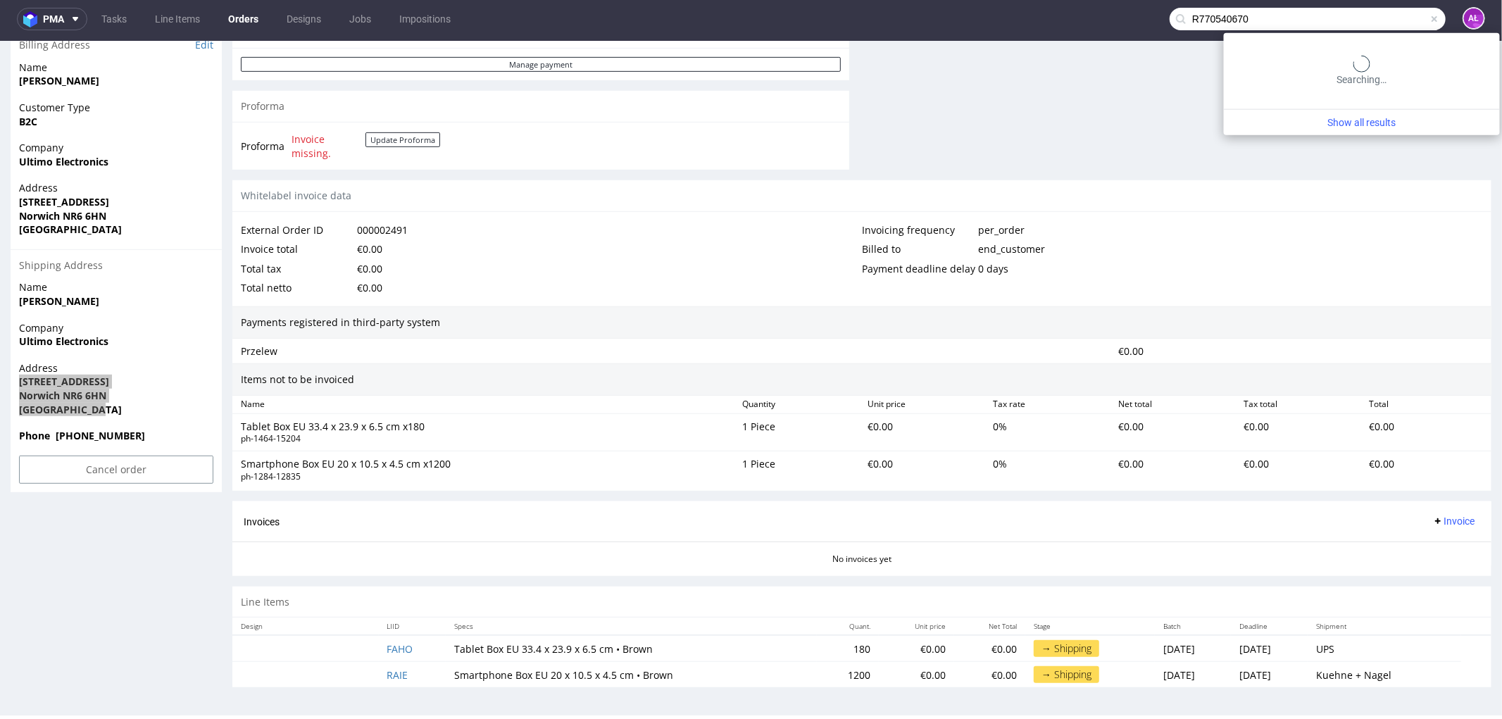
type input "R770540670"
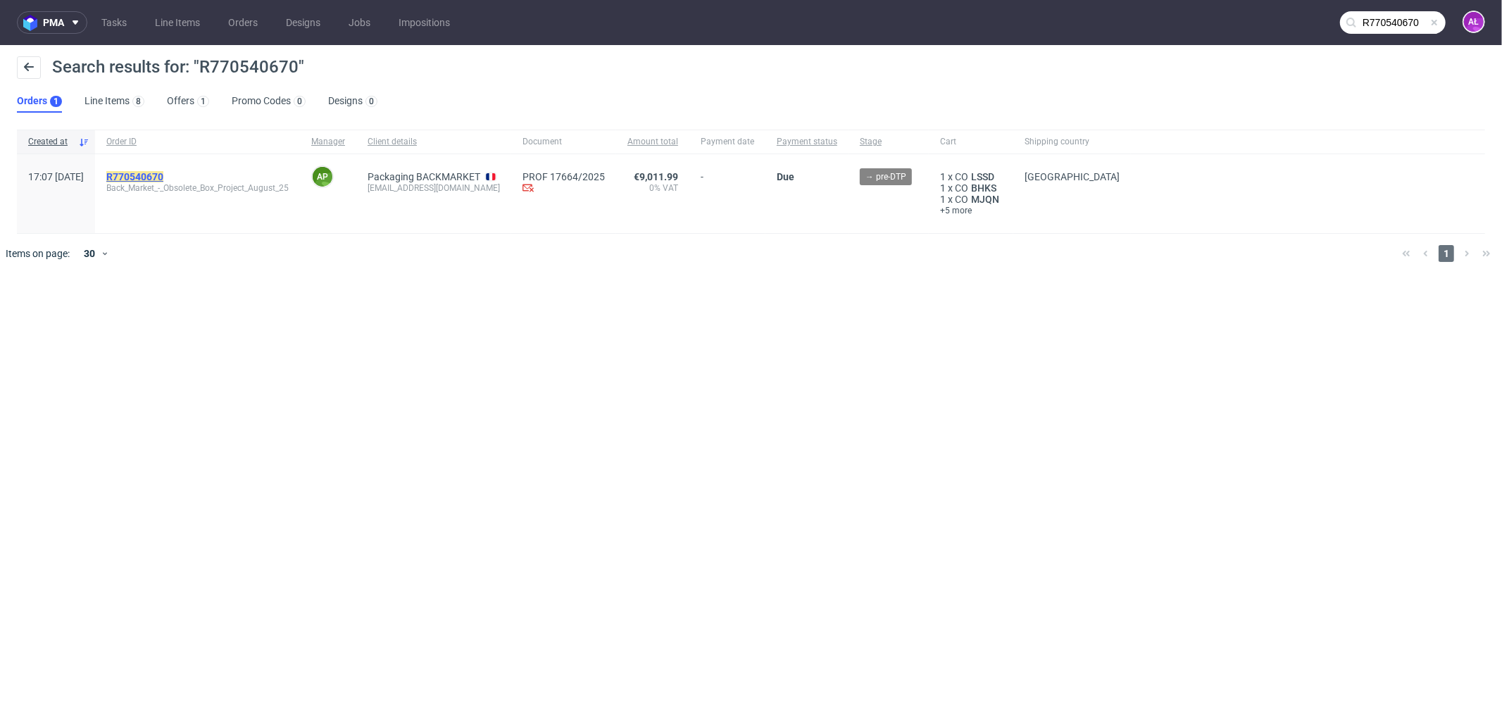
click at [163, 178] on mark "R770540670" at bounding box center [134, 176] width 57 height 11
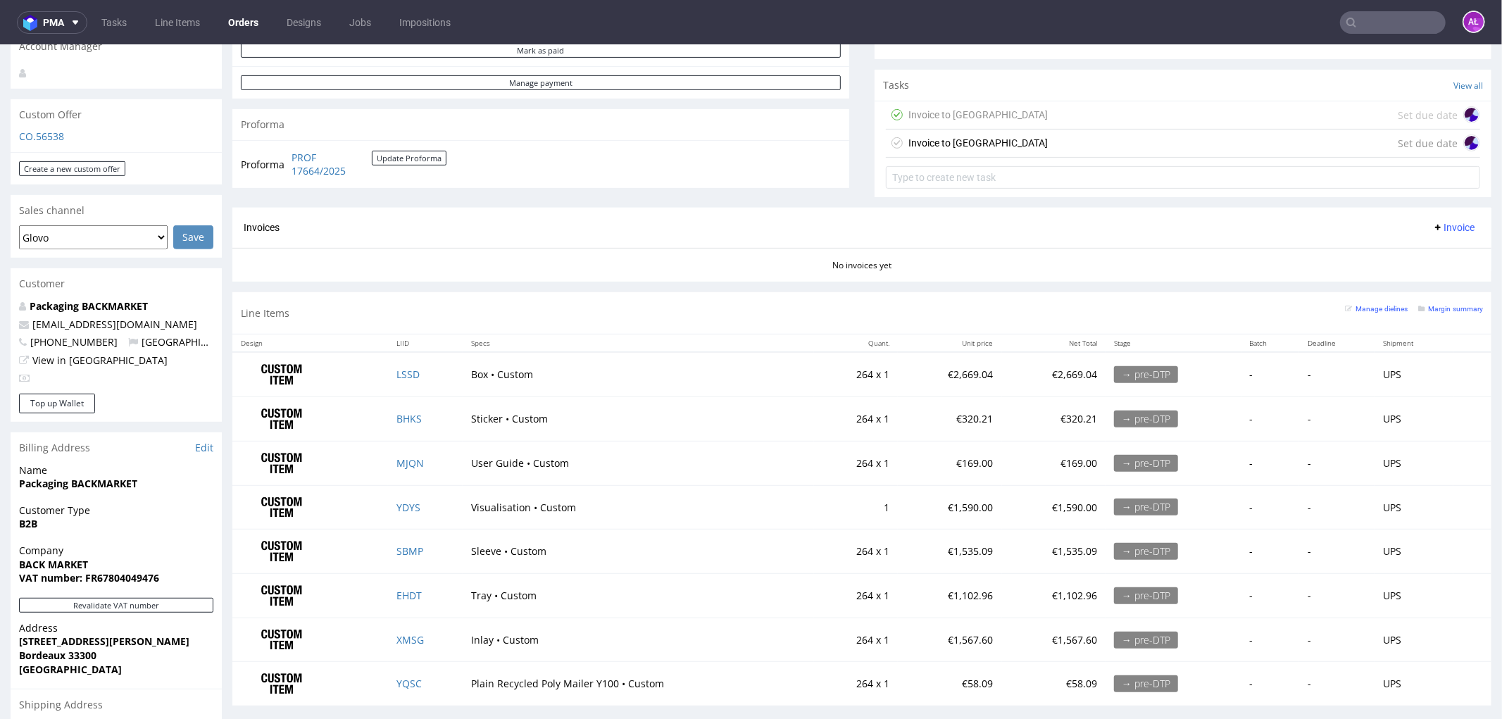
scroll to position [625, 0]
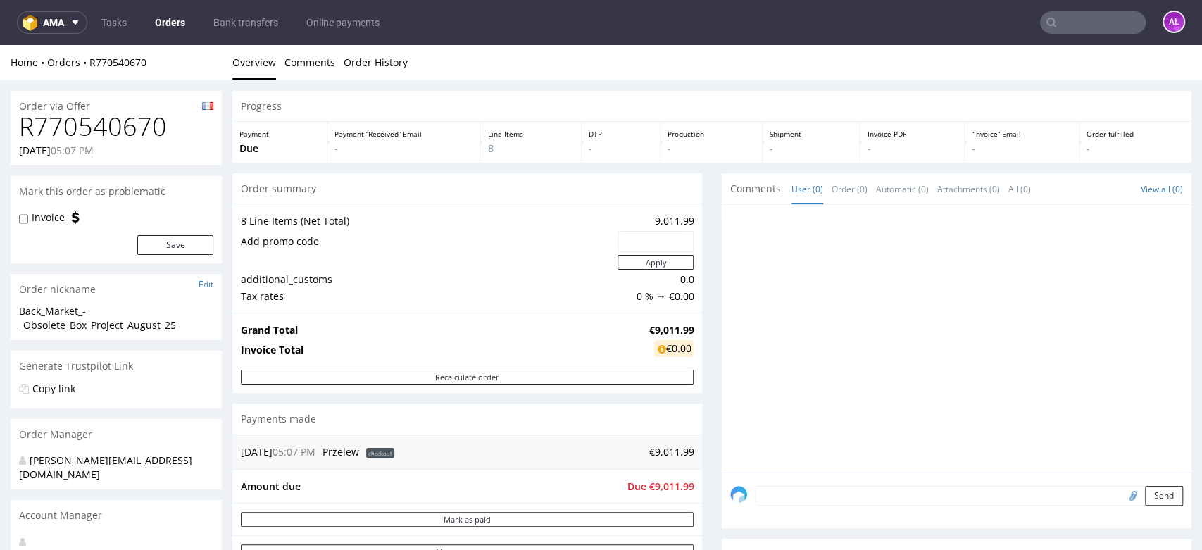
scroll to position [663, 0]
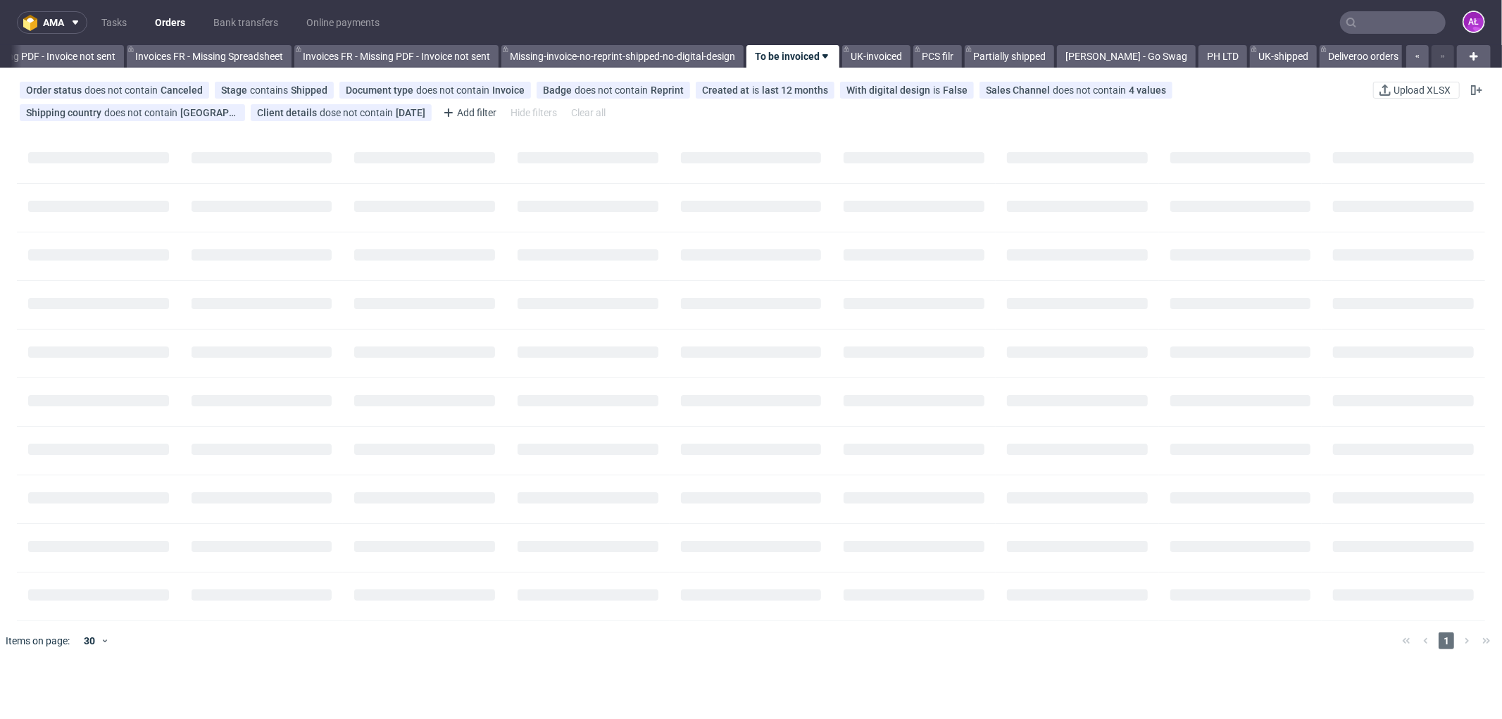
scroll to position [0, 2110]
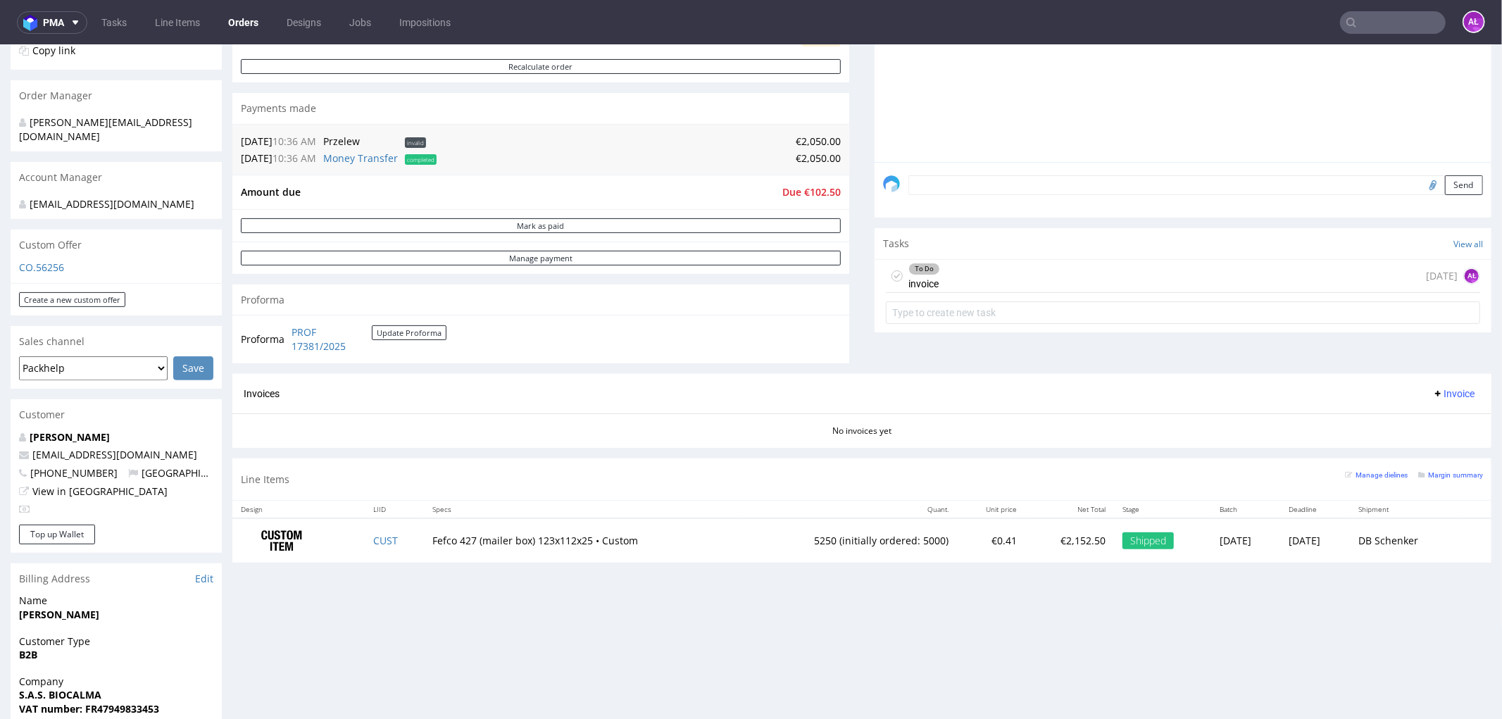
scroll to position [313, 0]
click at [959, 264] on div "To Do invoice [DATE] AŁ" at bounding box center [1183, 273] width 594 height 33
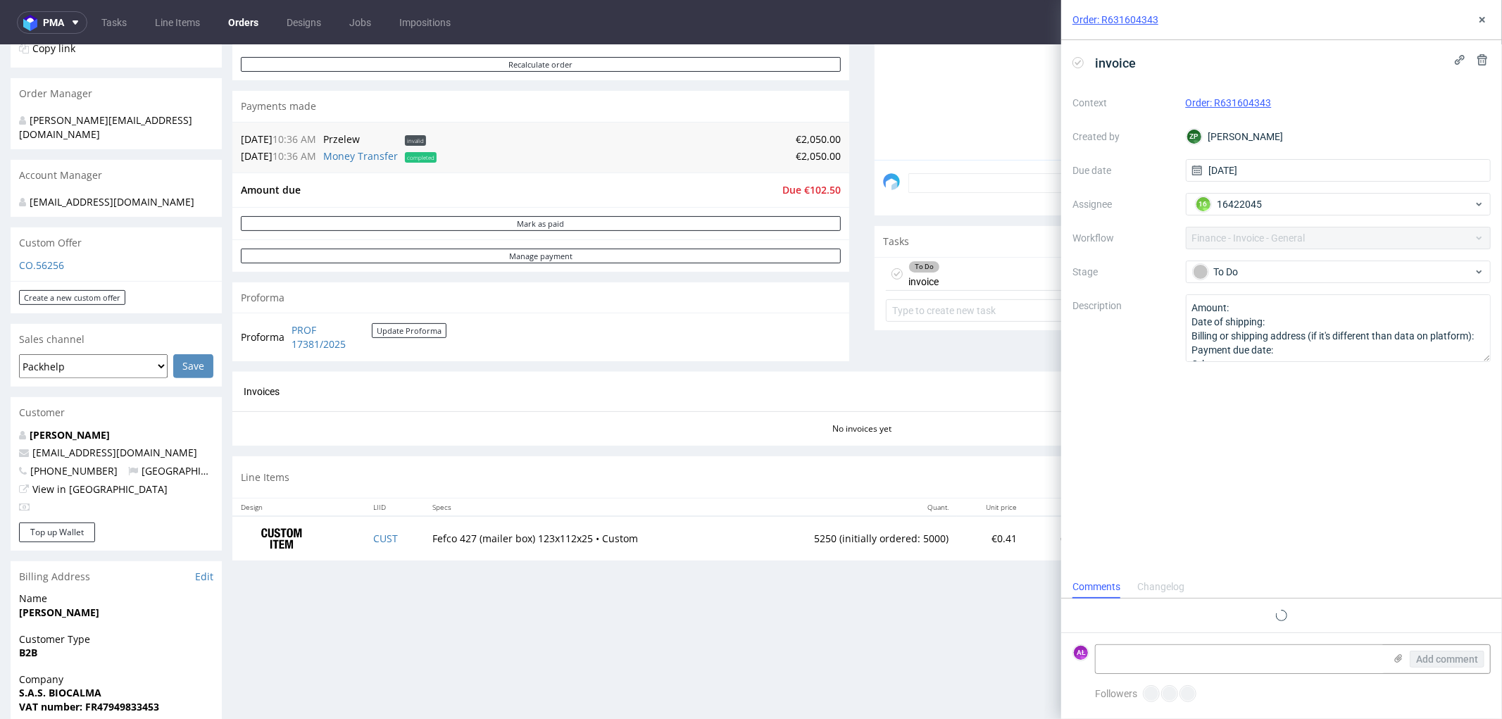
scroll to position [11, 0]
click at [1481, 19] on icon at bounding box center [1482, 19] width 11 height 11
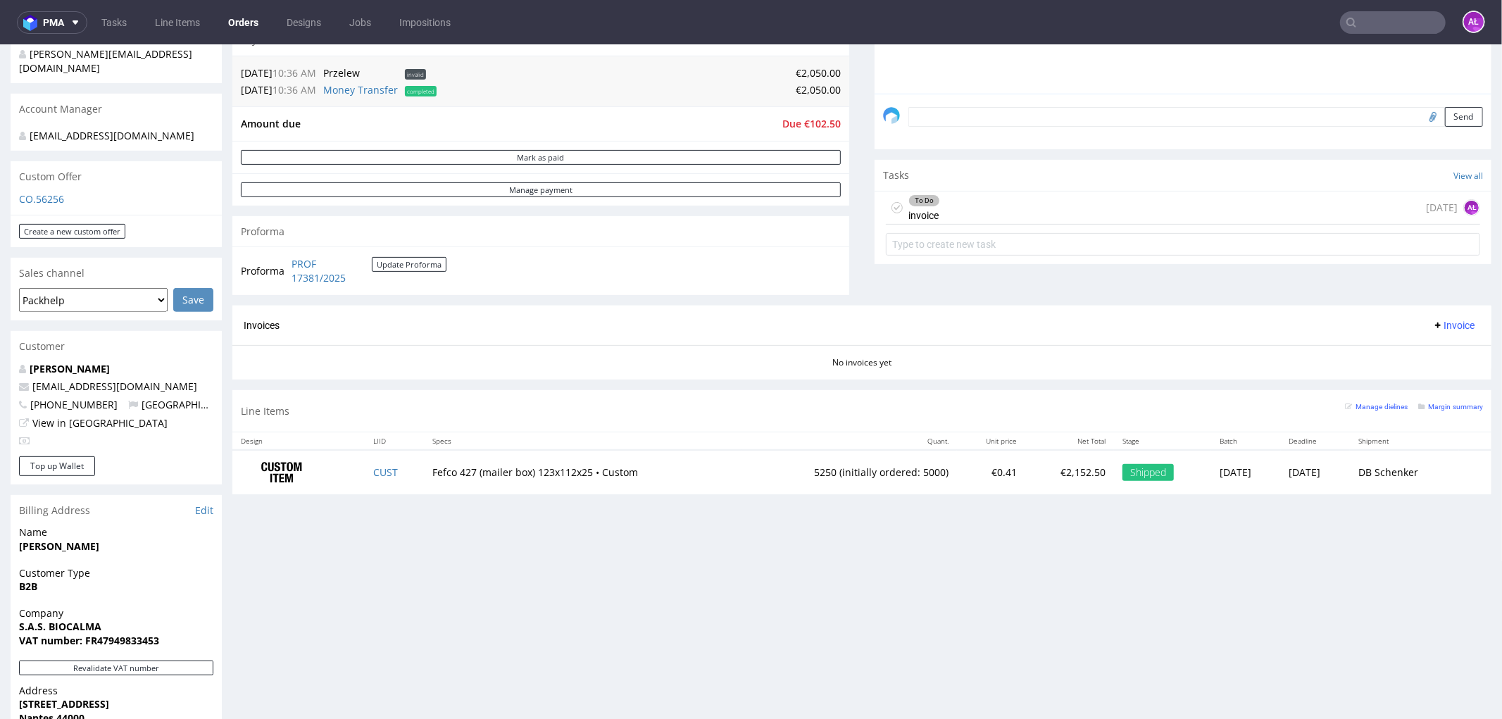
scroll to position [469, 0]
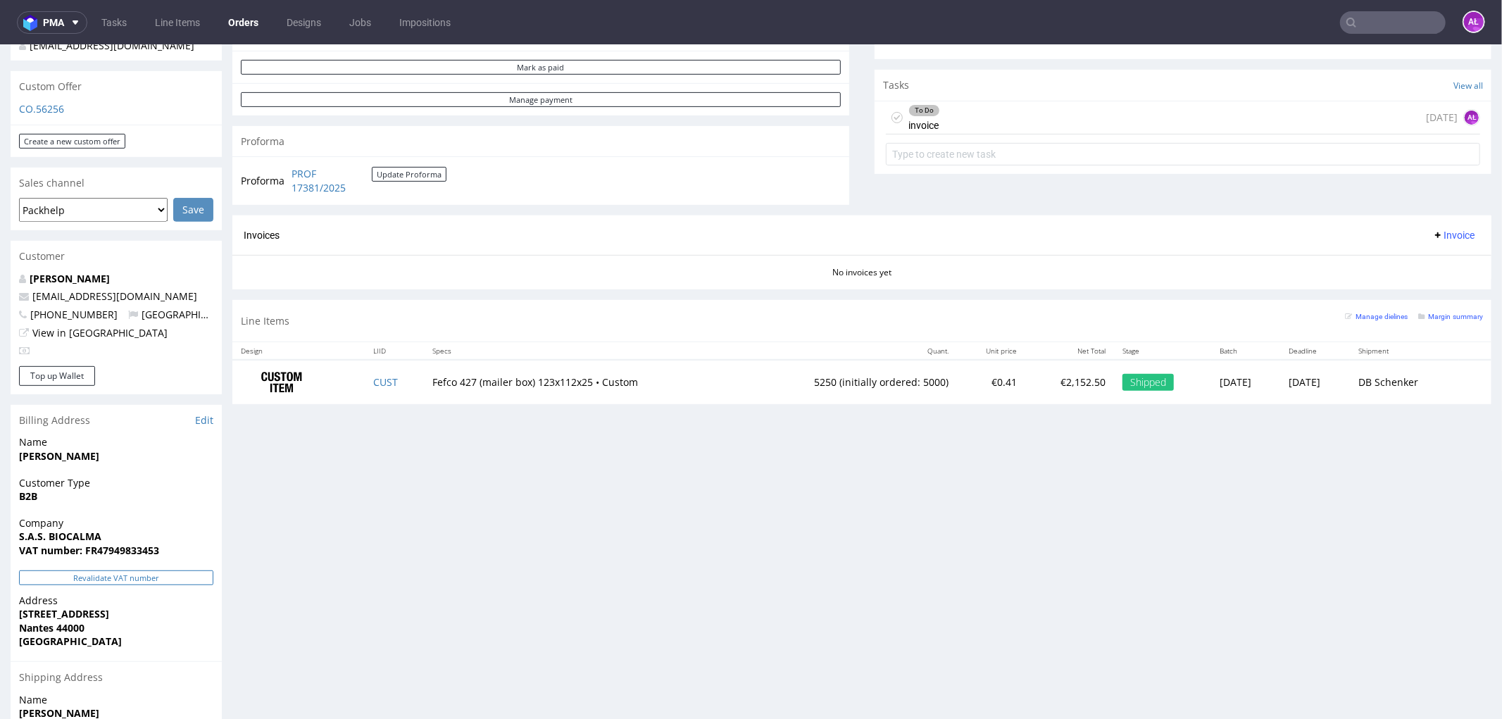
click at [188, 577] on button "Revalidate VAT number" at bounding box center [116, 577] width 194 height 15
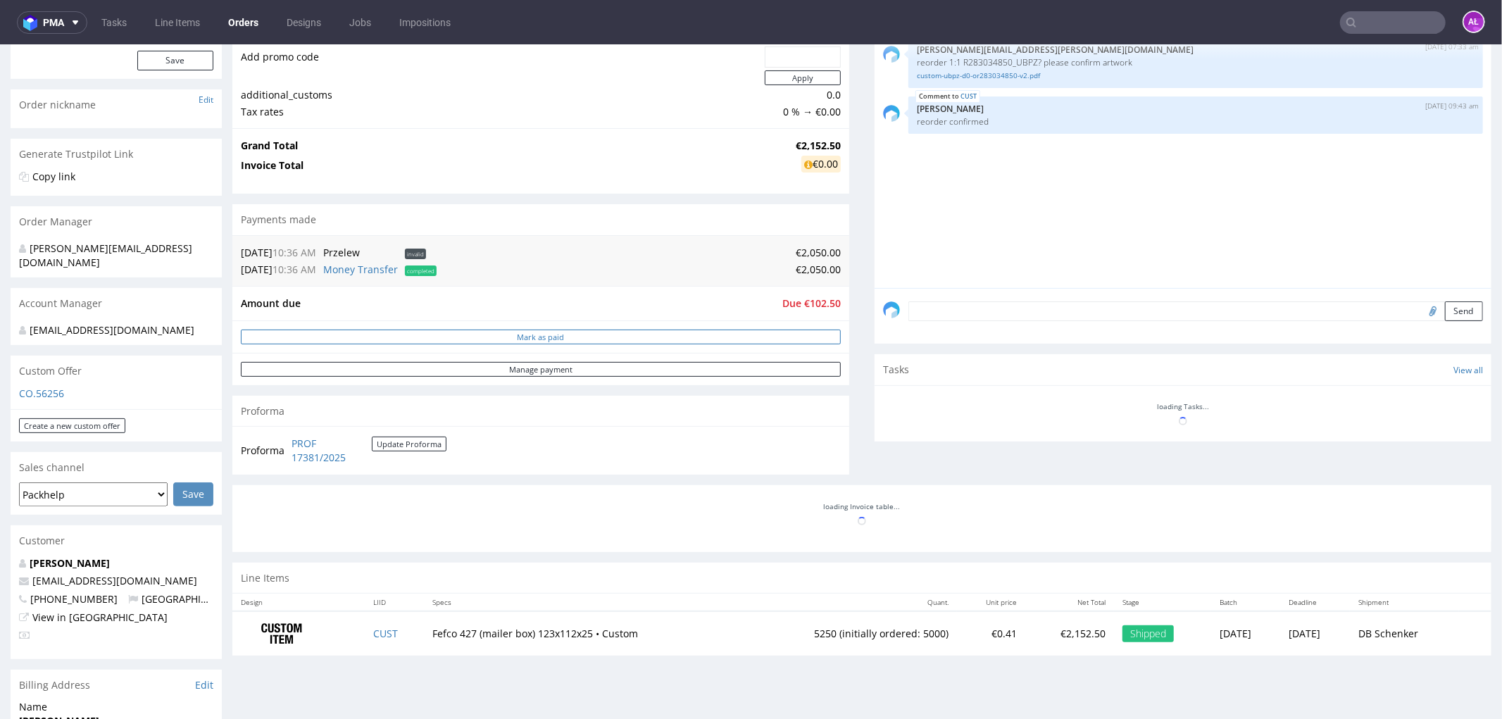
scroll to position [156, 0]
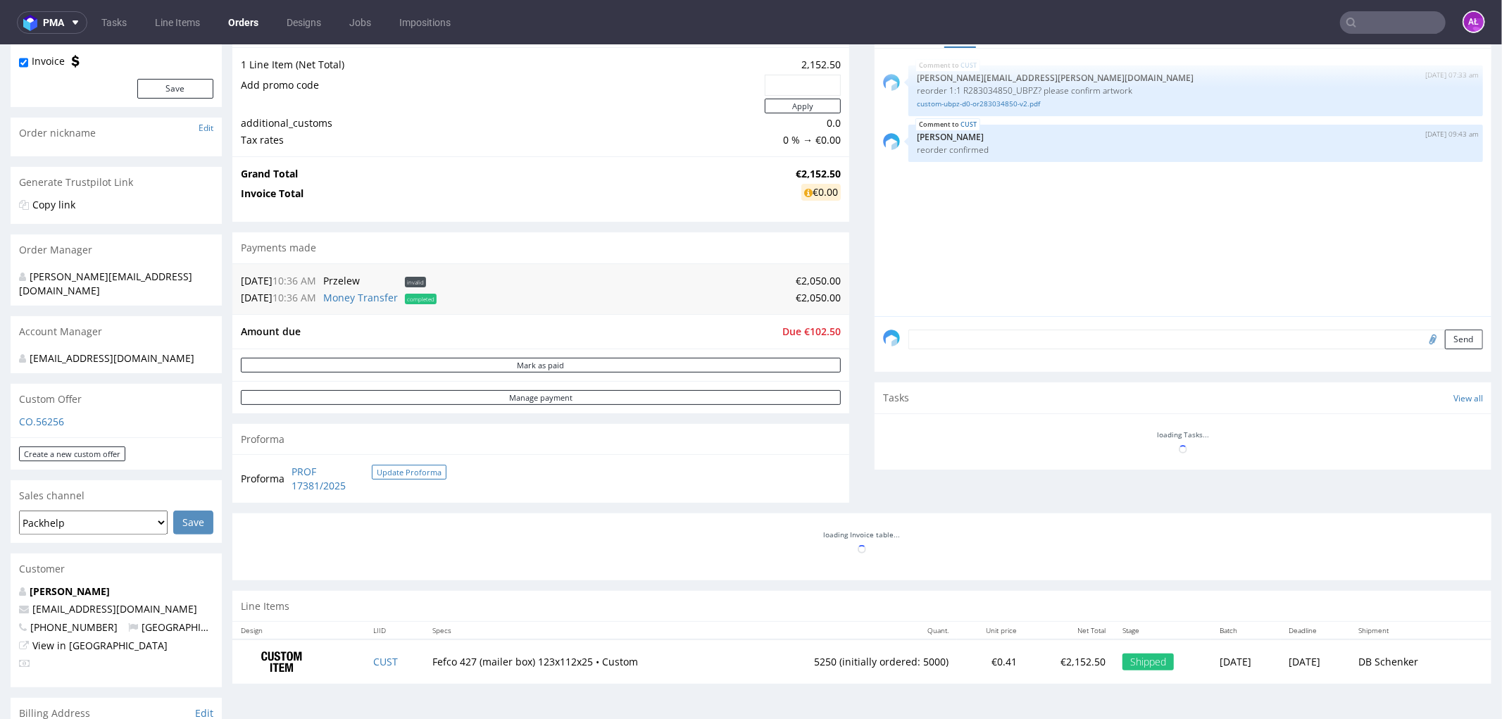
drag, startPoint x: 404, startPoint y: 467, endPoint x: 384, endPoint y: 481, distance: 24.8
click at [405, 467] on button "Update Proforma" at bounding box center [409, 471] width 75 height 15
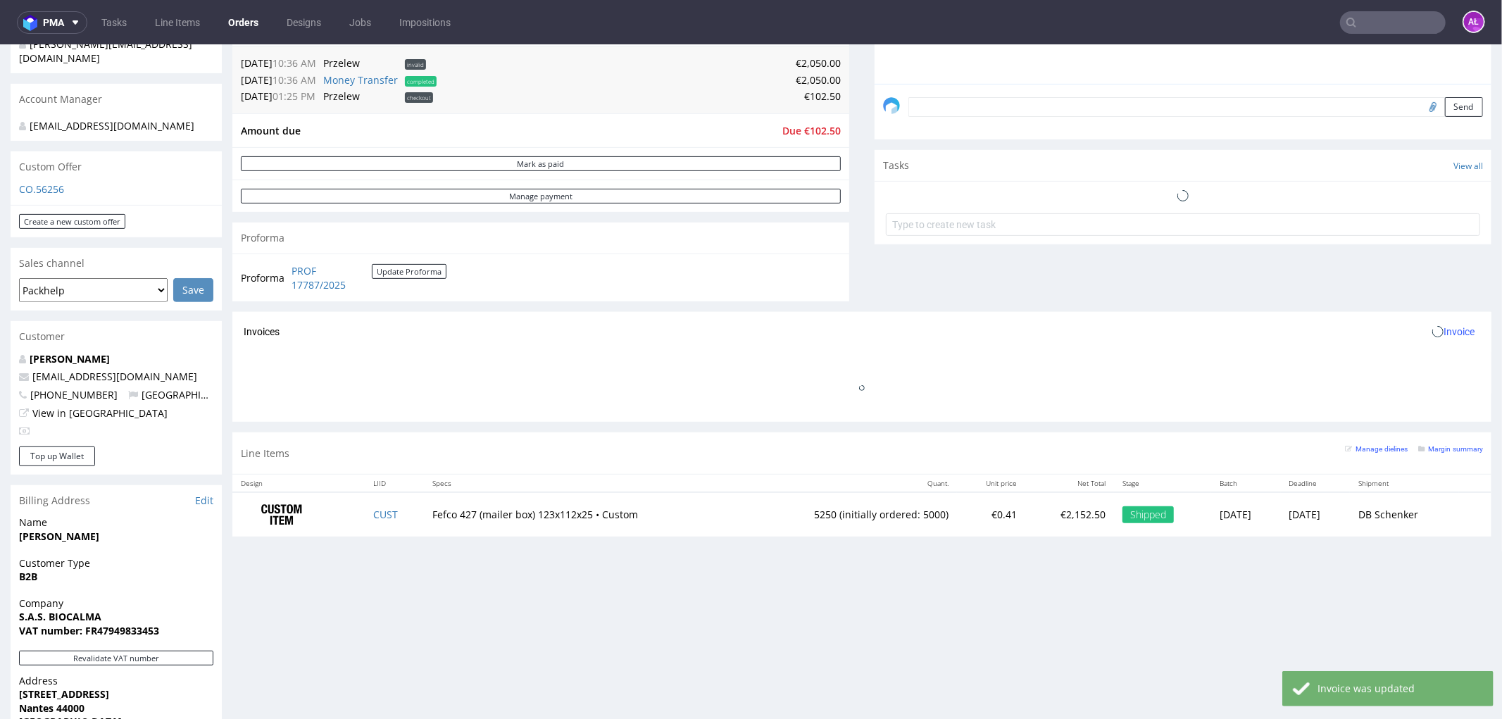
scroll to position [391, 0]
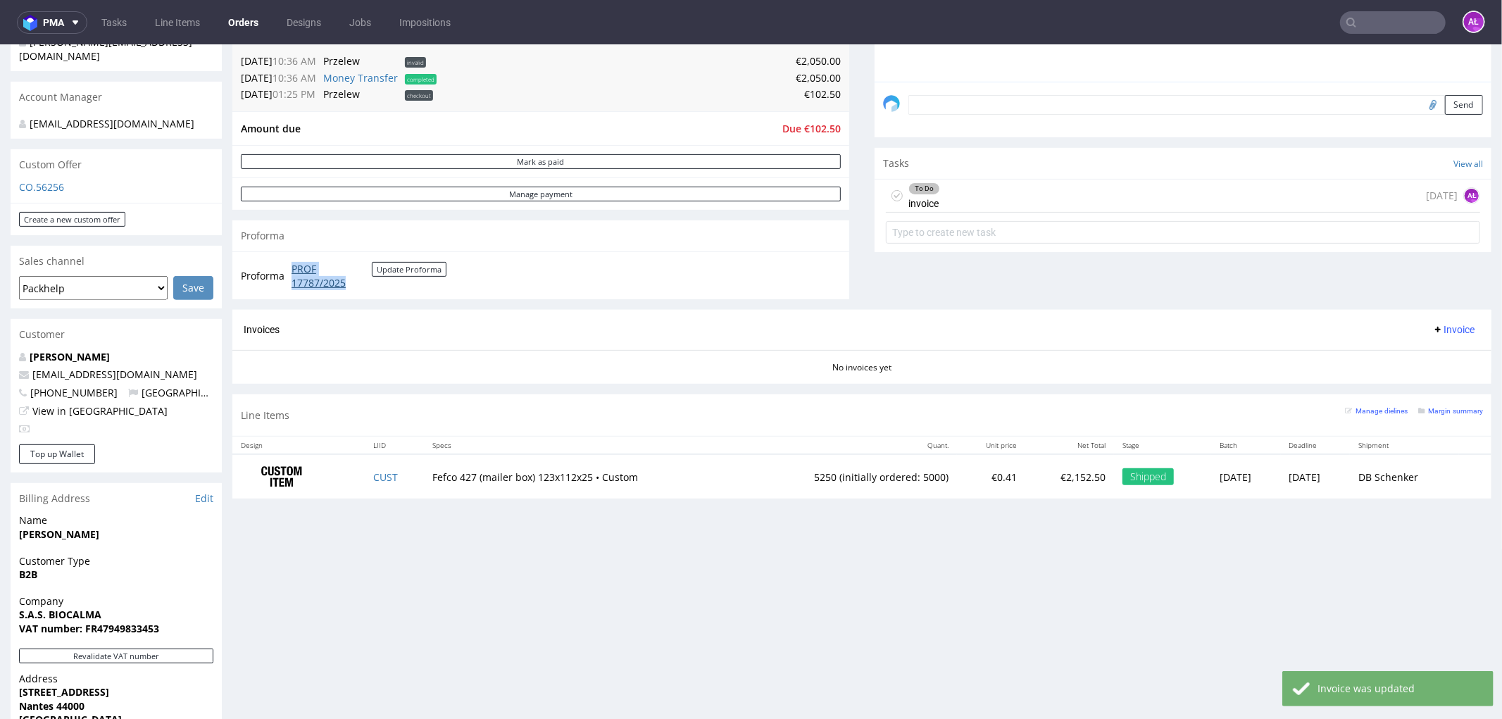
drag, startPoint x: 287, startPoint y: 270, endPoint x: 351, endPoint y: 283, distance: 64.6
click at [351, 283] on td "PROF 17787/2025 Update Proforma" at bounding box center [367, 275] width 158 height 30
copy link "PROF 17787/2025"
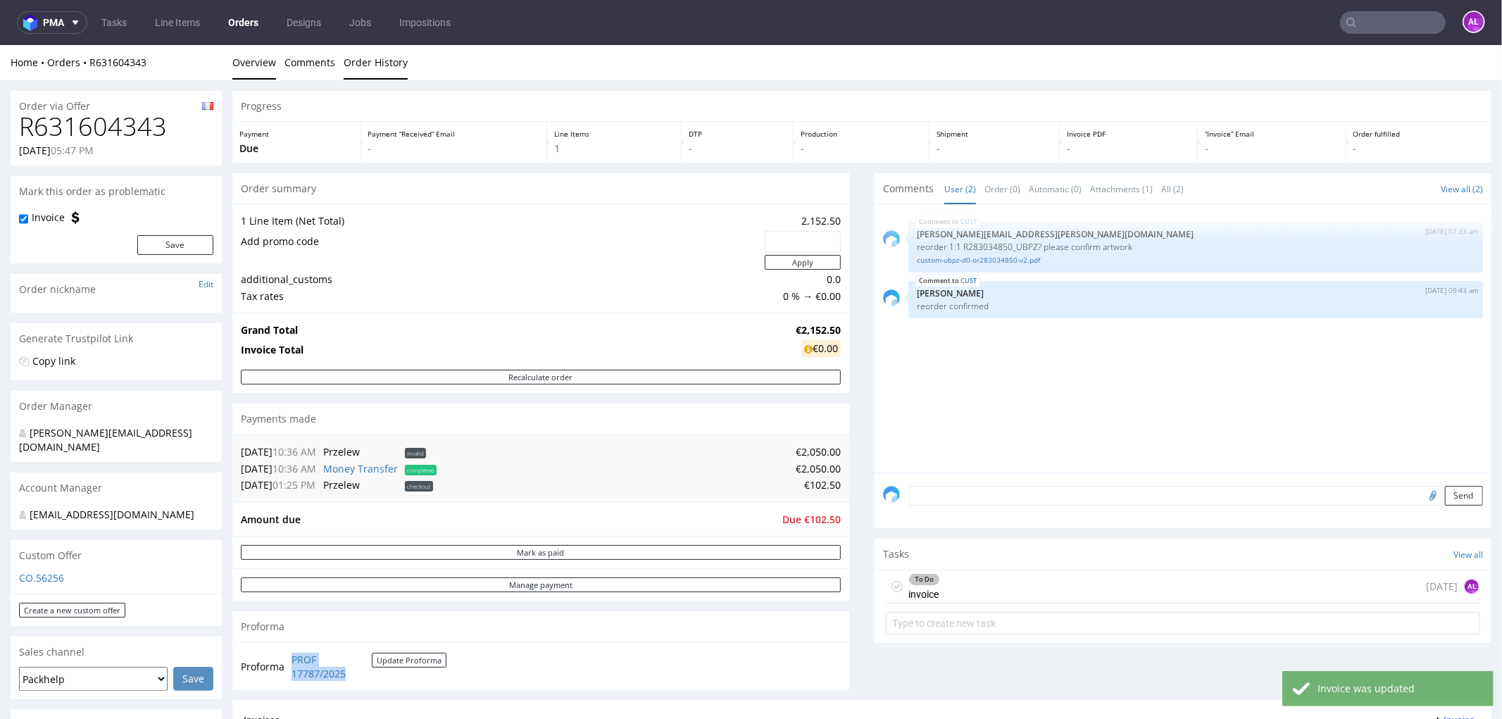
click at [380, 68] on link "Order History" at bounding box center [376, 61] width 64 height 35
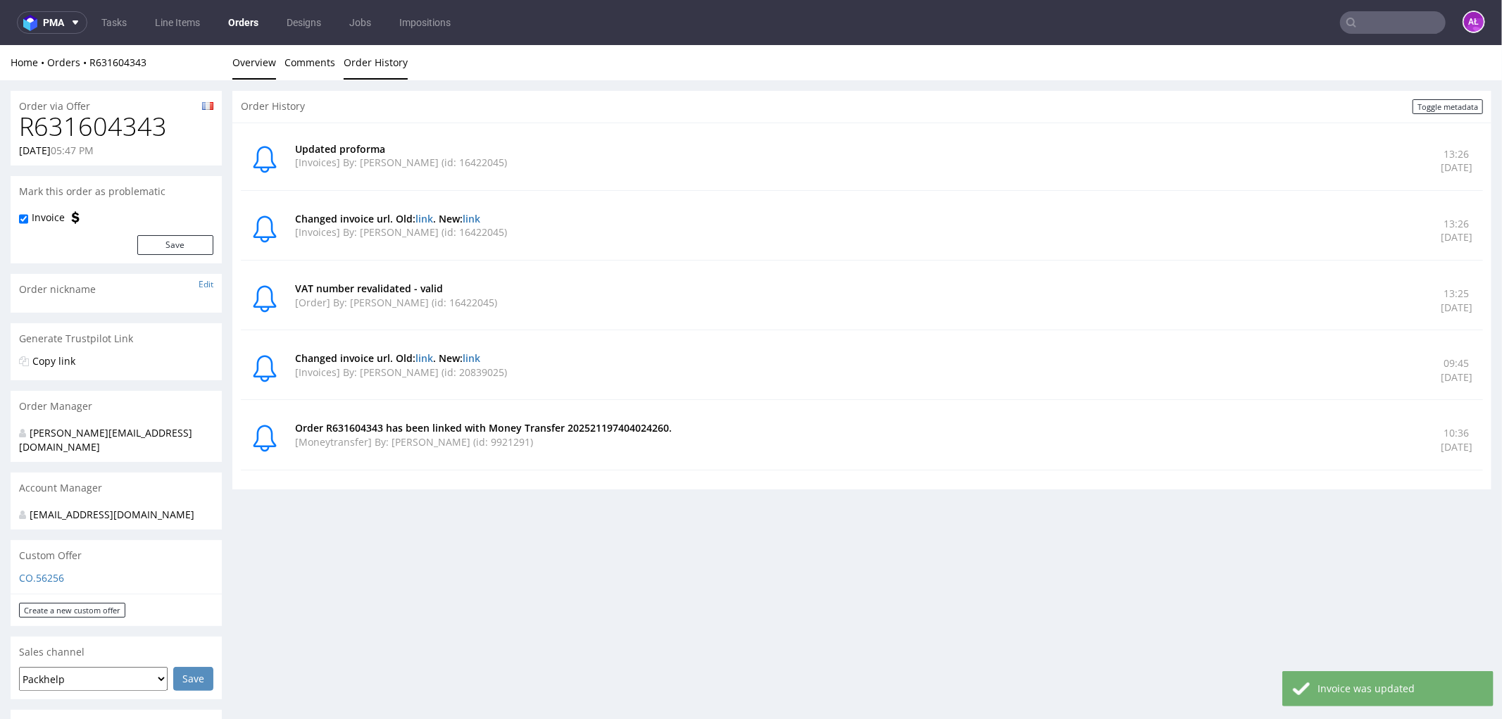
click at [268, 63] on link "Overview" at bounding box center [254, 61] width 44 height 35
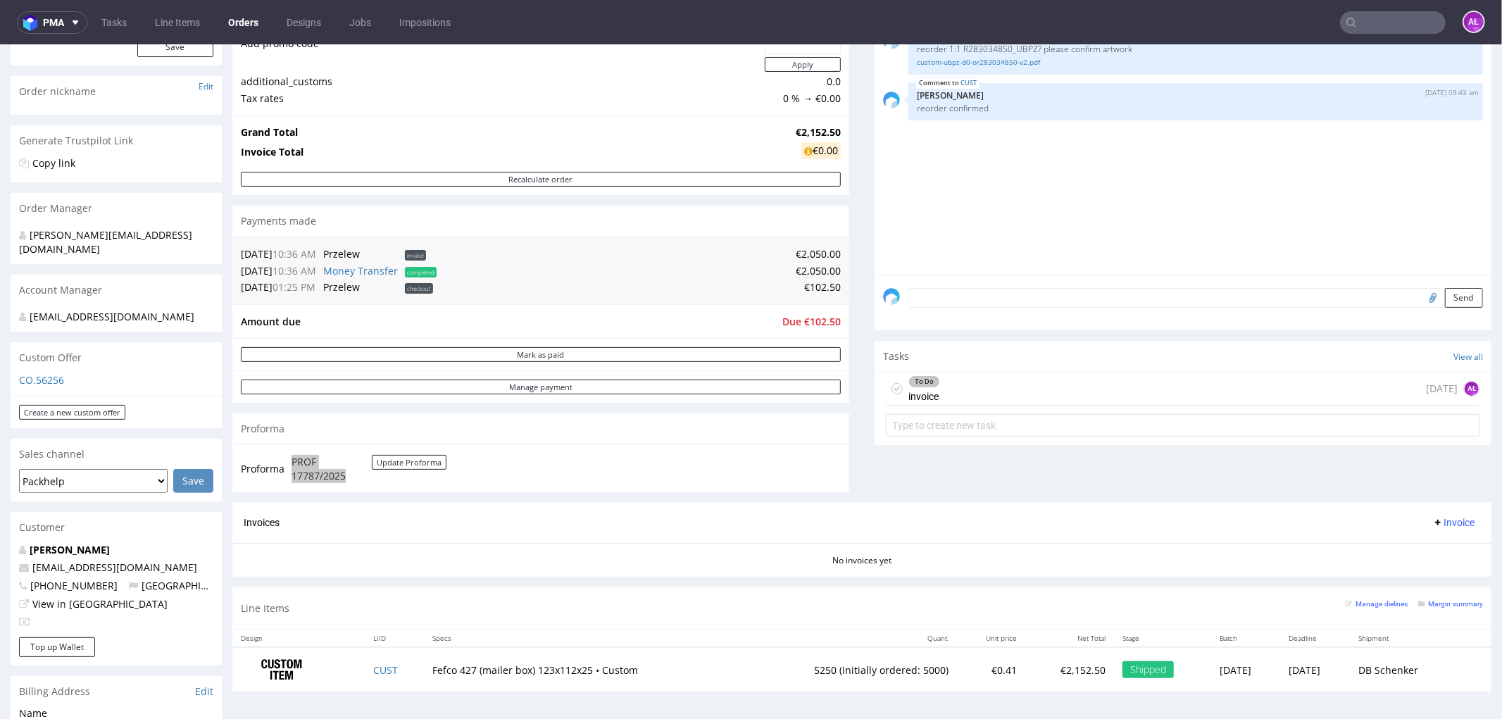
scroll to position [313, 0]
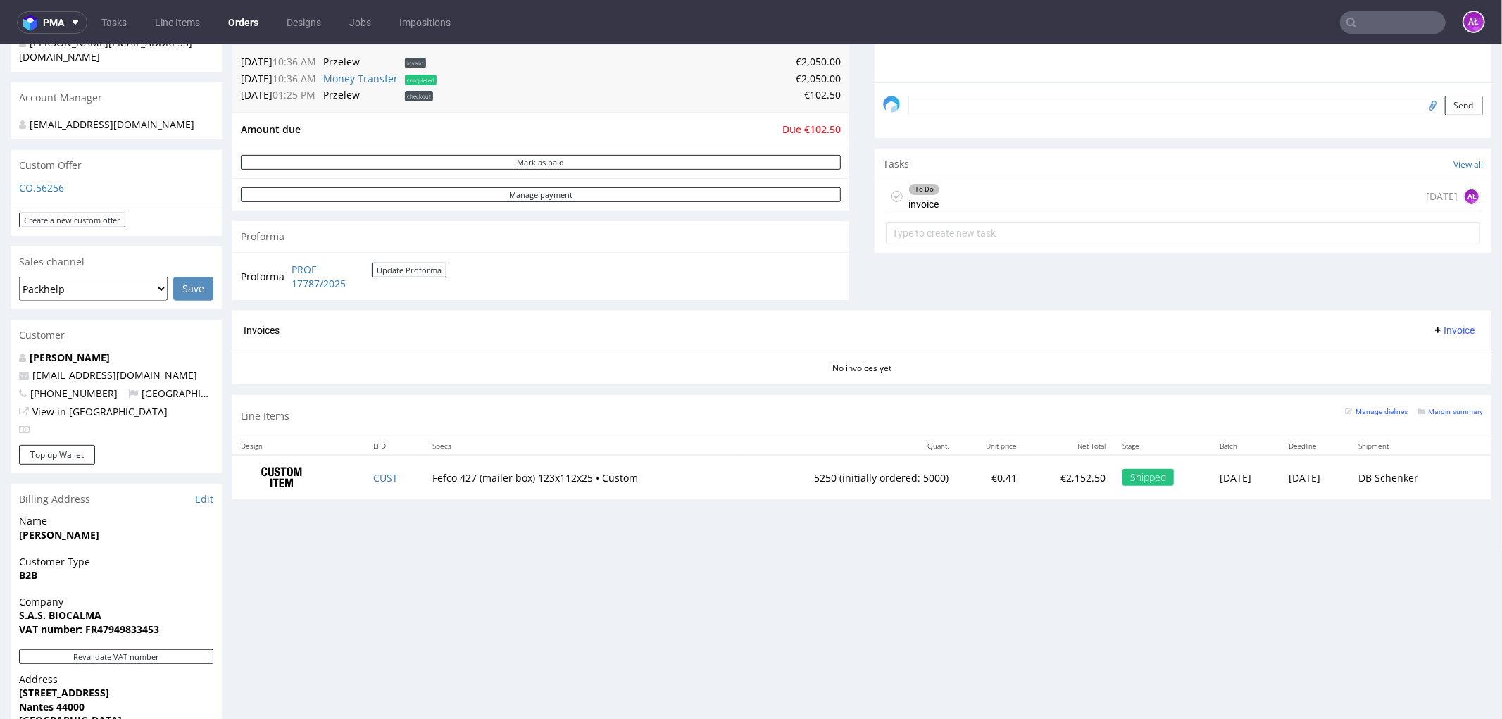
scroll to position [391, 0]
click at [1014, 208] on div "To Do invoice [DATE] AŁ" at bounding box center [1183, 195] width 594 height 33
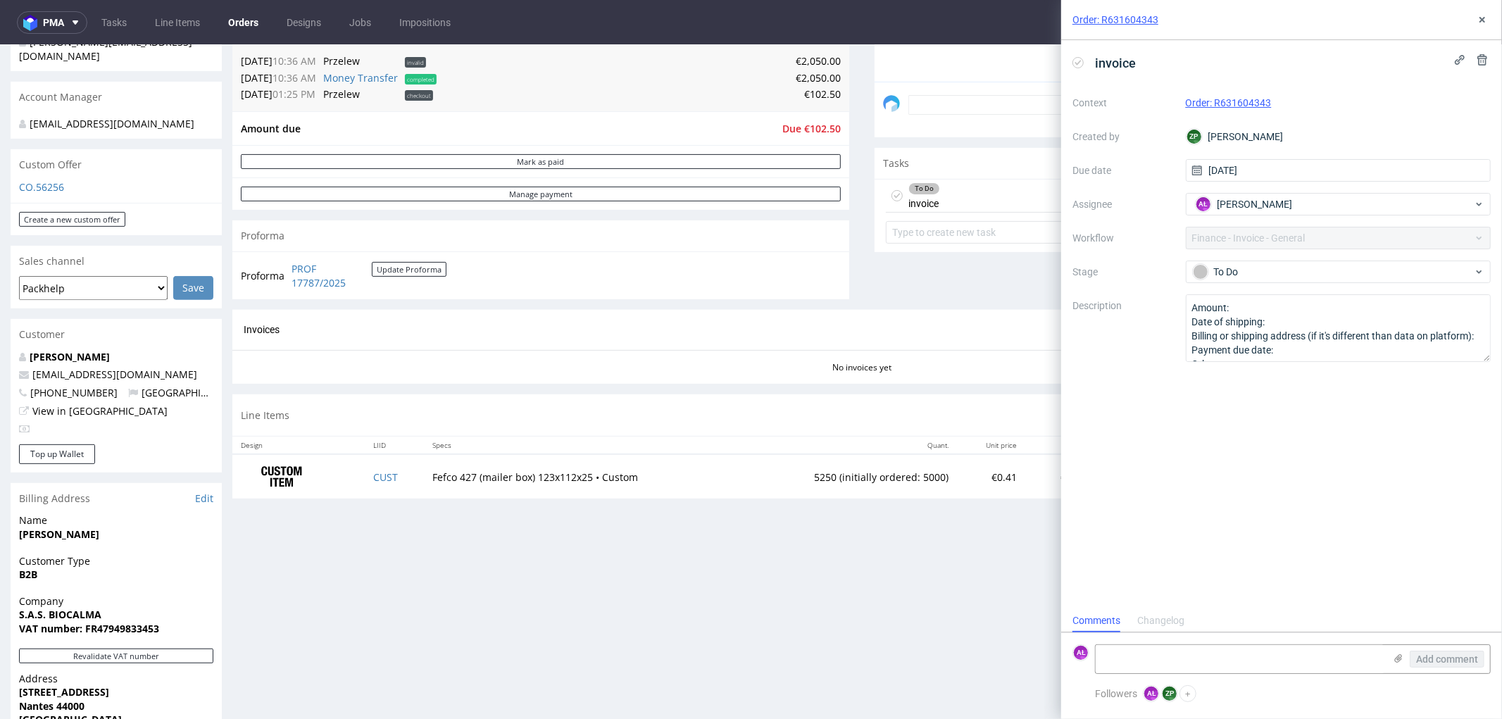
scroll to position [11, 0]
click at [1076, 60] on icon at bounding box center [1078, 62] width 11 height 11
click at [1228, 657] on textarea at bounding box center [1240, 659] width 289 height 28
paste textarea "FV 1023/8/2025"
type textarea "FV 1023/8/2025"
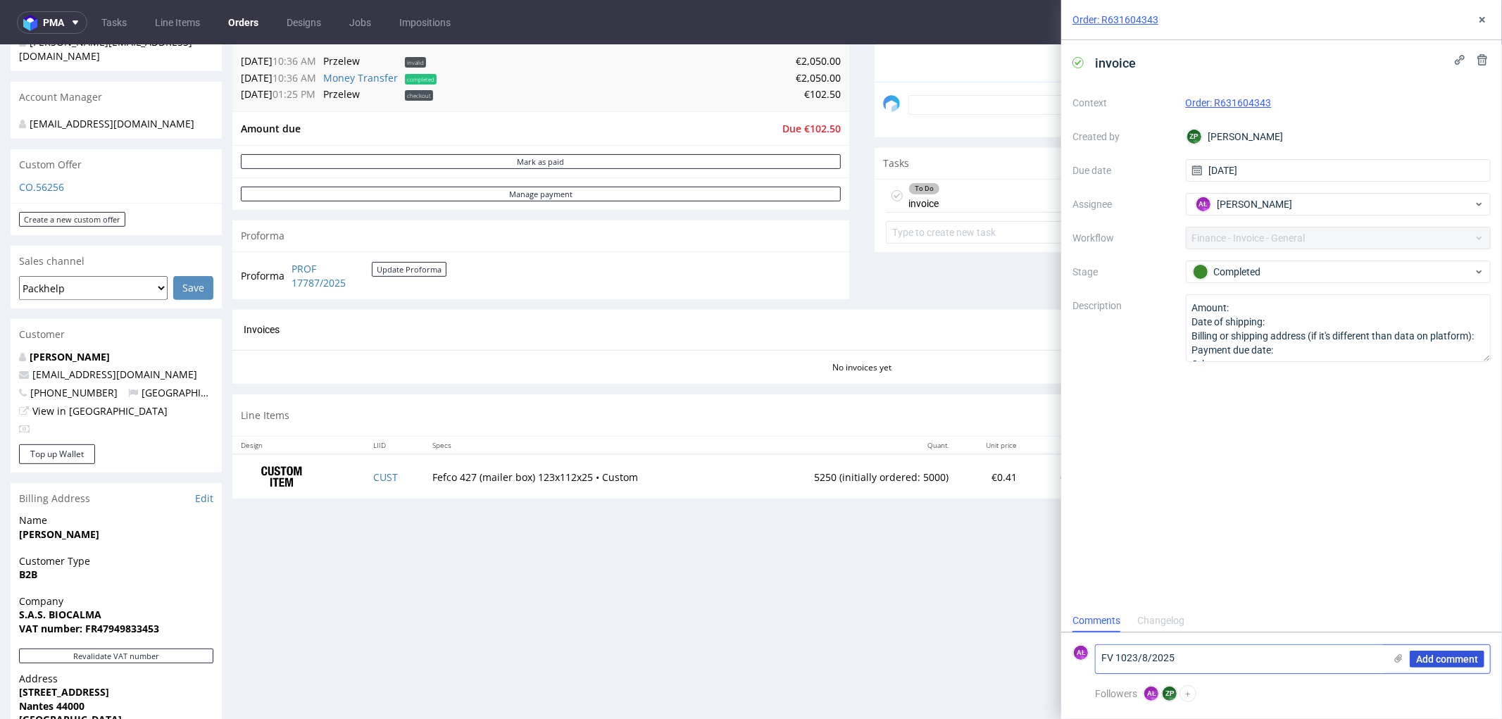
drag, startPoint x: 1432, startPoint y: 659, endPoint x: 1385, endPoint y: 378, distance: 284.3
click at [1431, 658] on span "Add comment" at bounding box center [1447, 659] width 62 height 10
click at [1478, 20] on icon at bounding box center [1482, 19] width 11 height 11
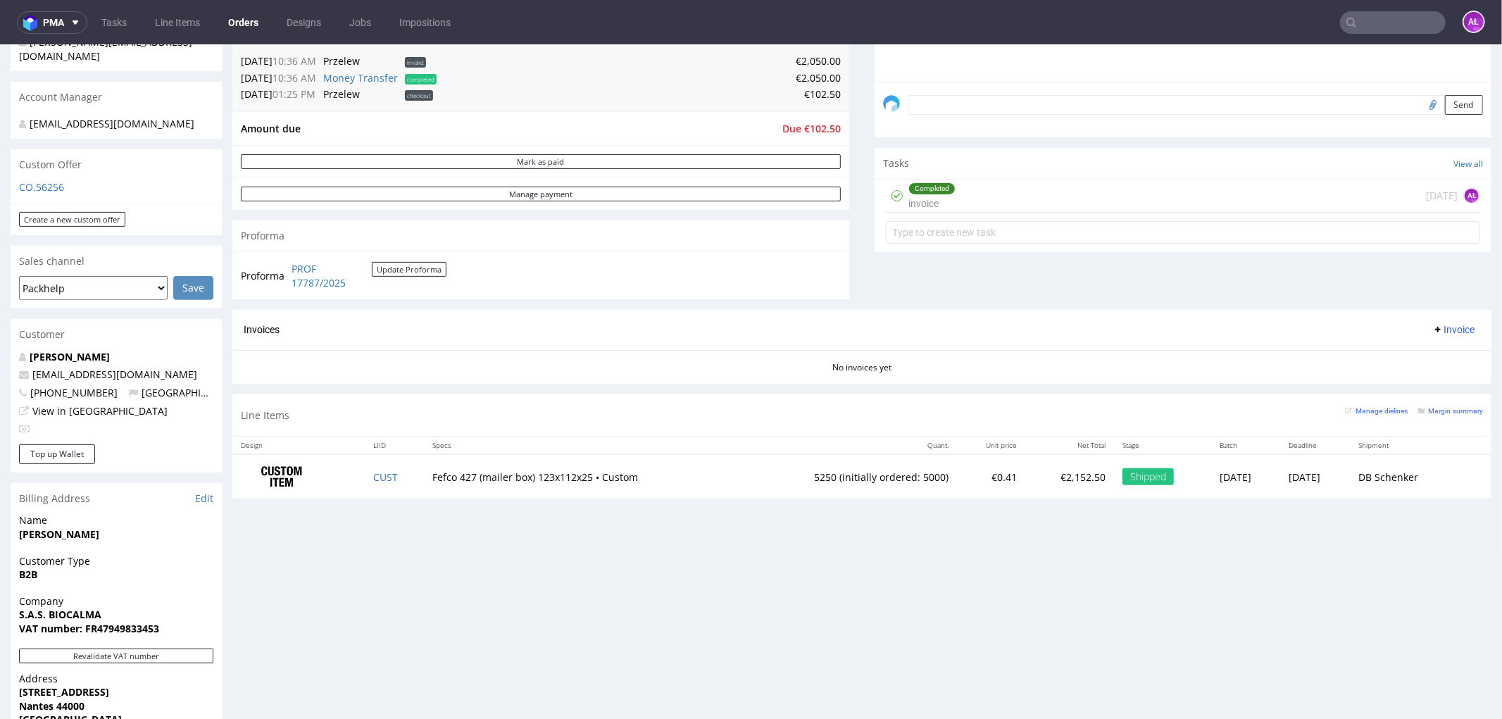
click at [1435, 330] on span "Invoice" at bounding box center [1454, 328] width 42 height 11
click at [1434, 373] on li "Upload" at bounding box center [1424, 385] width 91 height 25
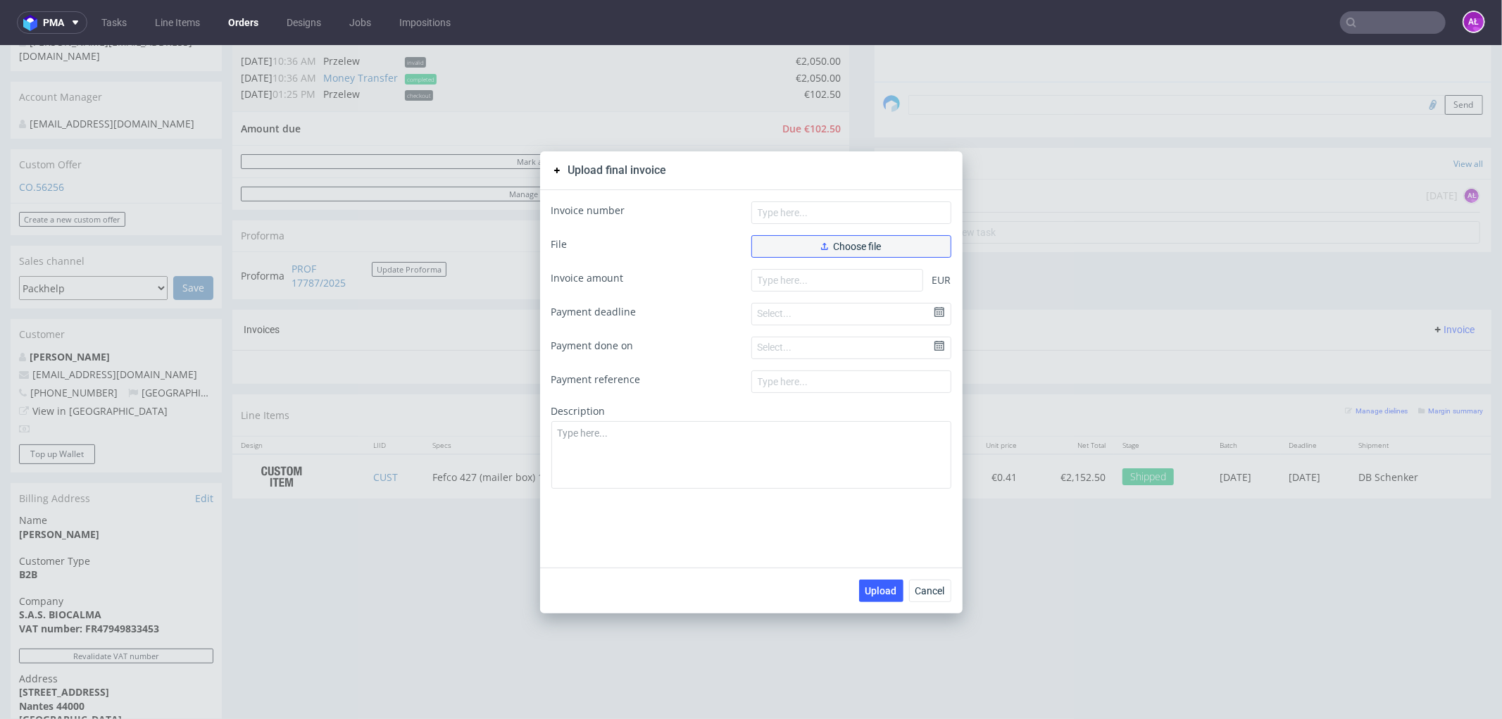
click at [884, 241] on button "Choose file" at bounding box center [852, 246] width 200 height 23
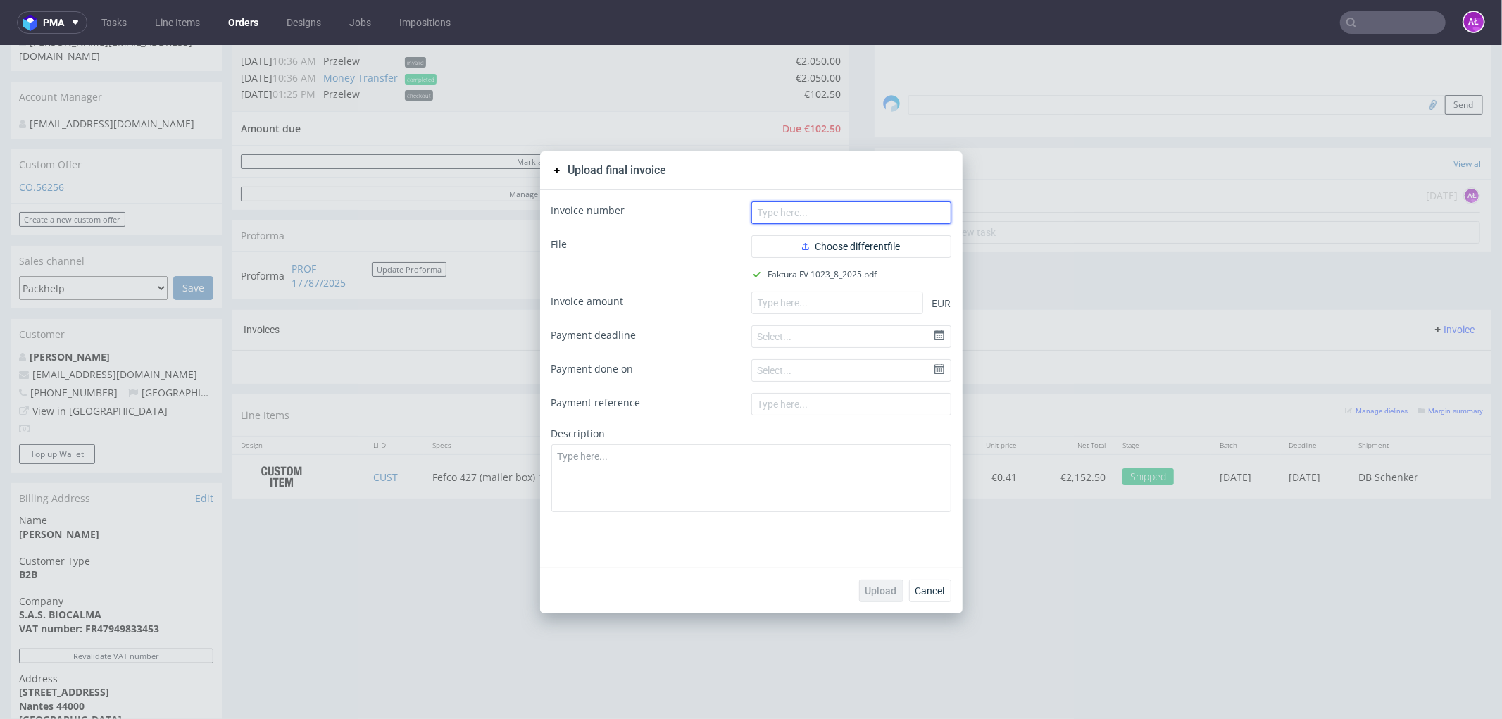
click at [814, 211] on input "text" at bounding box center [852, 212] width 200 height 23
paste input "FV 1023/8/2025"
type input "FV 1023/8/2025"
click at [869, 297] on input "number" at bounding box center [838, 302] width 172 height 23
paste input "2050.0"
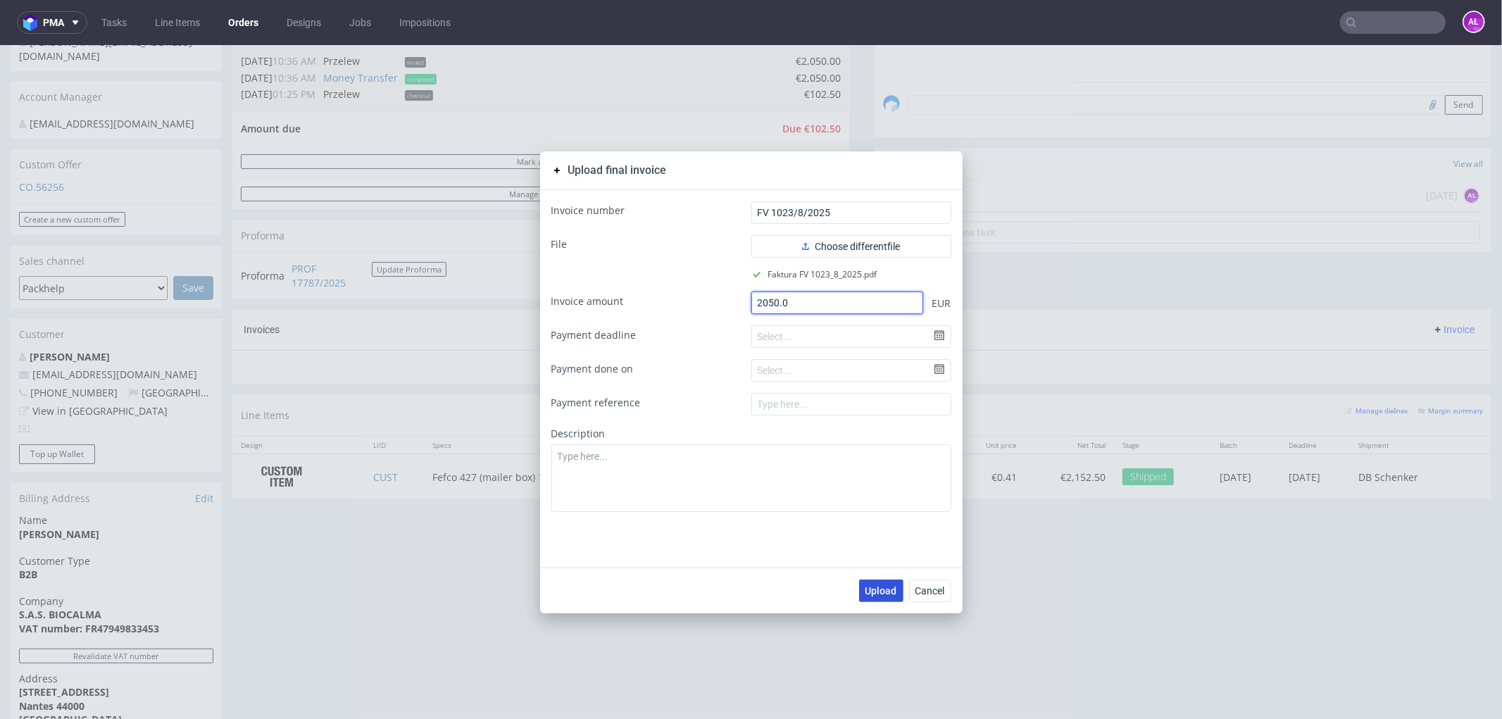
type input "2050.0"
click at [874, 591] on span "Upload" at bounding box center [882, 590] width 32 height 10
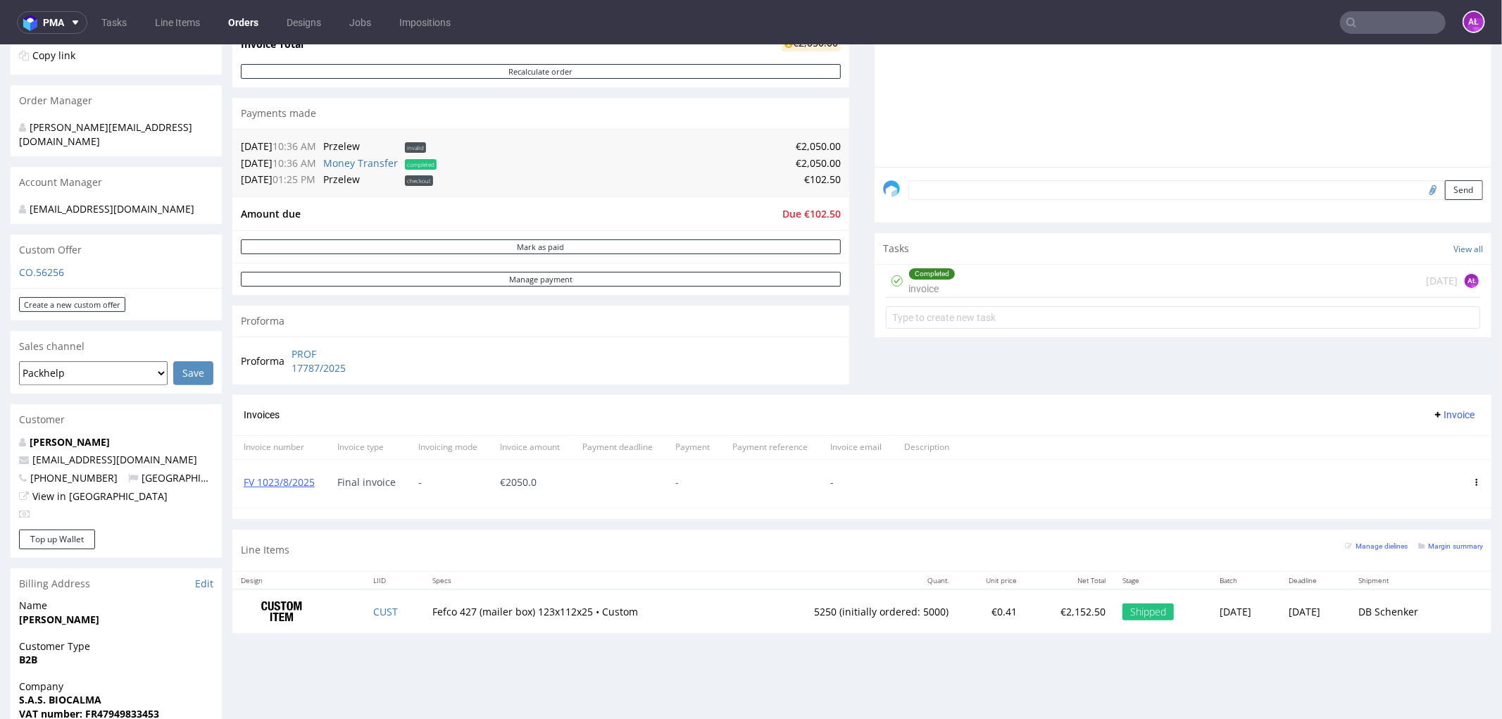
scroll to position [313, 0]
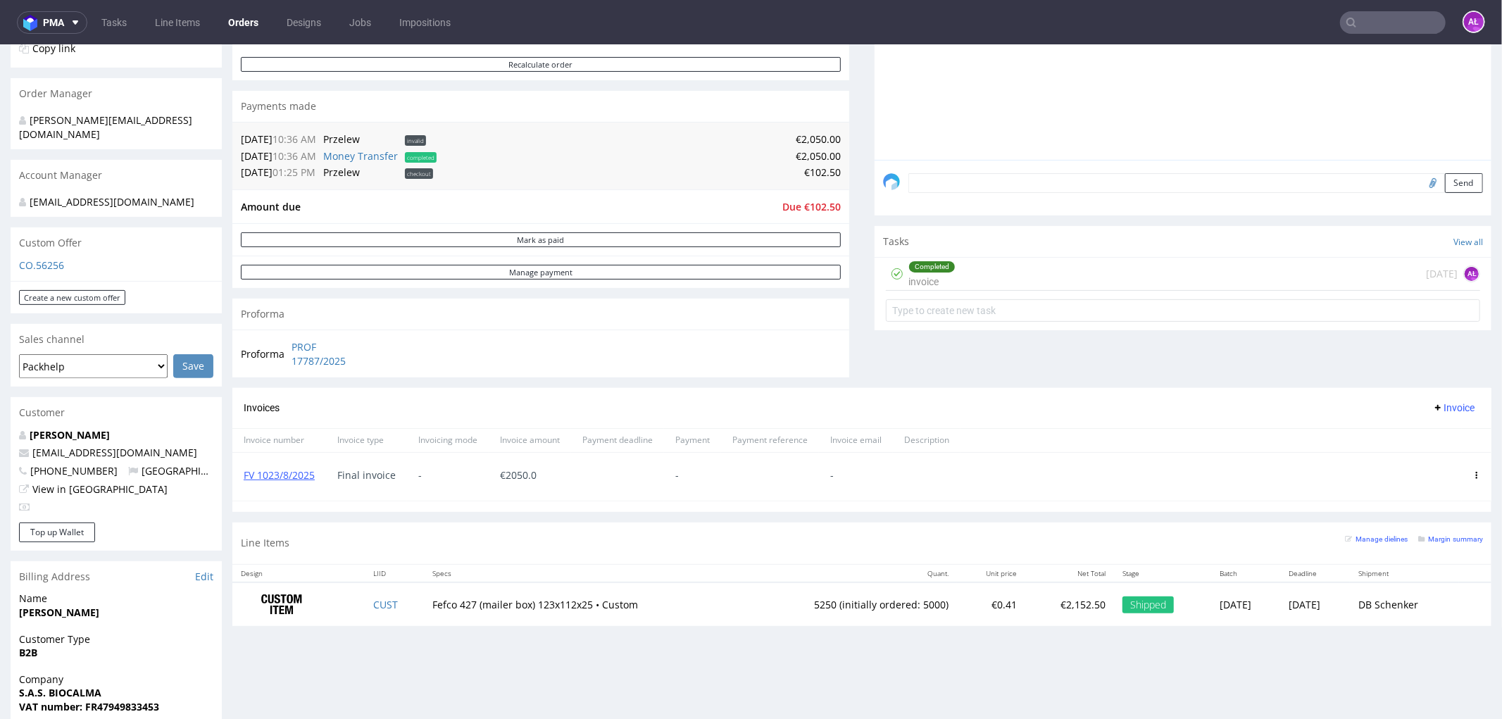
click at [846, 697] on div "Progress Payment Due Payment “Received” Email - Line Items 1 DTP - Production -…" at bounding box center [861, 425] width 1259 height 1296
